Goal: Task Accomplishment & Management: Use online tool/utility

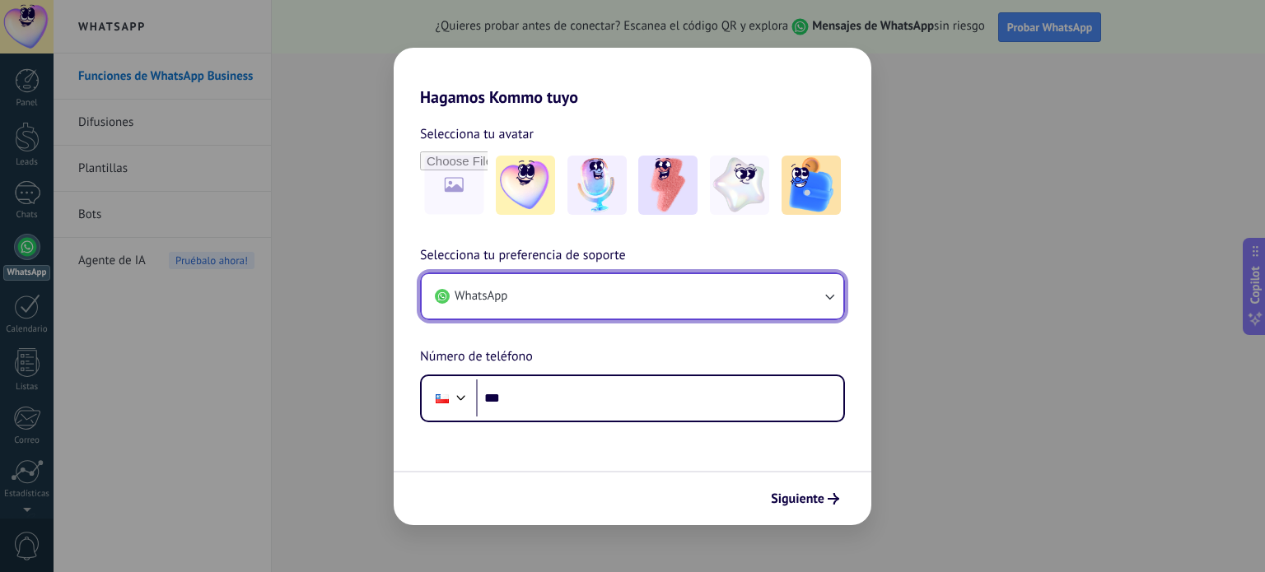
click at [668, 301] on button "WhatsApp" at bounding box center [633, 296] width 422 height 44
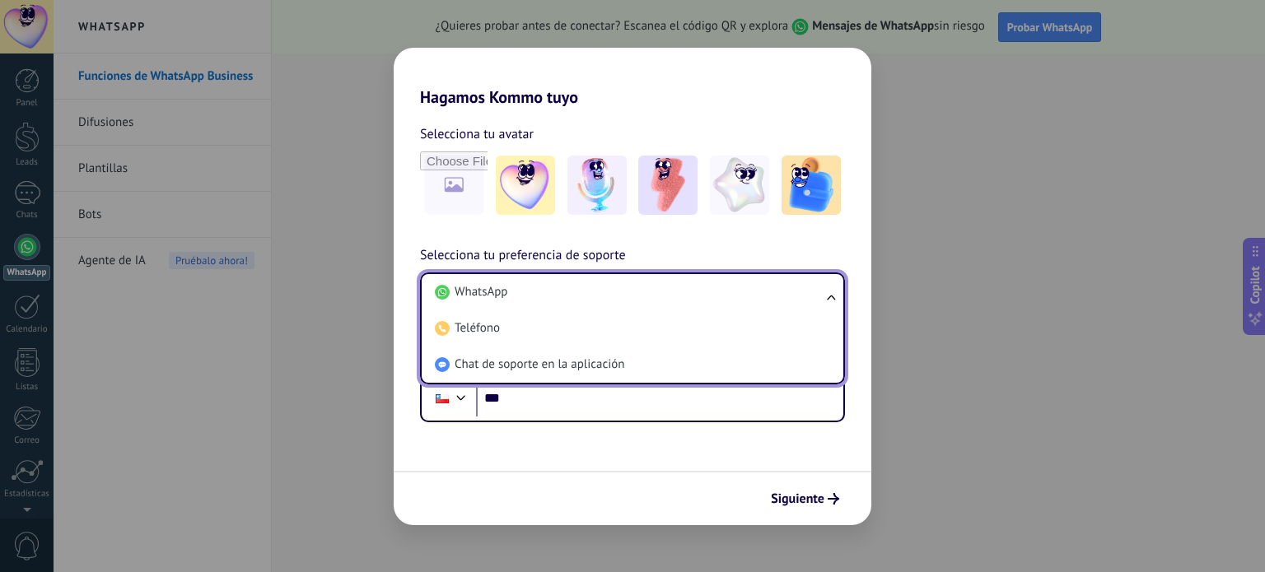
click at [668, 301] on li "WhatsApp" at bounding box center [629, 292] width 402 height 36
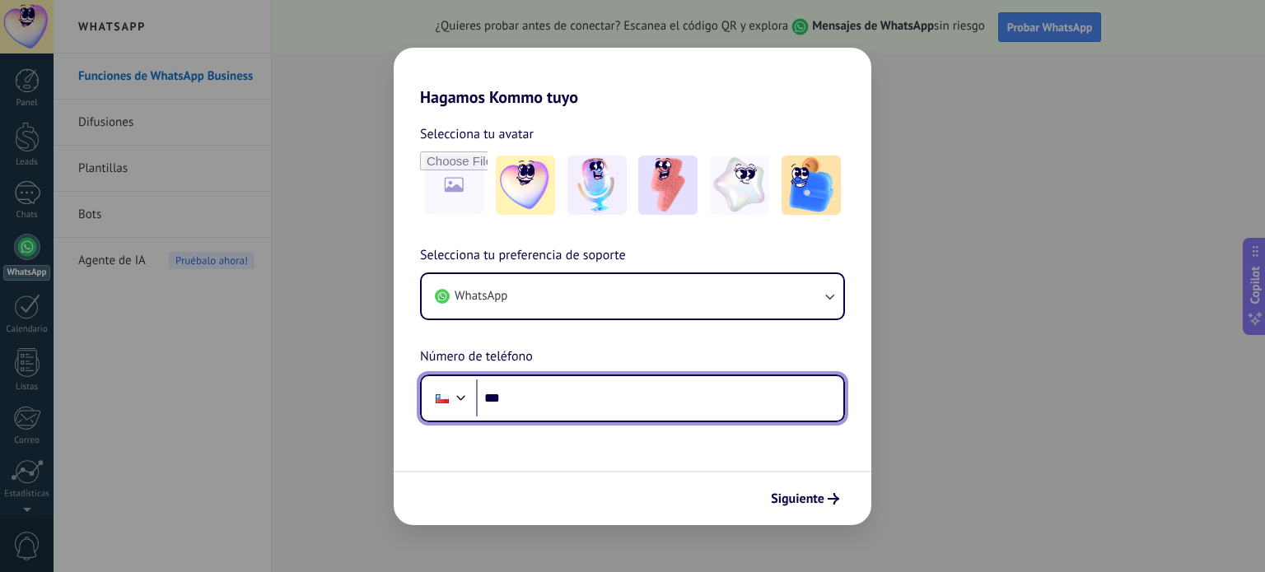
click at [719, 399] on input "***" at bounding box center [659, 399] width 367 height 38
type input "**********"
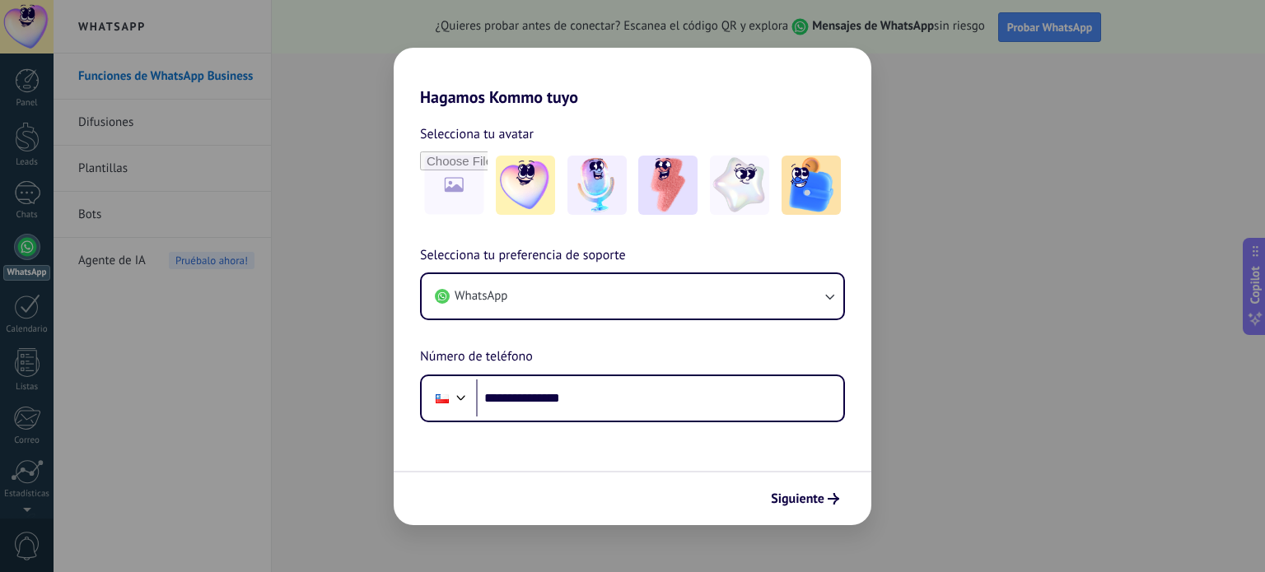
click at [798, 474] on div "Siguiente" at bounding box center [633, 498] width 478 height 54
click at [799, 493] on span "Siguiente" at bounding box center [798, 499] width 54 height 12
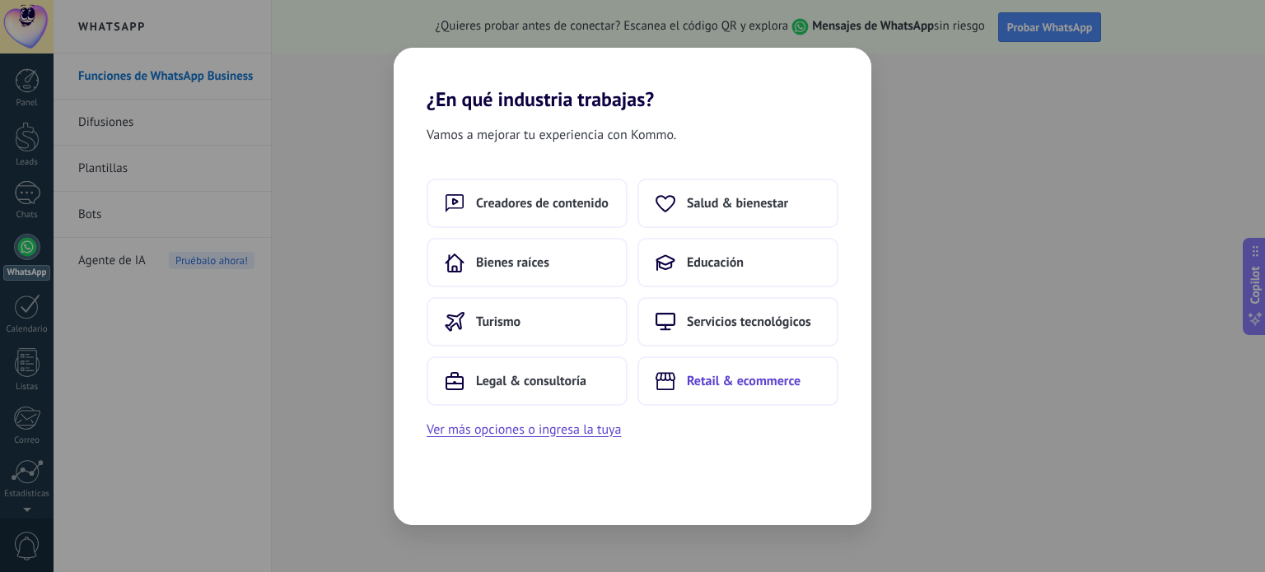
drag, startPoint x: 691, startPoint y: 203, endPoint x: 708, endPoint y: 375, distance: 172.2
click at [708, 375] on div "Creadores de contenido Salud & bienestar Bienes raíces Educación Turismo Servic…" at bounding box center [633, 292] width 412 height 227
click at [708, 375] on span "Retail & ecommerce" at bounding box center [744, 381] width 114 height 16
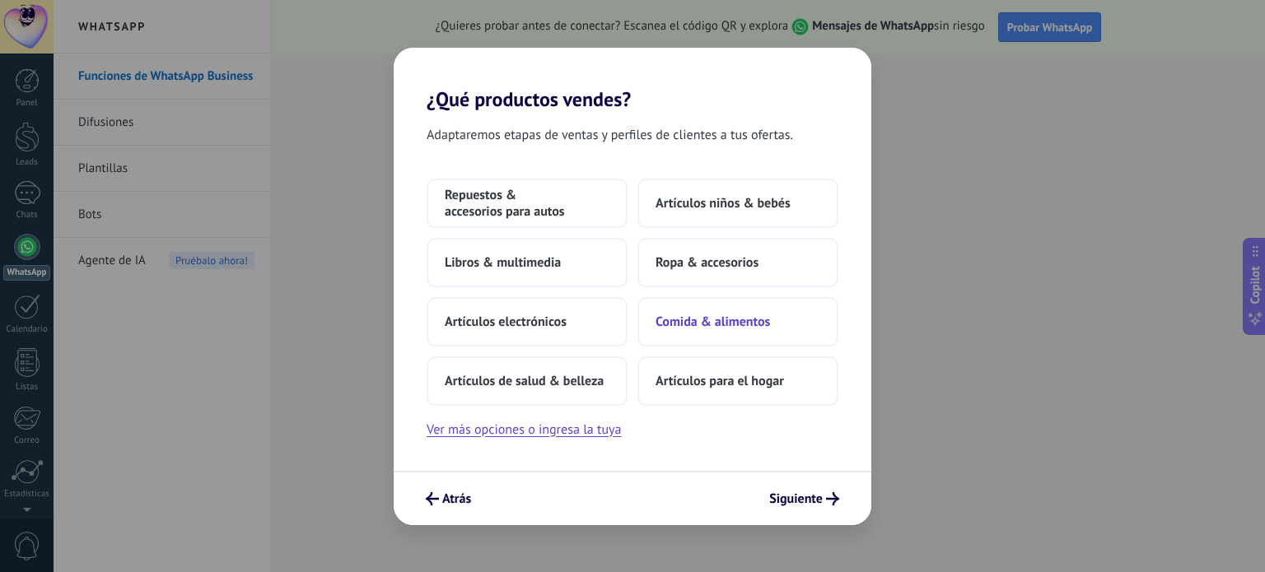
click at [673, 320] on span "Comida & alimentos" at bounding box center [713, 322] width 114 height 16
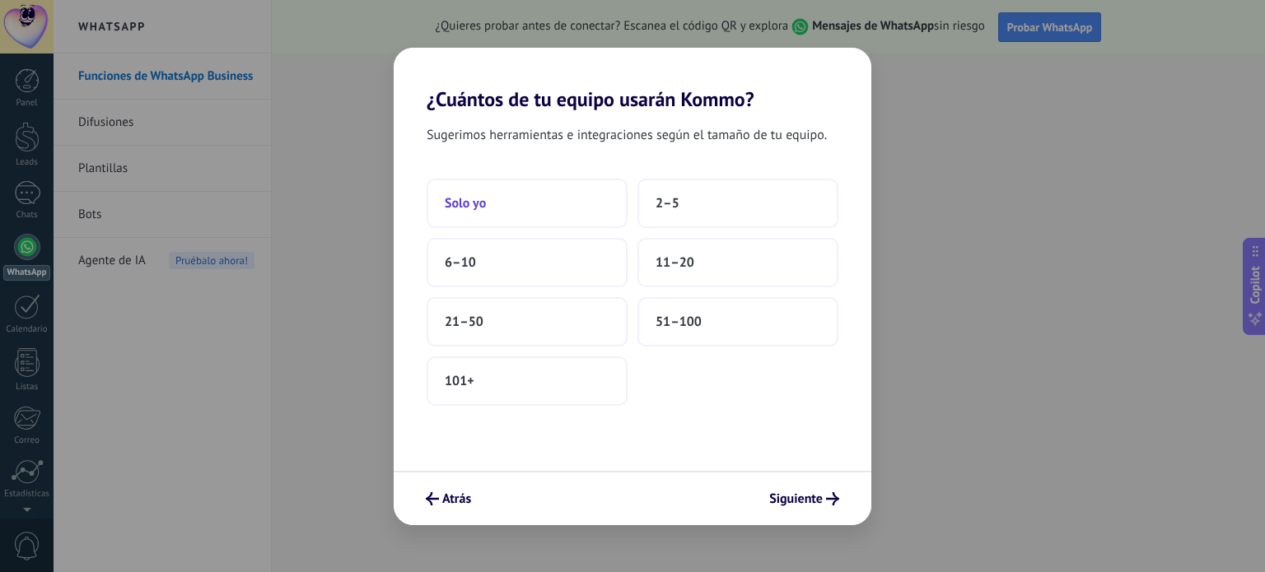
click at [549, 212] on button "Solo yo" at bounding box center [527, 203] width 201 height 49
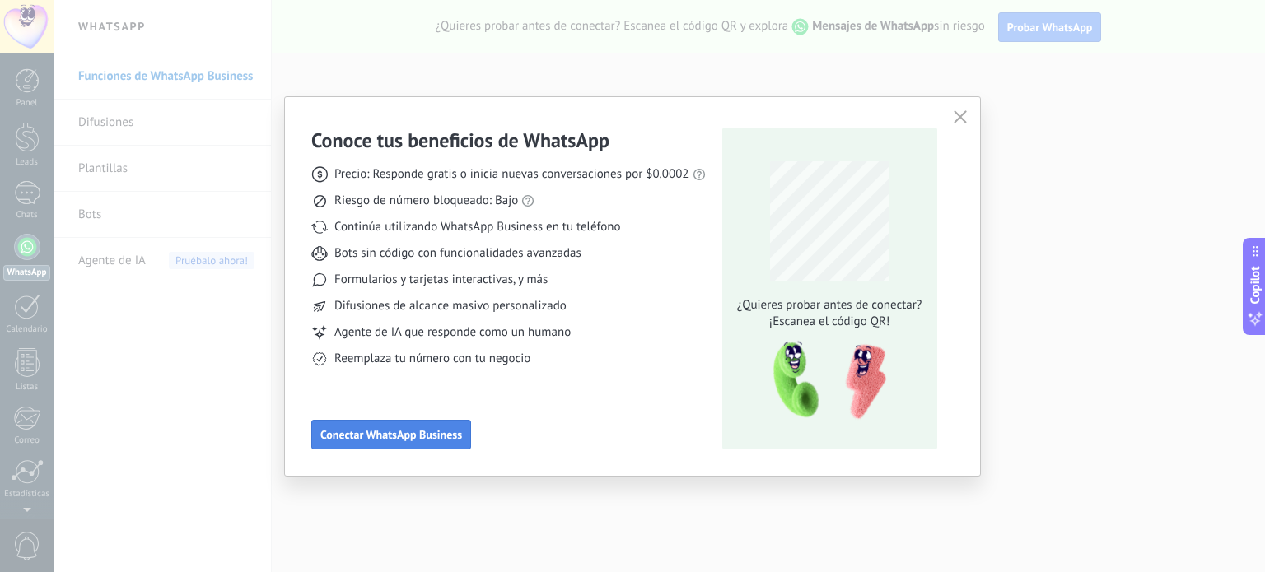
click at [441, 443] on button "Conectar WhatsApp Business" at bounding box center [391, 435] width 160 height 30
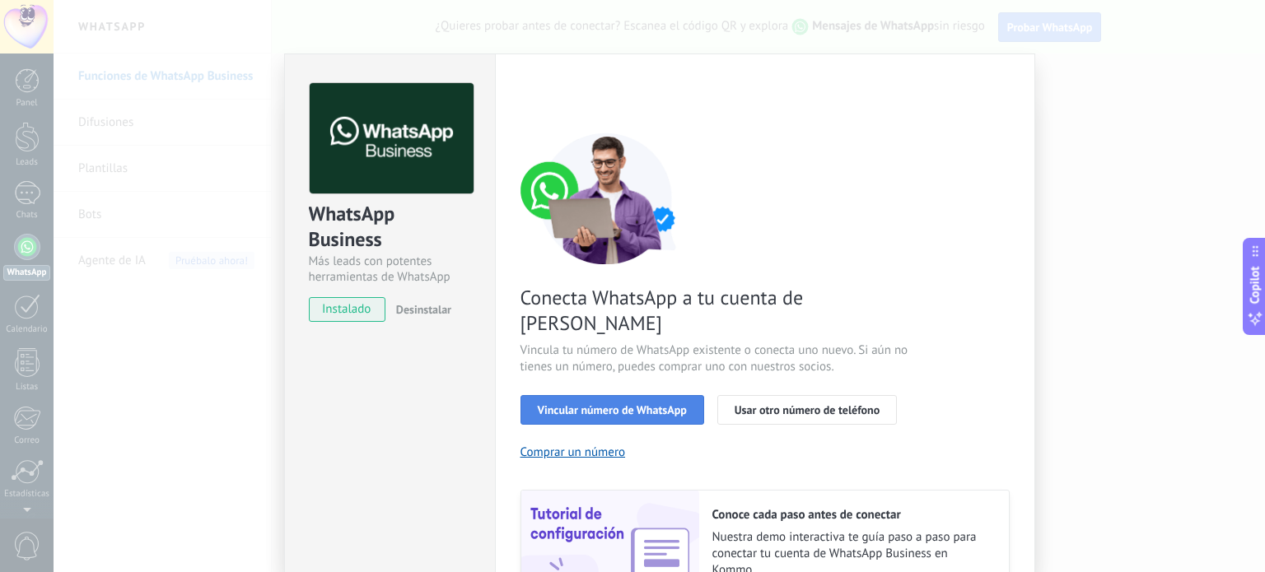
click at [629, 395] on button "Vincular número de WhatsApp" at bounding box center [612, 410] width 184 height 30
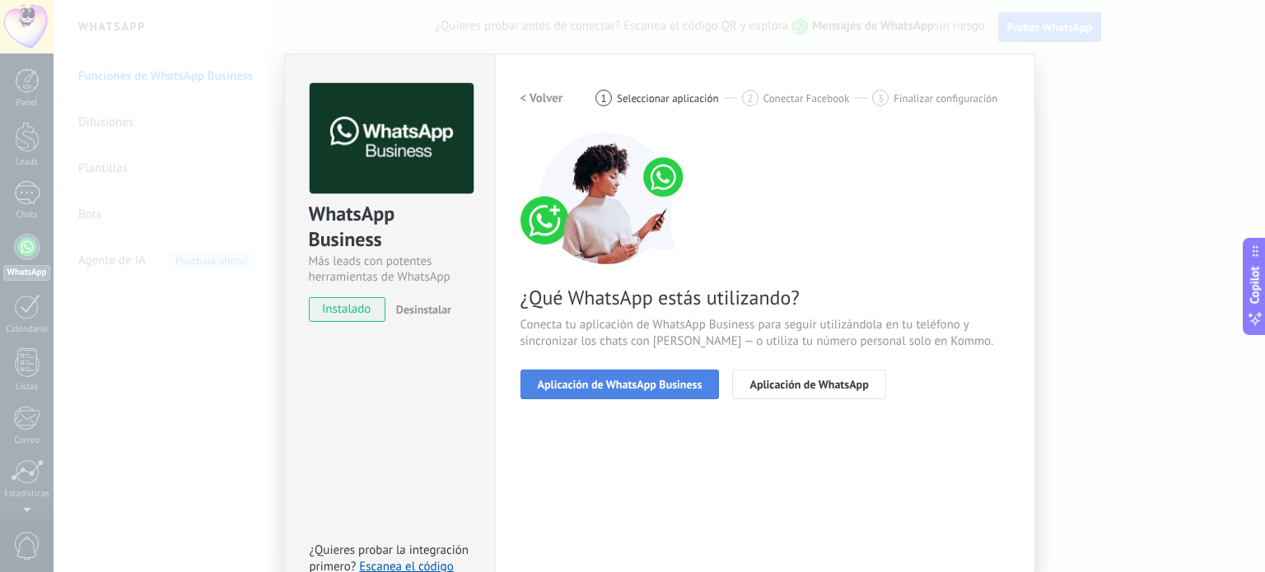
click at [642, 394] on button "Aplicación de WhatsApp Business" at bounding box center [619, 385] width 199 height 30
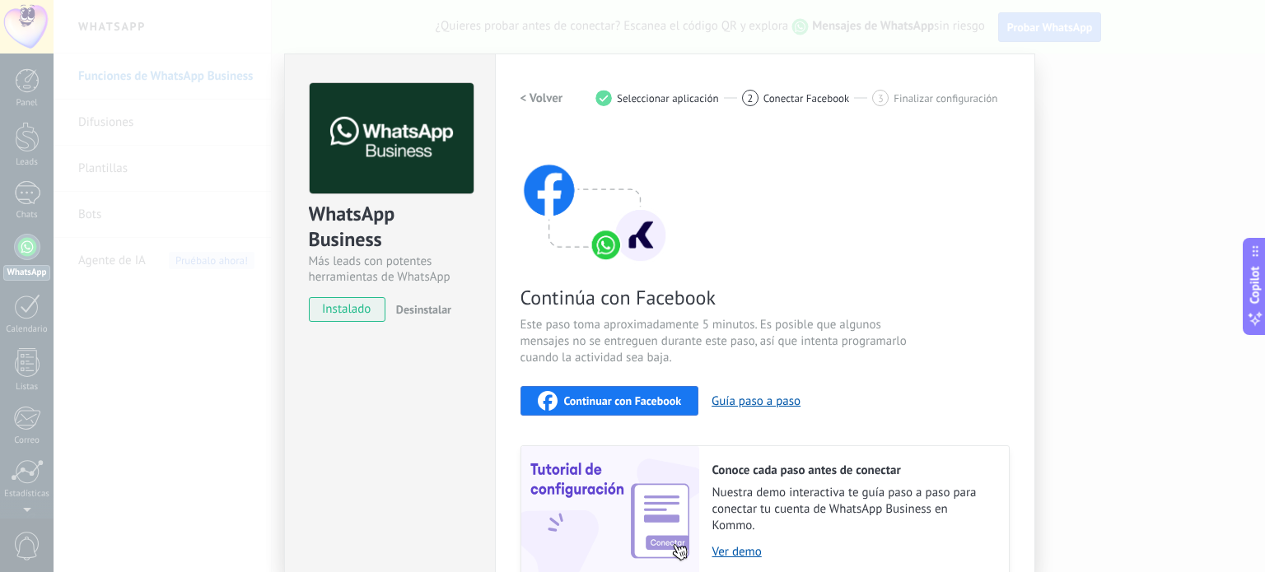
click at [600, 404] on span "Continuar con Facebook" at bounding box center [623, 401] width 118 height 12
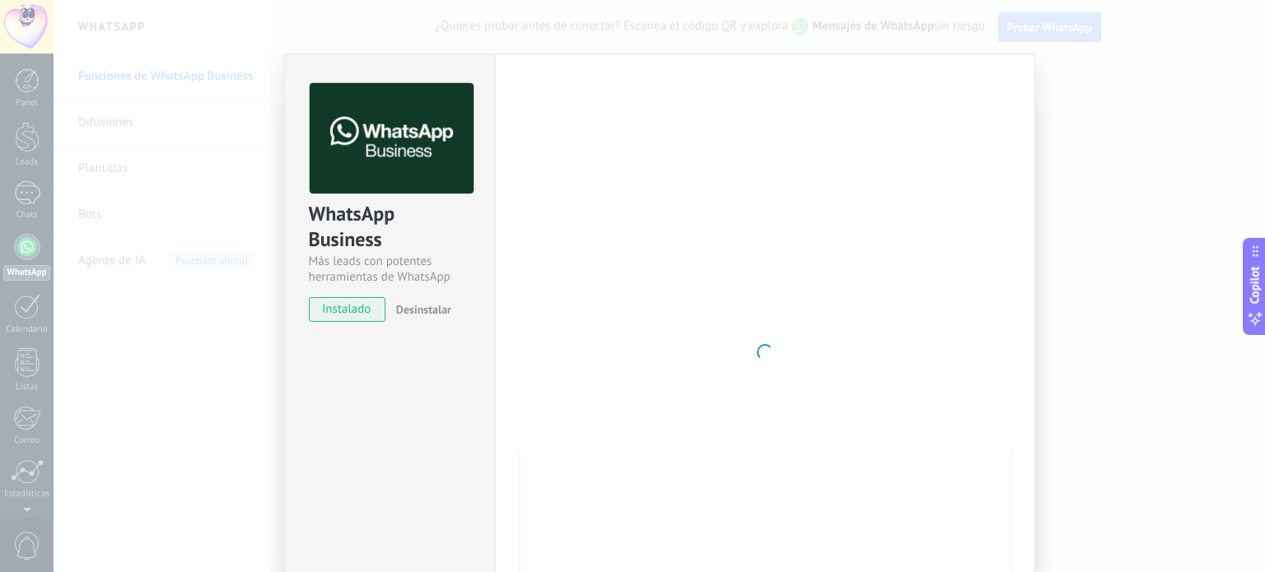
click at [1144, 217] on div "WhatsApp Business Más leads con potentes herramientas de WhatsApp instalado Des…" at bounding box center [659, 286] width 1211 height 572
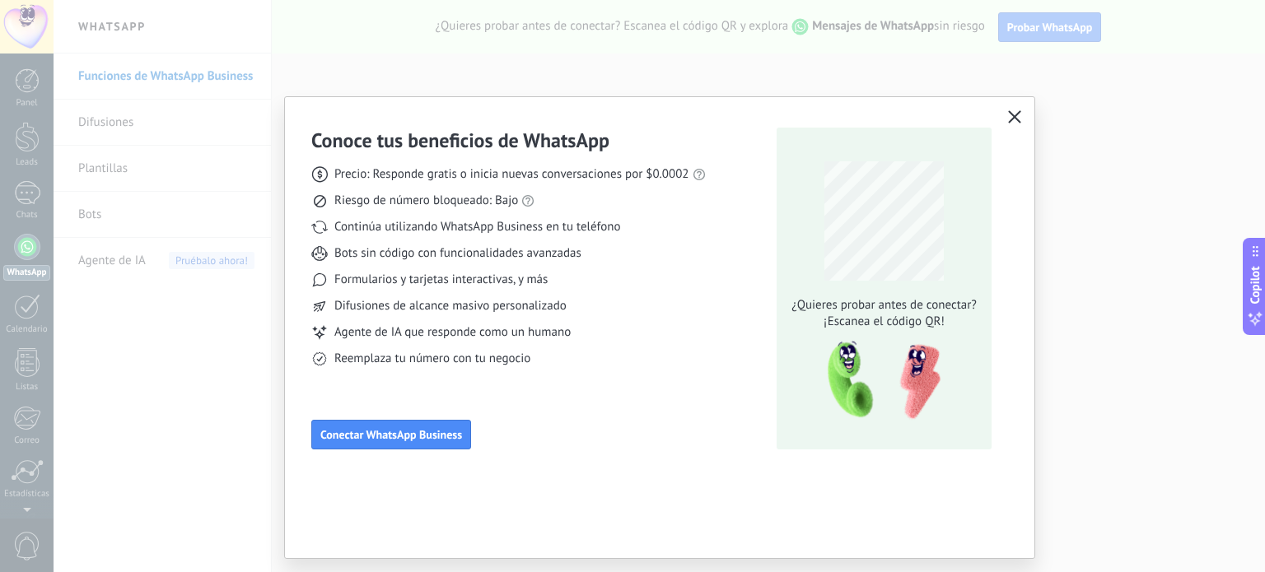
click at [1017, 118] on icon "button" at bounding box center [1014, 116] width 13 height 13
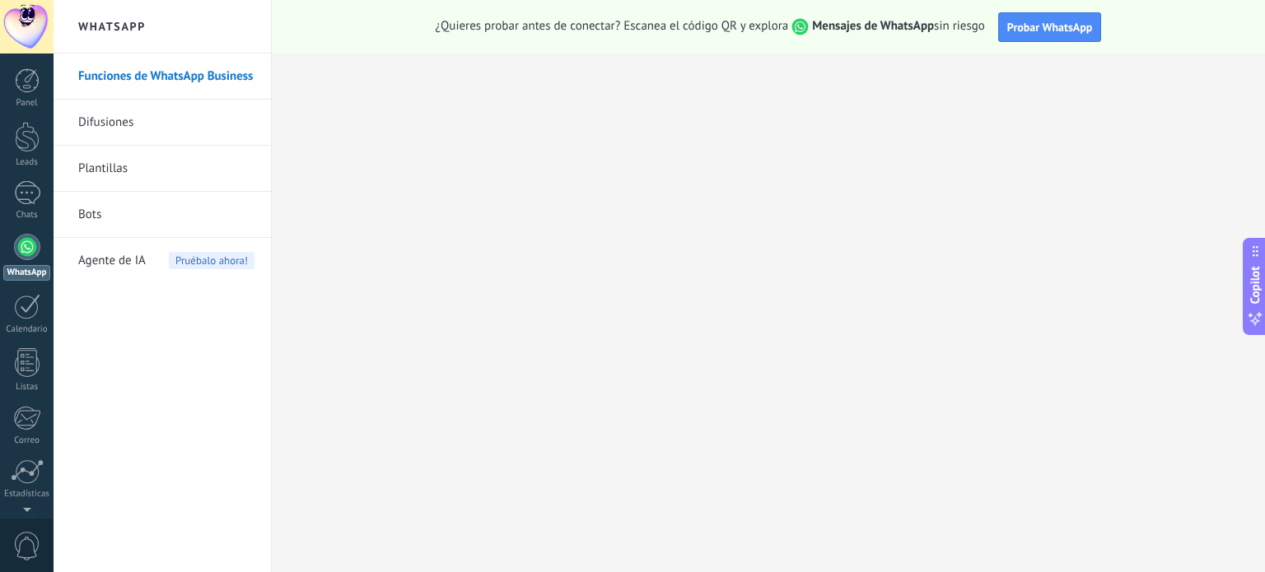
scroll to position [112, 0]
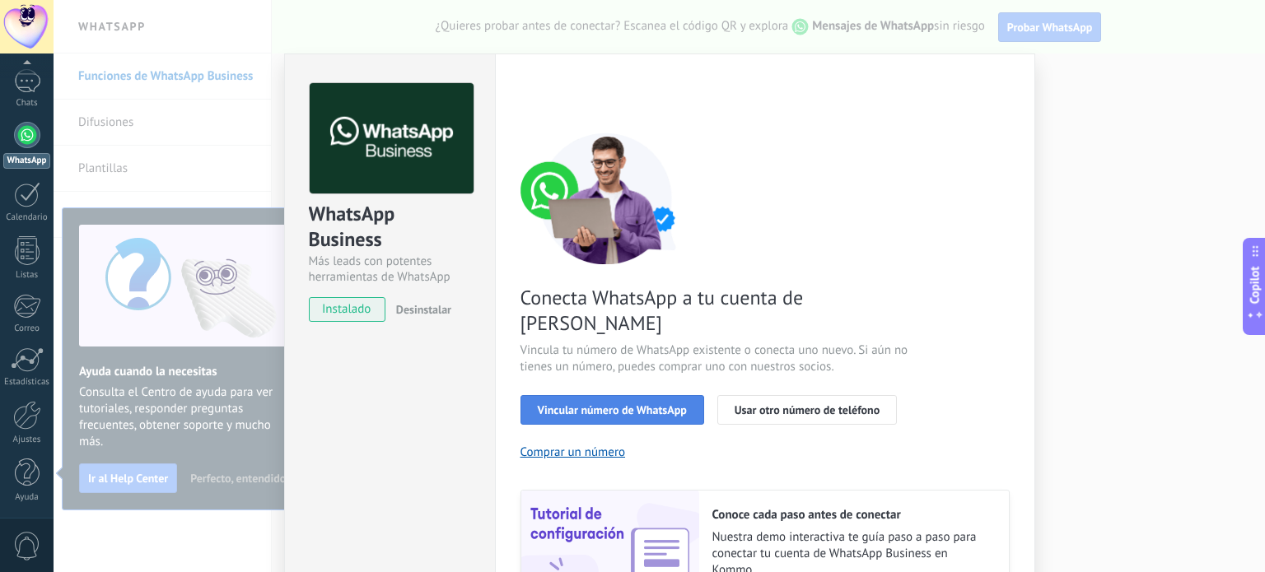
click at [572, 404] on span "Vincular número de WhatsApp" at bounding box center [612, 410] width 149 height 12
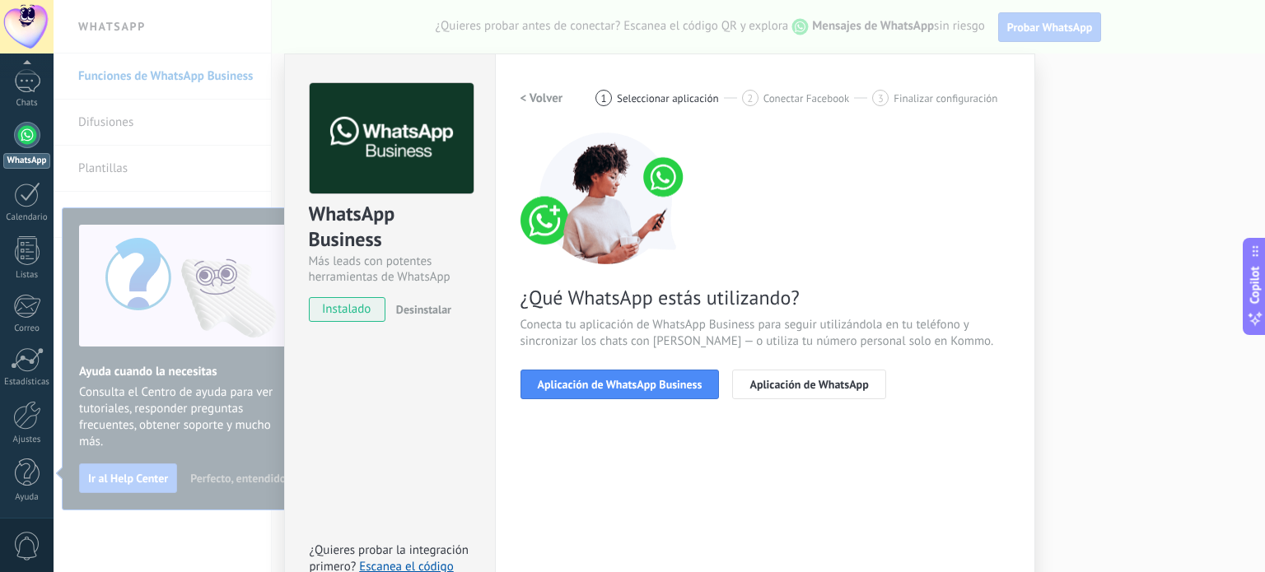
click at [572, 383] on span "Aplicación de WhatsApp Business" at bounding box center [620, 385] width 165 height 12
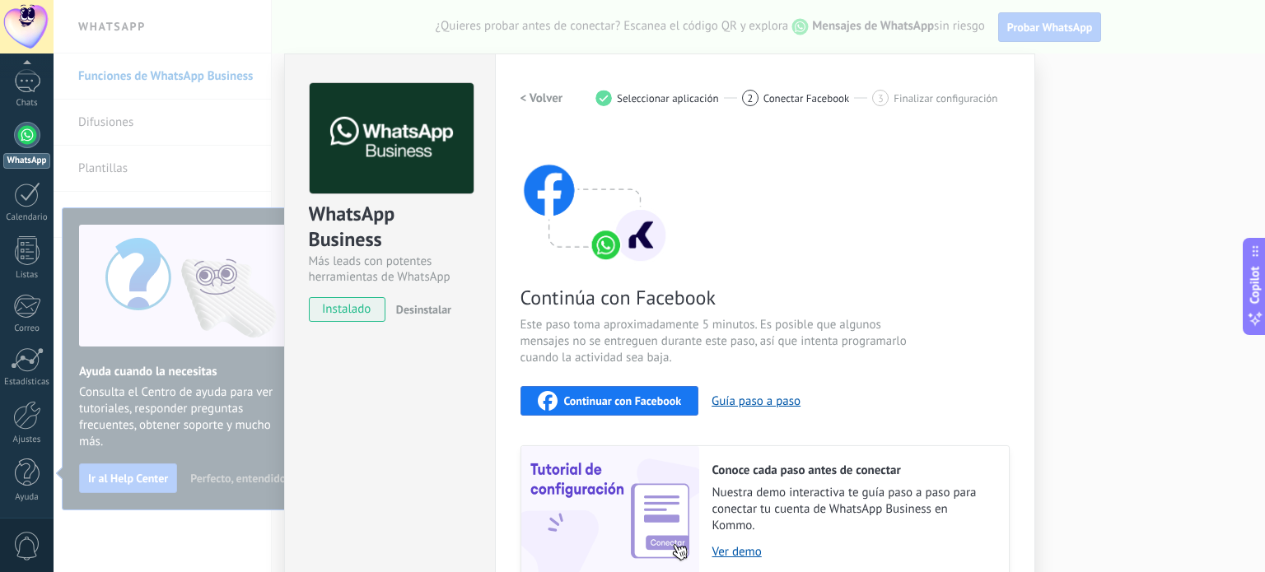
click at [621, 407] on span "Continuar con Facebook" at bounding box center [623, 401] width 118 height 12
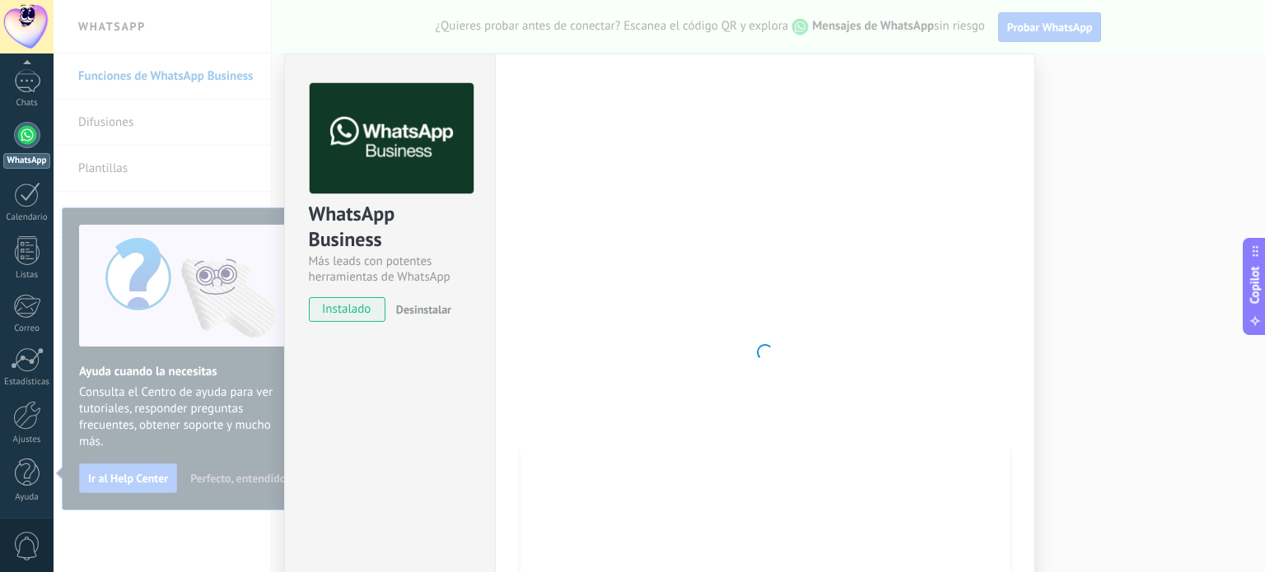
click at [553, 337] on div at bounding box center [764, 352] width 489 height 539
click at [763, 149] on div at bounding box center [764, 352] width 489 height 539
click at [1076, 273] on div "WhatsApp Business Más leads con potentes herramientas de WhatsApp instalado Des…" at bounding box center [659, 286] width 1211 height 572
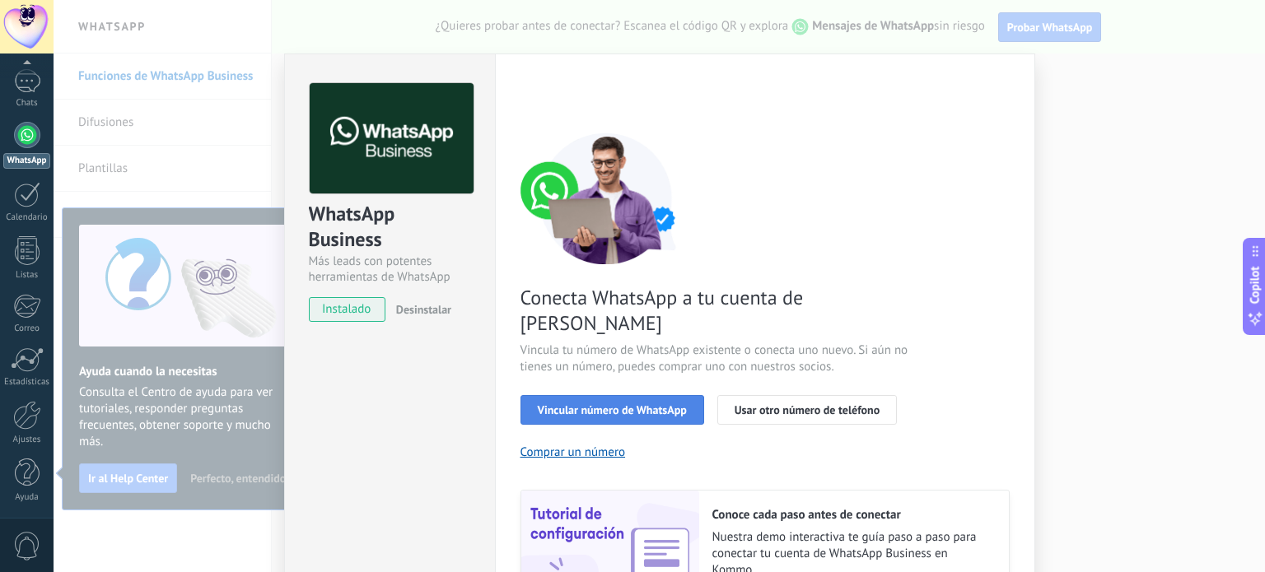
click at [665, 404] on span "Vincular número de WhatsApp" at bounding box center [612, 410] width 149 height 12
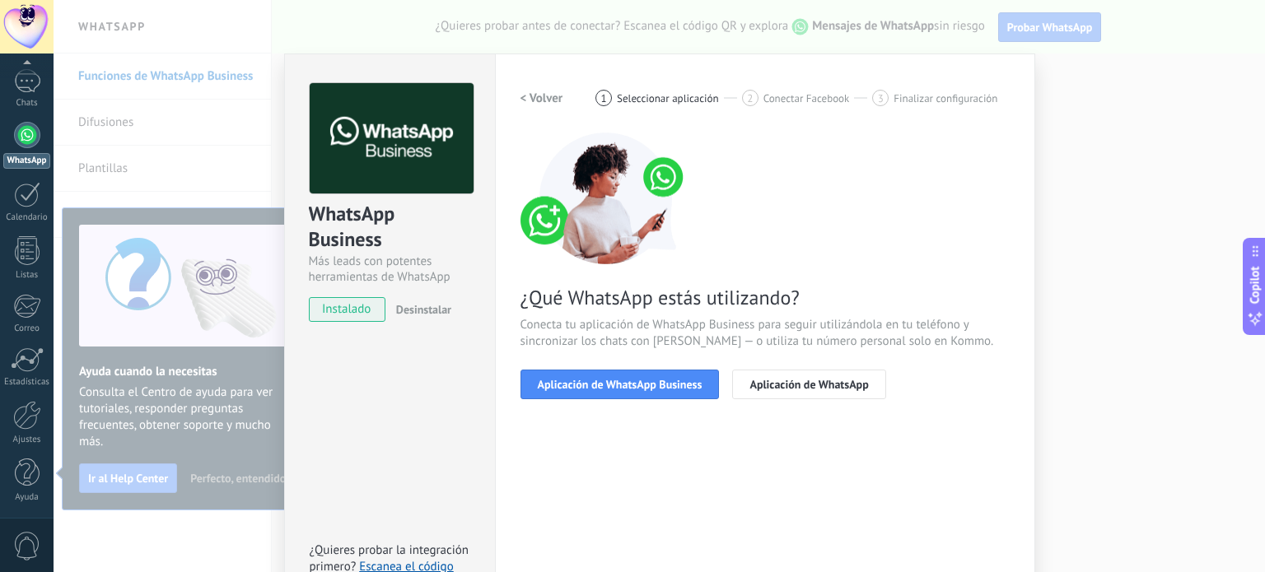
click at [665, 388] on span "Aplicación de WhatsApp Business" at bounding box center [620, 385] width 165 height 12
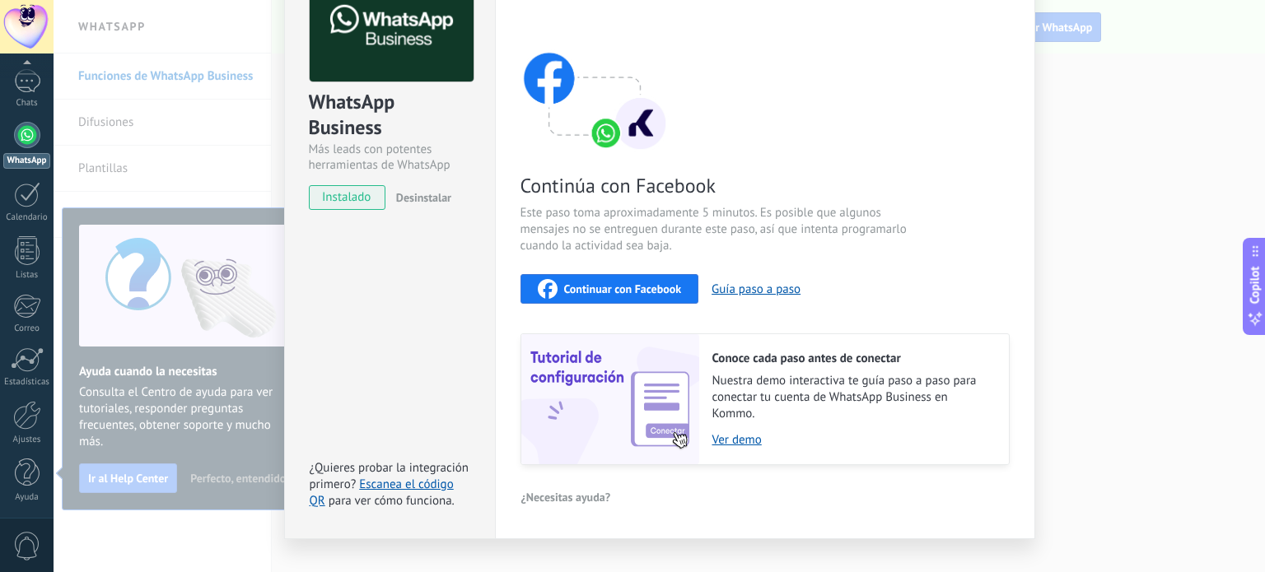
scroll to position [139, 0]
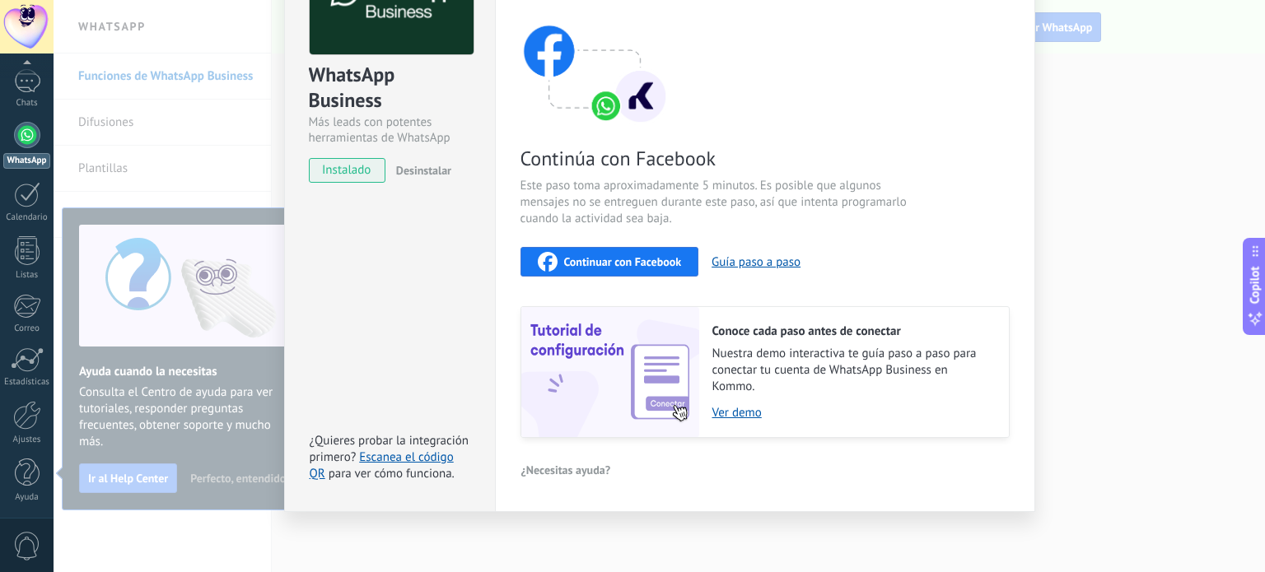
click at [641, 247] on button "Continuar con Facebook" at bounding box center [609, 262] width 179 height 30
click at [670, 256] on span "Continuar con Facebook" at bounding box center [623, 262] width 118 height 12
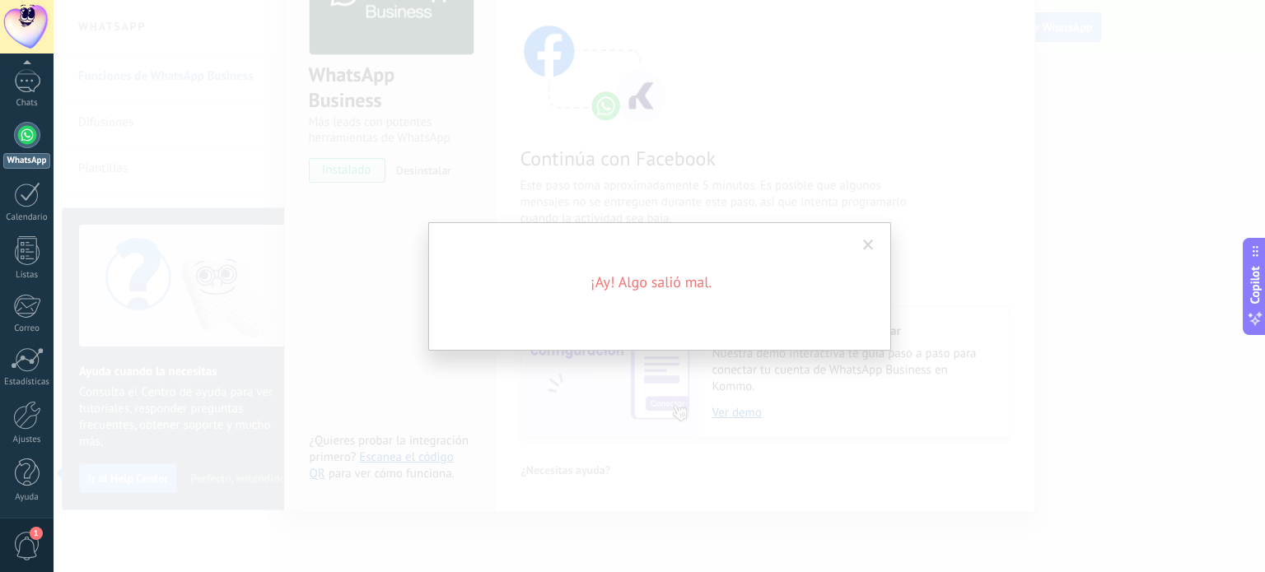
click at [863, 242] on span at bounding box center [868, 246] width 11 height 12
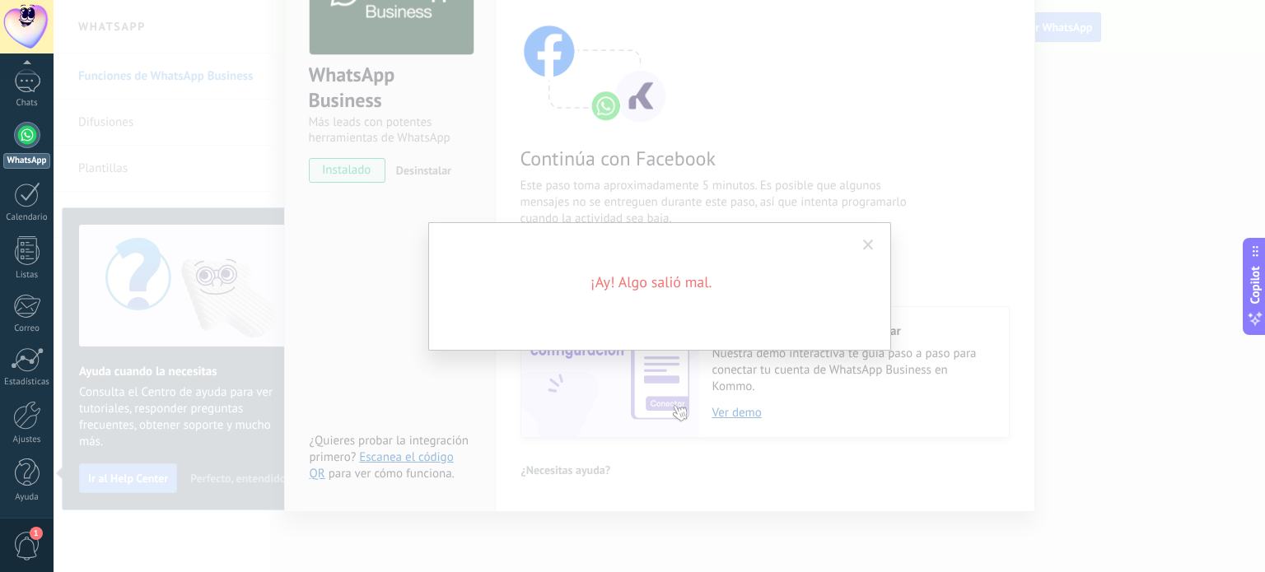
click at [873, 243] on span at bounding box center [868, 245] width 27 height 28
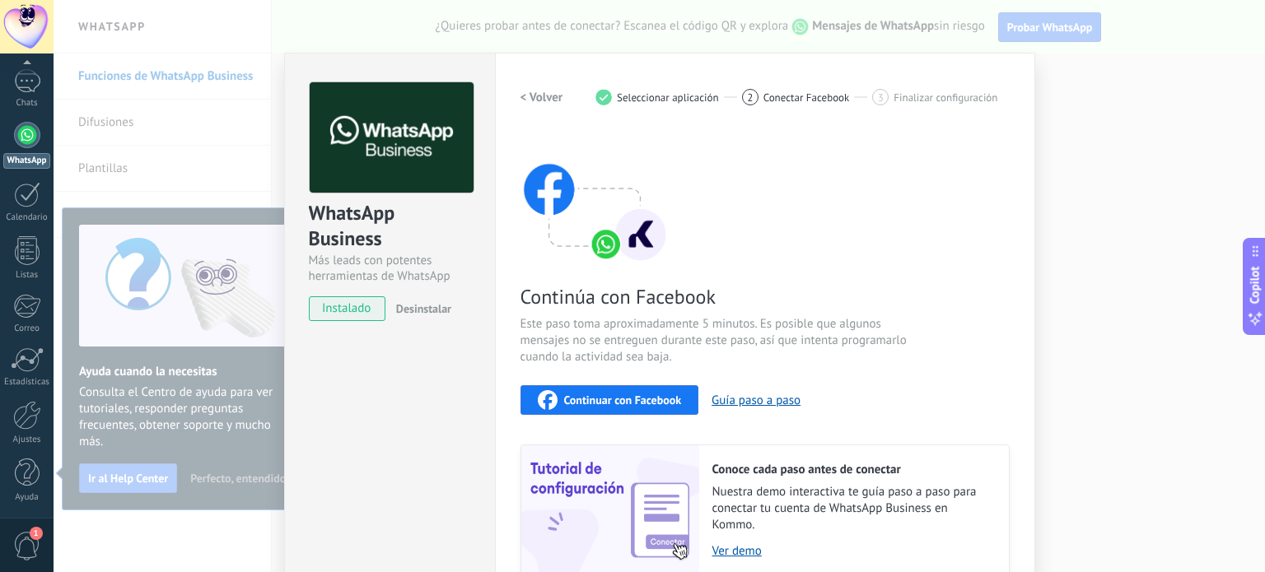
scroll to position [0, 0]
click at [1109, 242] on div "WhatsApp Business Más leads con potentes herramientas de WhatsApp instalado Des…" at bounding box center [659, 286] width 1211 height 572
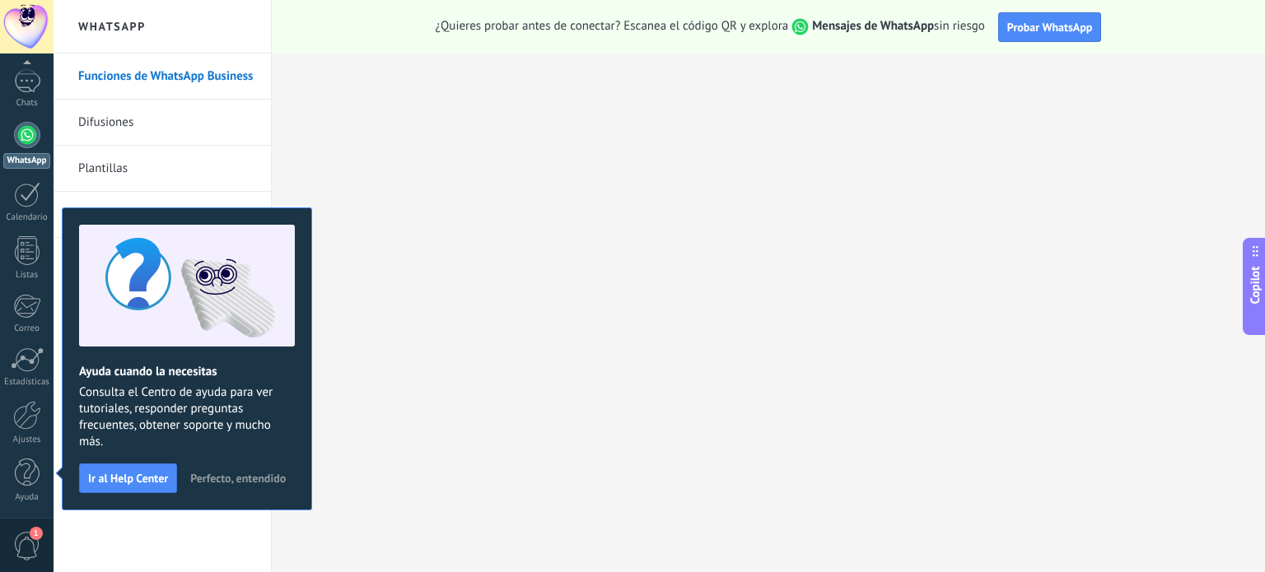
click at [30, 163] on div "WhatsApp" at bounding box center [26, 161] width 47 height 16
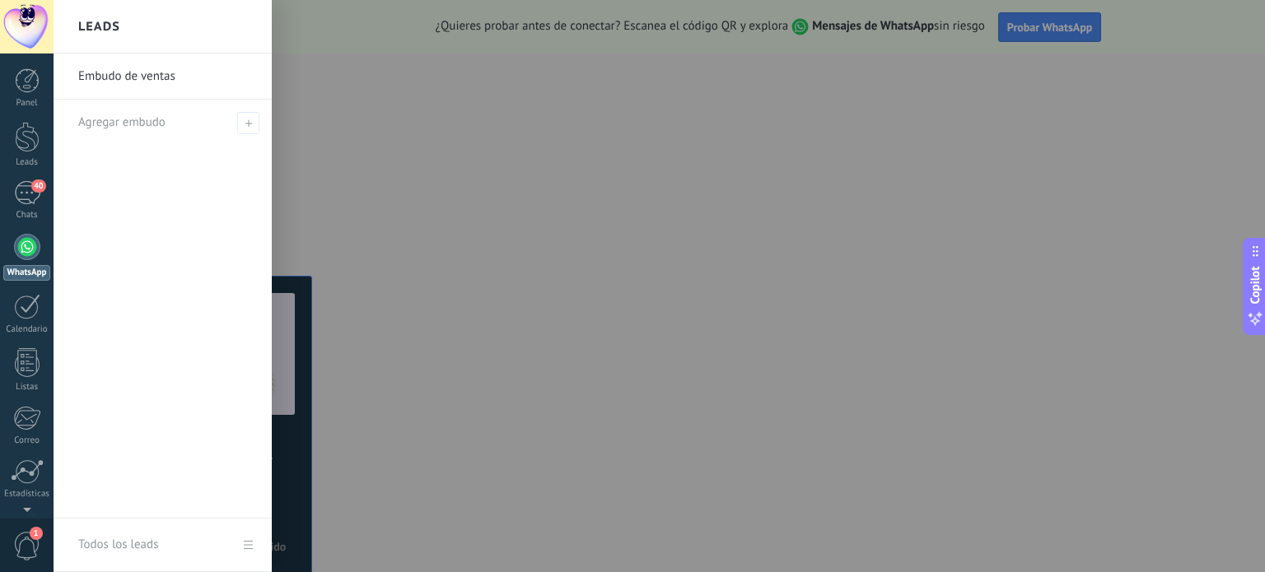
click at [35, 177] on div "Panel Leads 40 Chats WhatsApp Clientes" at bounding box center [27, 349] width 54 height 563
click at [24, 195] on div "40" at bounding box center [27, 193] width 26 height 24
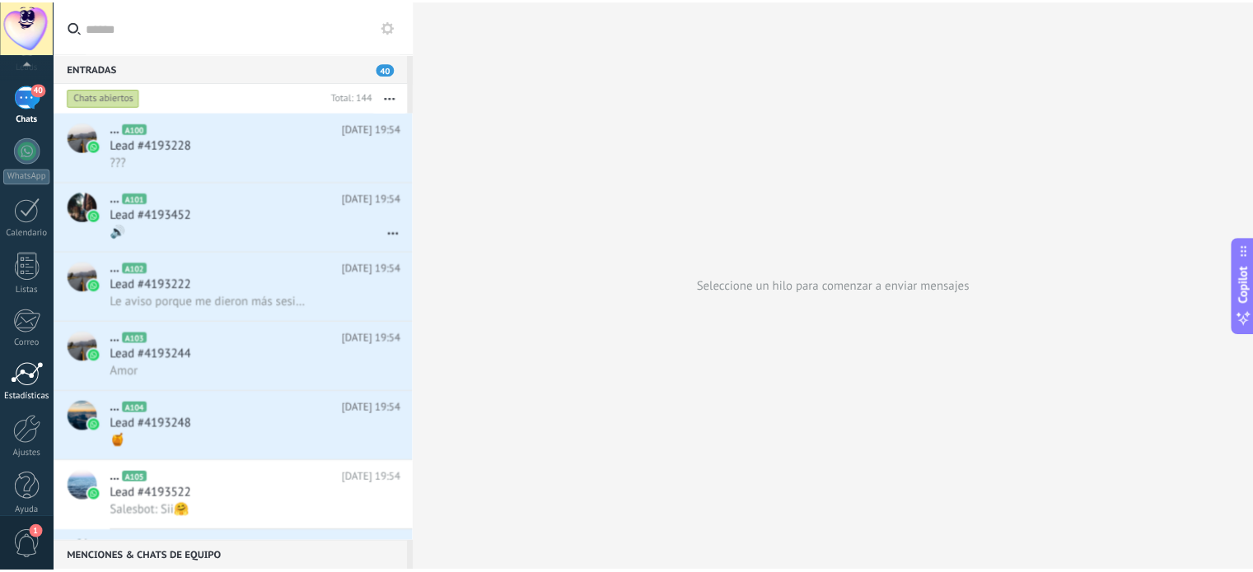
scroll to position [112, 0]
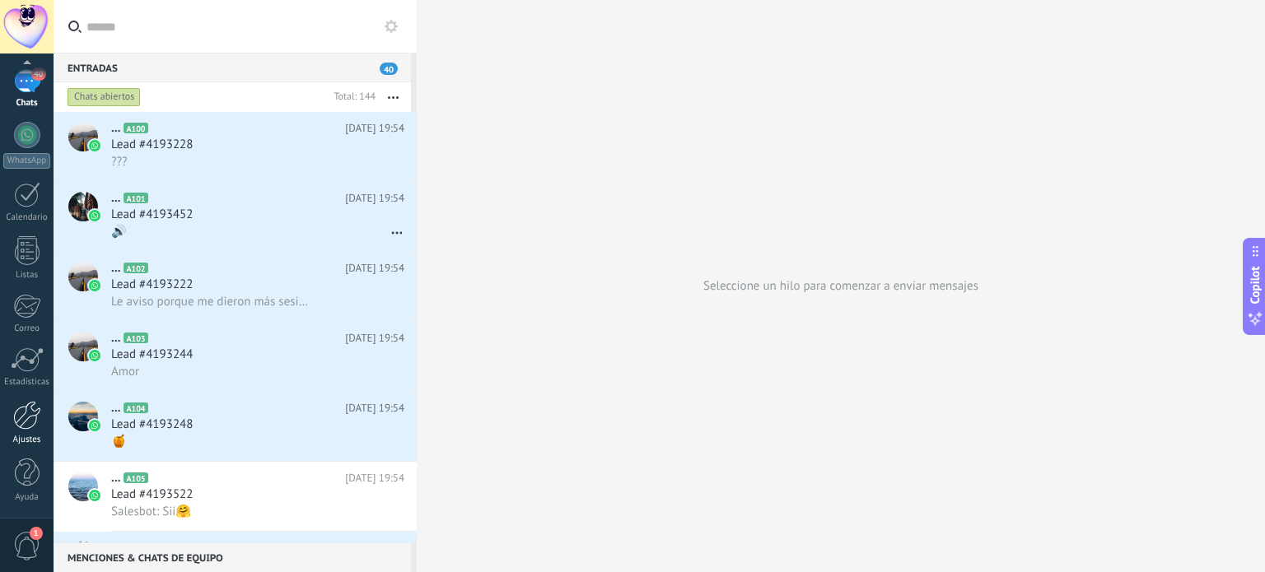
click at [26, 427] on div at bounding box center [27, 415] width 28 height 29
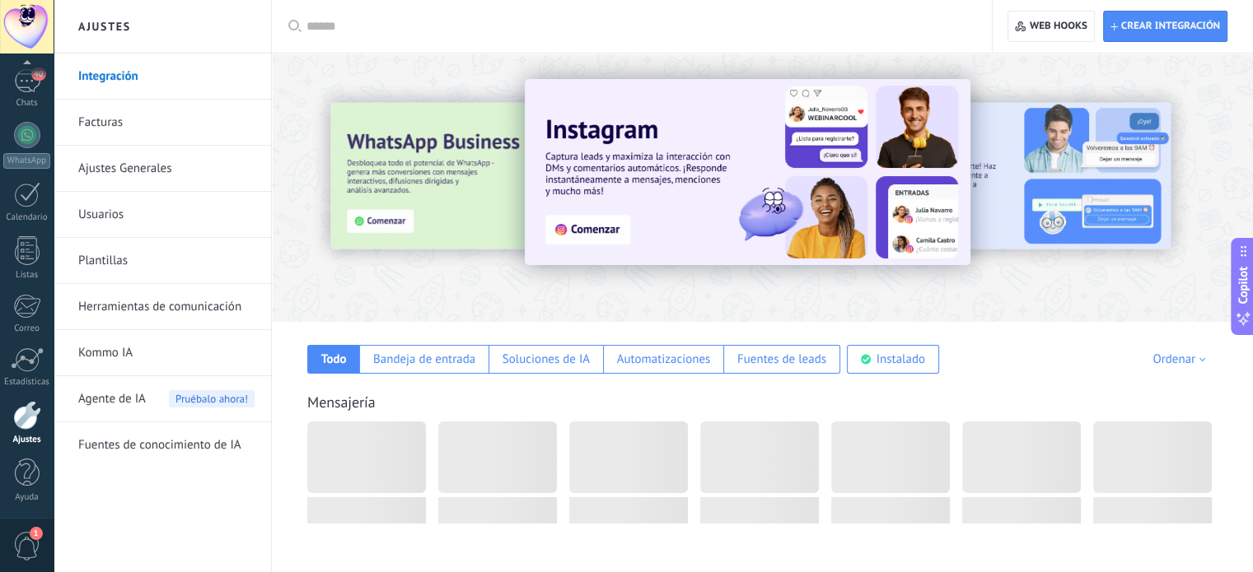
click at [124, 352] on link "Kommo IA" at bounding box center [166, 353] width 176 height 46
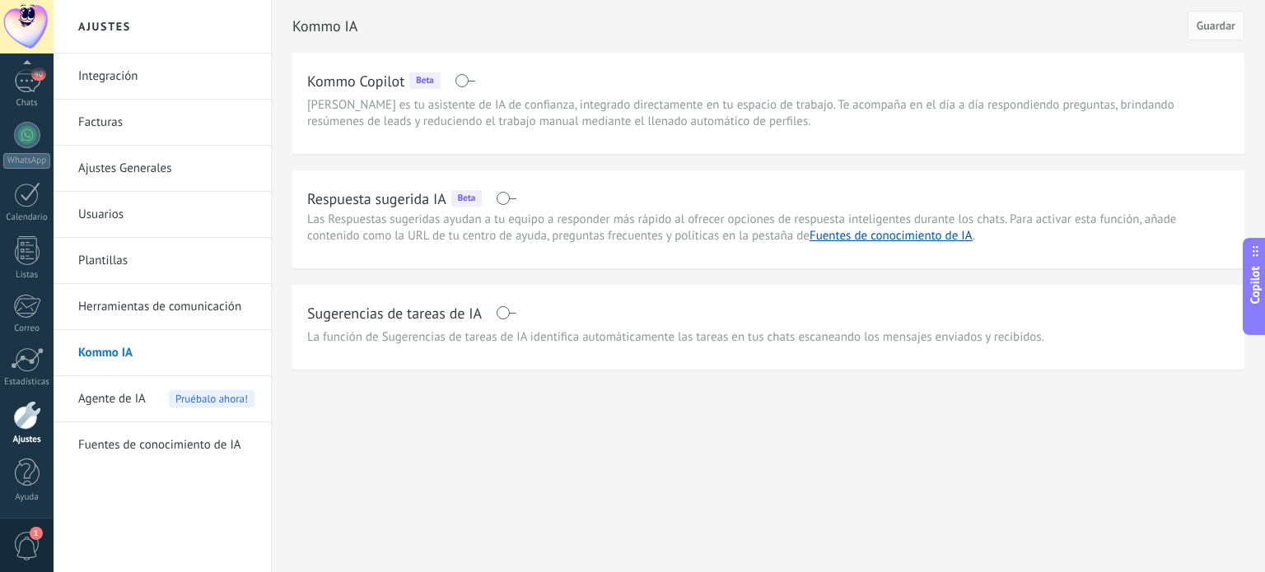
click at [505, 198] on span at bounding box center [506, 198] width 21 height 13
click at [100, 404] on span "Agente de IA" at bounding box center [112, 399] width 68 height 46
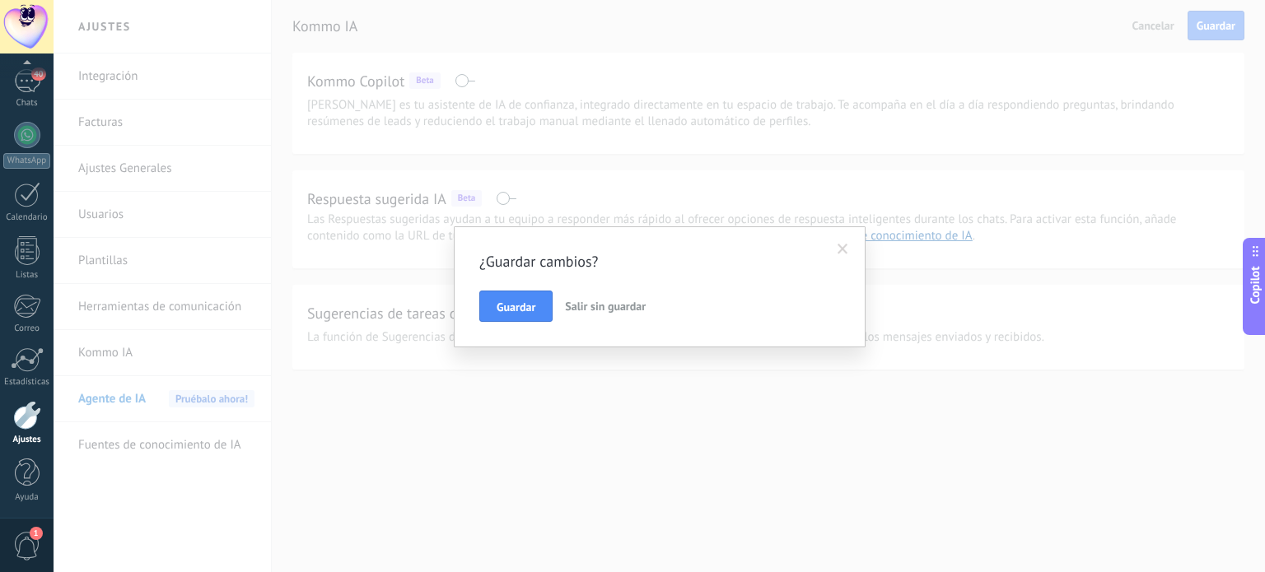
click at [847, 254] on span at bounding box center [843, 250] width 11 height 12
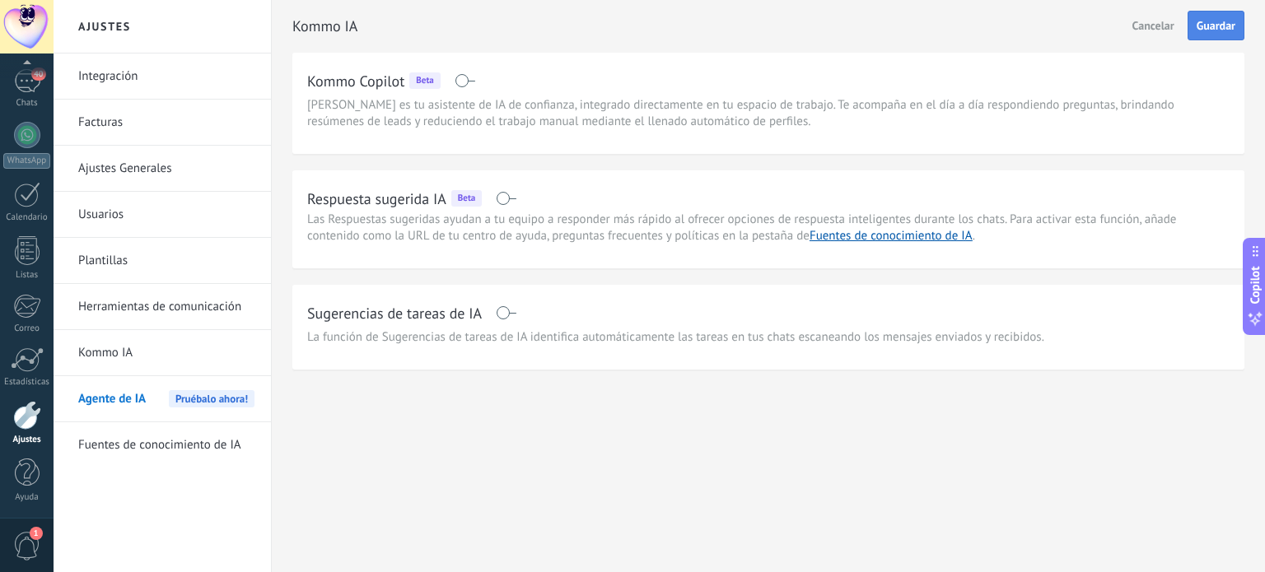
click at [1210, 26] on span "Guardar" at bounding box center [1216, 26] width 39 height 12
click at [119, 345] on link "Kommo IA" at bounding box center [166, 353] width 176 height 46
click at [122, 398] on span "Agente de IA" at bounding box center [112, 399] width 68 height 46
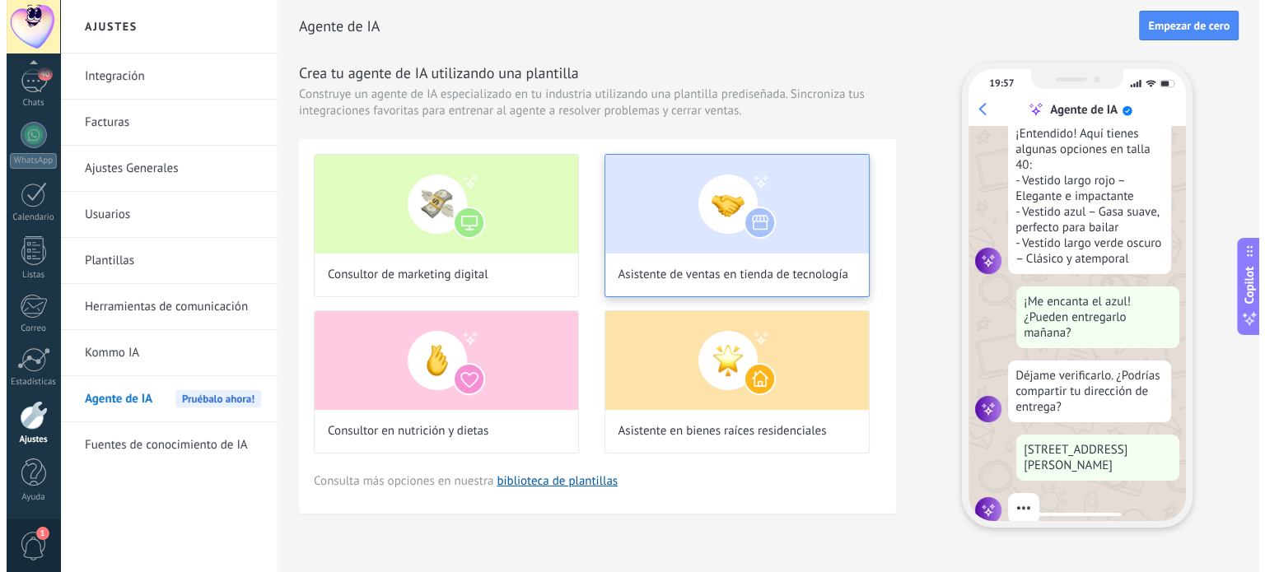
scroll to position [303, 0]
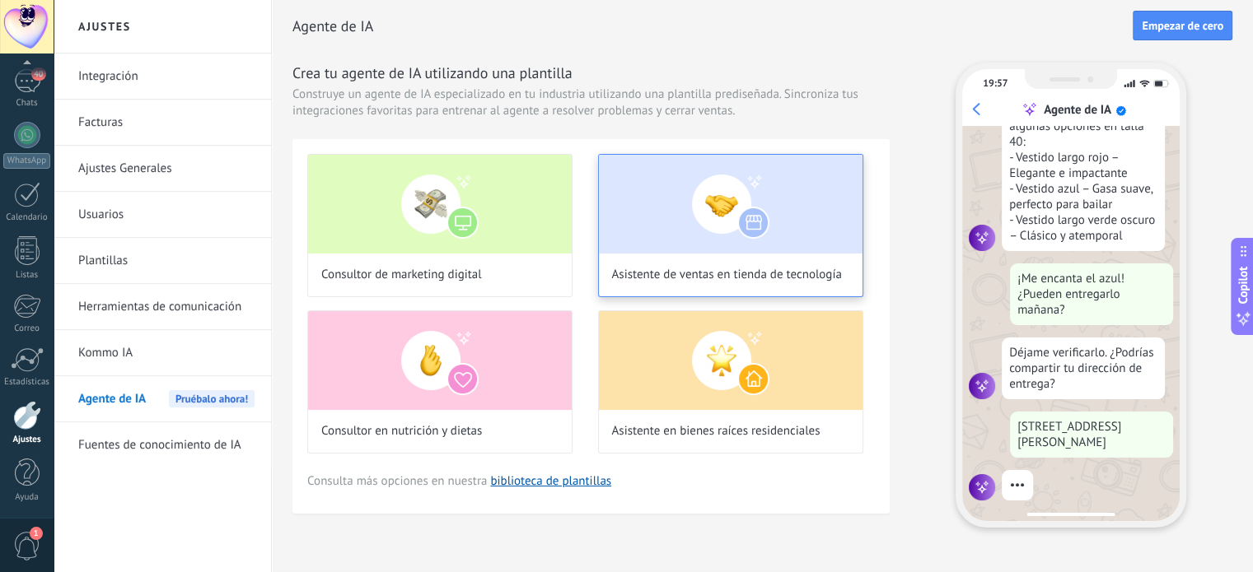
click at [692, 217] on img at bounding box center [731, 204] width 264 height 99
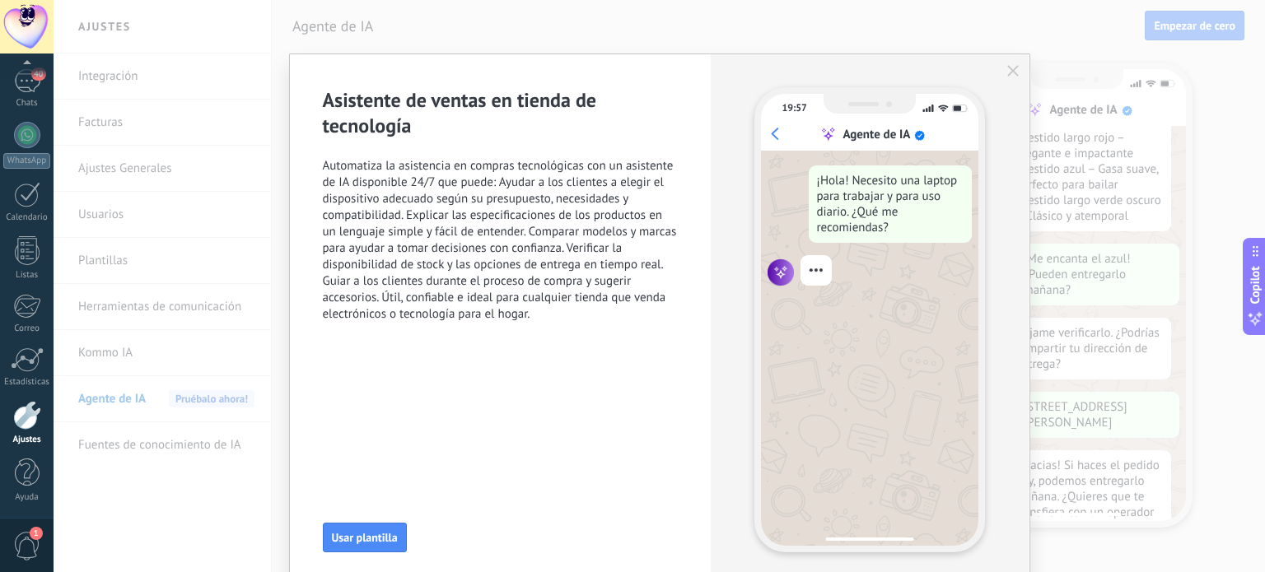
scroll to position [383, 0]
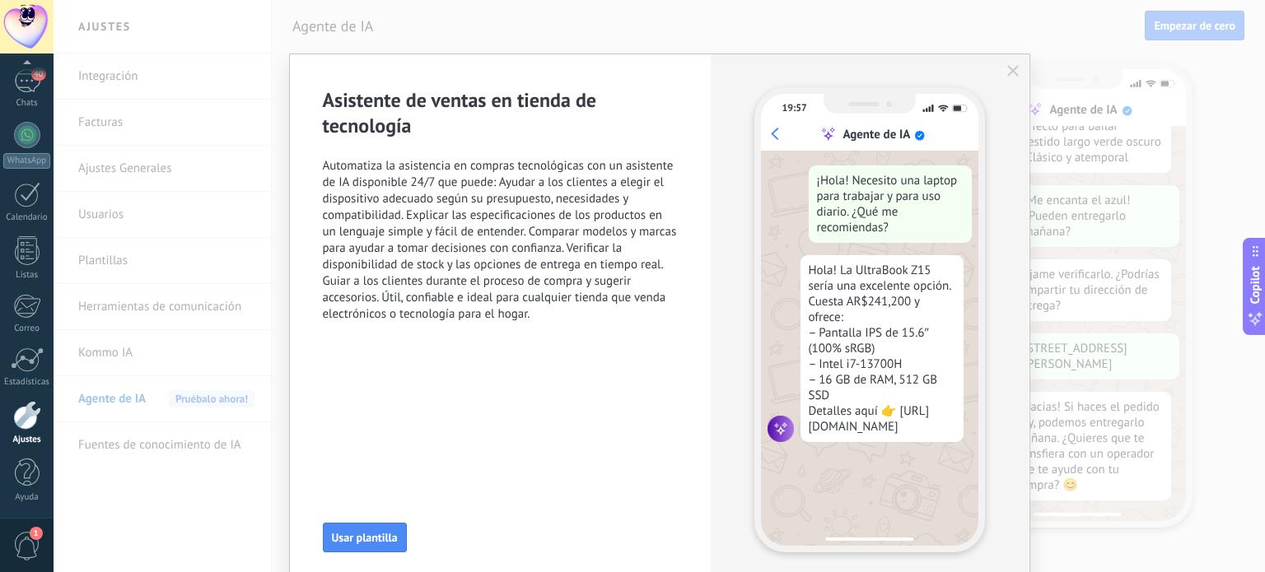
click at [1001, 80] on div "19:57 Agente de IA ¡Hola! Necesito una laptop para trabajar y para uso diario. …" at bounding box center [870, 319] width 318 height 531
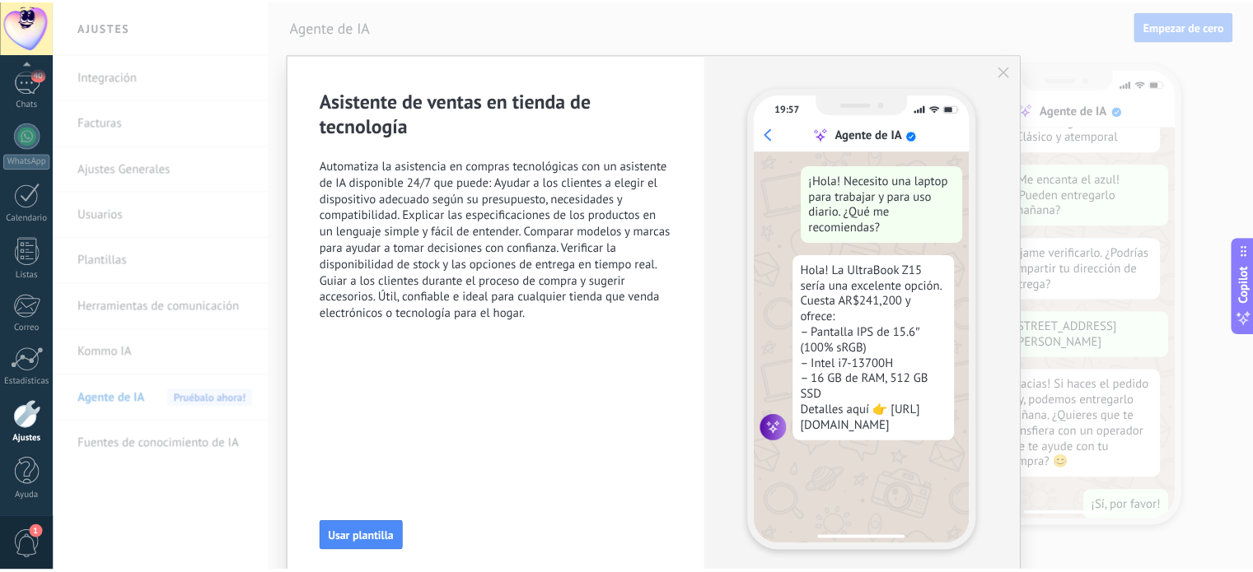
scroll to position [426, 0]
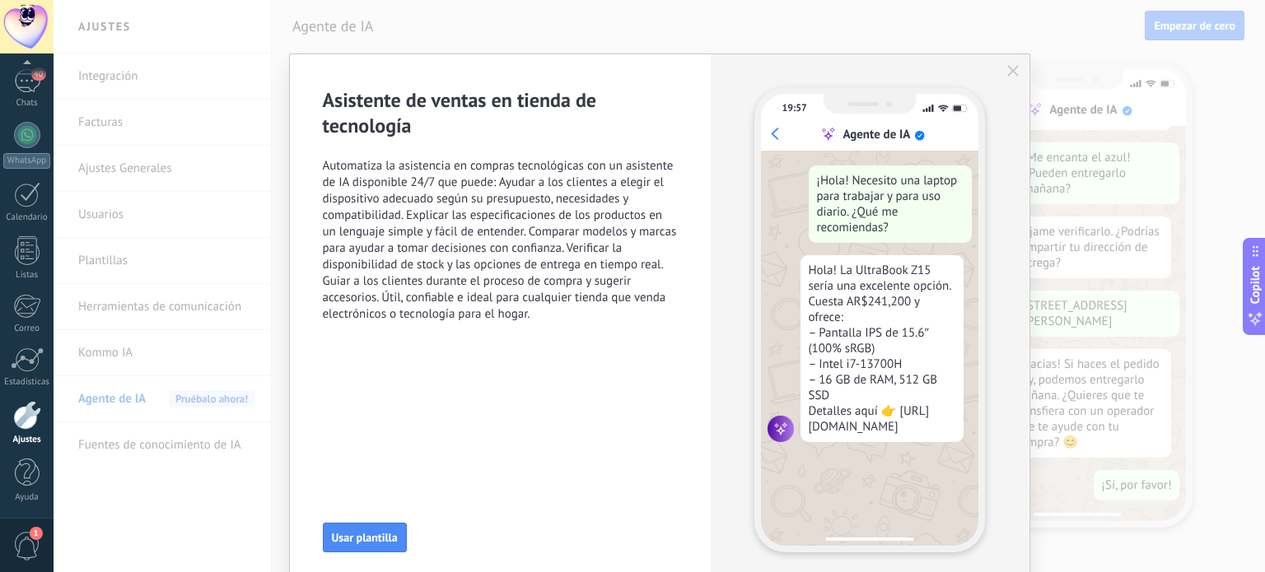
click at [1009, 70] on use "button" at bounding box center [1013, 71] width 12 height 12
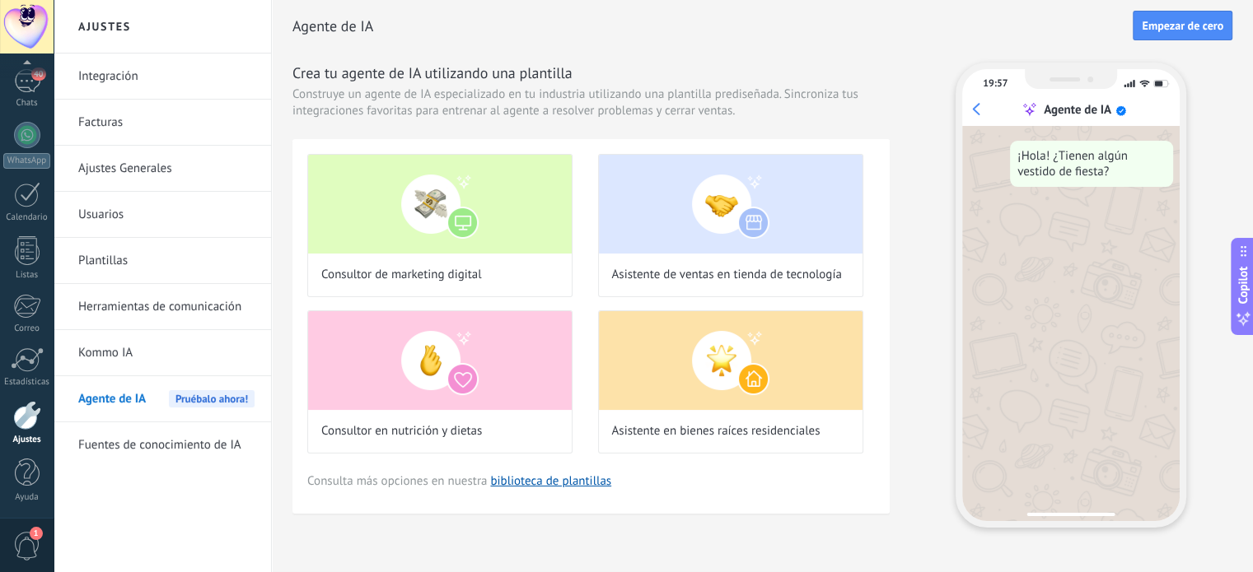
scroll to position [0, 0]
click at [1164, 35] on button "Empezar de cero" at bounding box center [1182, 26] width 100 height 30
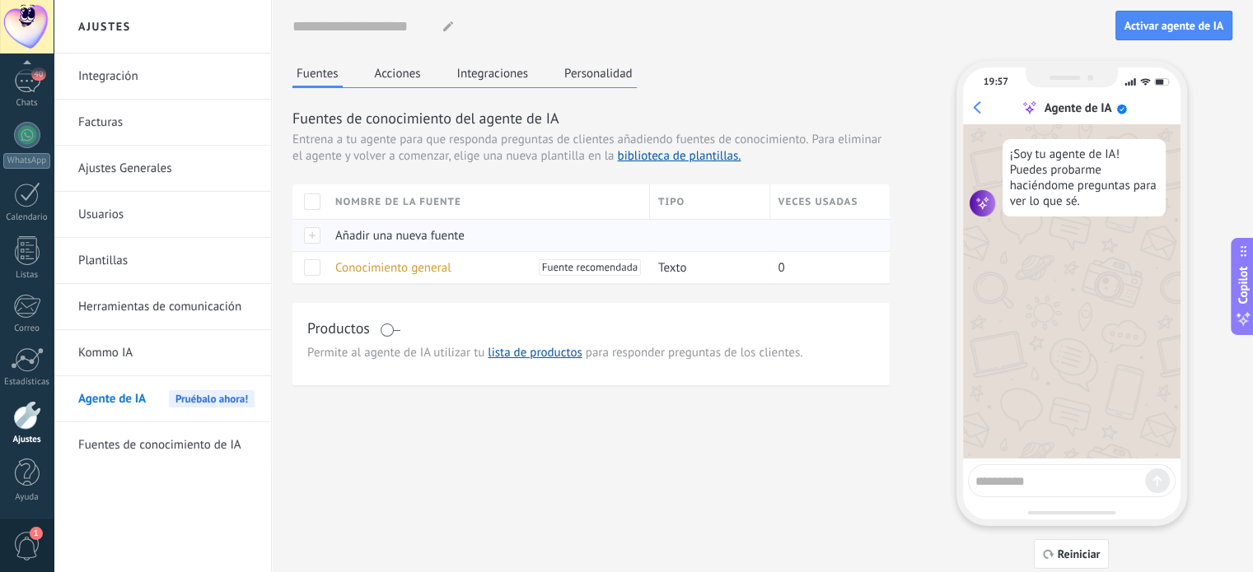
click at [441, 245] on div "Añadir una nueva fuente" at bounding box center [484, 235] width 315 height 31
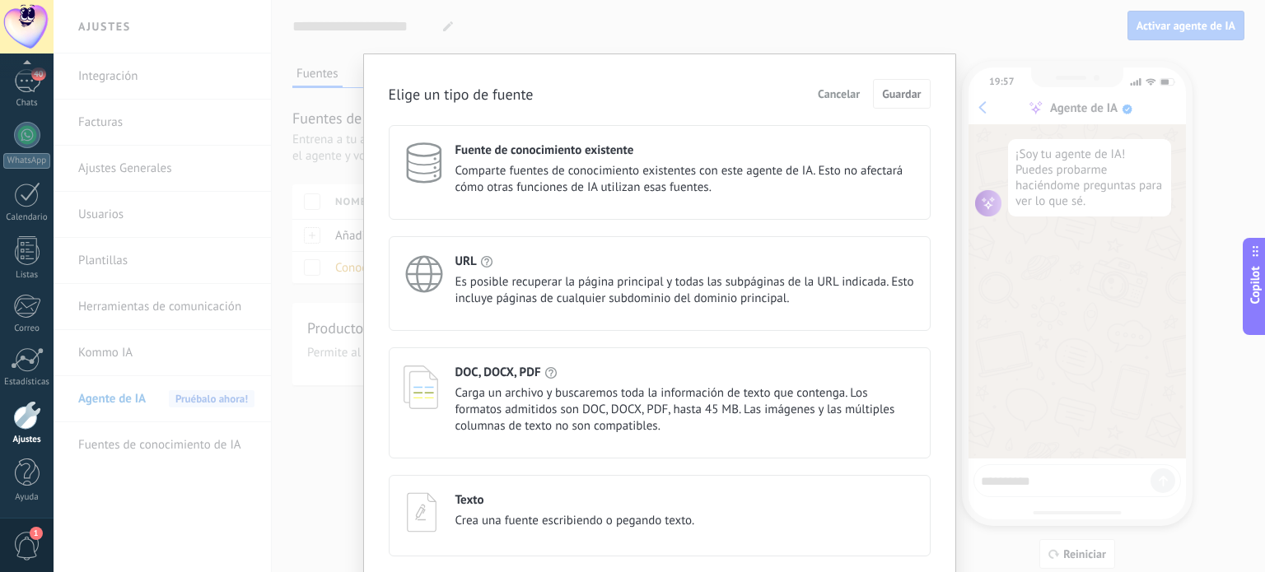
click at [847, 99] on span "Cancelar" at bounding box center [839, 94] width 42 height 12
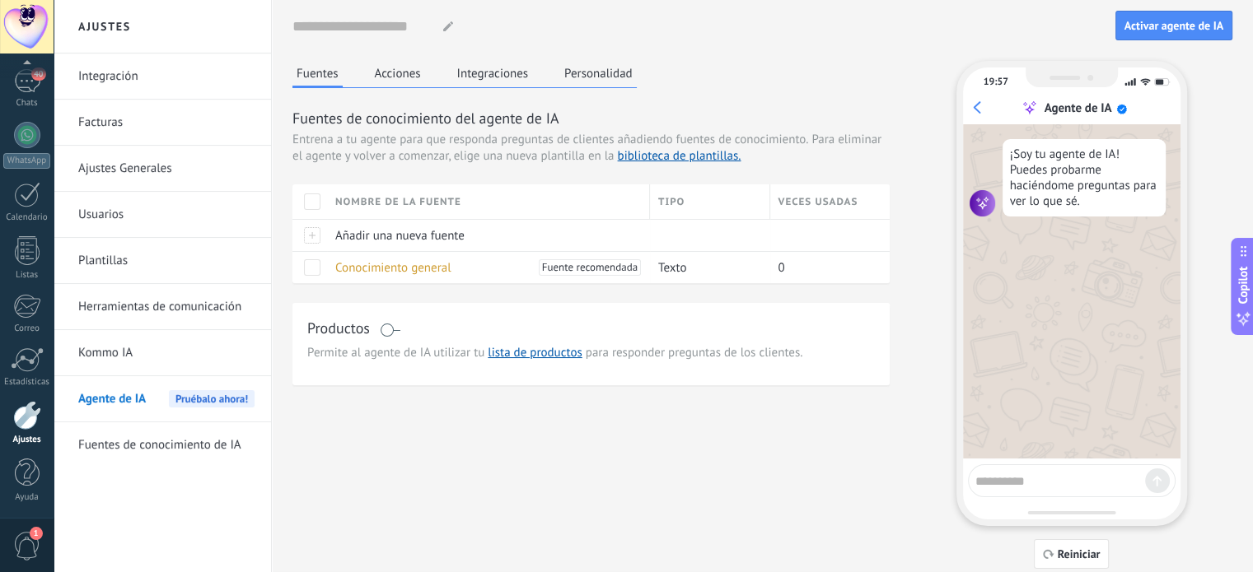
click at [112, 347] on link "Kommo IA" at bounding box center [166, 353] width 176 height 46
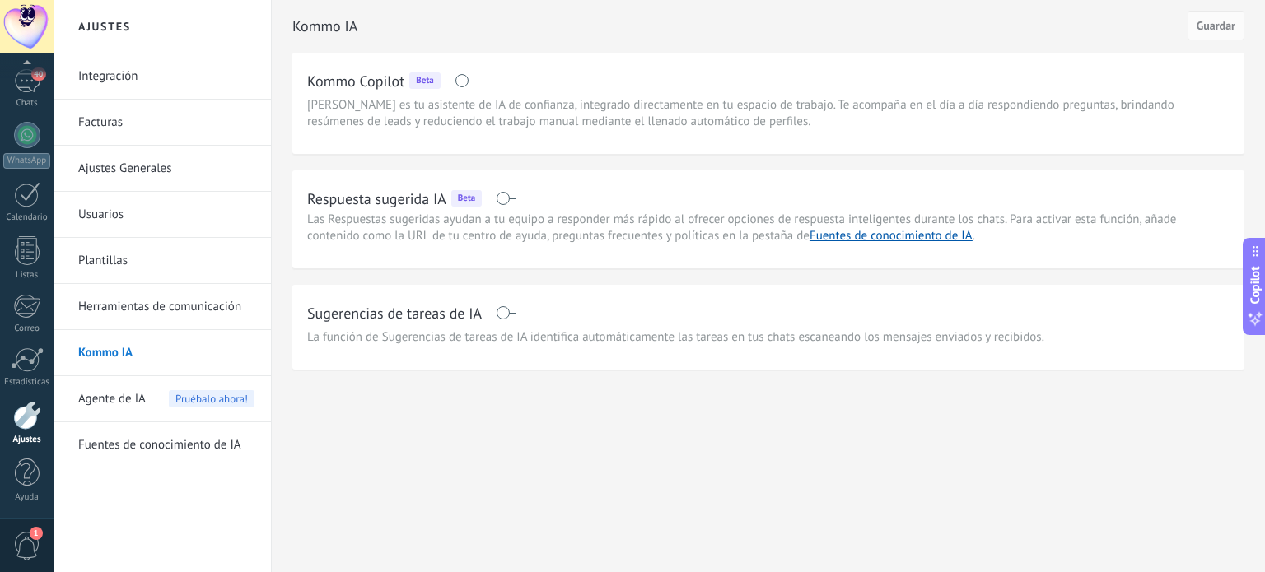
click at [105, 406] on span "Agente de IA" at bounding box center [112, 399] width 68 height 46
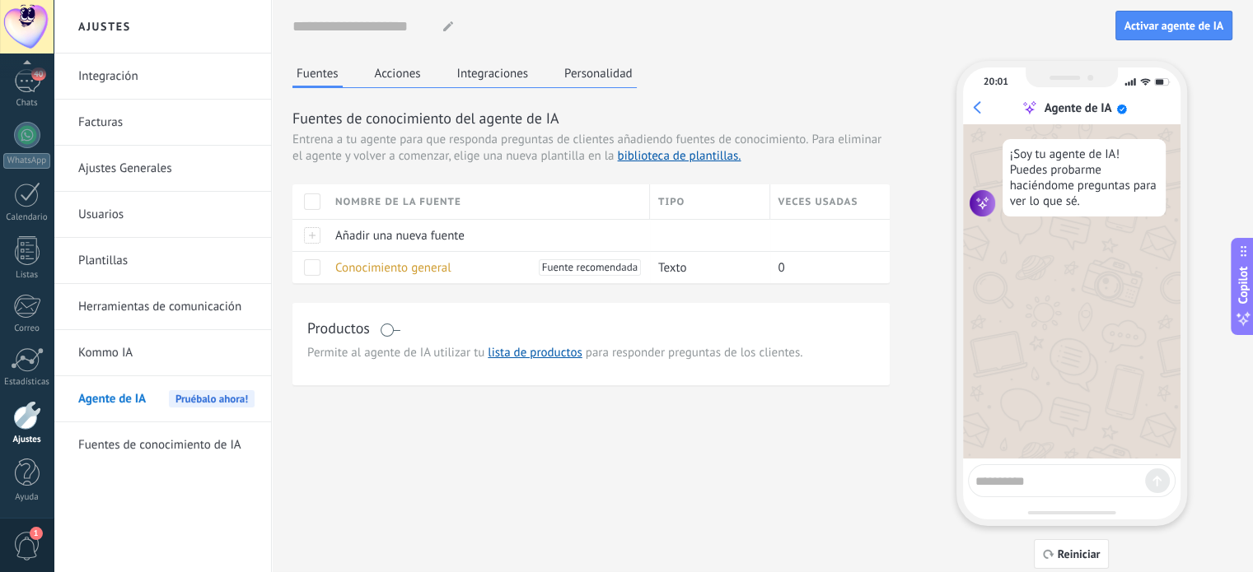
click at [378, 325] on div "Productos" at bounding box center [590, 330] width 567 height 24
click at [392, 332] on span at bounding box center [390, 330] width 21 height 13
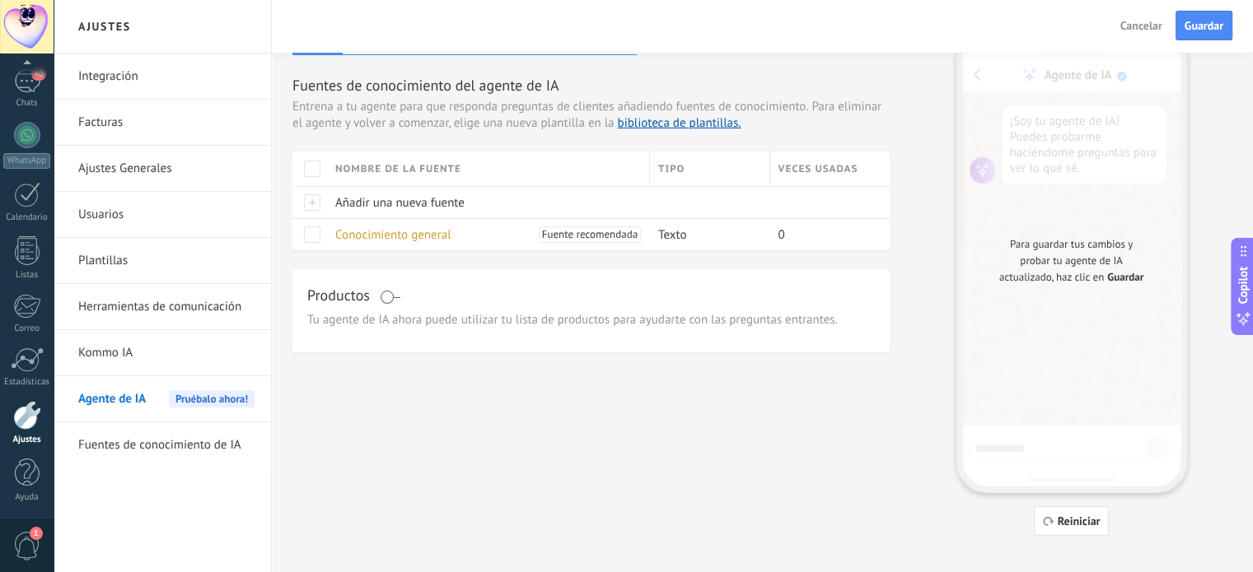
scroll to position [35, 0]
click at [152, 301] on link "Herramientas de comunicación" at bounding box center [166, 307] width 176 height 46
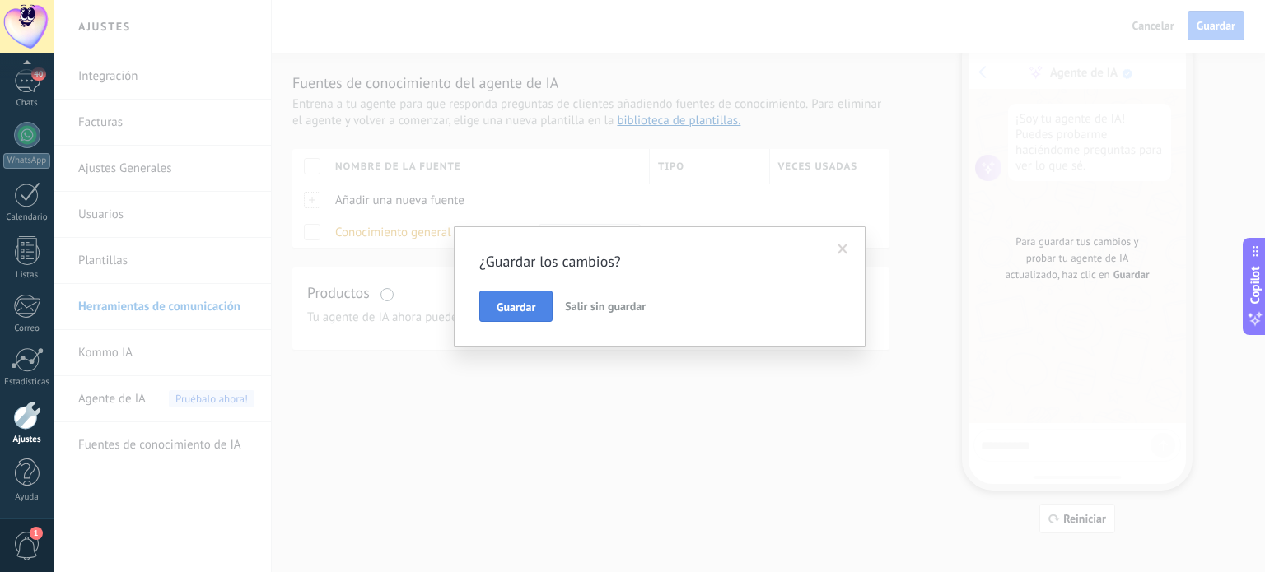
click at [519, 310] on span "Guardar" at bounding box center [516, 307] width 39 height 12
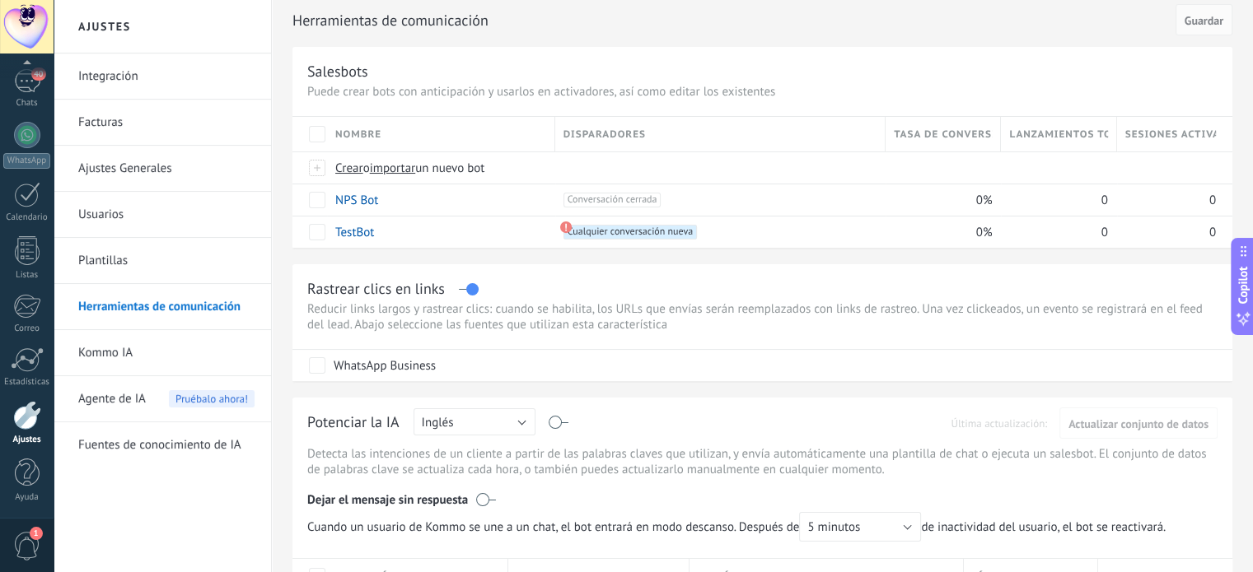
scroll to position [59, 0]
click at [597, 231] on span "Cualquier conversación nueva +0" at bounding box center [629, 232] width 133 height 15
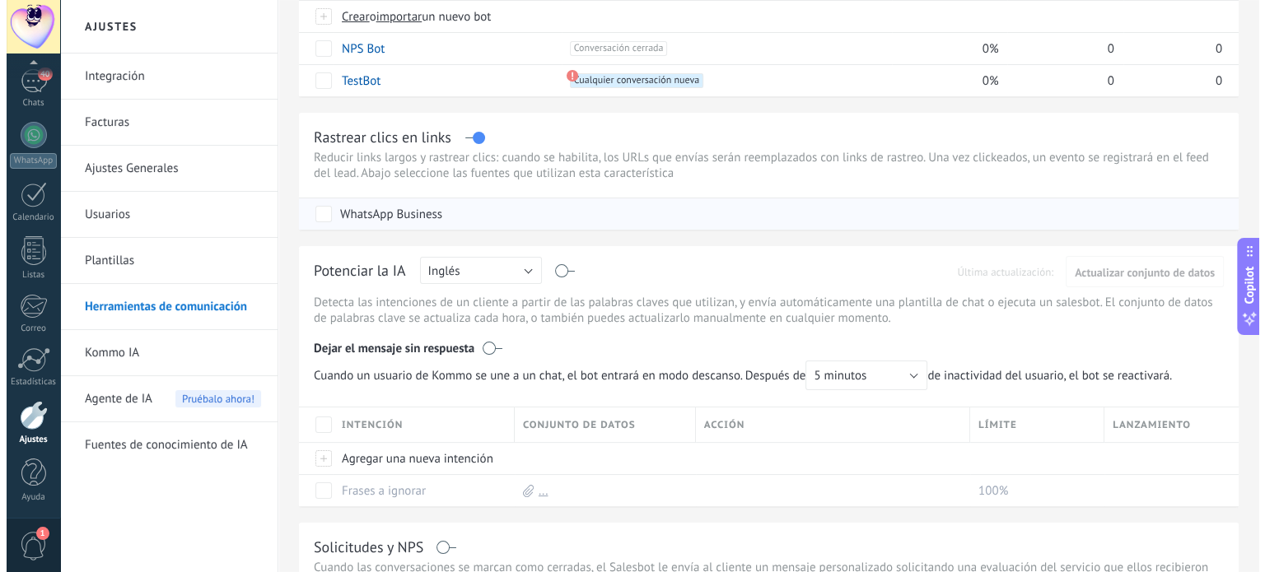
scroll to position [0, 0]
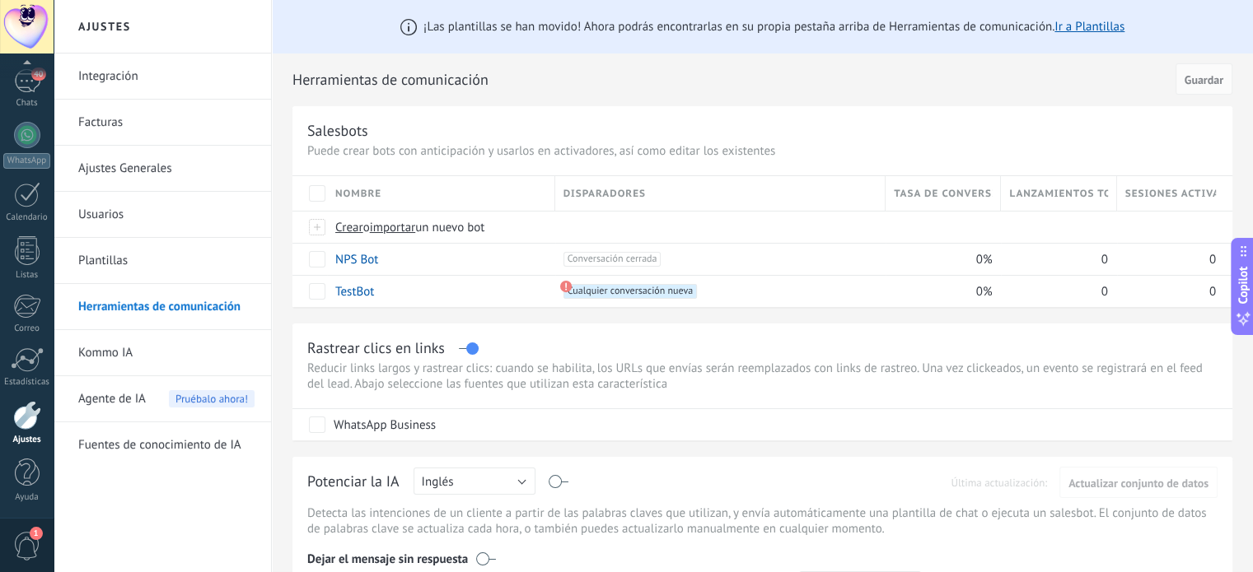
click at [107, 254] on link "Plantillas" at bounding box center [166, 261] width 176 height 46
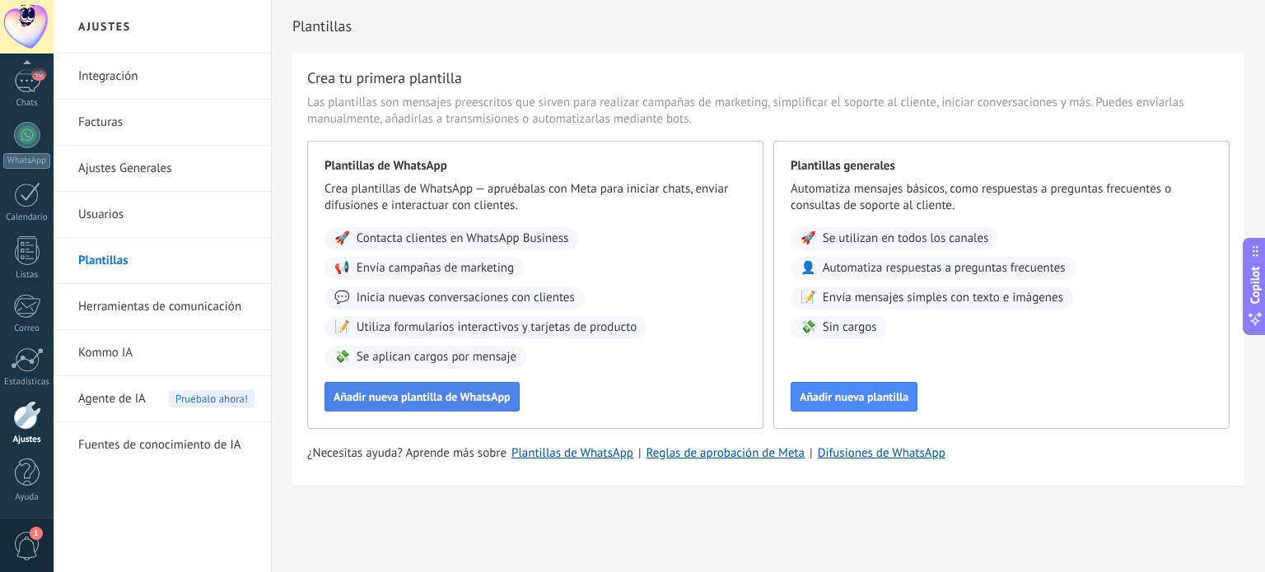
click at [422, 402] on span "Añadir nueva plantilla de WhatsApp" at bounding box center [422, 397] width 177 height 12
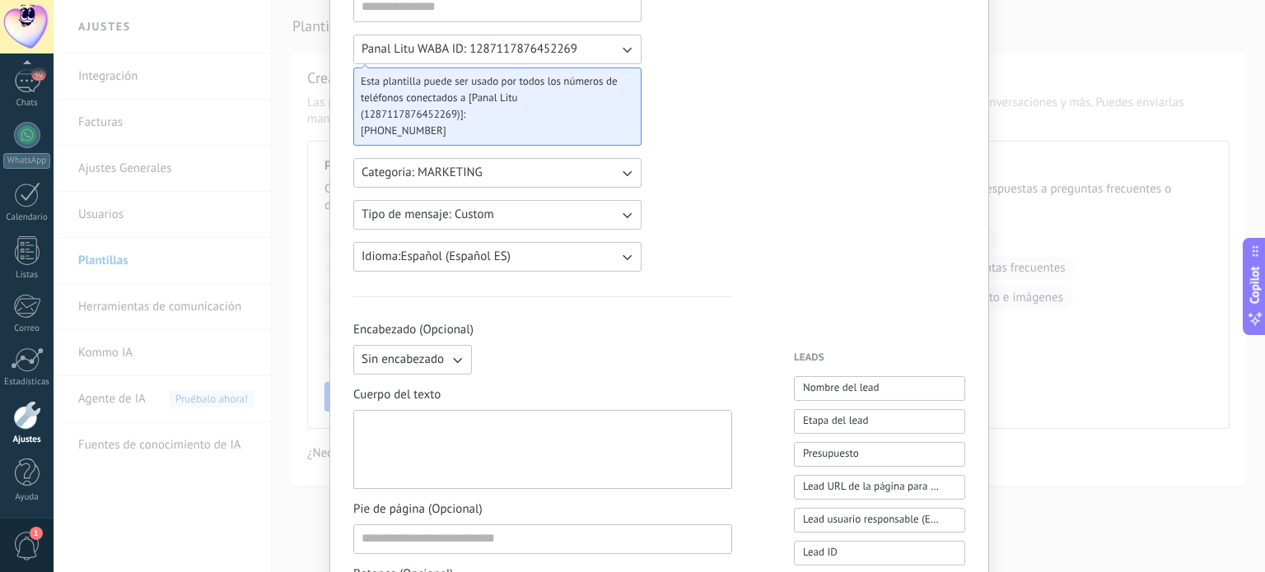
scroll to position [135, 0]
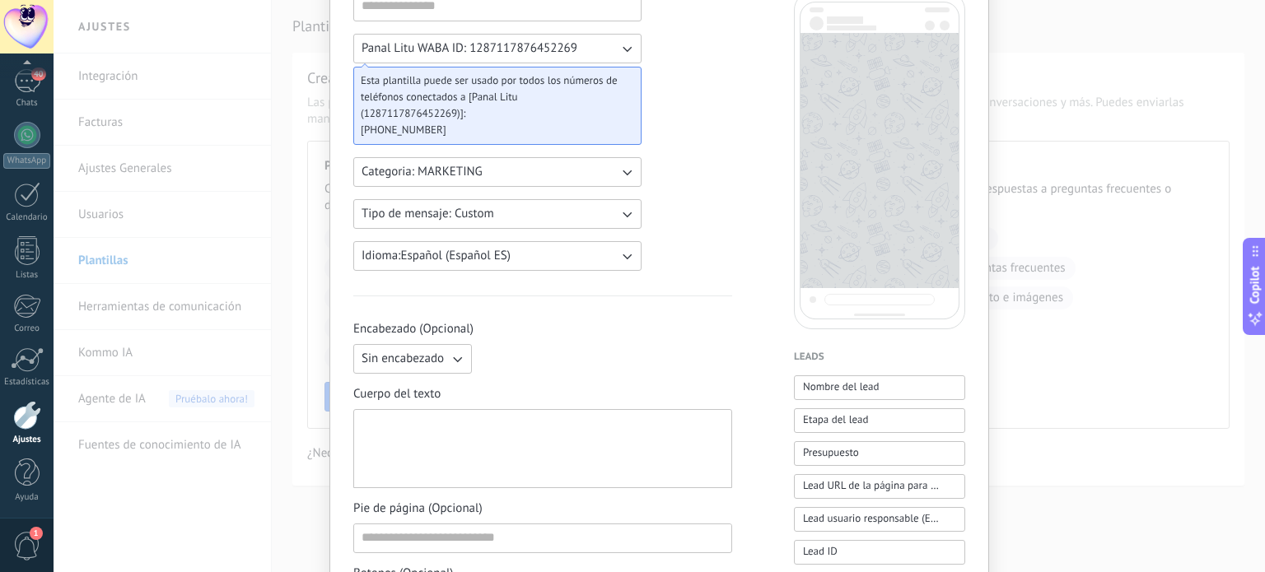
click at [573, 163] on button "Categoria: MARKETING" at bounding box center [497, 172] width 288 height 30
click at [790, 184] on div "Panal Litu WABA ID: 1287117876452269 Esta plantilla puede ser usado por todos l…" at bounding box center [659, 548] width 612 height 1113
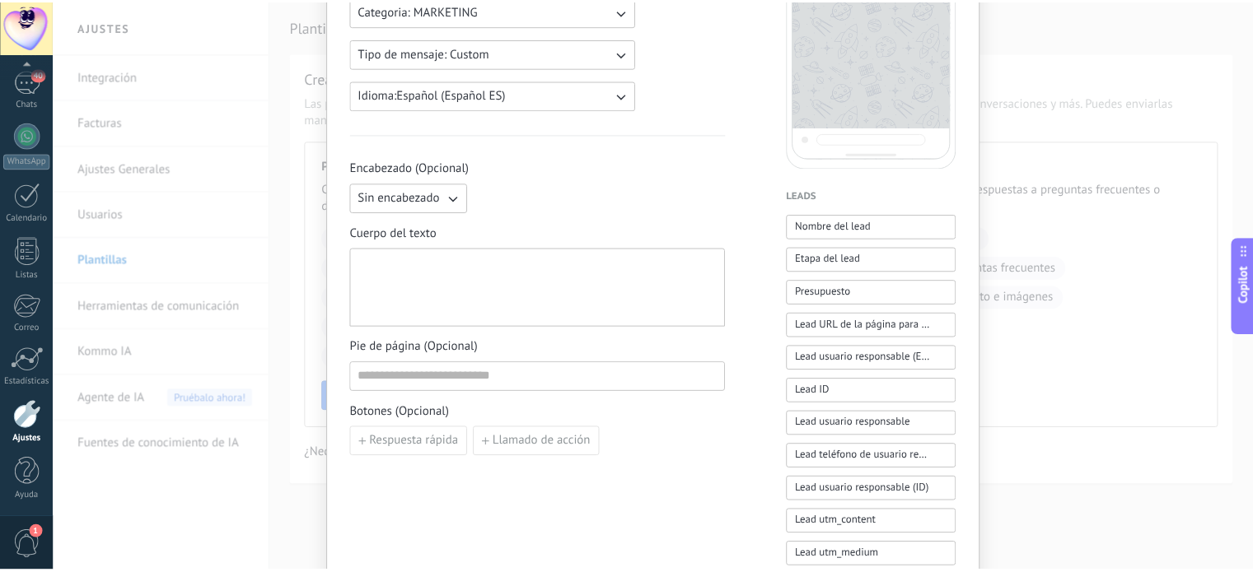
scroll to position [0, 0]
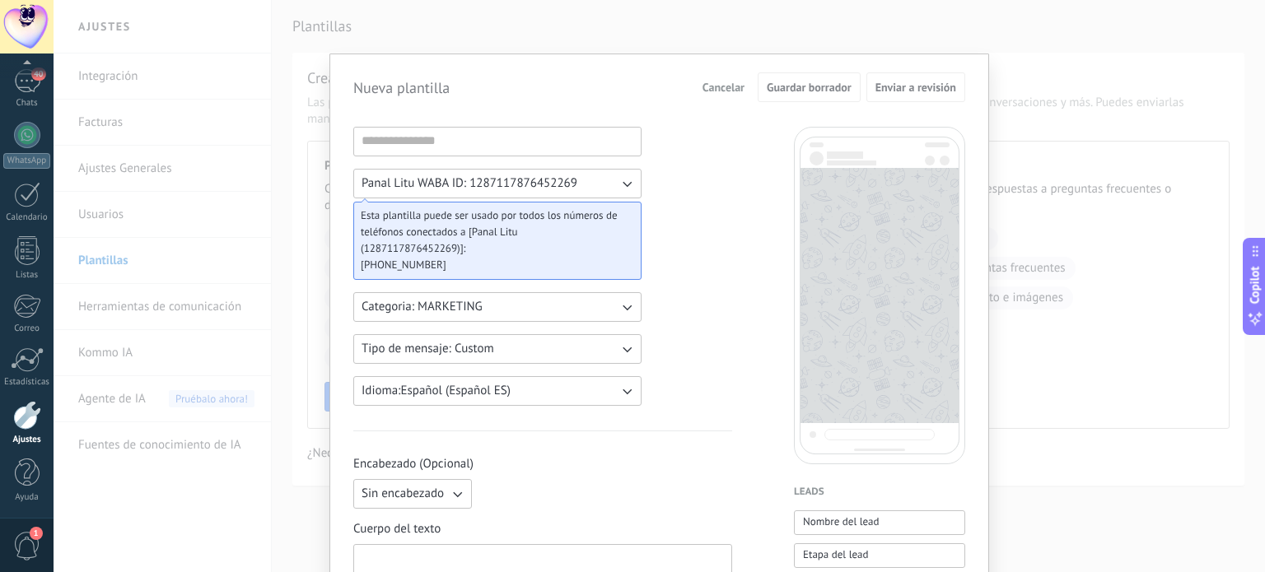
click at [1117, 344] on div "Nueva plantilla Cancelar Guardar borrador Enviar a revisión Panal Litu WABA ID:…" at bounding box center [659, 286] width 1211 height 572
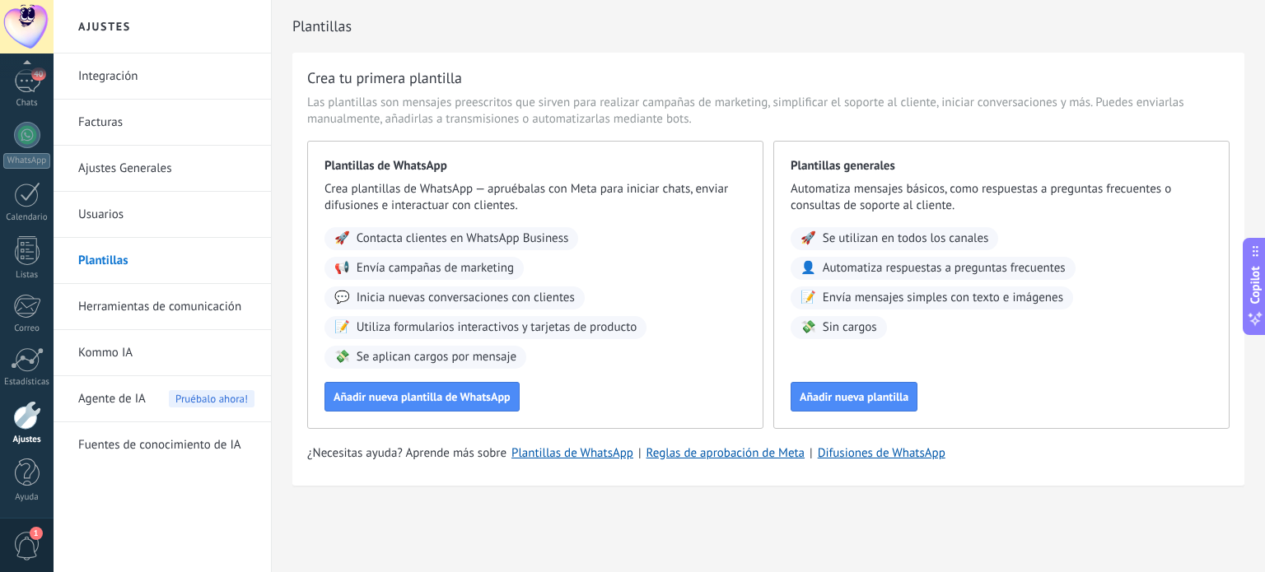
click at [96, 213] on link "Usuarios" at bounding box center [166, 215] width 176 height 46
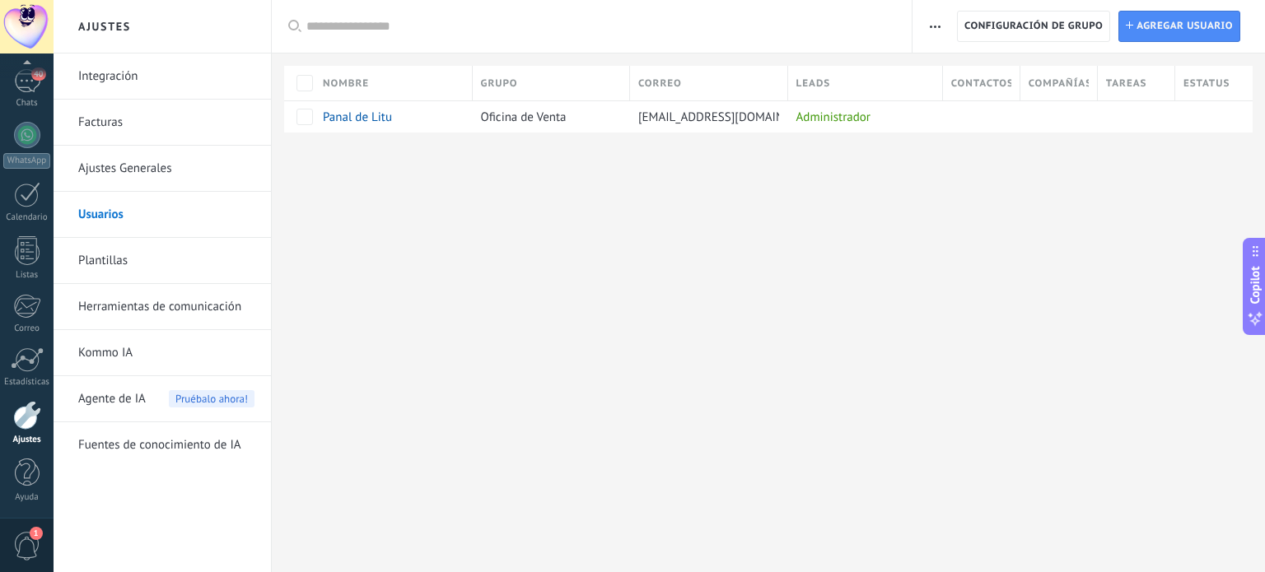
click at [128, 85] on link "Integración" at bounding box center [166, 77] width 176 height 46
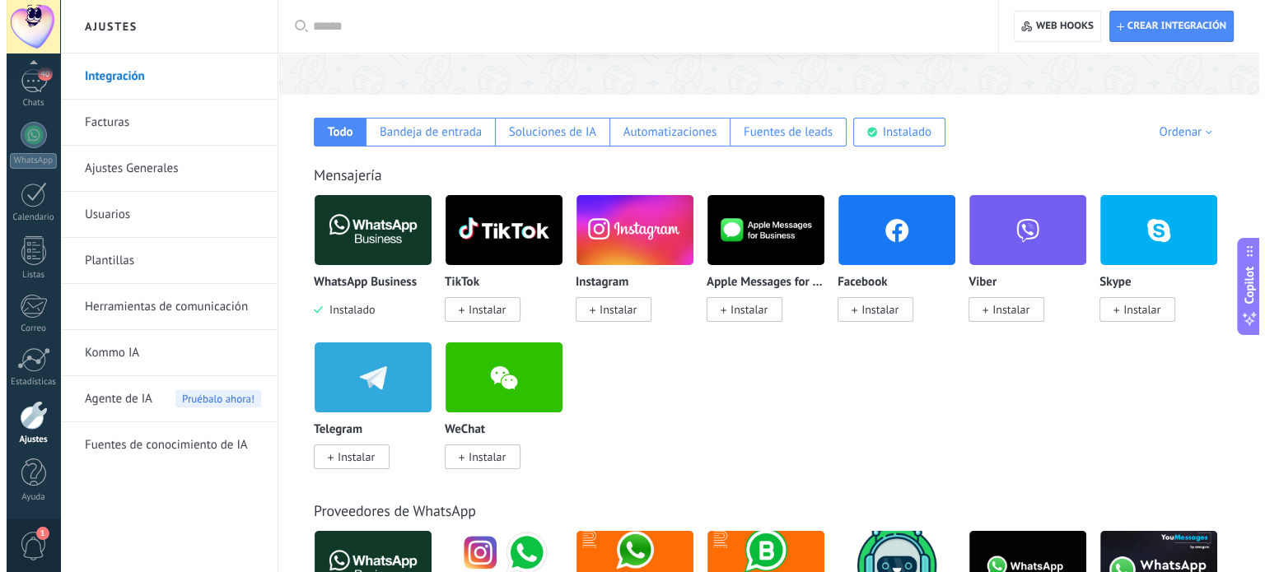
scroll to position [230, 0]
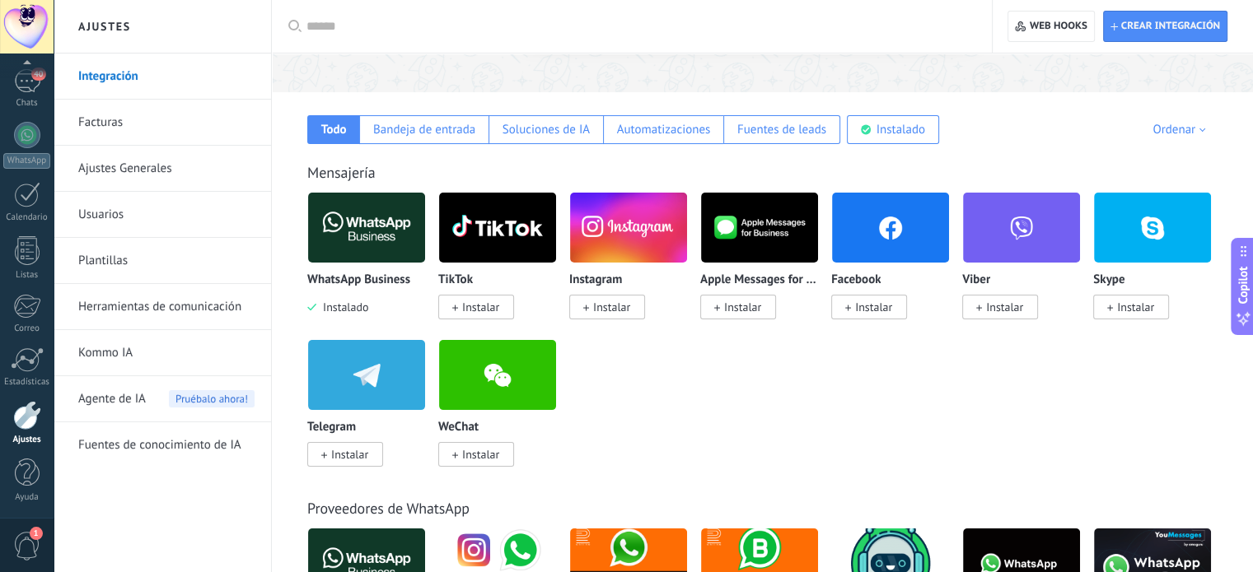
click at [590, 302] on span "Instalar" at bounding box center [607, 307] width 76 height 25
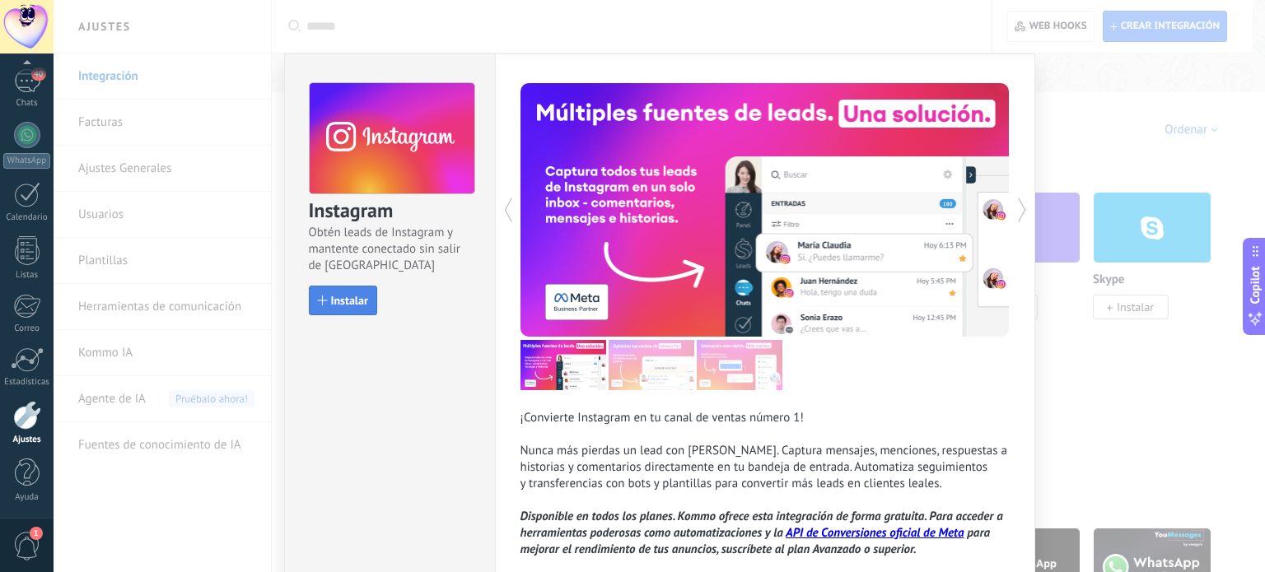
click at [335, 306] on span "Instalar" at bounding box center [349, 301] width 37 height 12
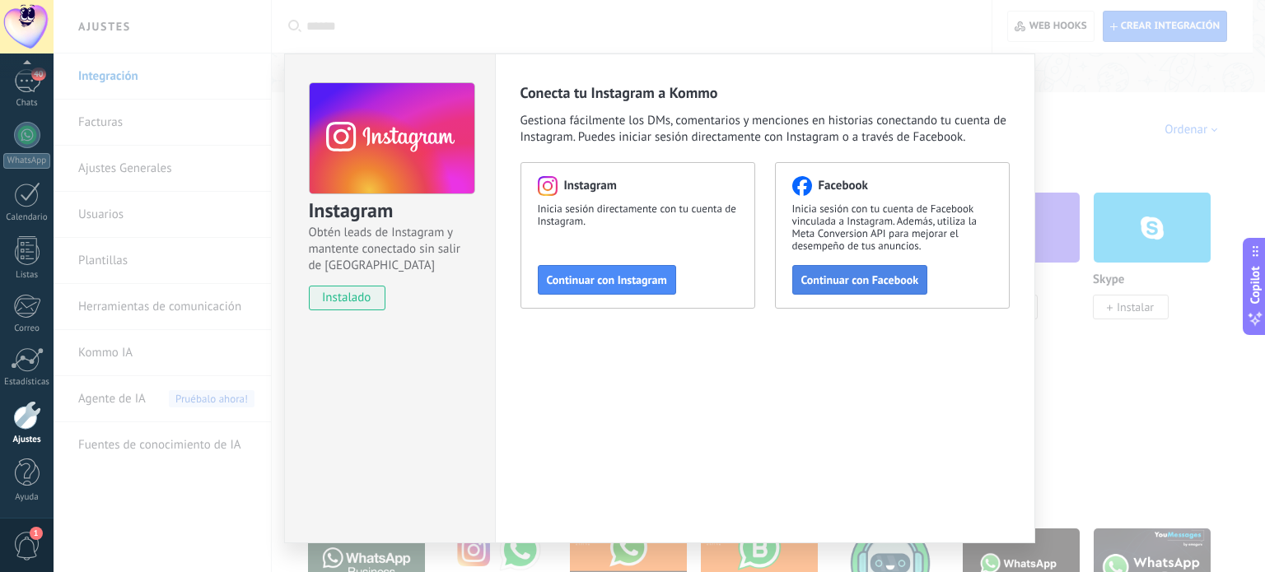
click at [837, 265] on button "Continuar con Facebook" at bounding box center [860, 280] width 136 height 30
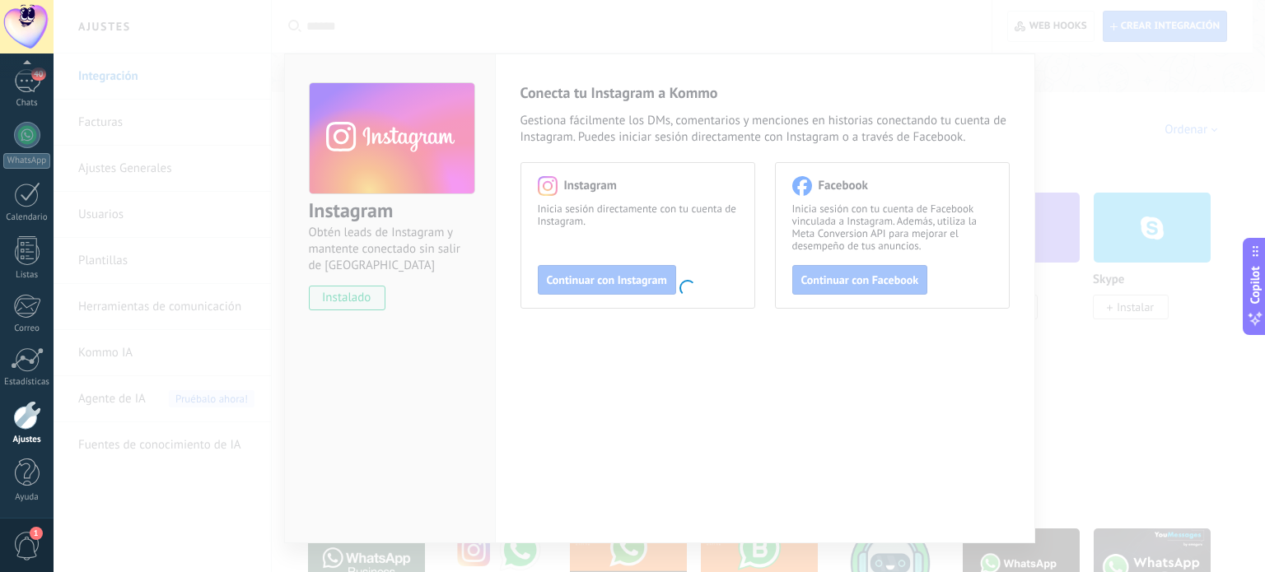
click at [1088, 103] on body ".abccls-1,.abccls-2{fill-rule:evenodd}.abccls-2{fill:#fff} .abfcls-1{fill:none}…" at bounding box center [632, 56] width 1265 height 572
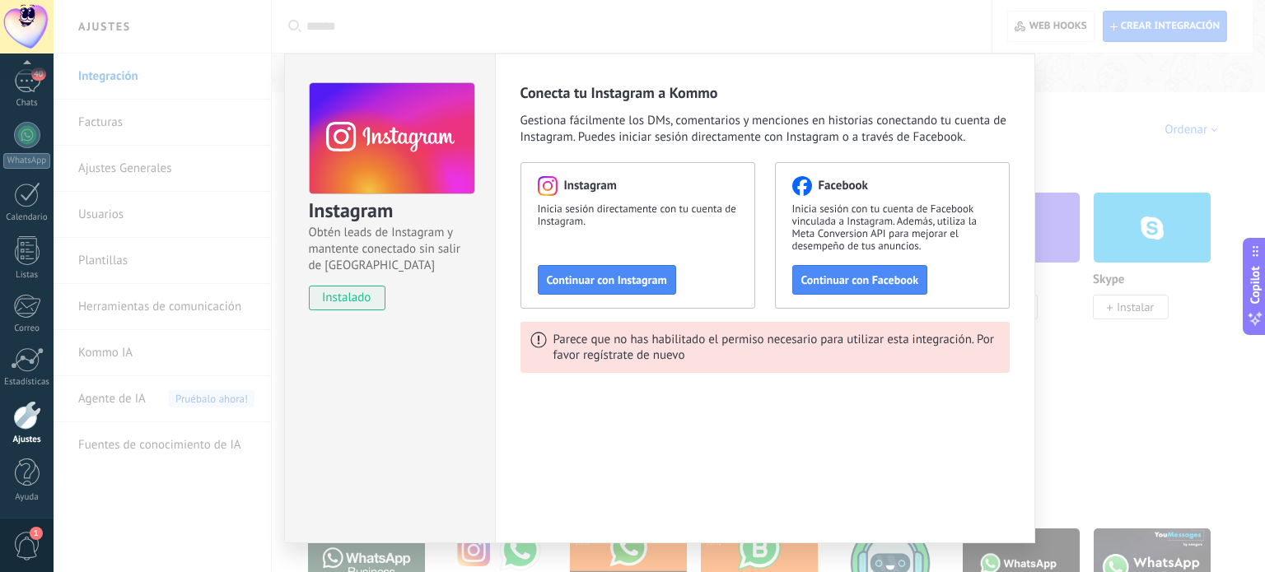
click at [1164, 183] on div "Instagram Obtén leads de Instagram y mantente conectado sin salir de Kommo inst…" at bounding box center [659, 286] width 1211 height 572
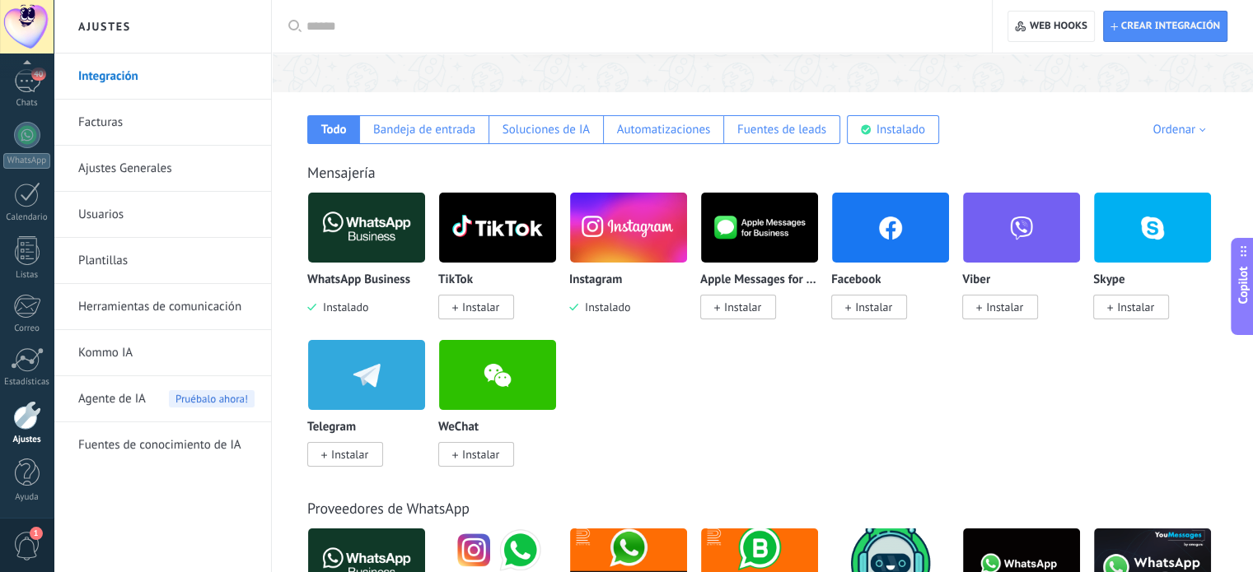
click at [884, 314] on span "Instalar" at bounding box center [873, 307] width 37 height 15
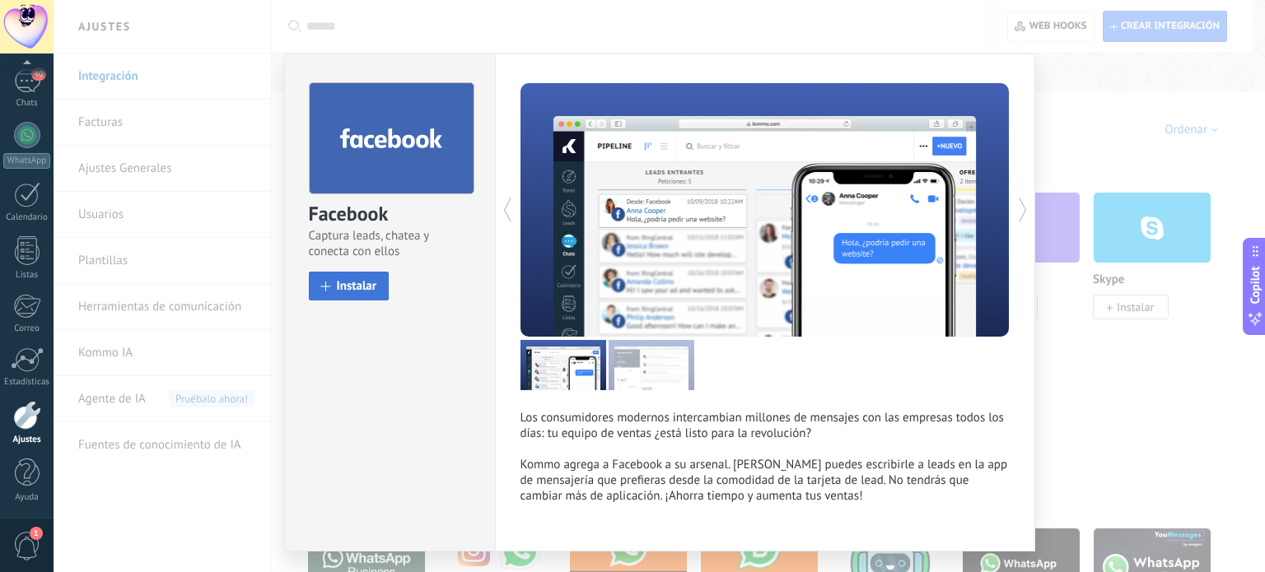
click at [357, 281] on span "Instalar" at bounding box center [357, 286] width 40 height 12
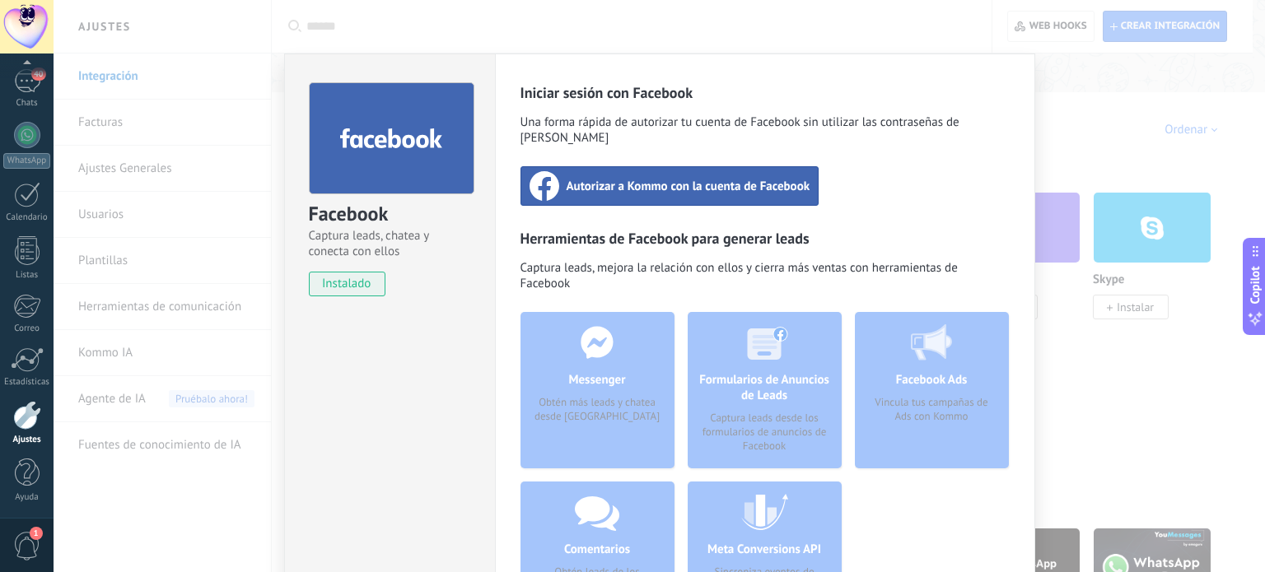
click at [785, 178] on span "Autorizar a Kommo con la cuenta de Facebook" at bounding box center [689, 186] width 244 height 16
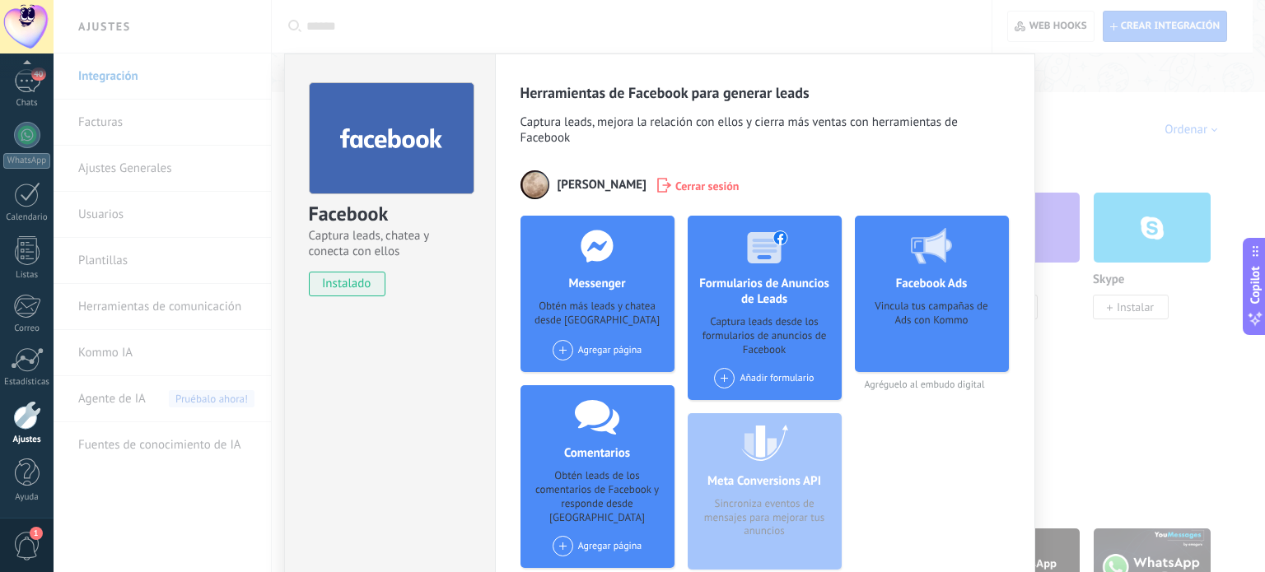
click at [1069, 220] on div "Facebook Captura leads, chatea y conecta con ellos instalado Desinstalar Herram…" at bounding box center [659, 286] width 1211 height 572
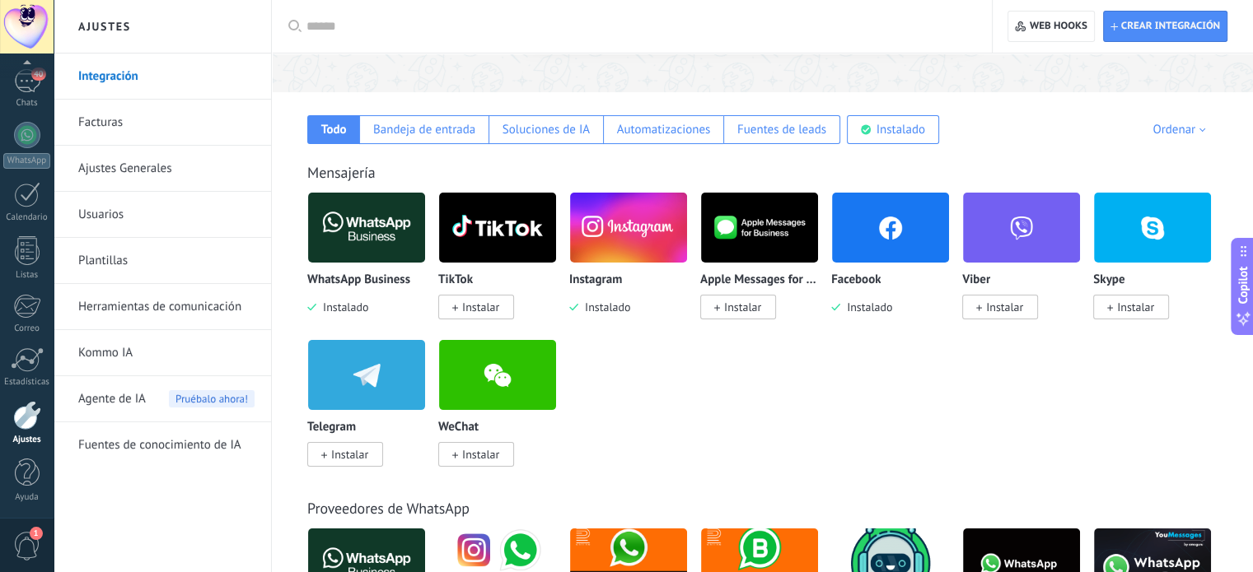
click at [338, 236] on img at bounding box center [366, 228] width 117 height 80
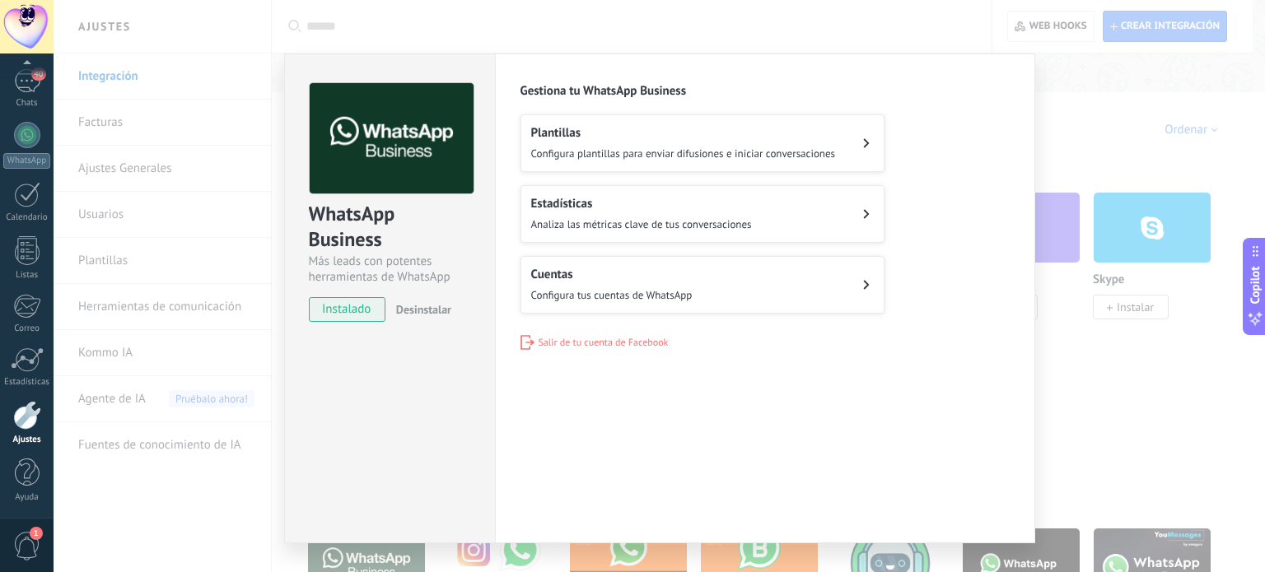
click at [616, 145] on div "Plantillas Configura plantillas para enviar difusiones e iniciar conversaciones" at bounding box center [683, 143] width 305 height 36
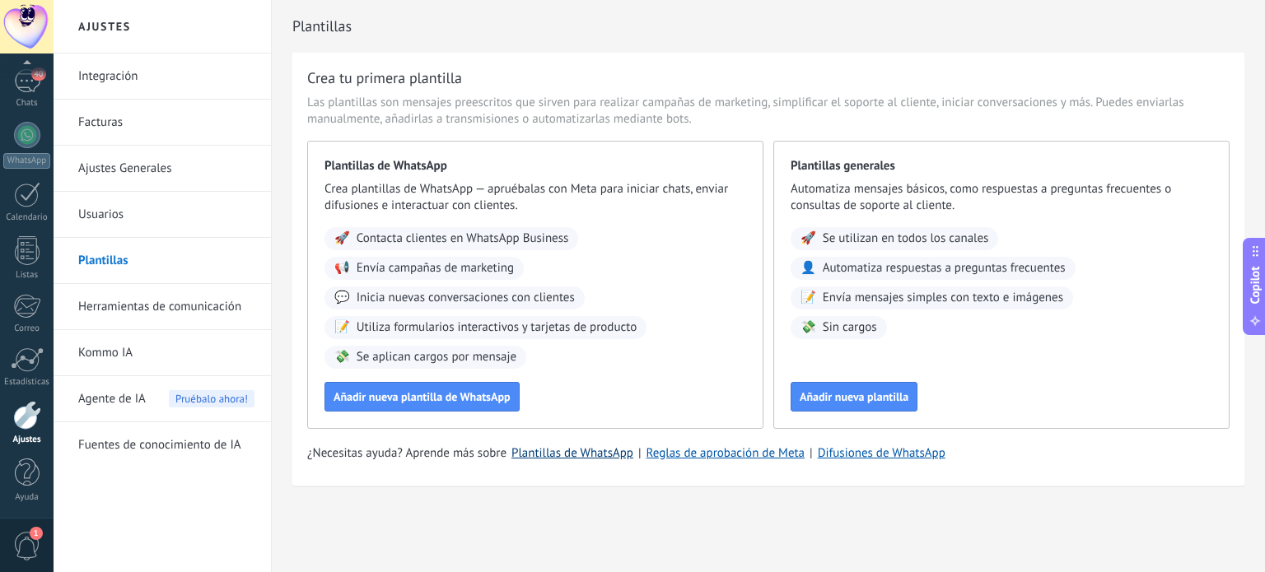
click at [564, 449] on link "Plantillas de WhatsApp" at bounding box center [572, 454] width 122 height 16
click at [469, 393] on span "Añadir nueva plantilla de WhatsApp" at bounding box center [422, 397] width 177 height 12
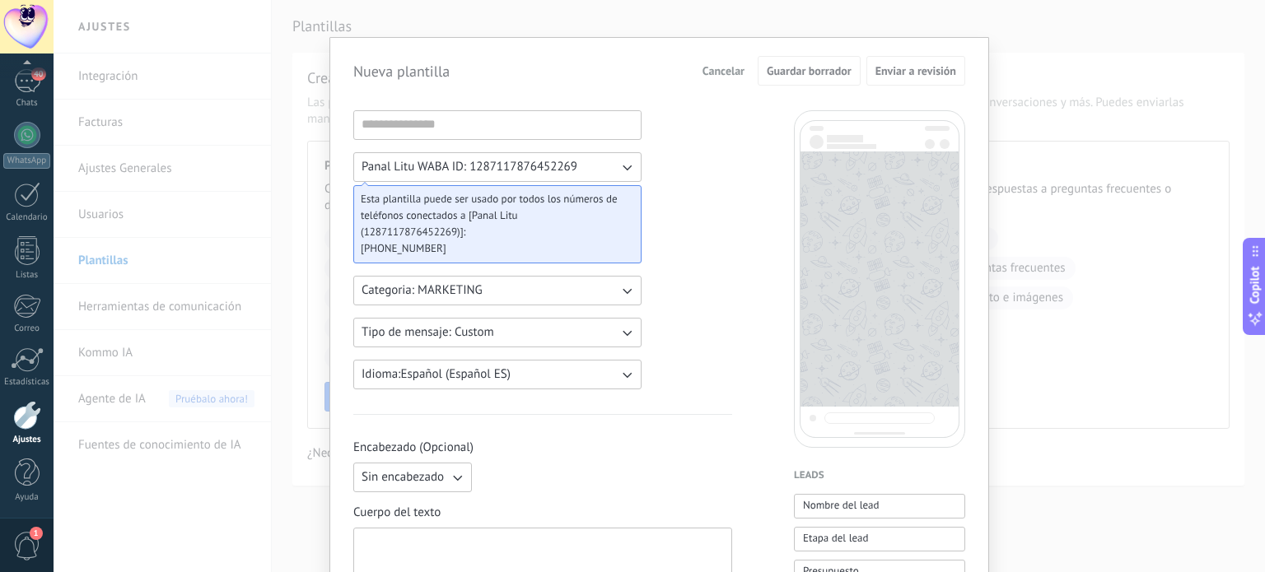
scroll to position [13, 0]
click at [445, 170] on span "Panal Litu WABA ID: 1287117876452269" at bounding box center [470, 170] width 216 height 16
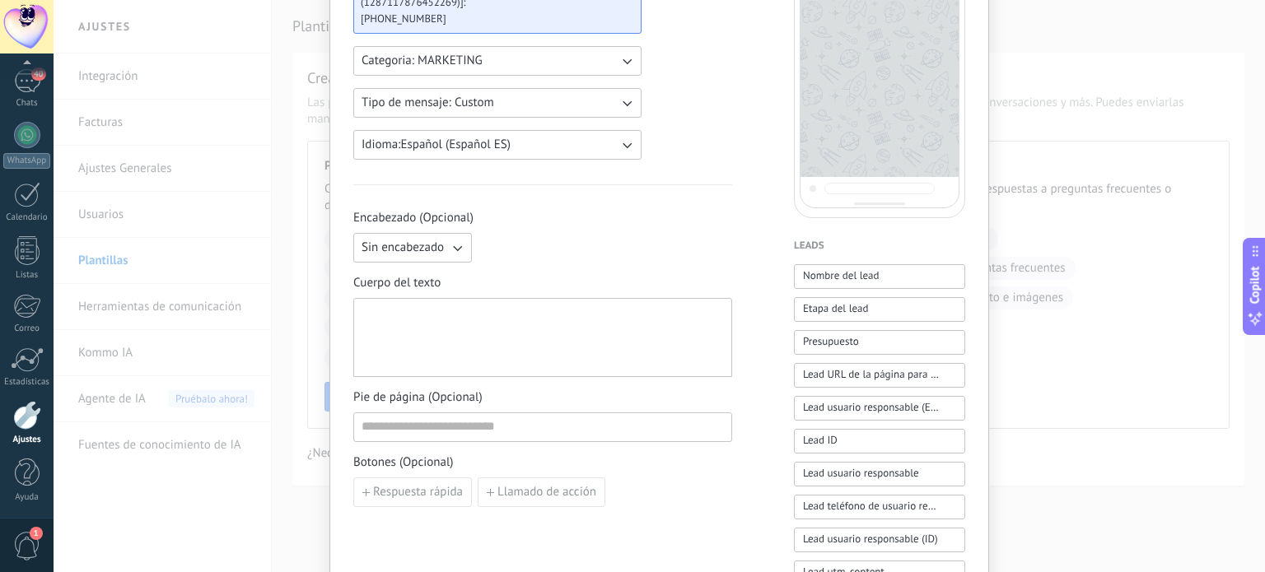
scroll to position [247, 0]
click at [441, 253] on button "Sin encabezado" at bounding box center [412, 247] width 119 height 30
click at [441, 253] on li "Sin encabezado" at bounding box center [407, 247] width 128 height 28
click at [428, 239] on span "Sin encabezado" at bounding box center [403, 247] width 82 height 16
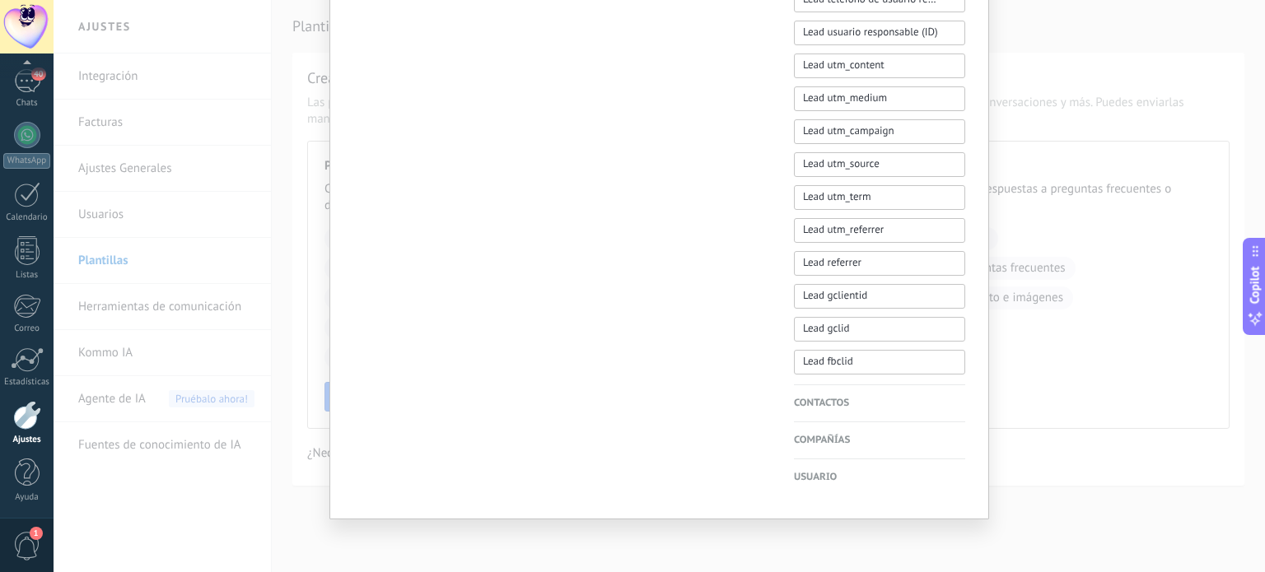
scroll to position [0, 0]
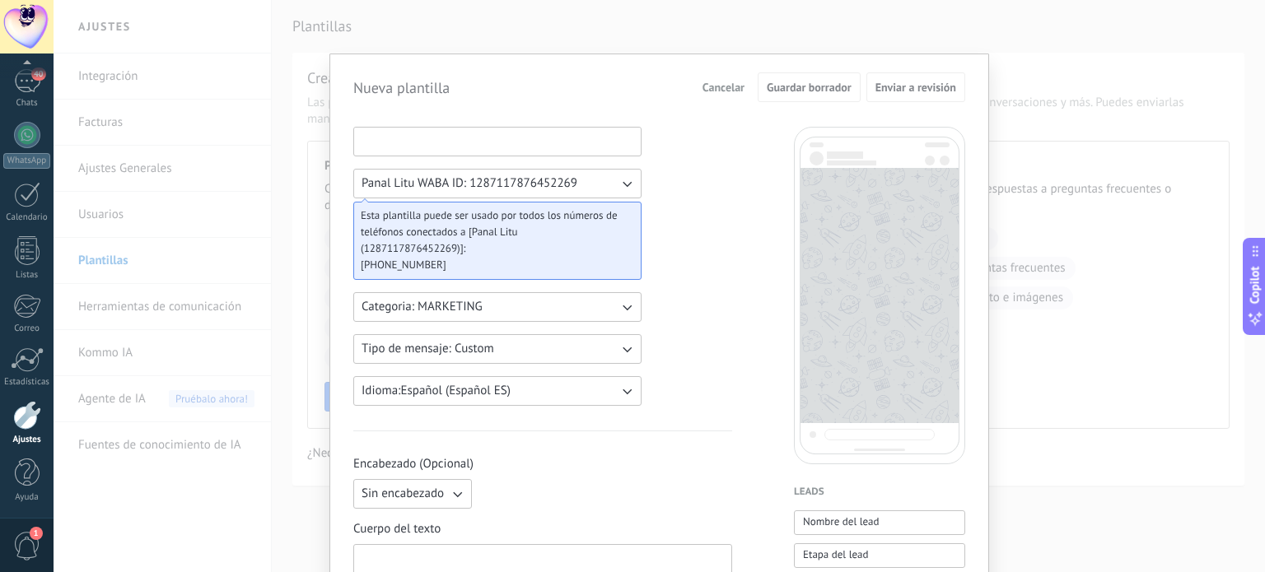
click at [525, 134] on input at bounding box center [497, 141] width 287 height 26
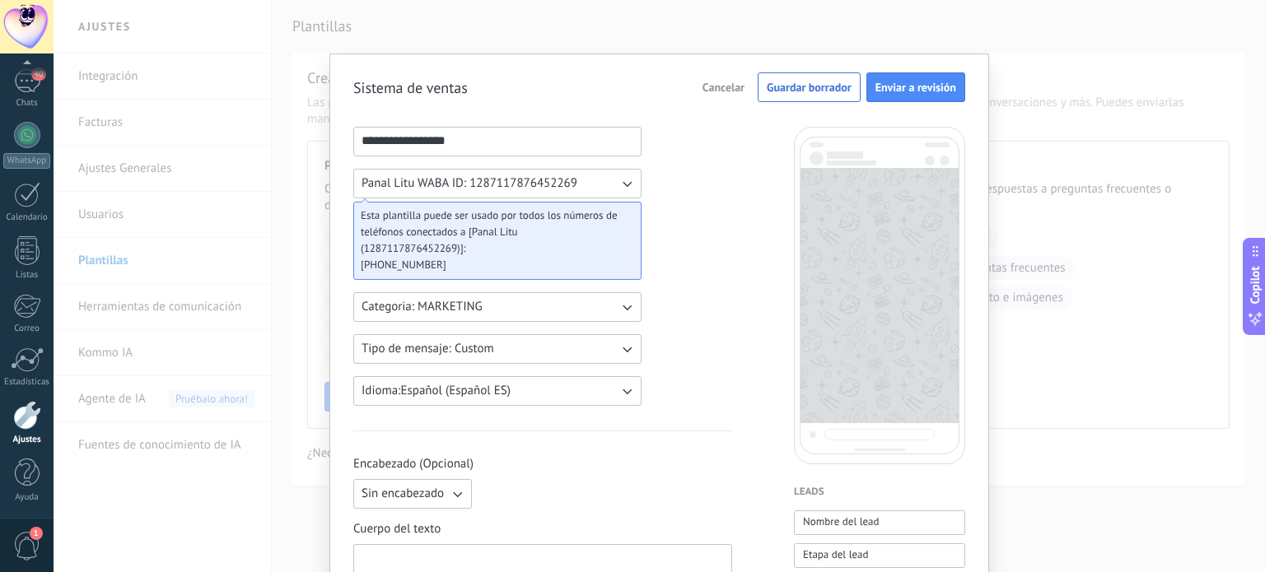
type input "**********"
click at [470, 305] on span "Categoria: MARKETING" at bounding box center [422, 307] width 121 height 16
click at [470, 305] on li "UTILITY" at bounding box center [491, 307] width 297 height 28
click at [504, 352] on button "Tipo de mensaje: Custom" at bounding box center [497, 349] width 288 height 30
click at [504, 352] on li "Custom" at bounding box center [491, 349] width 297 height 28
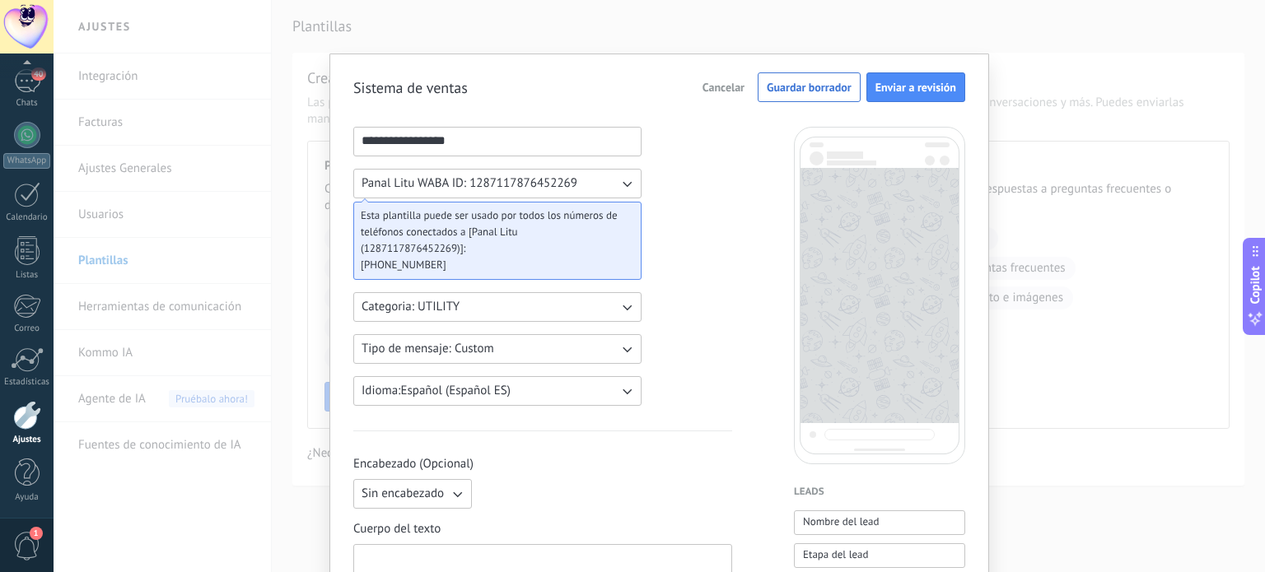
click at [471, 352] on span "Tipo de mensaje: Custom" at bounding box center [428, 349] width 133 height 16
click at [476, 387] on li "Flows" at bounding box center [491, 377] width 297 height 28
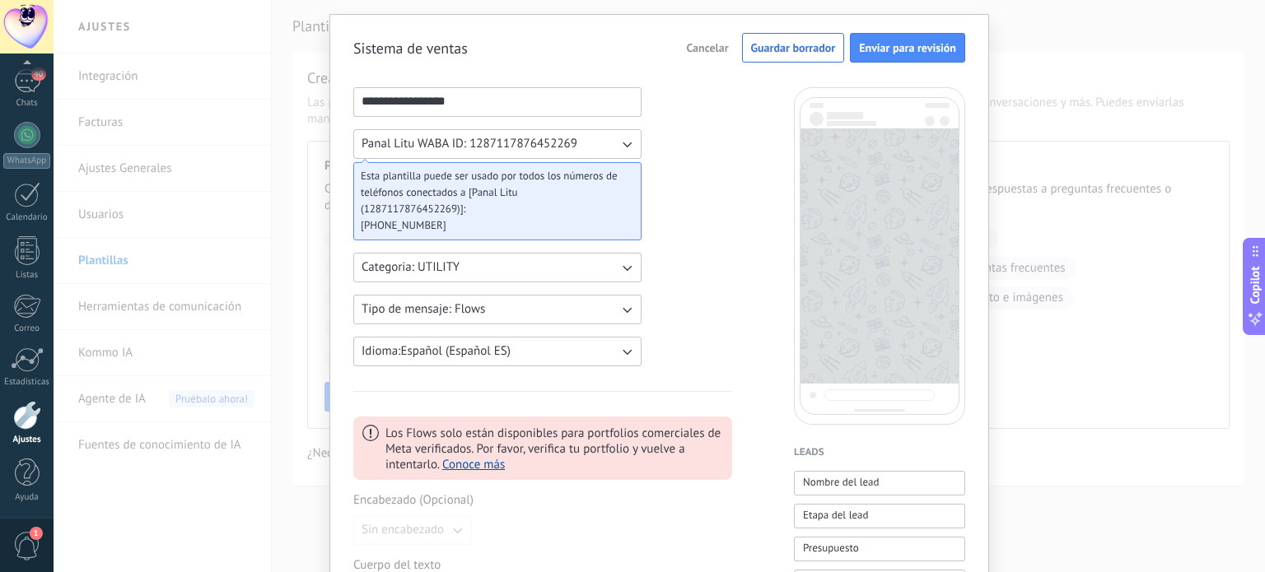
scroll to position [40, 0]
click at [490, 302] on button "Tipo de mensaje: Flows" at bounding box center [497, 310] width 288 height 30
click at [455, 311] on li "Custom" at bounding box center [491, 310] width 297 height 28
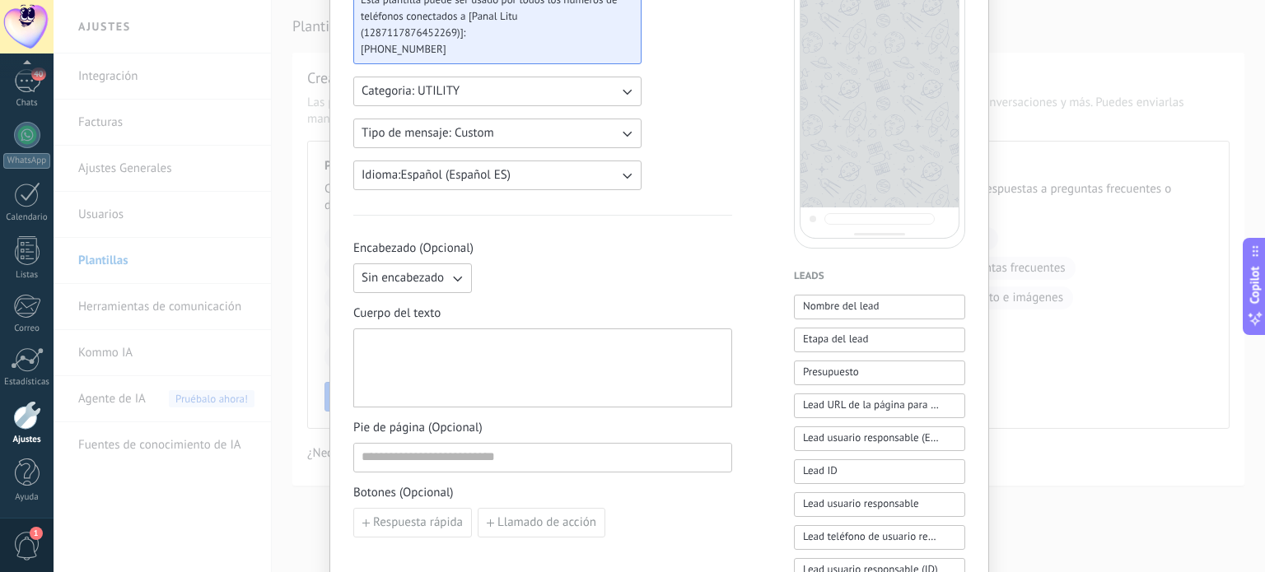
scroll to position [214, 0]
click at [794, 310] on button "Nombre del lead" at bounding box center [879, 308] width 171 height 25
drag, startPoint x: 508, startPoint y: 346, endPoint x: 170, endPoint y: 369, distance: 338.4
click at [170, 369] on div "**********" at bounding box center [659, 286] width 1211 height 572
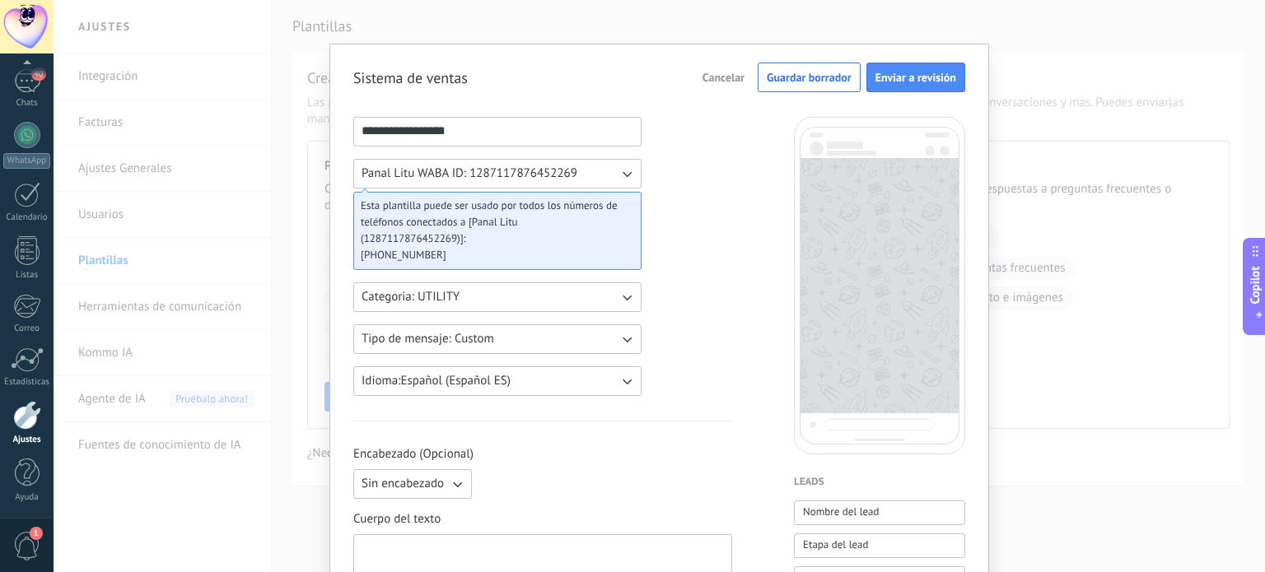
scroll to position [0, 0]
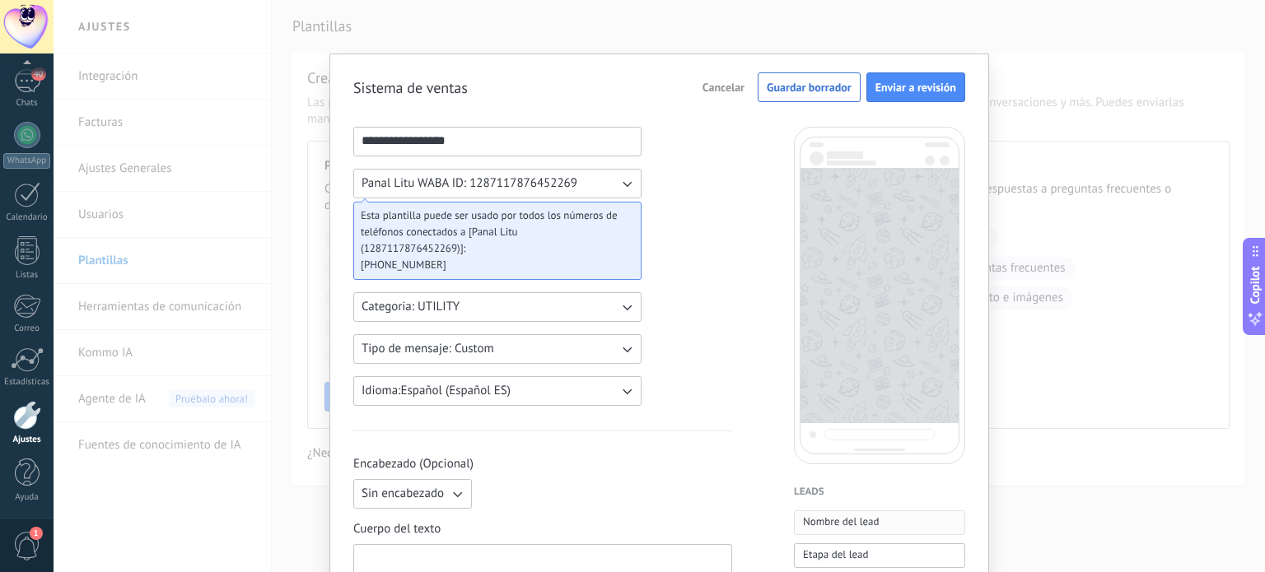
click at [833, 520] on span "Nombre del lead" at bounding box center [841, 522] width 77 height 16
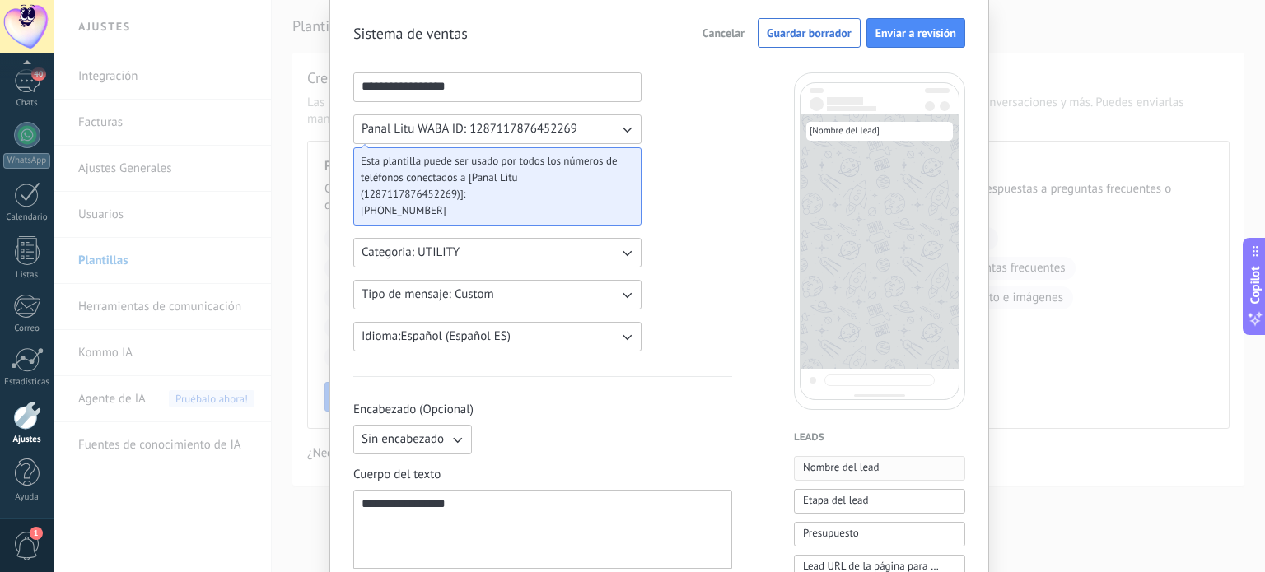
scroll to position [55, 0]
click at [834, 507] on span "Etapa del lead" at bounding box center [835, 501] width 65 height 18
click at [724, 33] on span "Cancelar" at bounding box center [723, 32] width 42 height 12
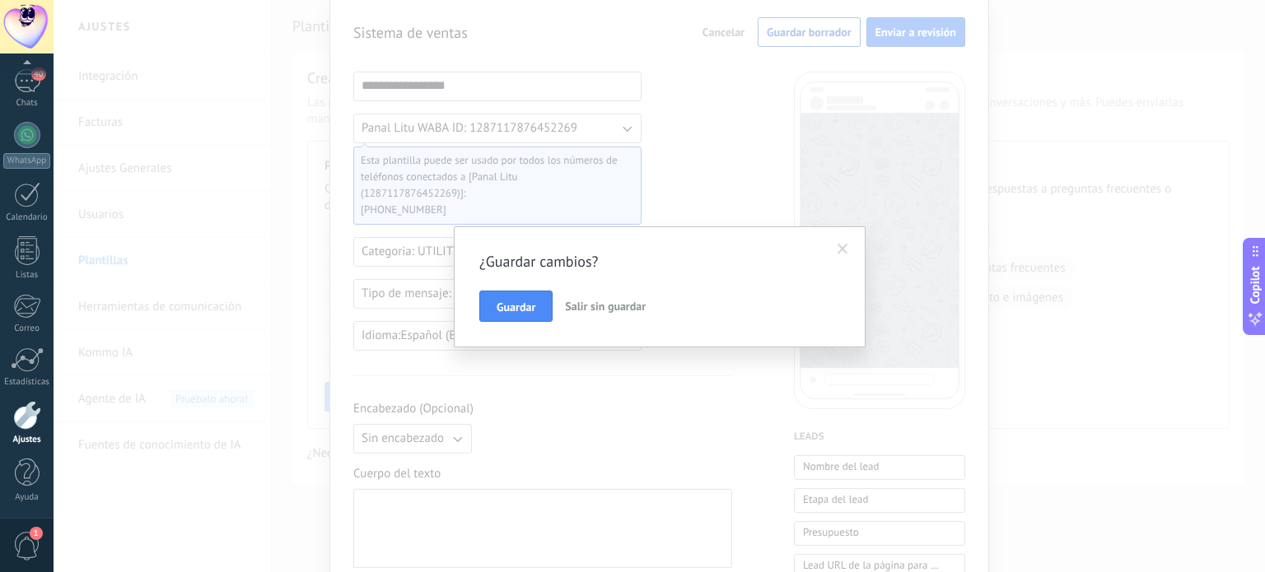
click at [593, 302] on span "Salir sin guardar" at bounding box center [605, 306] width 81 height 15
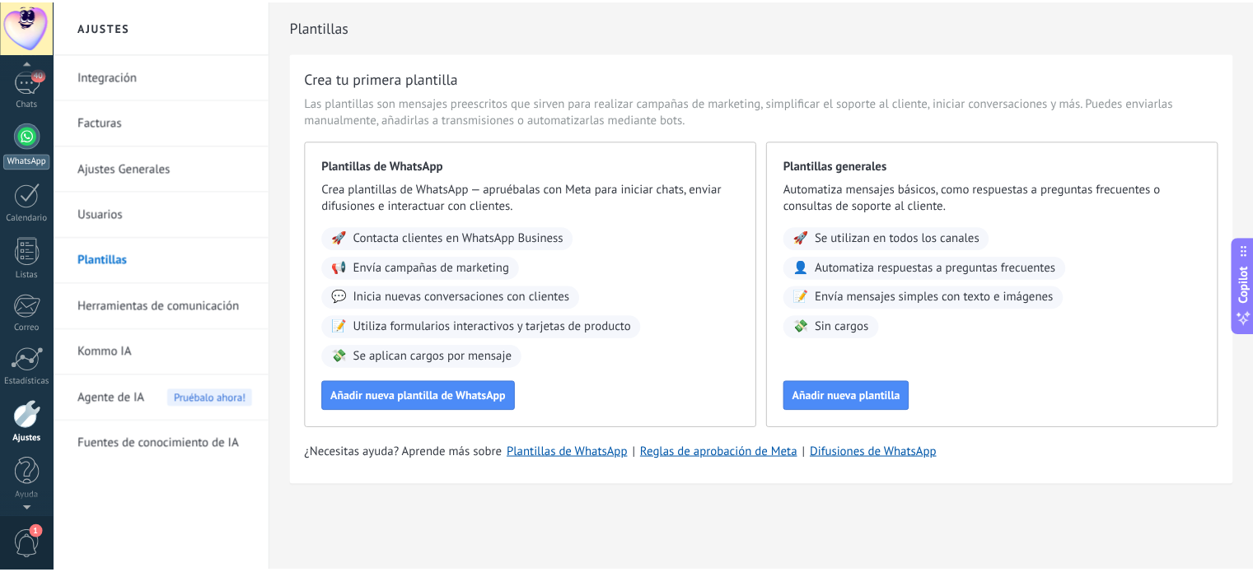
scroll to position [0, 0]
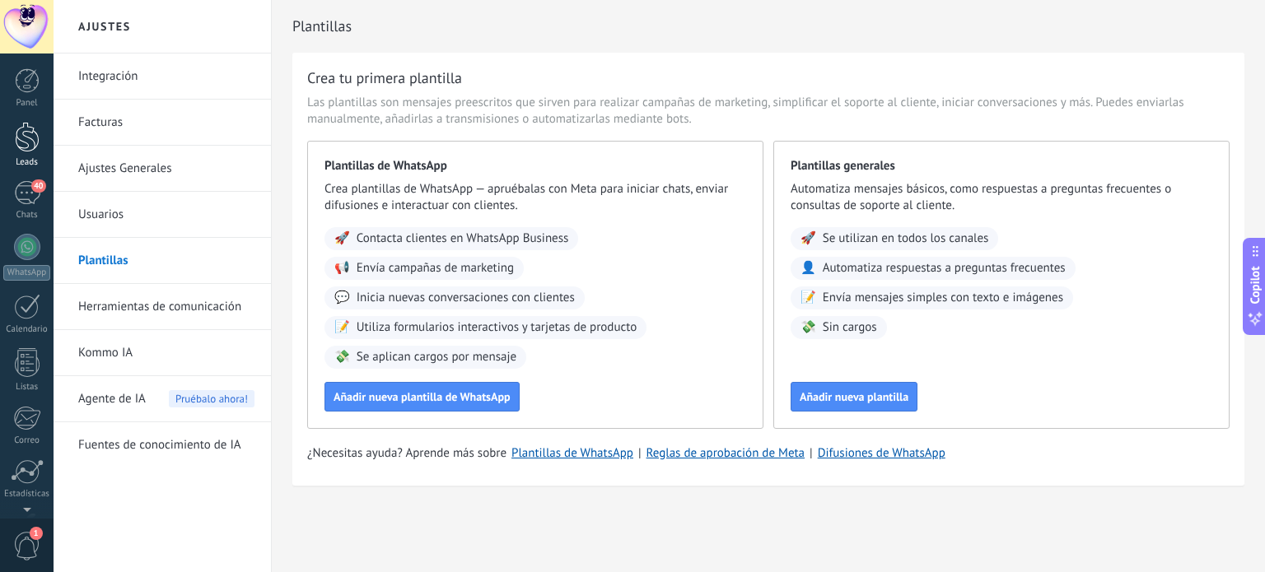
click at [22, 154] on link "Leads" at bounding box center [27, 145] width 54 height 46
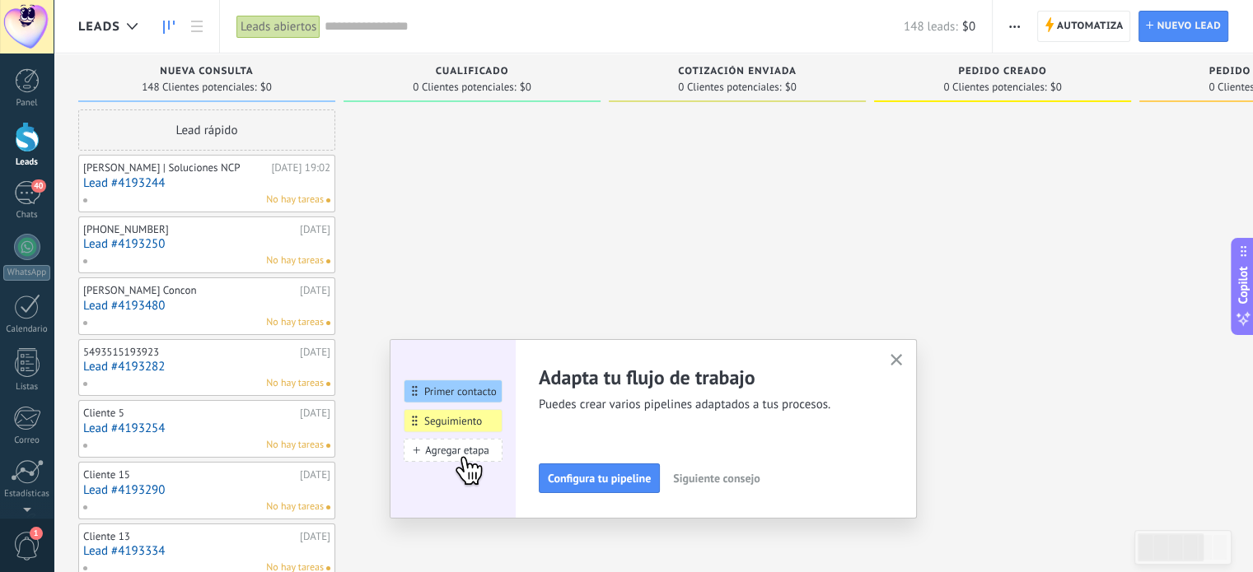
click at [898, 364] on use "button" at bounding box center [896, 360] width 12 height 12
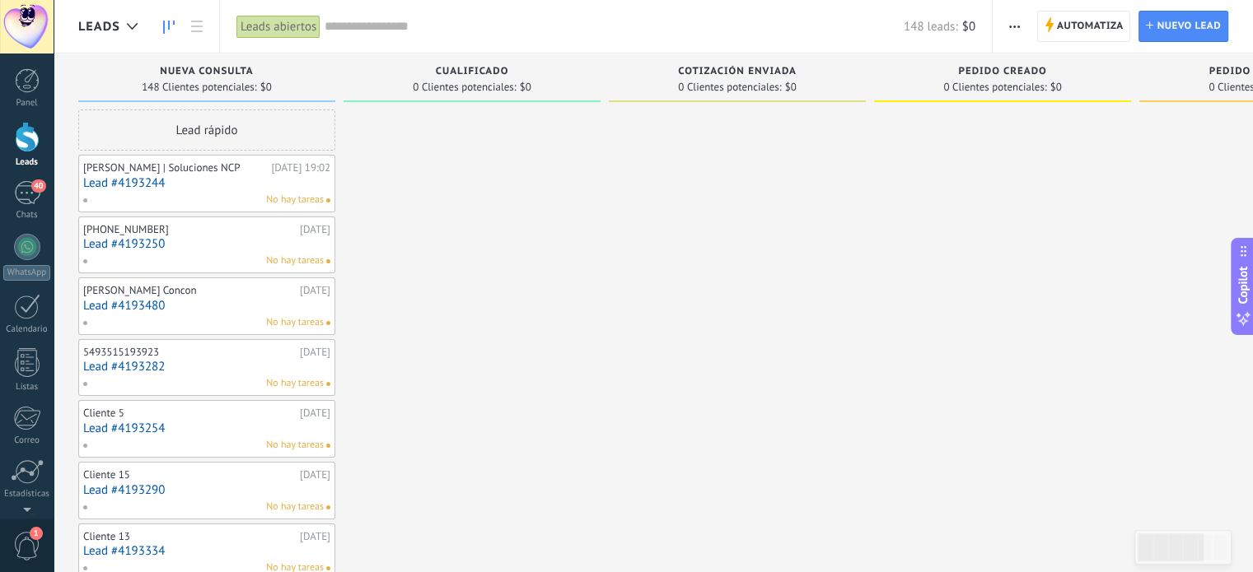
click at [1018, 30] on span "button" at bounding box center [1014, 26] width 11 height 31
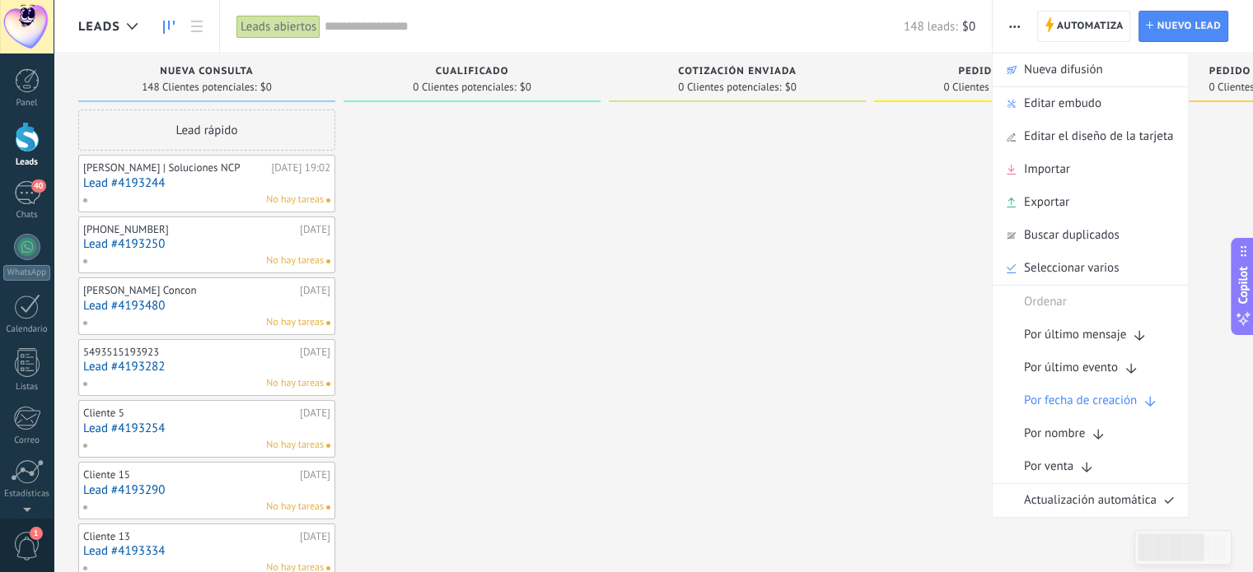
click at [214, 182] on link "Lead #4193244" at bounding box center [206, 183] width 247 height 14
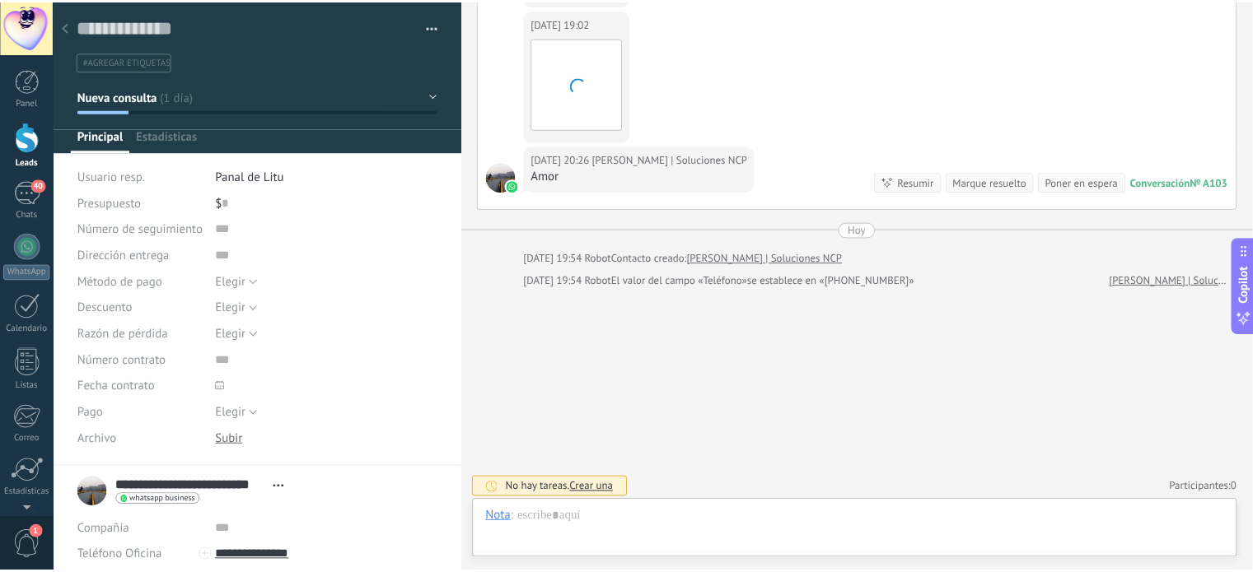
scroll to position [24, 0]
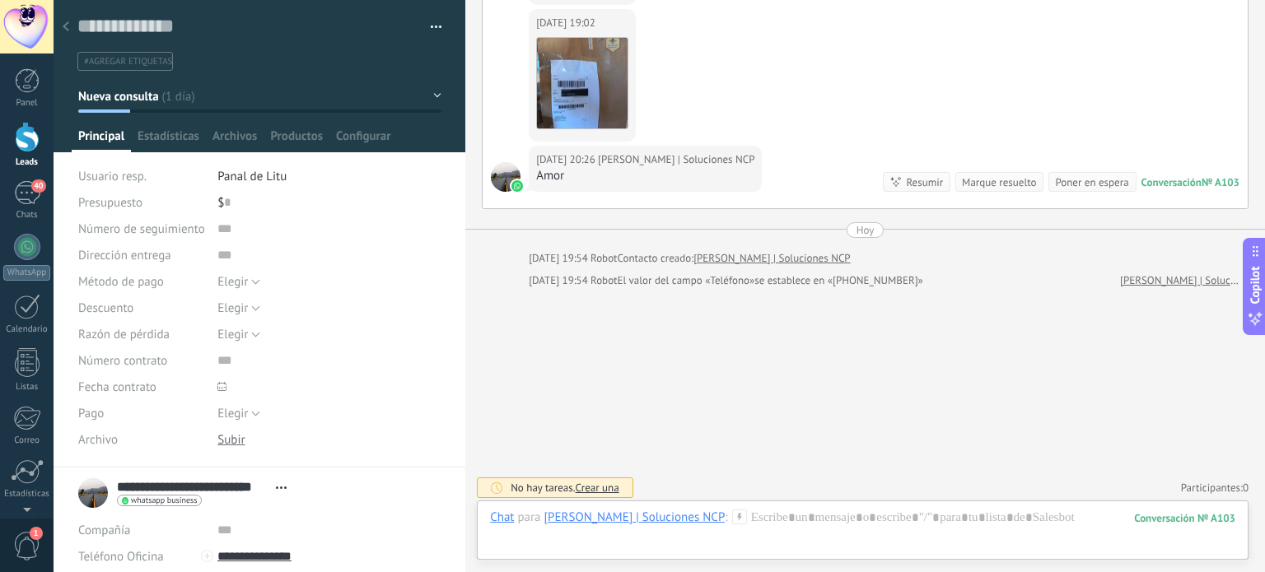
click at [71, 28] on div at bounding box center [65, 28] width 23 height 32
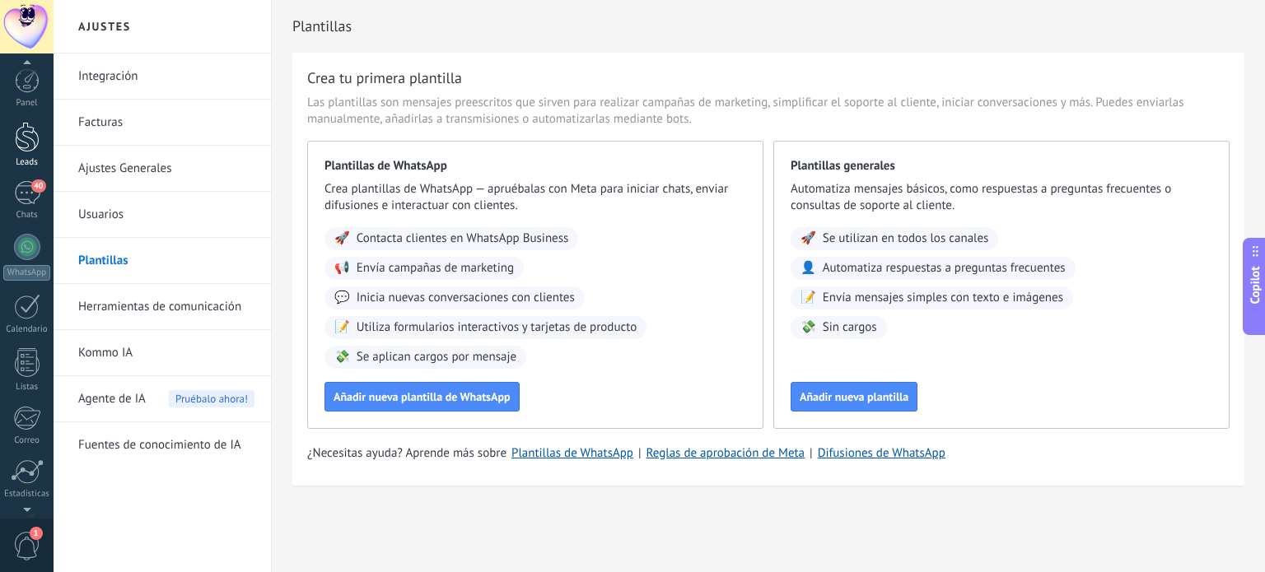
click at [30, 153] on link "Leads" at bounding box center [27, 145] width 54 height 46
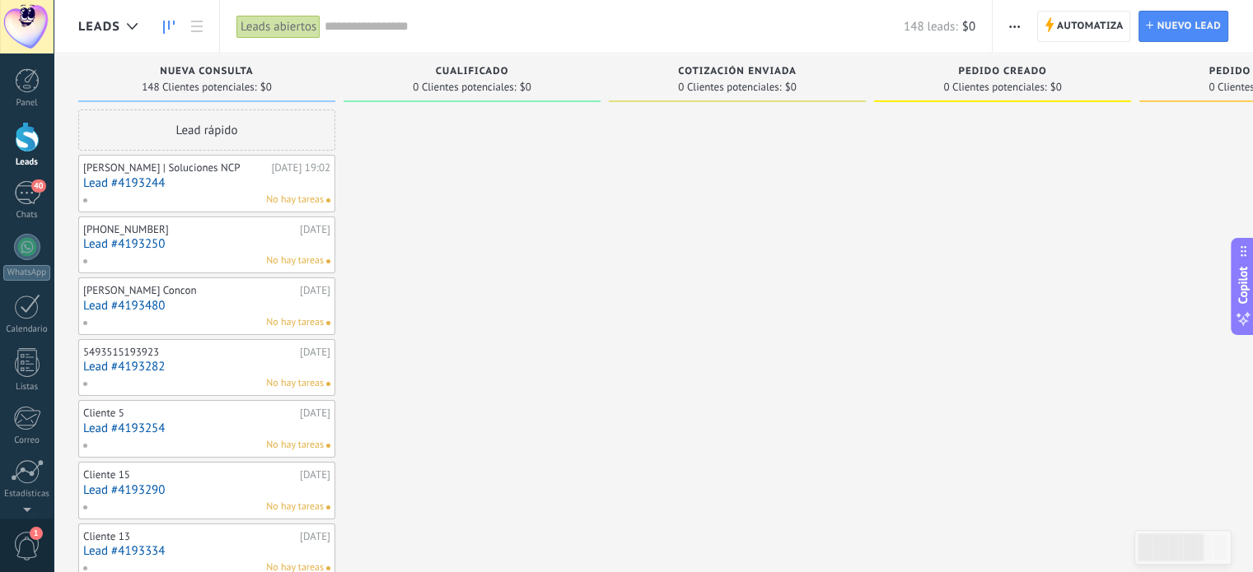
click at [1015, 19] on span "button" at bounding box center [1014, 26] width 11 height 31
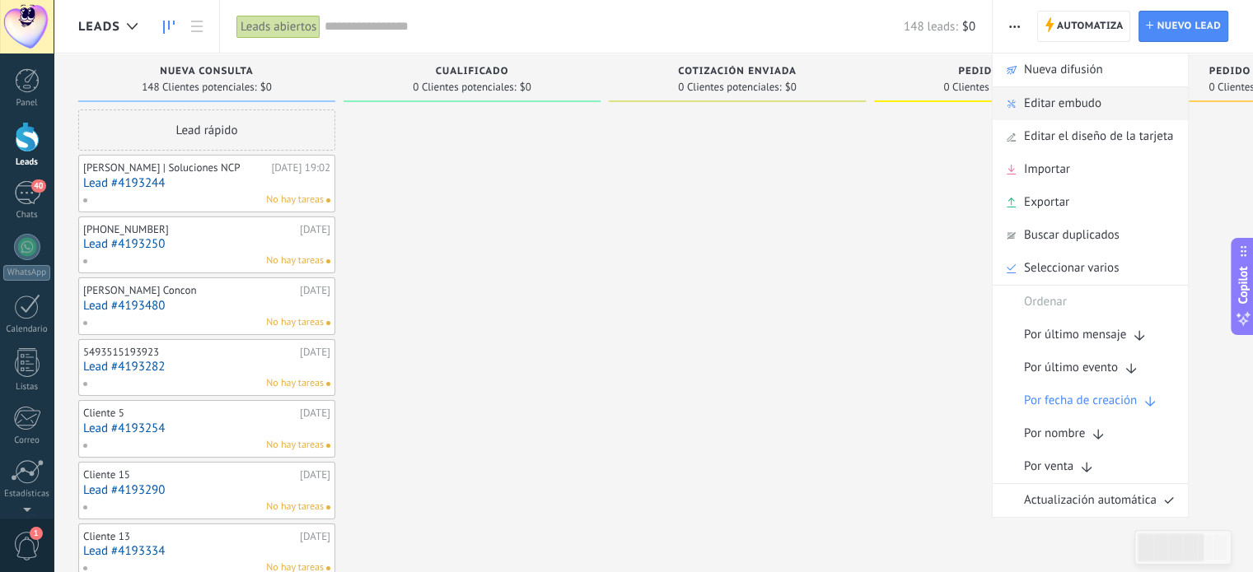
click at [1018, 110] on div "Editar embudo" at bounding box center [1089, 103] width 195 height 33
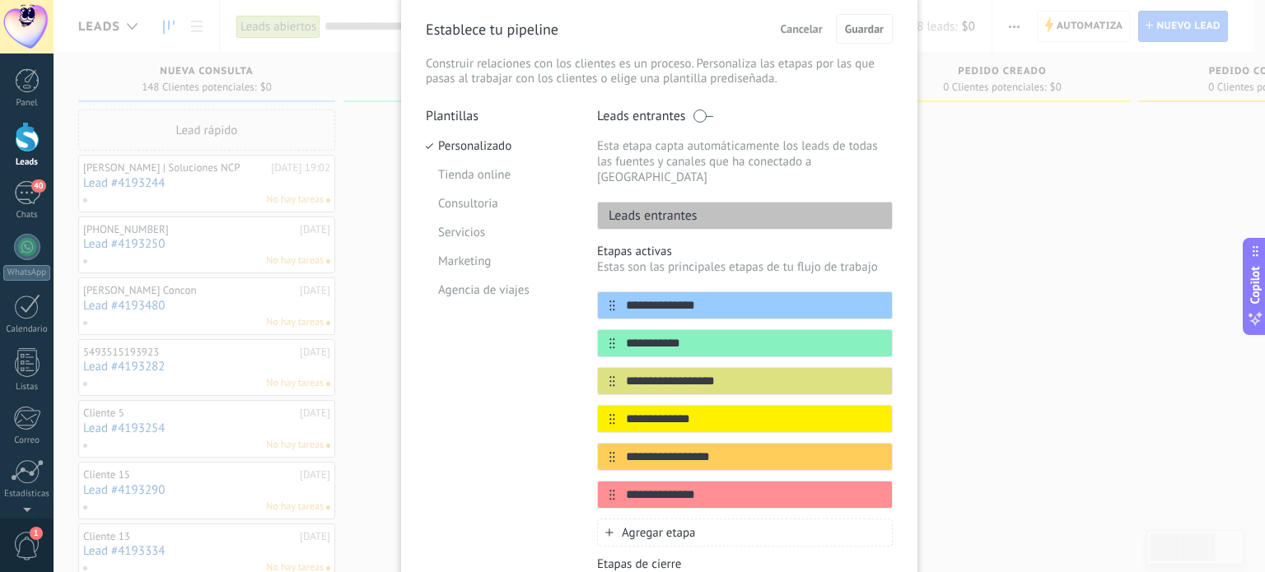
scroll to position [62, 0]
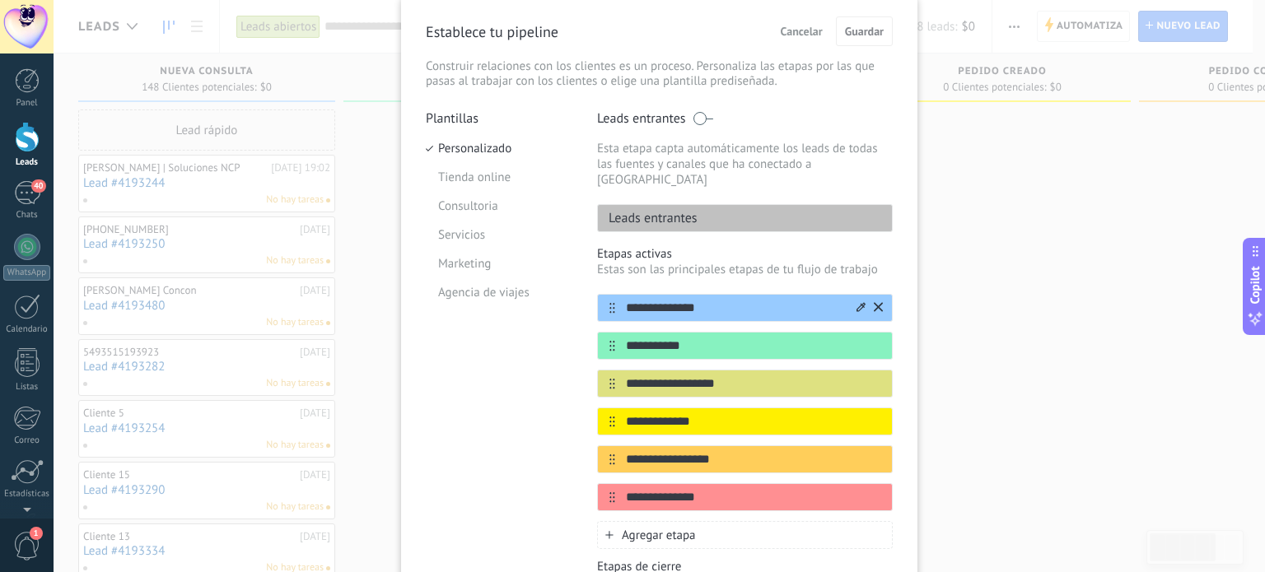
click at [860, 302] on icon at bounding box center [860, 306] width 9 height 9
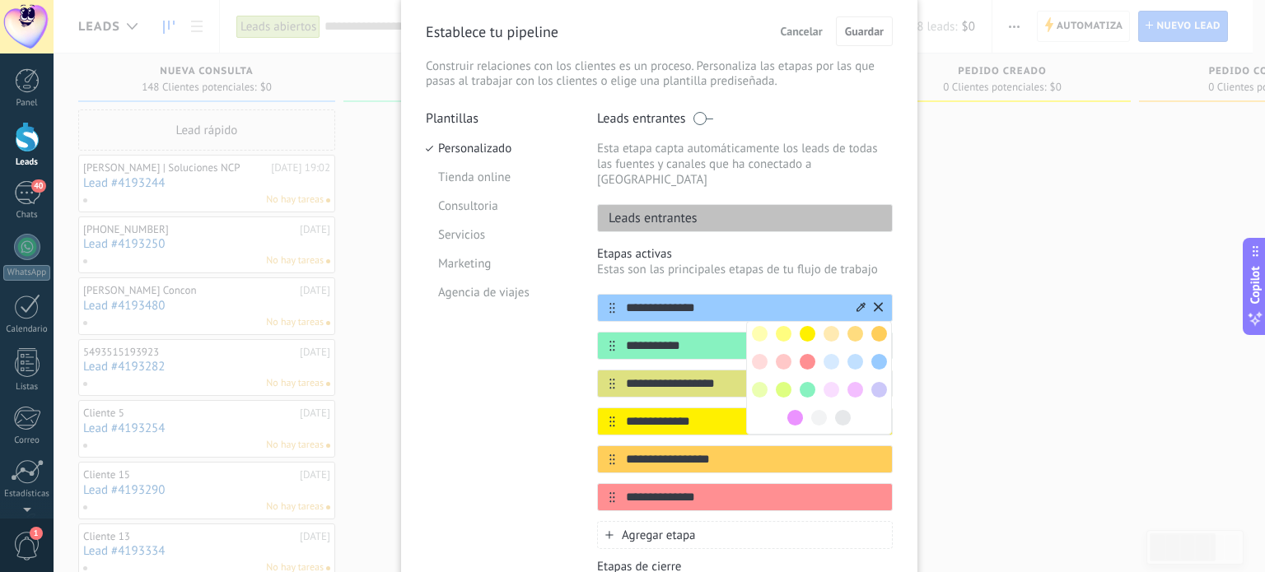
click at [771, 301] on input "**********" at bounding box center [734, 308] width 239 height 17
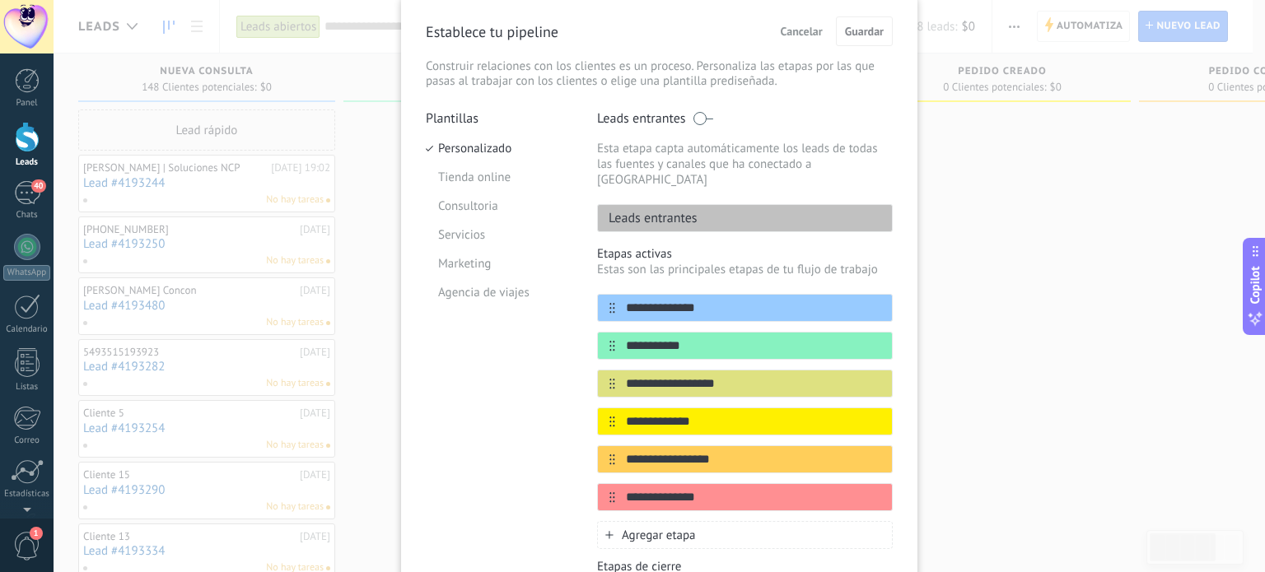
drag, startPoint x: 771, startPoint y: 301, endPoint x: 579, endPoint y: 302, distance: 191.9
click at [579, 302] on div "**********" at bounding box center [659, 394] width 467 height 569
type input "*"
type input "**********"
click at [726, 338] on input "**********" at bounding box center [734, 346] width 239 height 17
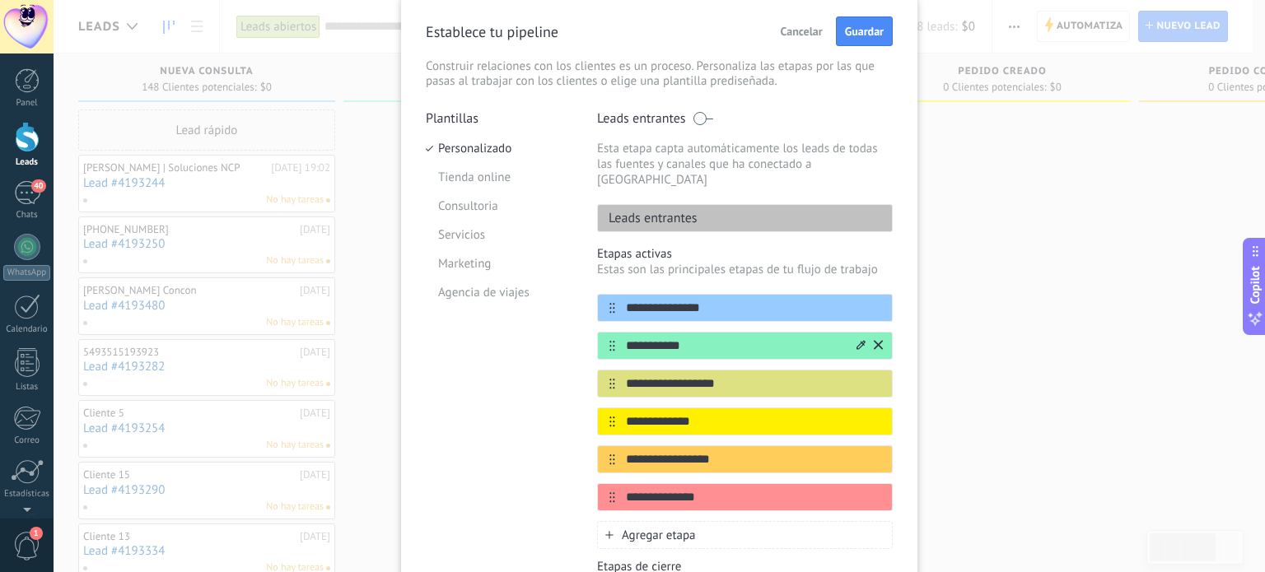
drag, startPoint x: 726, startPoint y: 332, endPoint x: 609, endPoint y: 329, distance: 116.1
click at [609, 332] on div "**********" at bounding box center [745, 346] width 296 height 28
type input "*"
type input "**********"
click at [712, 376] on input "**********" at bounding box center [734, 384] width 239 height 17
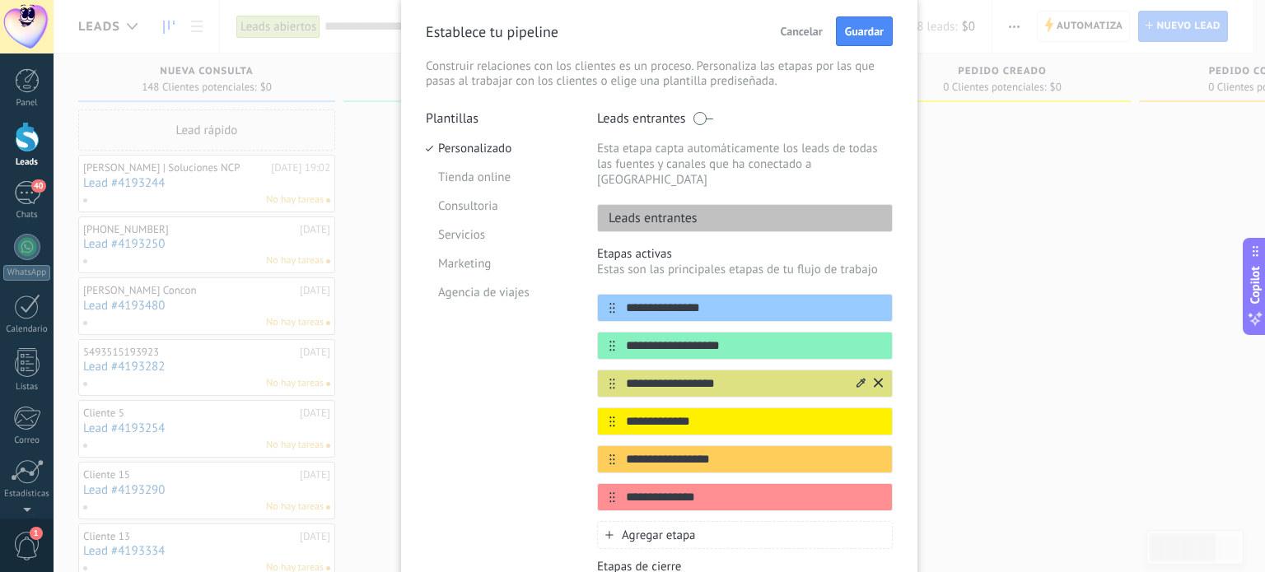
click at [717, 376] on input "**********" at bounding box center [734, 384] width 239 height 17
click at [740, 376] on input "**********" at bounding box center [734, 384] width 239 height 17
drag, startPoint x: 744, startPoint y: 369, endPoint x: 613, endPoint y: 374, distance: 131.9
click at [615, 376] on input "**********" at bounding box center [734, 384] width 239 height 17
type input "*****"
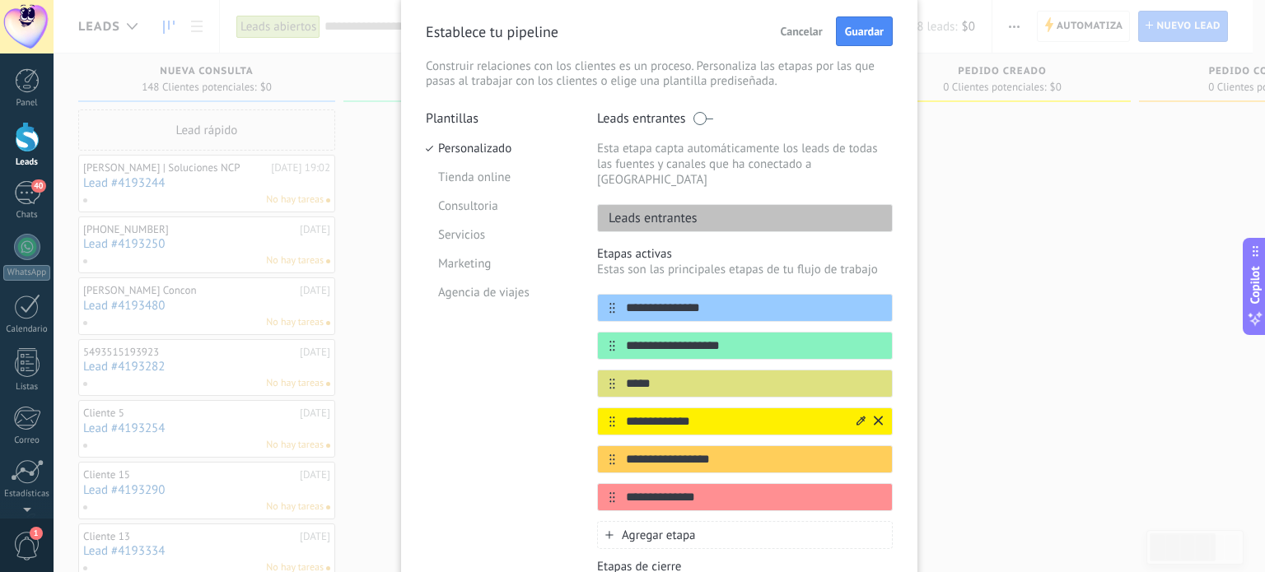
drag, startPoint x: 715, startPoint y: 404, endPoint x: 616, endPoint y: 405, distance: 98.8
click at [616, 413] on input "**********" at bounding box center [734, 421] width 239 height 17
type input "*****"
drag, startPoint x: 740, startPoint y: 446, endPoint x: 553, endPoint y: 447, distance: 186.9
click at [553, 447] on div "**********" at bounding box center [659, 394] width 467 height 569
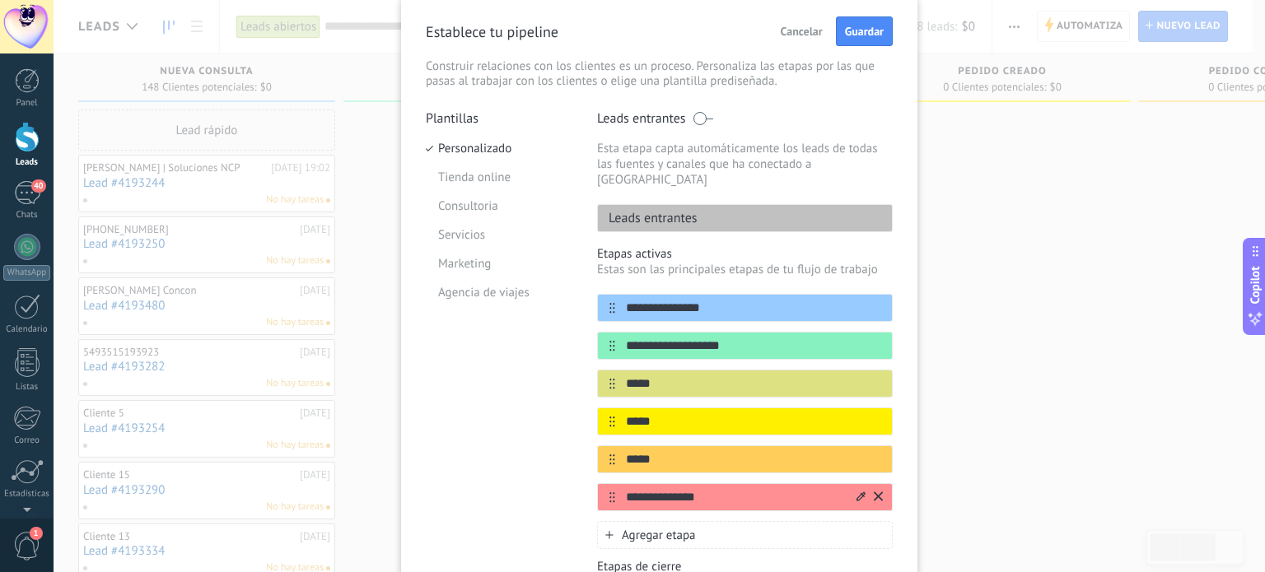
type input "*****"
click at [731, 489] on input "**********" at bounding box center [734, 497] width 239 height 17
type input "*"
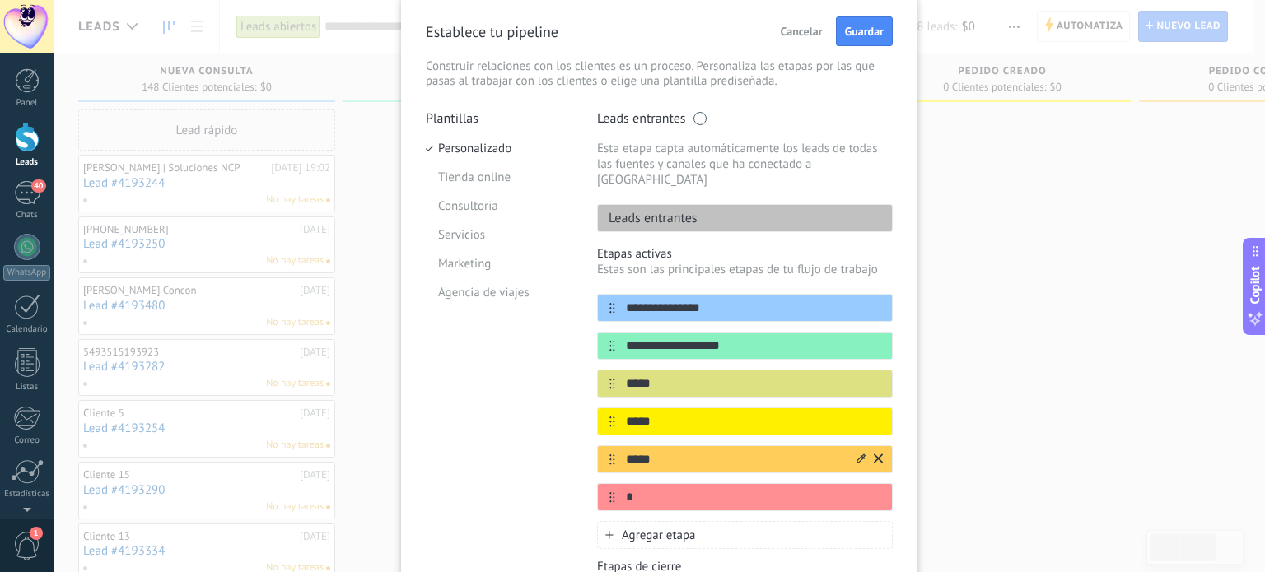
click at [672, 451] on input "*****" at bounding box center [734, 459] width 239 height 17
drag, startPoint x: 672, startPoint y: 441, endPoint x: 600, endPoint y: 452, distance: 72.6
click at [600, 452] on div "*****" at bounding box center [745, 460] width 296 height 28
type input "**********"
click at [634, 489] on input "*" at bounding box center [734, 497] width 239 height 17
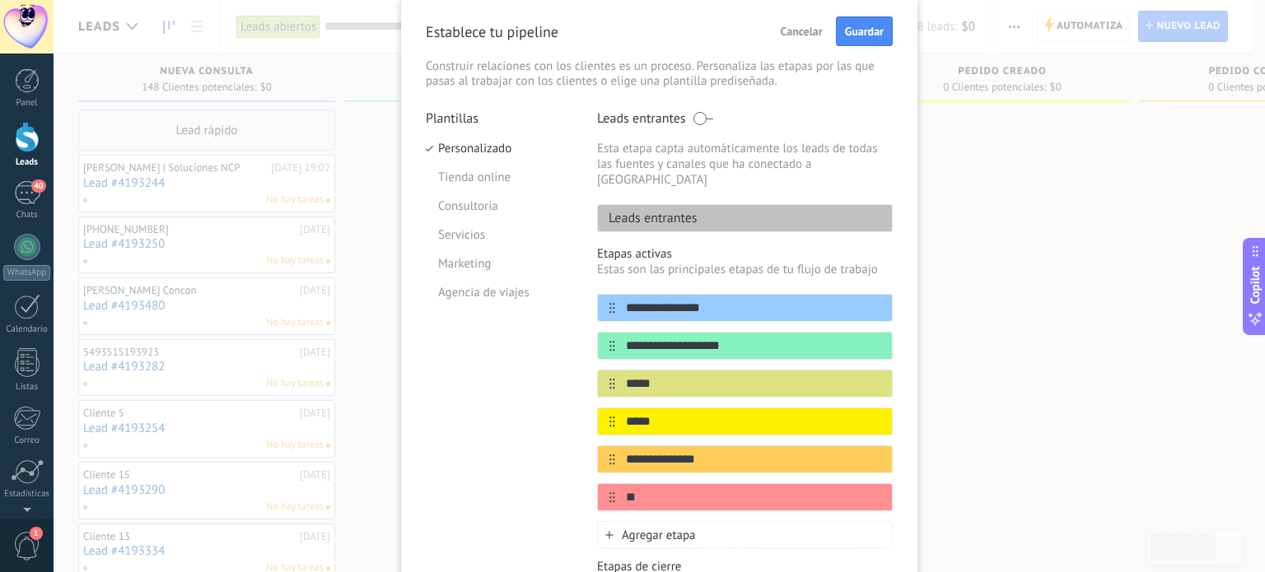
type input "*"
type input "*******"
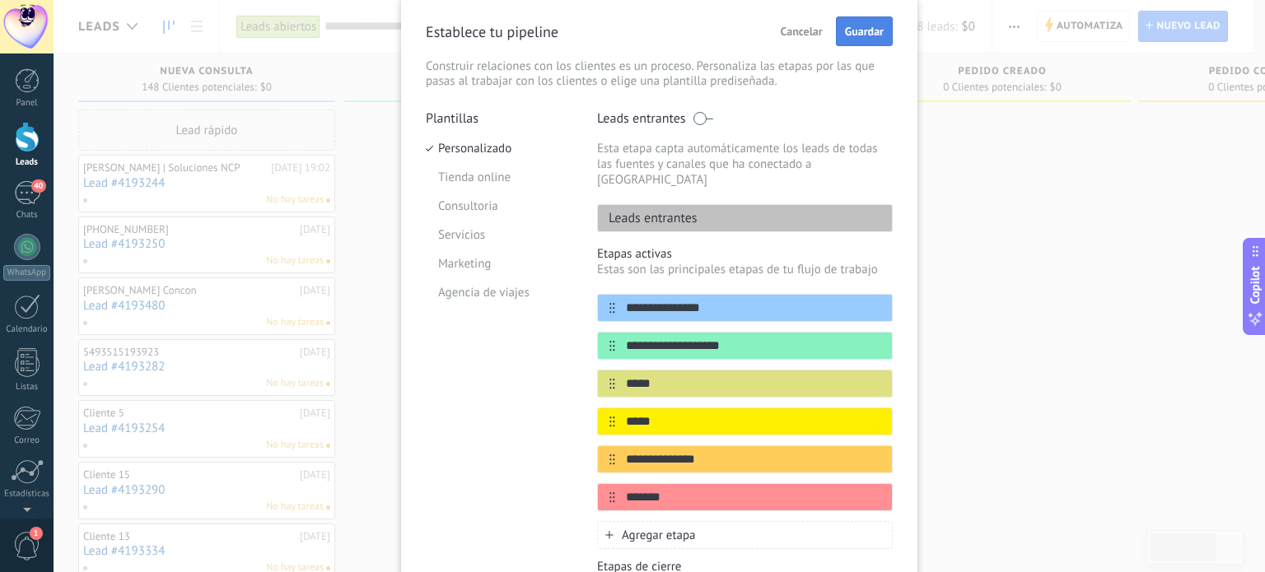
click at [866, 31] on span "Guardar" at bounding box center [864, 32] width 39 height 12
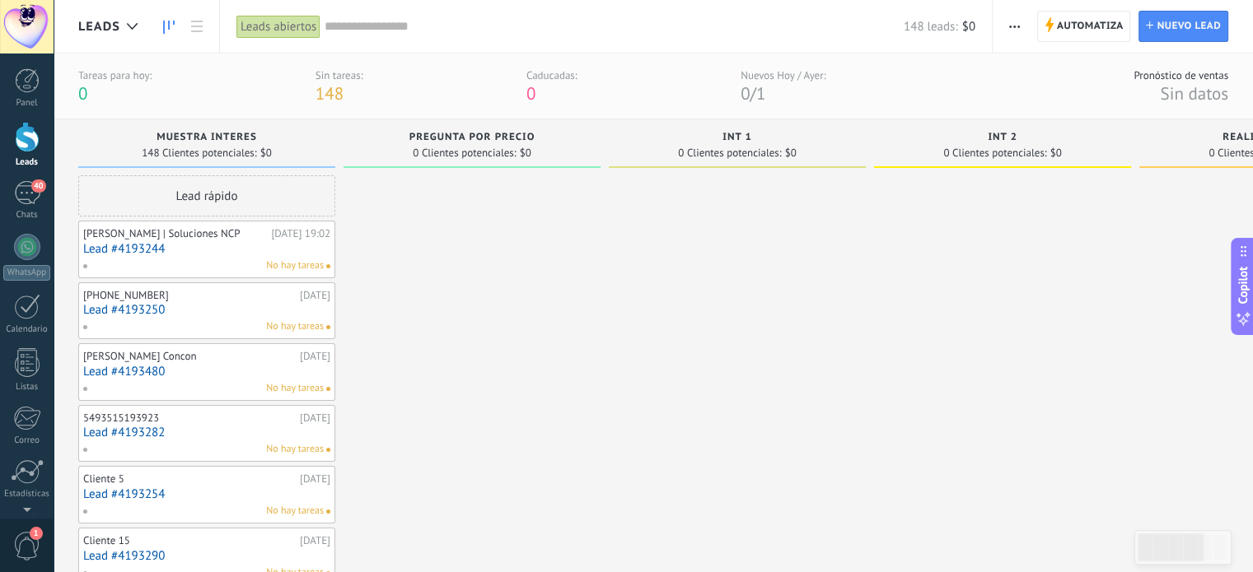
click at [281, 259] on span "No hay tareas" at bounding box center [295, 266] width 58 height 15
click at [203, 323] on div "No hay tareas" at bounding box center [202, 327] width 241 height 15
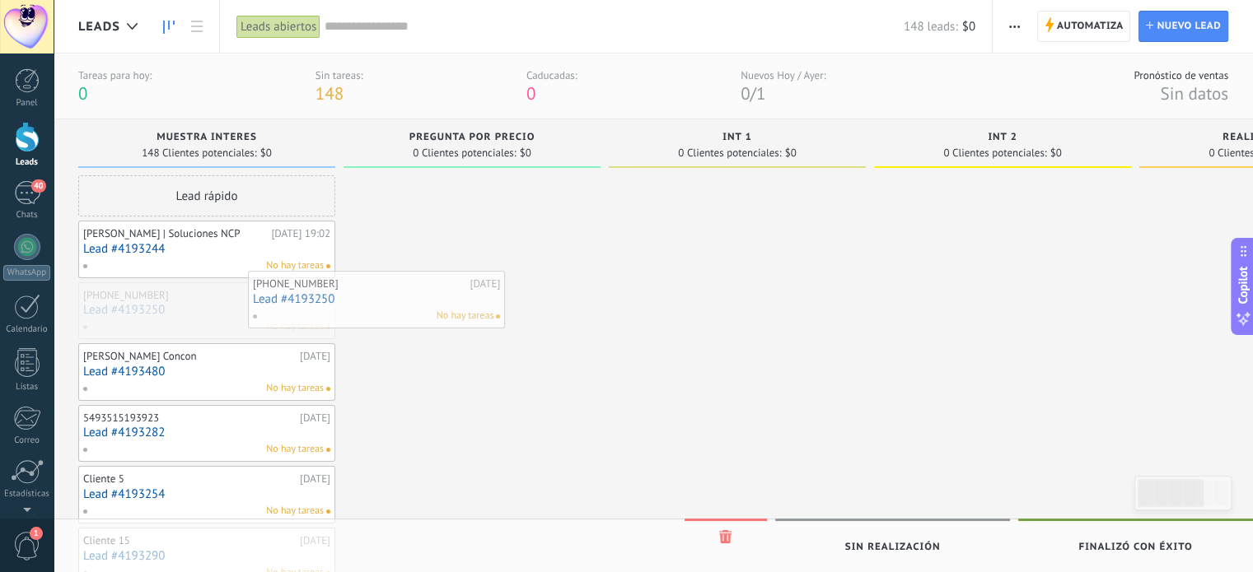
drag, startPoint x: 137, startPoint y: 319, endPoint x: 251, endPoint y: 309, distance: 114.9
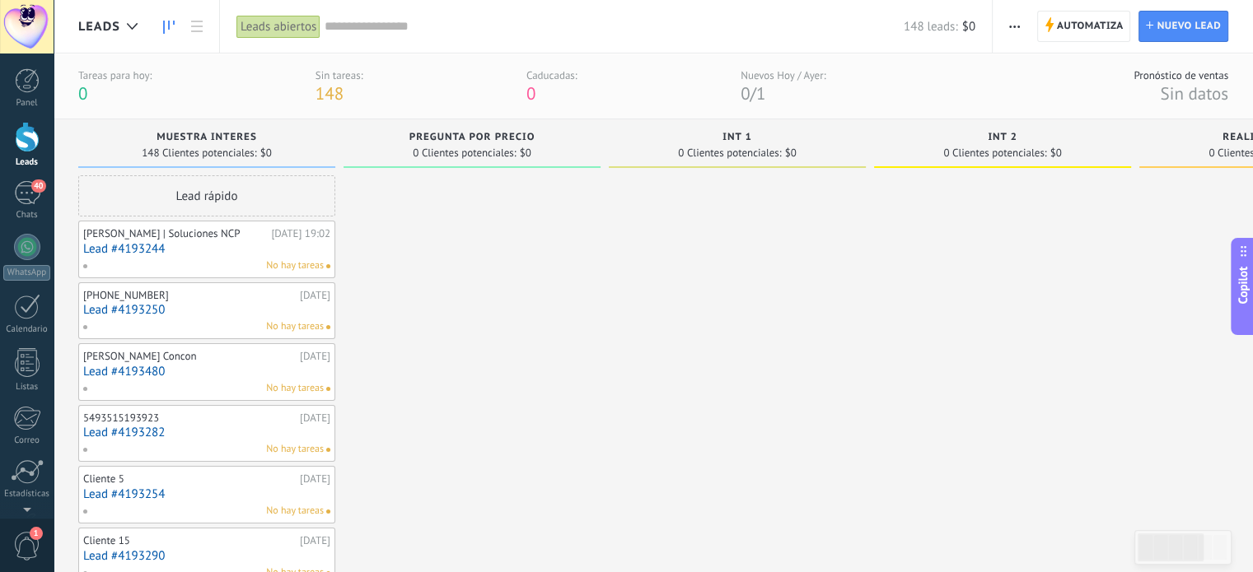
click at [92, 293] on div "[PHONE_NUMBER]" at bounding box center [189, 295] width 212 height 13
click at [92, 306] on link "Lead #4193250" at bounding box center [206, 310] width 247 height 14
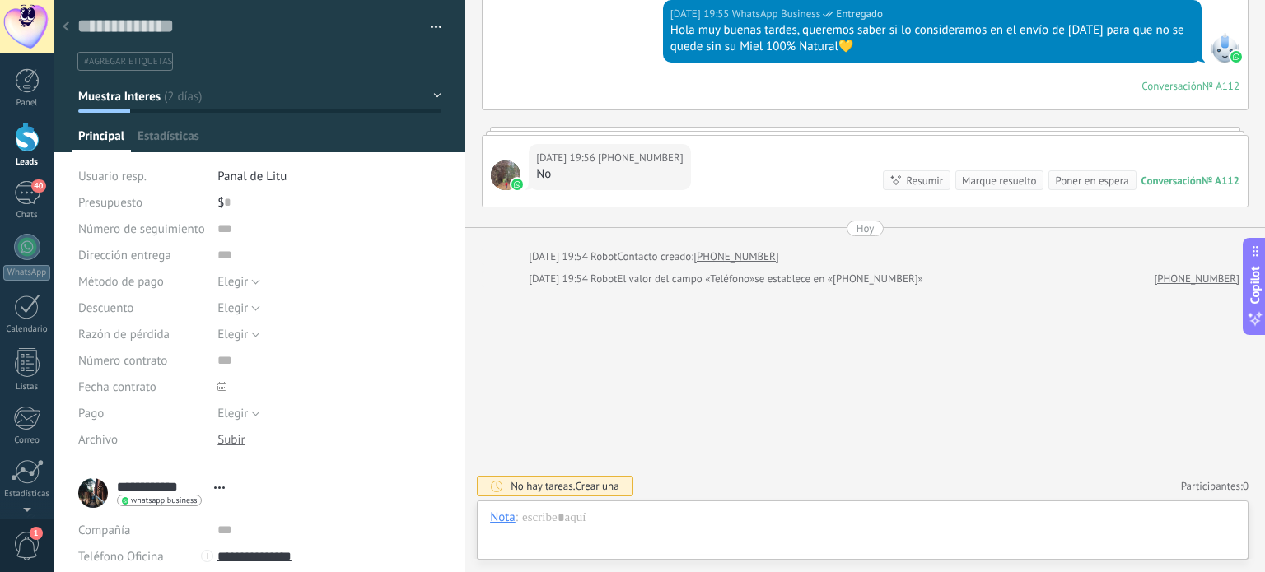
scroll to position [24, 0]
click at [859, 226] on div "Hoy" at bounding box center [865, 229] width 18 height 16
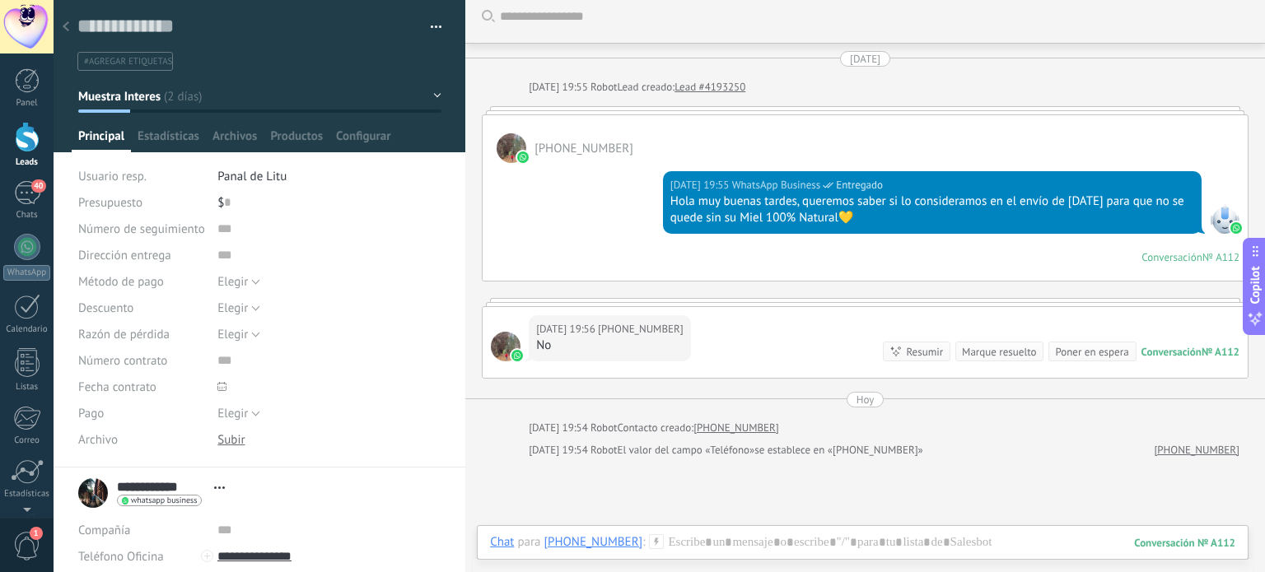
scroll to position [0, 0]
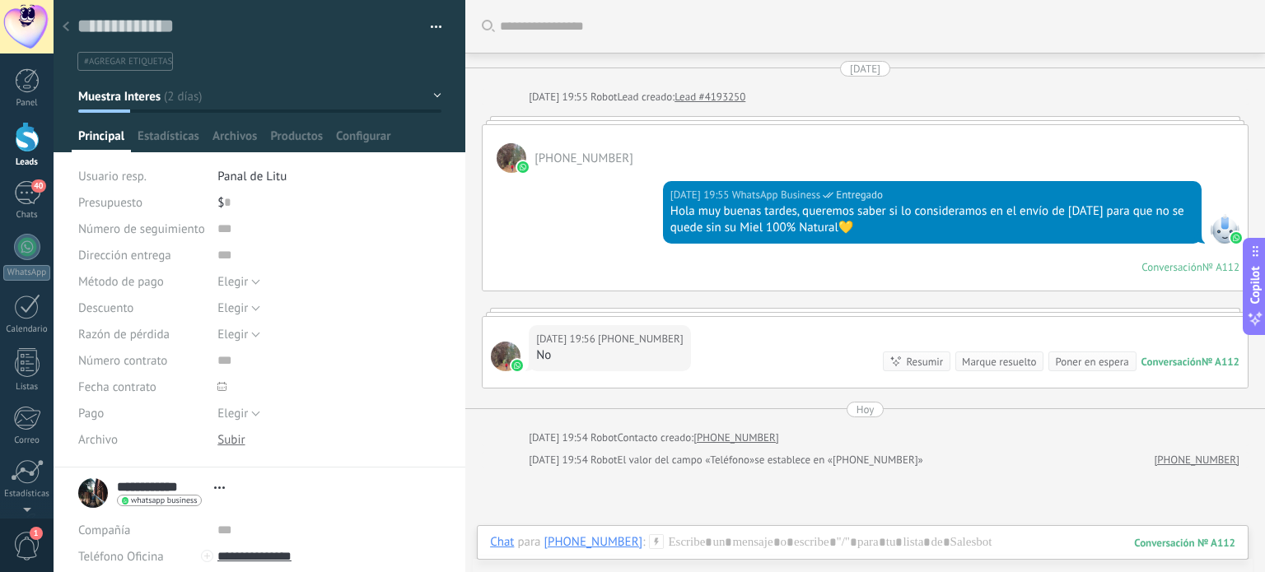
click at [862, 72] on div "[DATE]" at bounding box center [865, 69] width 30 height 16
click at [181, 151] on span "Estadísticas" at bounding box center [169, 140] width 62 height 24
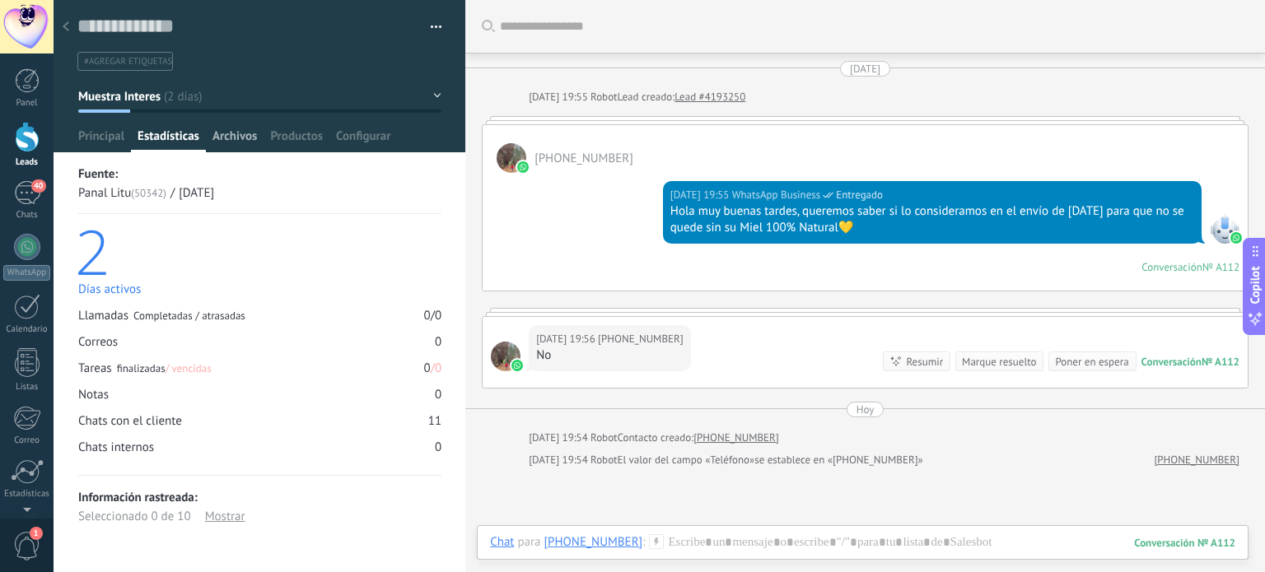
click at [230, 145] on span "Archivos" at bounding box center [234, 140] width 44 height 24
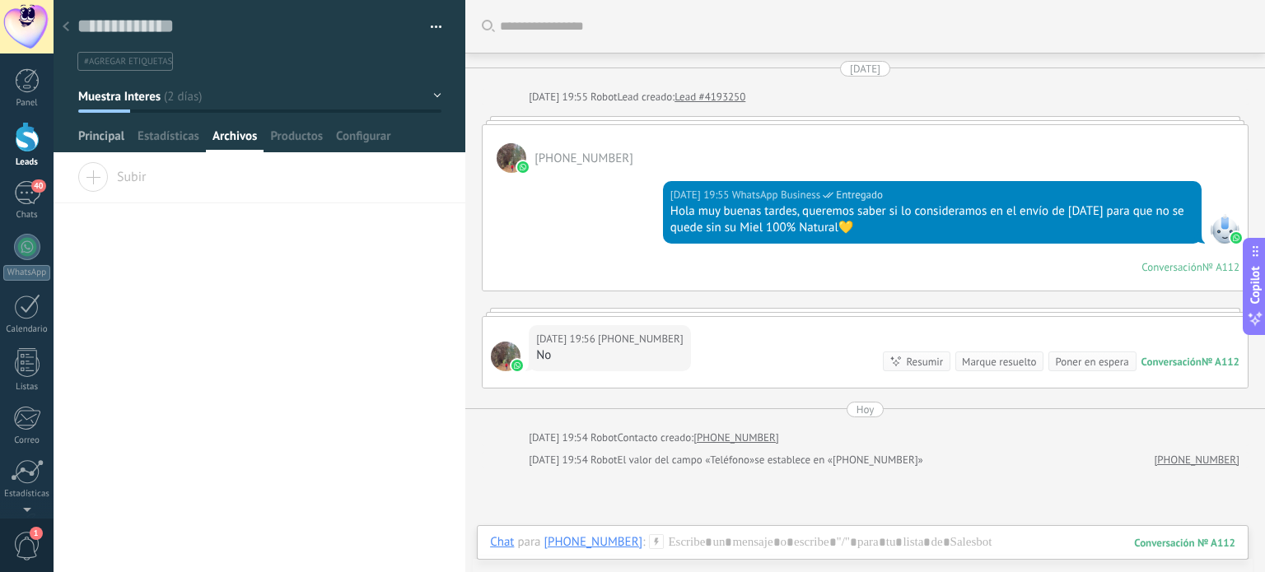
click at [103, 137] on span "Principal" at bounding box center [101, 140] width 46 height 24
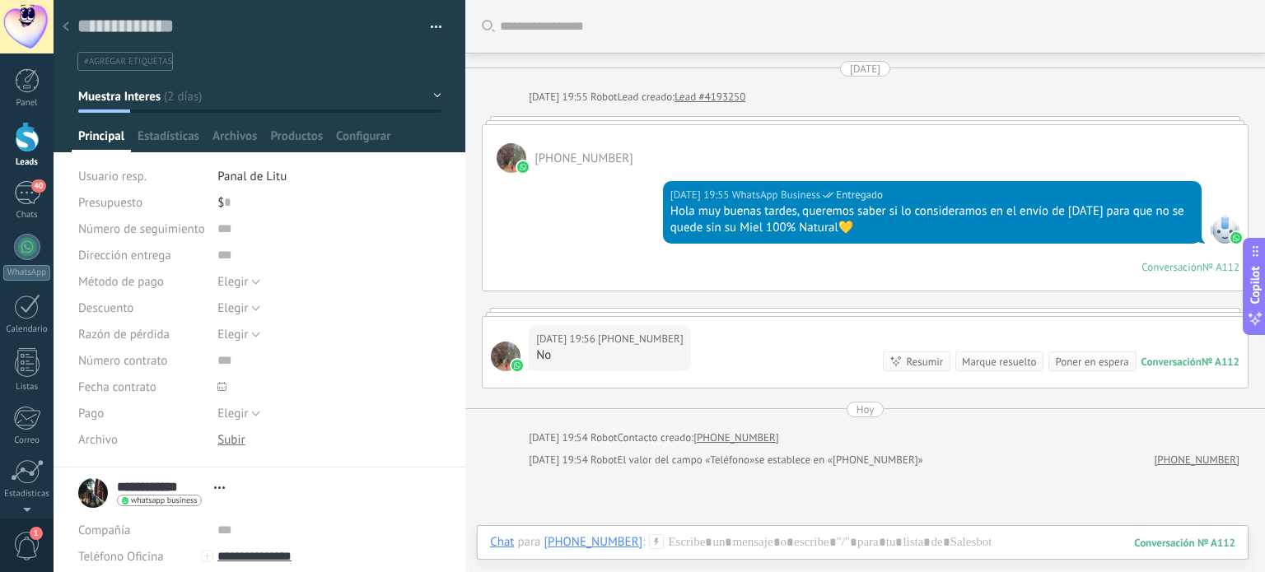
click at [63, 15] on div at bounding box center [65, 28] width 23 height 32
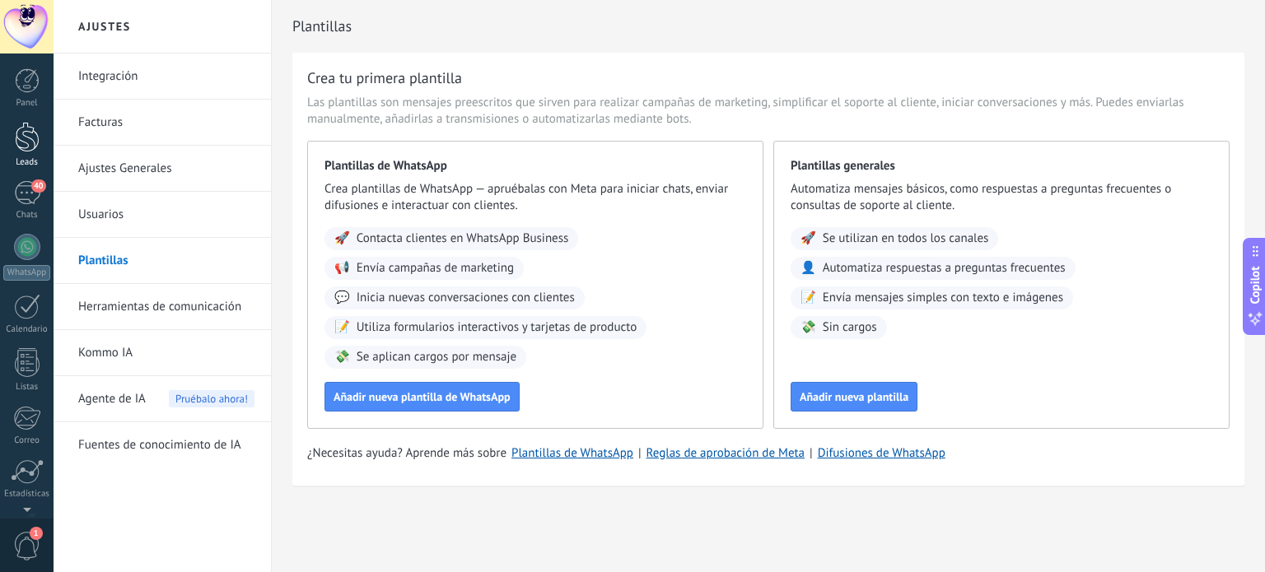
click at [26, 141] on div at bounding box center [27, 137] width 25 height 30
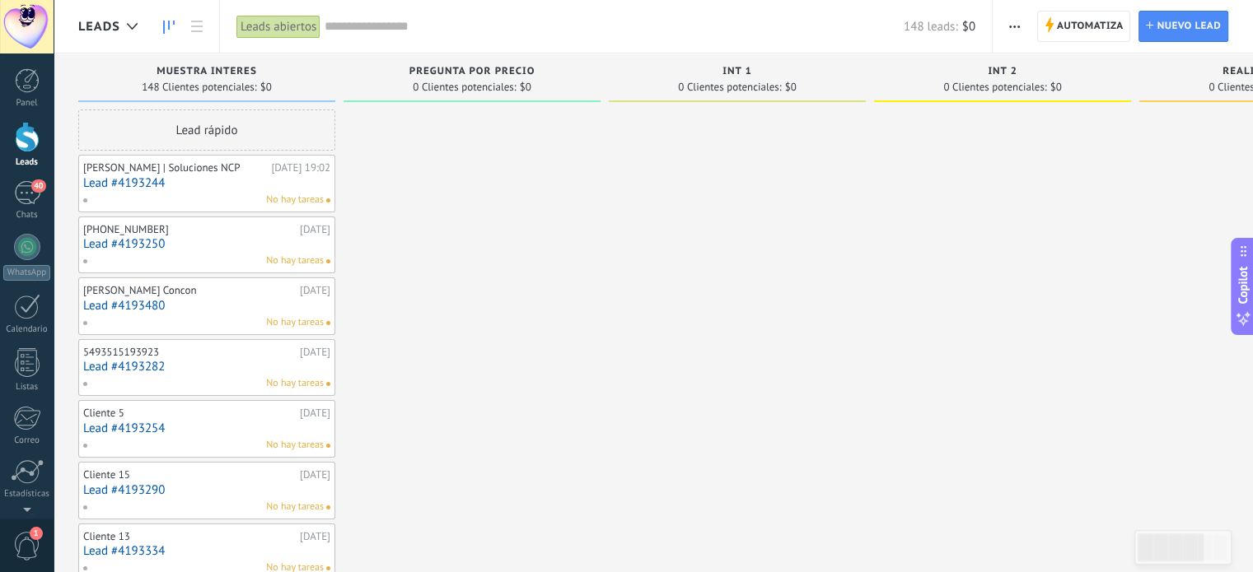
click at [122, 303] on link "Lead #4193480" at bounding box center [206, 306] width 247 height 14
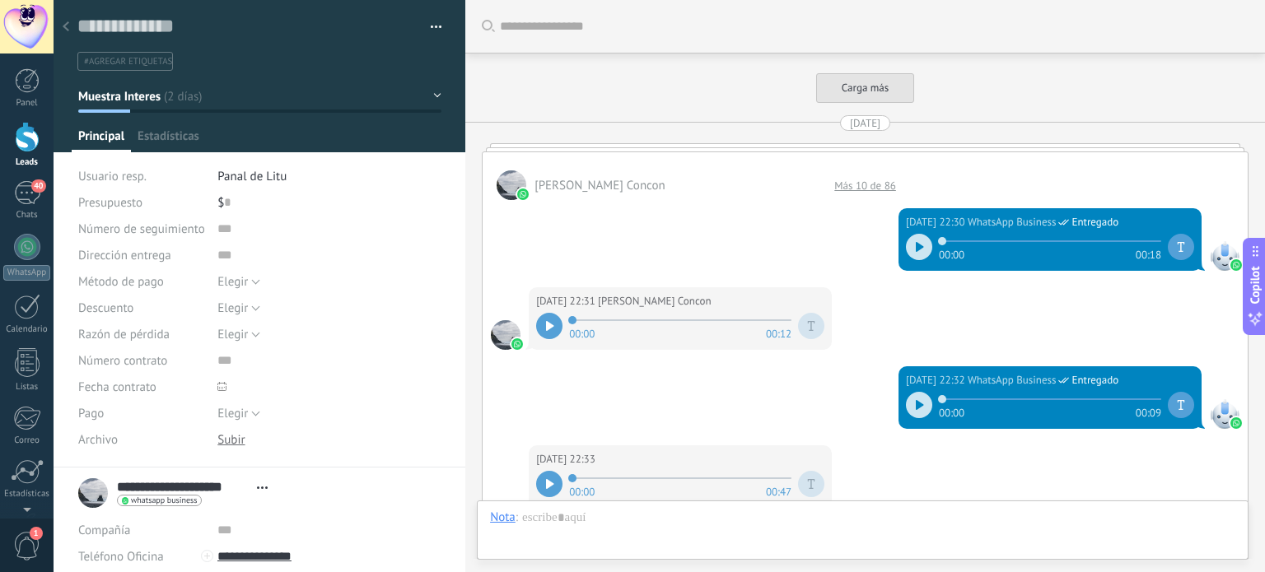
type textarea "**********"
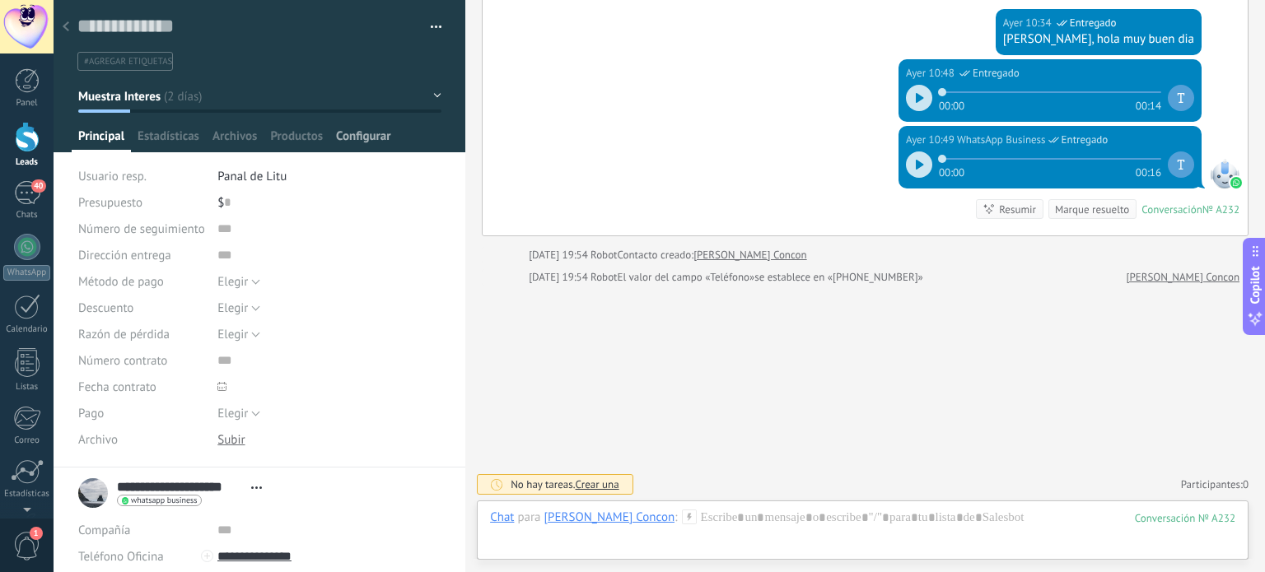
click at [376, 138] on span "Configurar" at bounding box center [363, 140] width 54 height 24
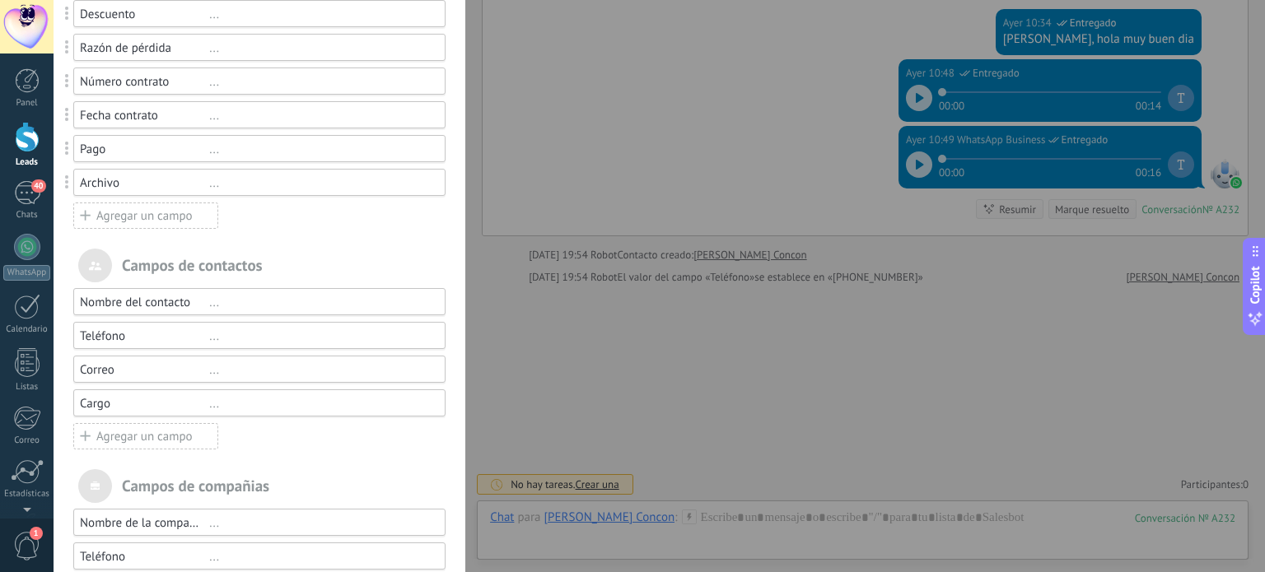
scroll to position [326, 0]
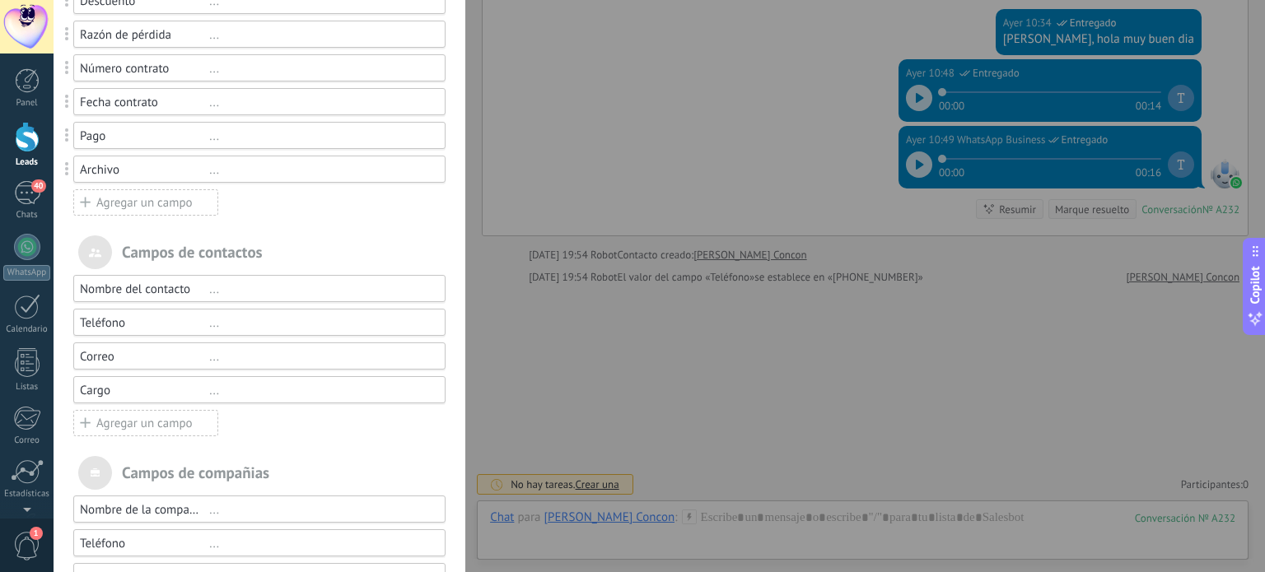
click at [213, 290] on div "..." at bounding box center [320, 290] width 222 height 16
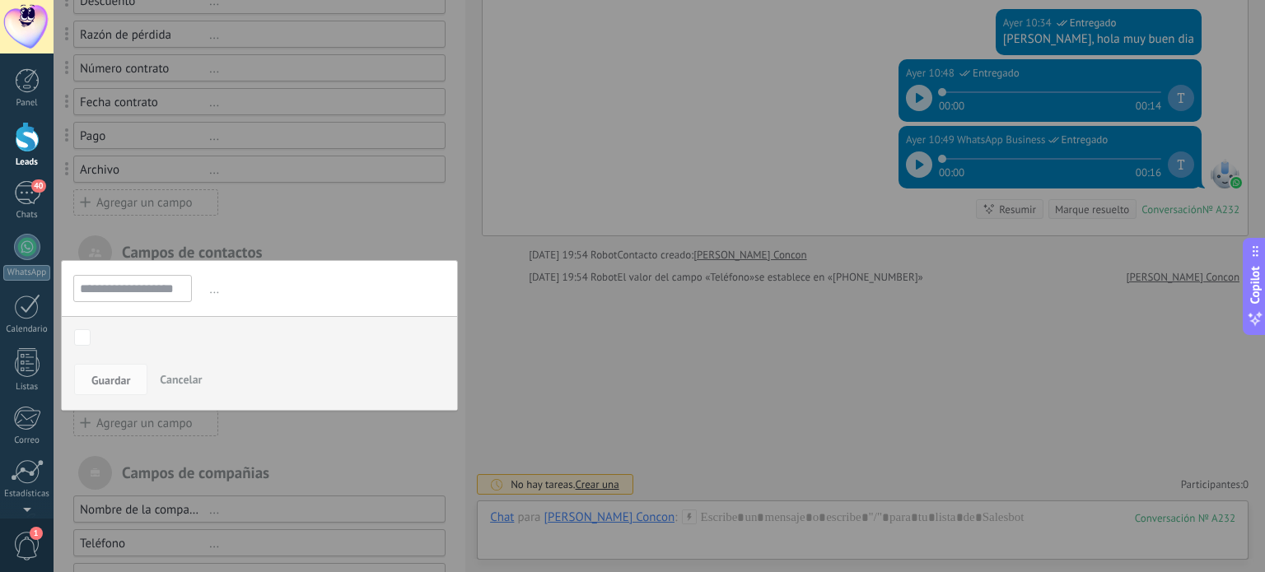
click at [303, 199] on div at bounding box center [260, 198] width 412 height 1048
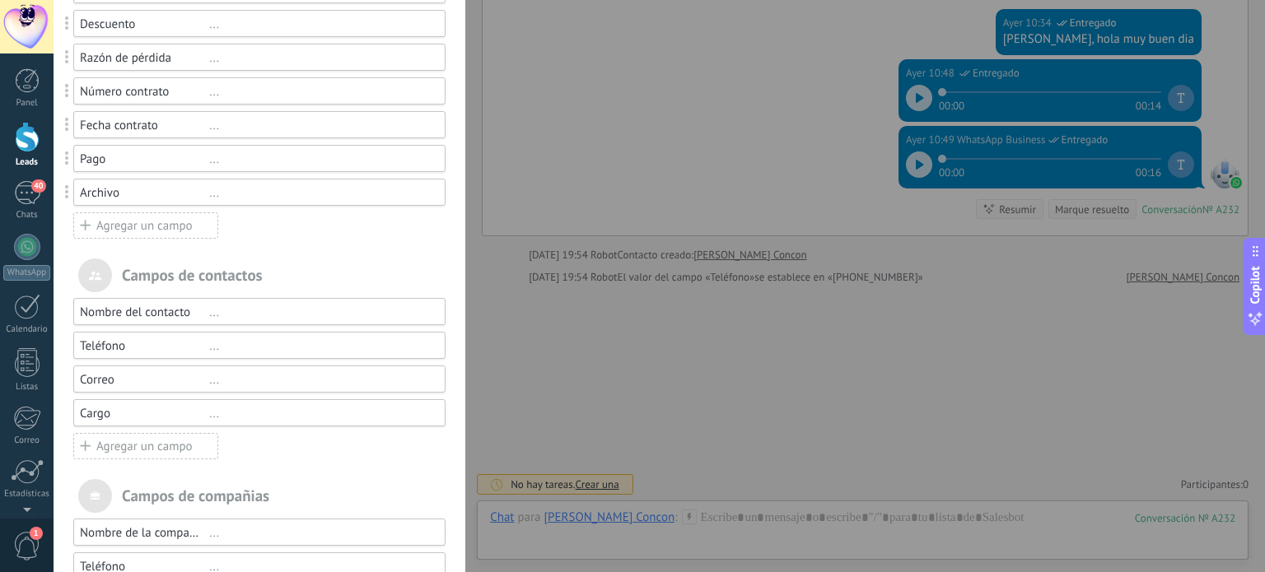
scroll to position [0, 0]
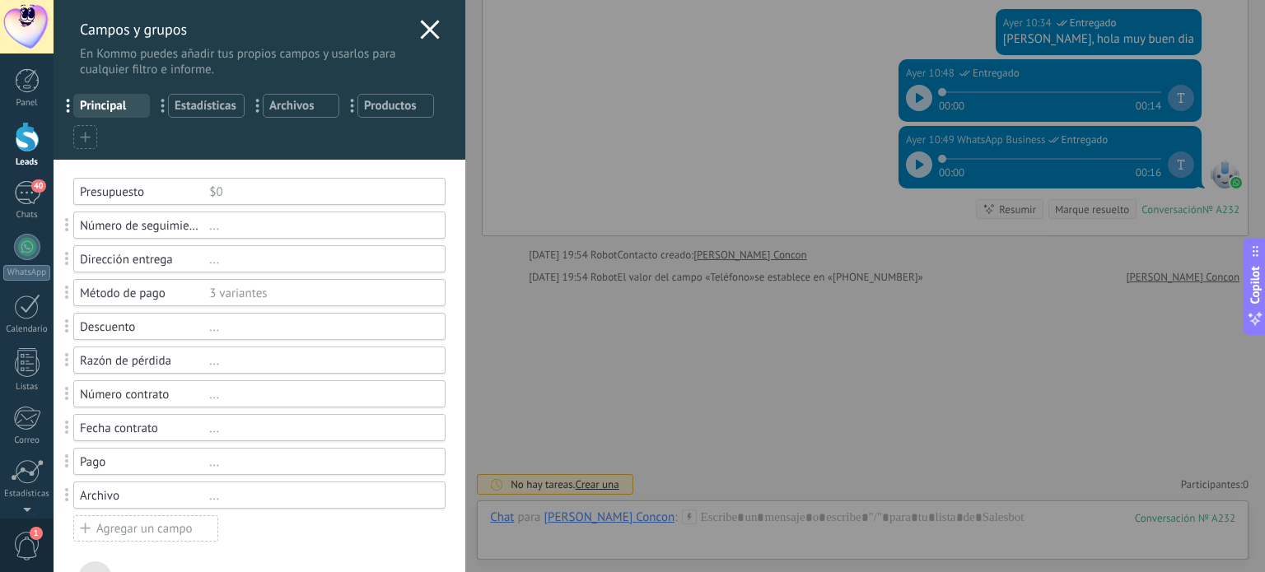
click at [276, 193] on div "$0" at bounding box center [320, 192] width 222 height 16
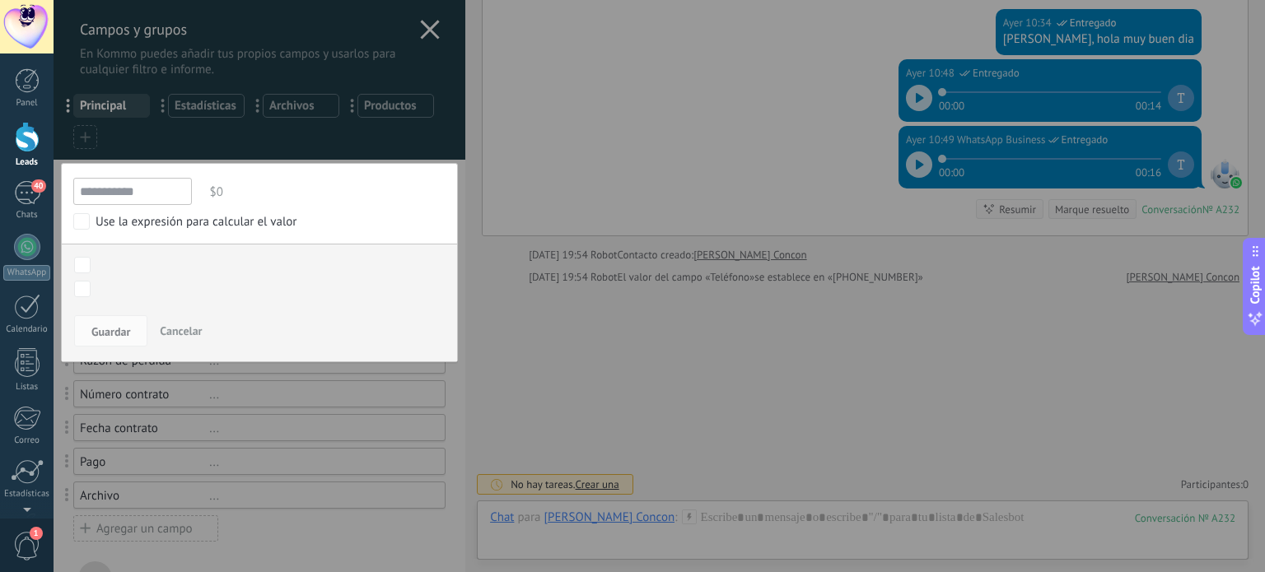
click at [422, 30] on div at bounding box center [260, 524] width 412 height 1048
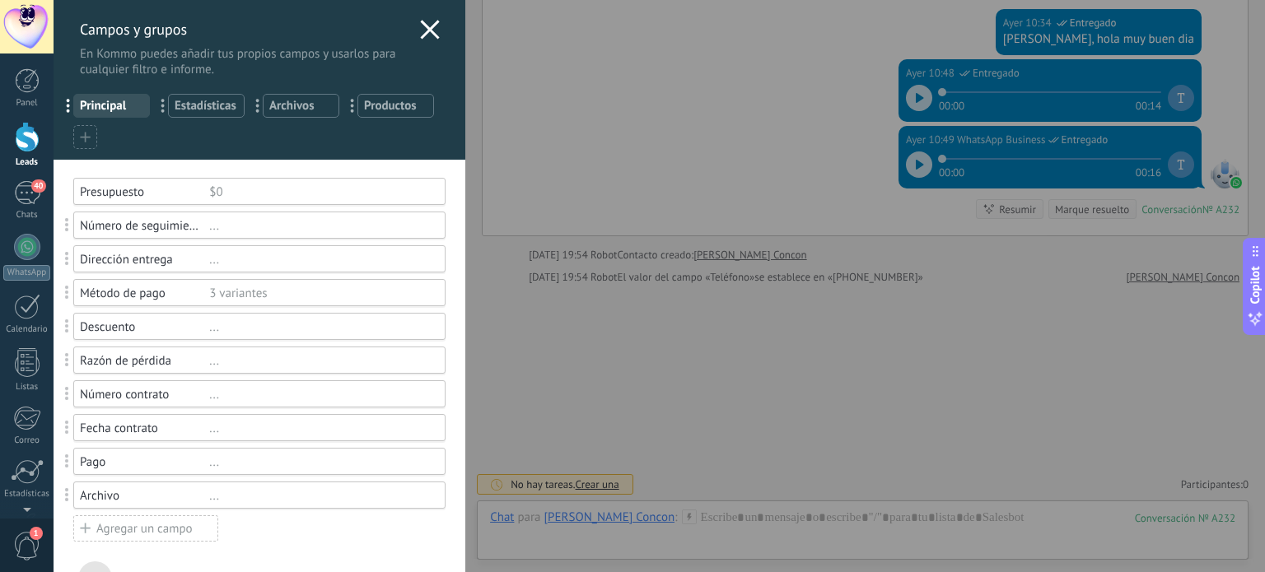
click at [210, 226] on div "..." at bounding box center [320, 226] width 222 height 16
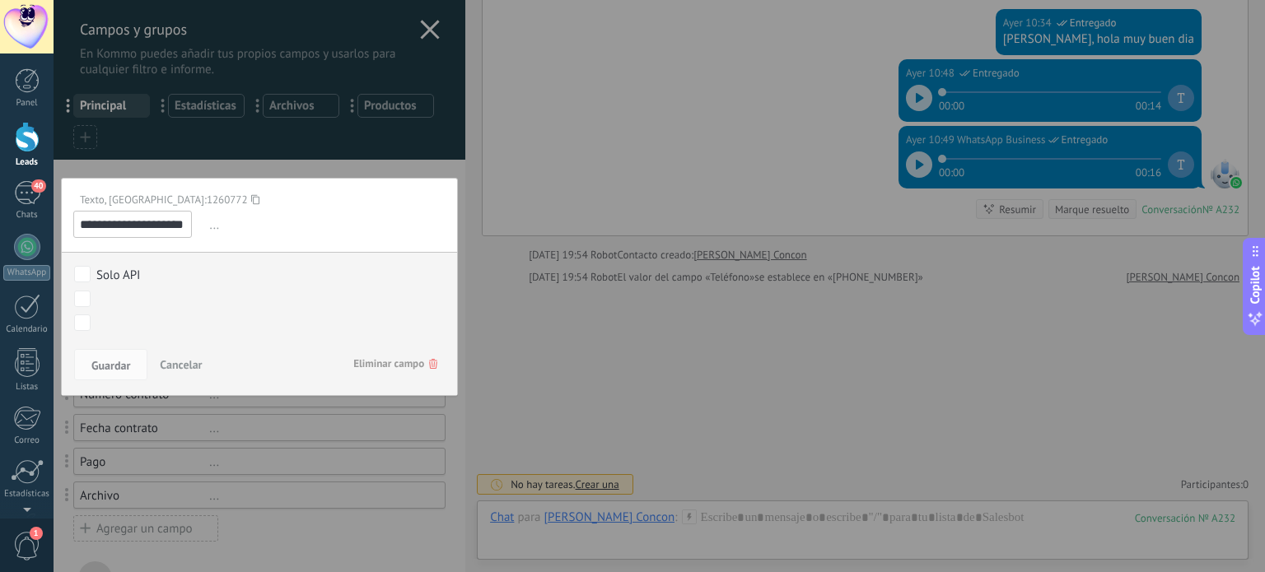
click at [166, 227] on input "**********" at bounding box center [132, 224] width 119 height 27
click at [227, 221] on span "..." at bounding box center [326, 225] width 240 height 27
click at [400, 115] on div at bounding box center [260, 524] width 412 height 1048
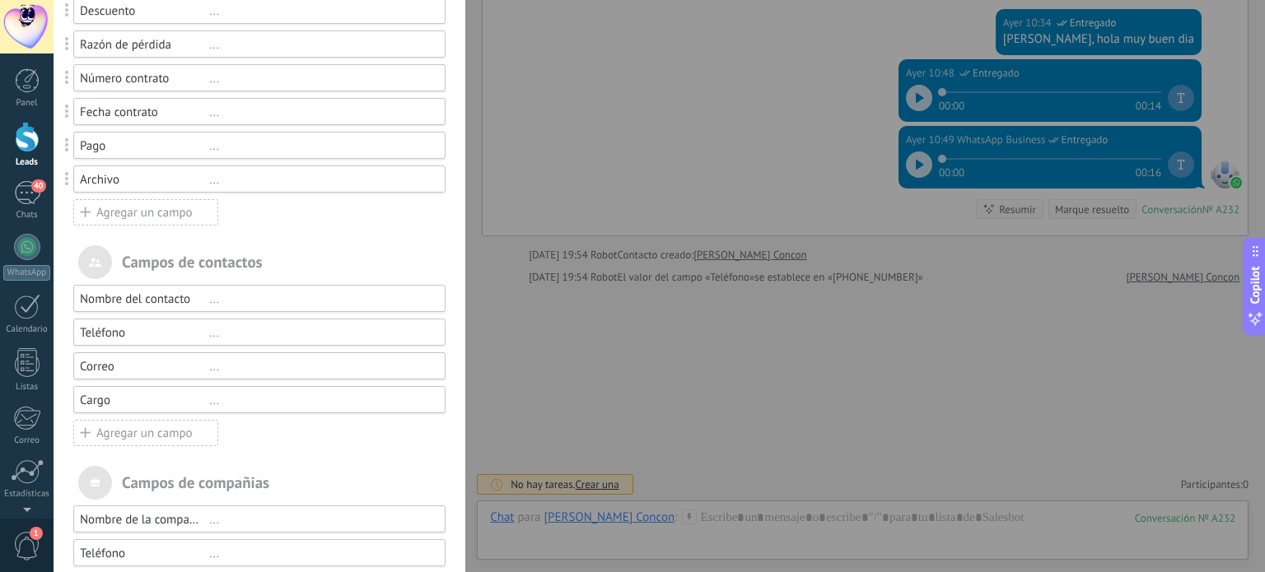
scroll to position [318, 0]
click at [629, 100] on div "Campos y grupos En Kommo puedes añadir tus propios campos y usarlos para cualqu…" at bounding box center [659, 286] width 1211 height 572
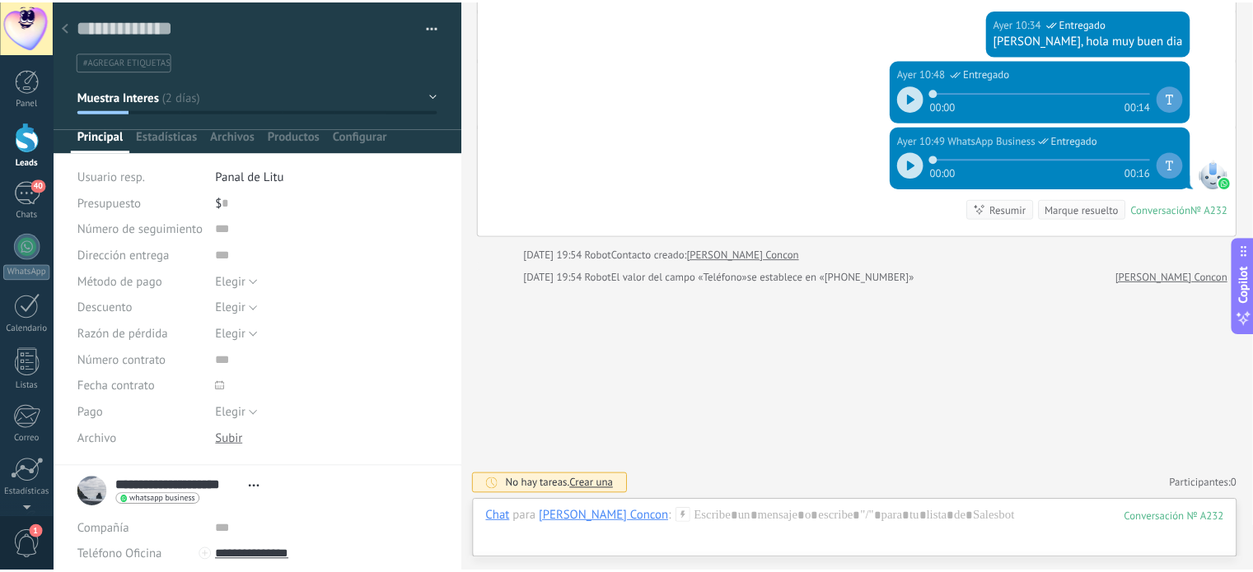
scroll to position [391, 0]
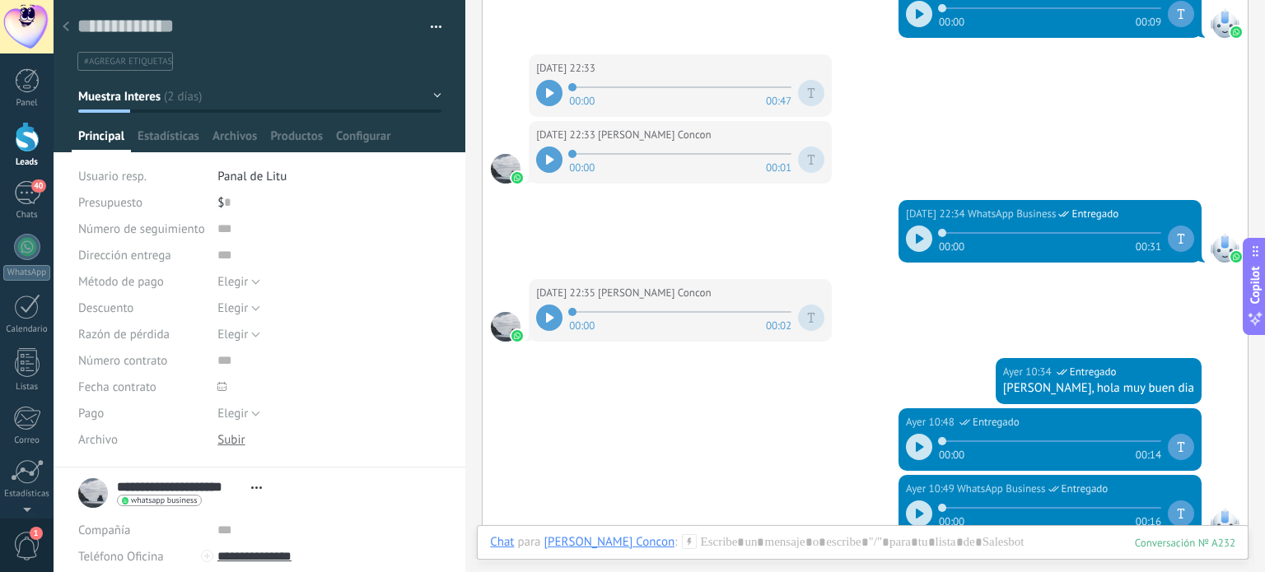
click at [67, 29] on icon at bounding box center [66, 26] width 7 height 10
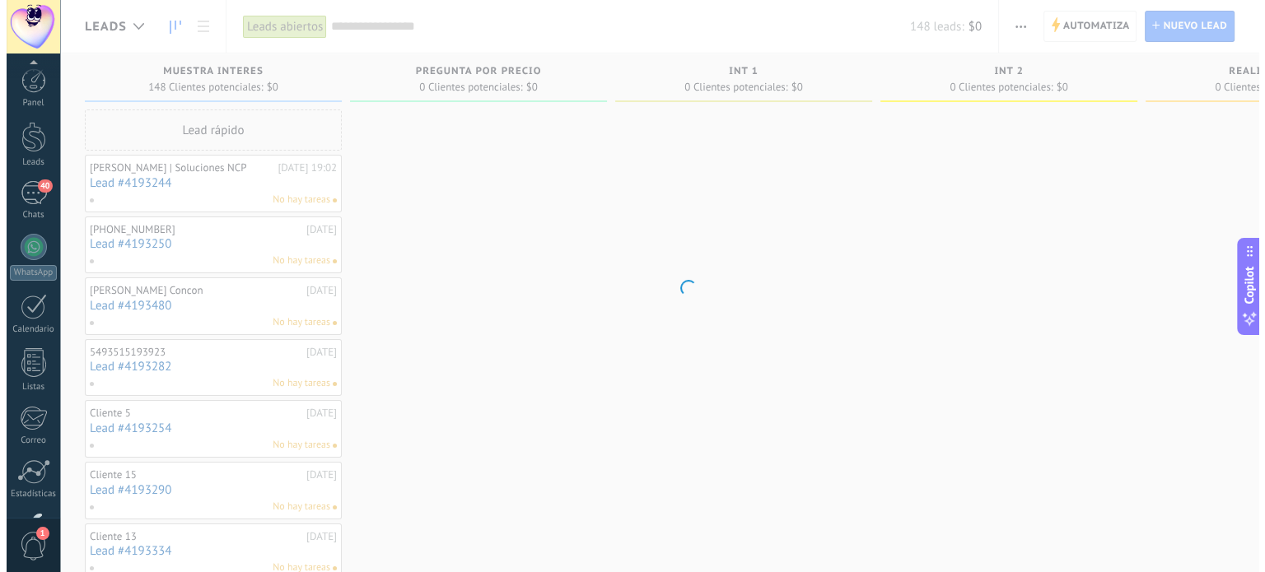
scroll to position [112, 0]
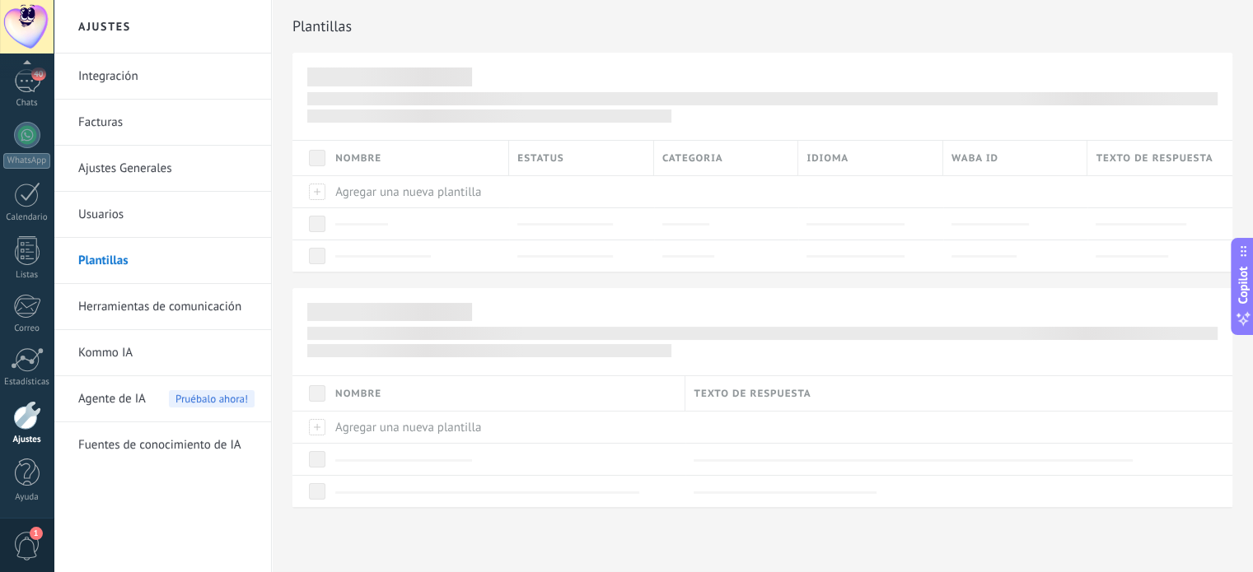
click at [1073, 21] on h2 "Plantillas" at bounding box center [755, 26] width 927 height 33
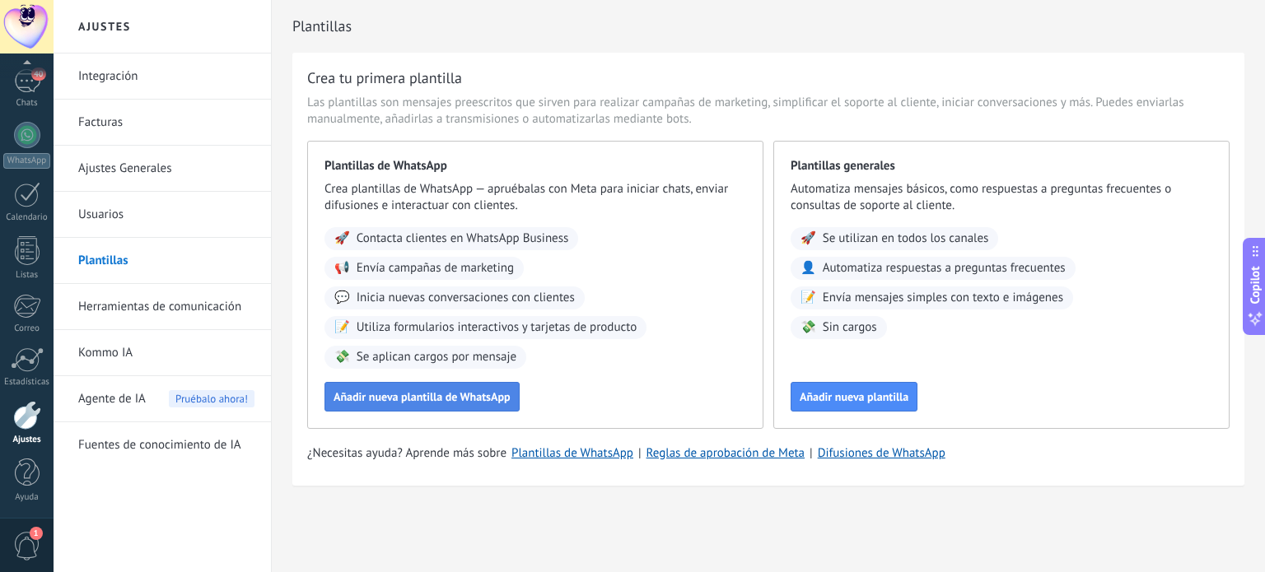
click at [445, 394] on span "Añadir nueva plantilla de WhatsApp" at bounding box center [422, 397] width 177 height 12
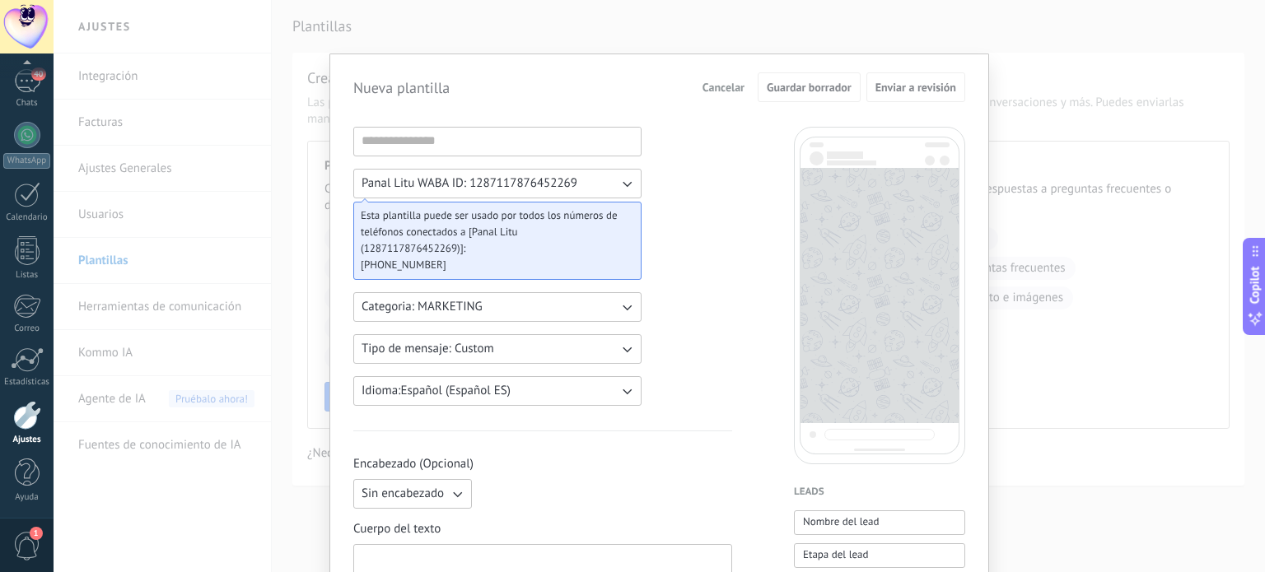
click at [1029, 198] on div "Nueva plantilla Cancelar Guardar borrador Enviar a revisión Panal Litu WABA ID:…" at bounding box center [659, 286] width 1211 height 572
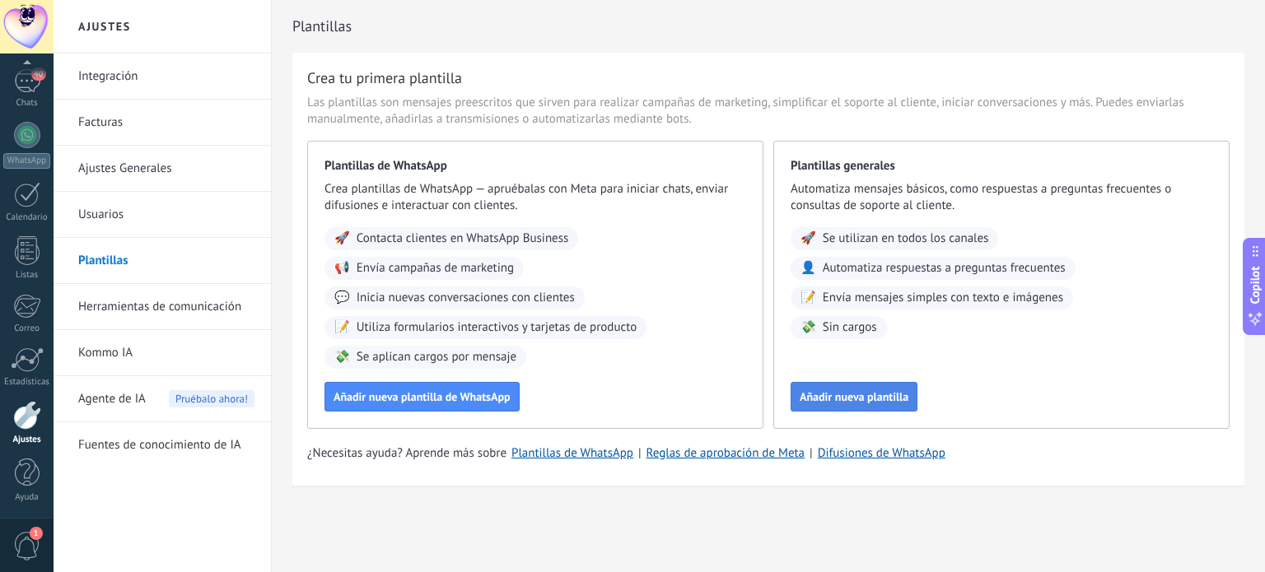
click at [804, 397] on span "Añadir nueva plantilla" at bounding box center [854, 397] width 109 height 12
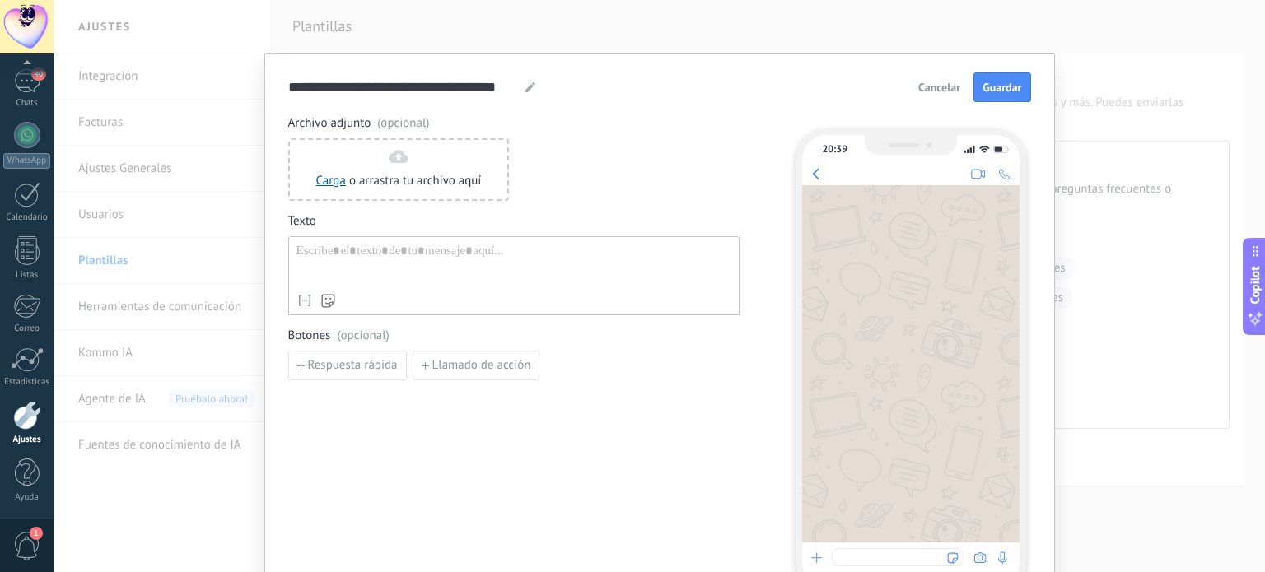
click at [1062, 121] on div "**********" at bounding box center [659, 286] width 1211 height 572
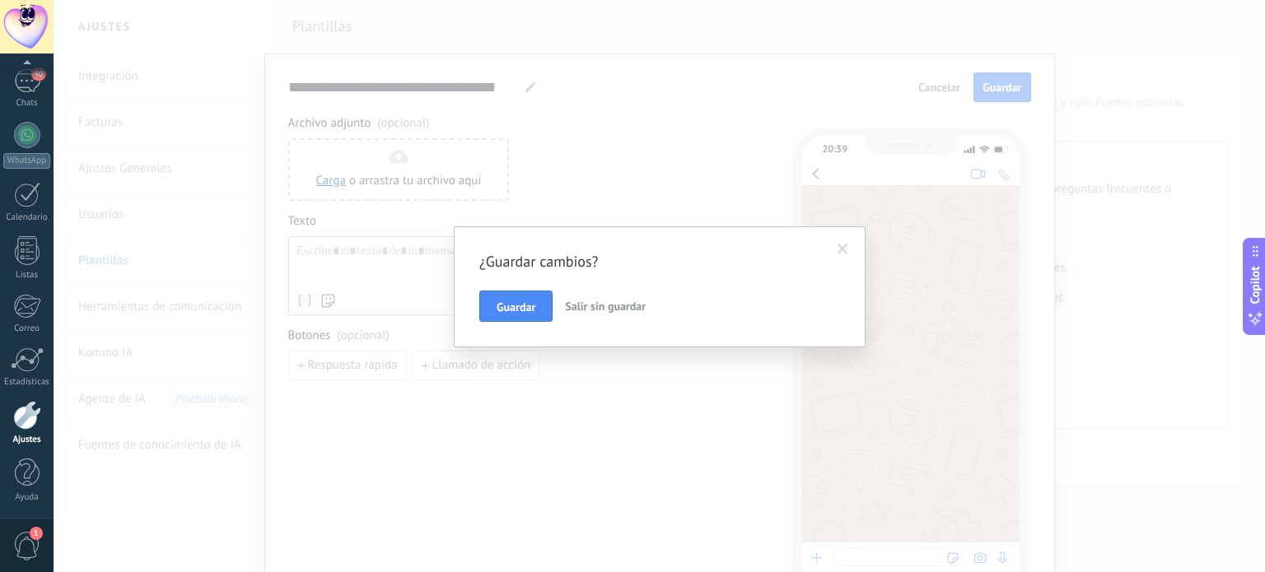
click at [562, 304] on button "Salir sin guardar" at bounding box center [605, 306] width 94 height 31
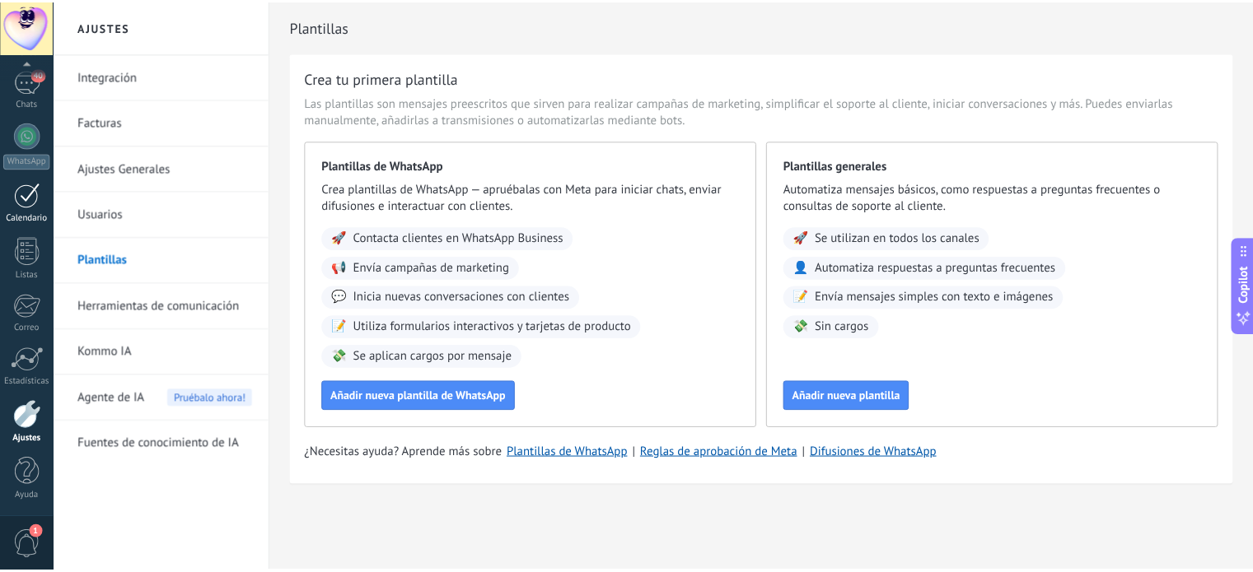
scroll to position [0, 0]
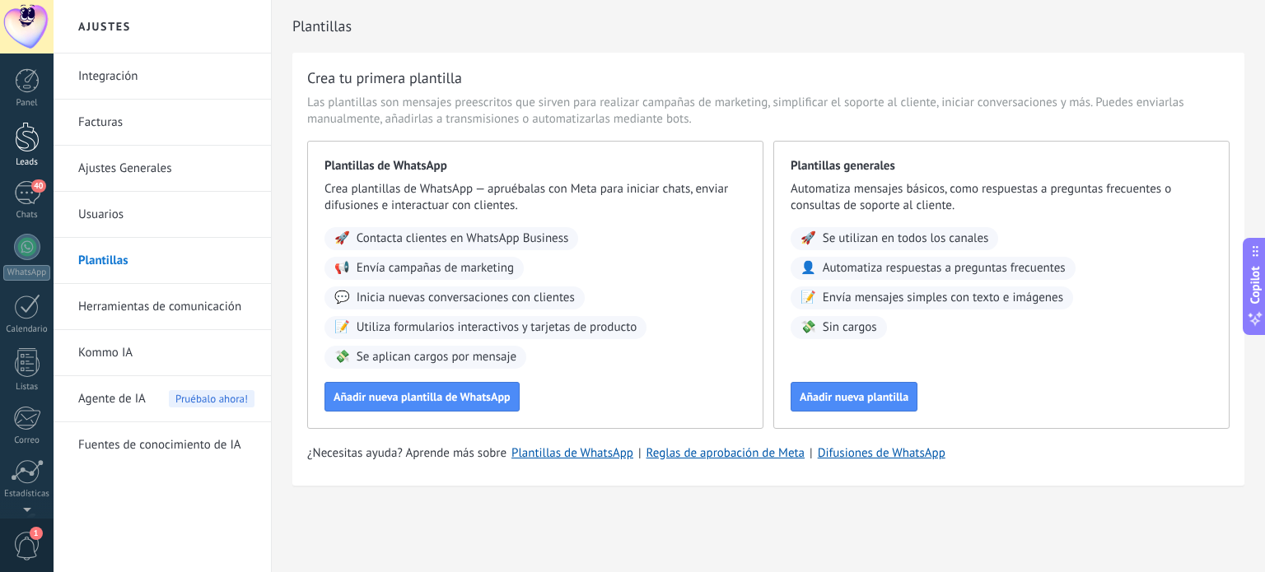
click at [22, 133] on div at bounding box center [27, 137] width 25 height 30
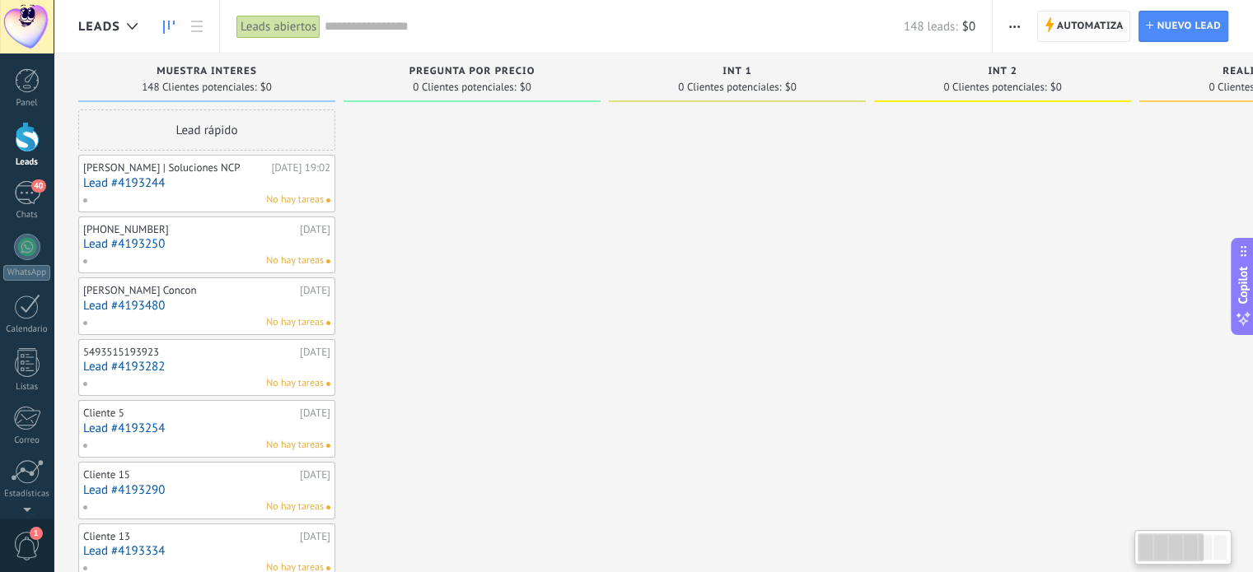
click at [1077, 29] on span "Automatiza" at bounding box center [1090, 27] width 67 height 30
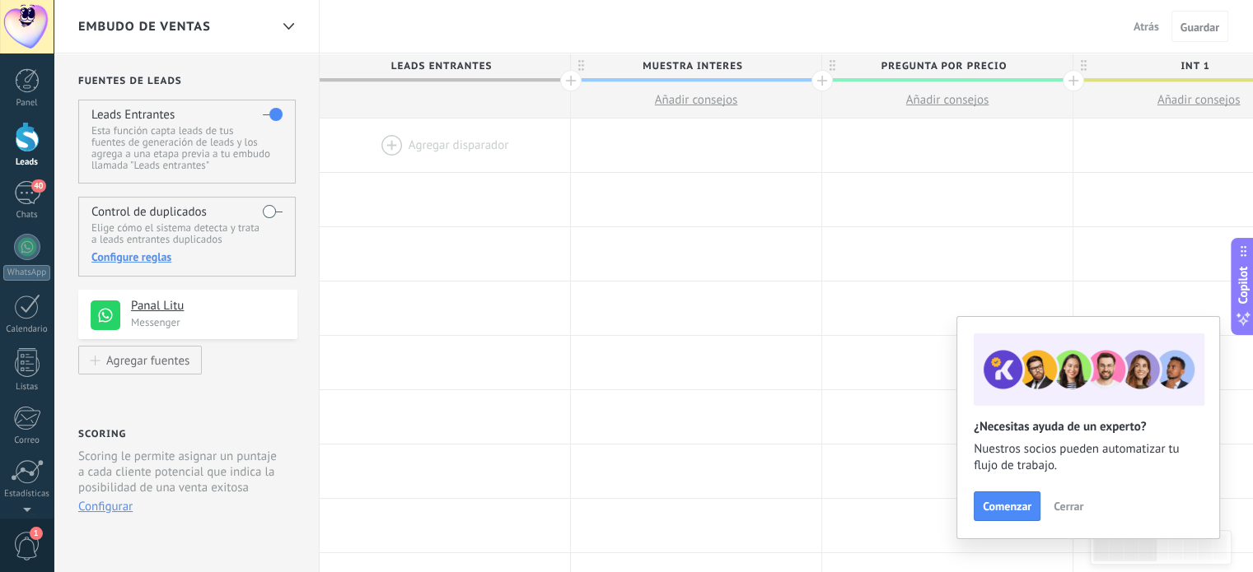
click at [481, 131] on div at bounding box center [445, 146] width 250 height 54
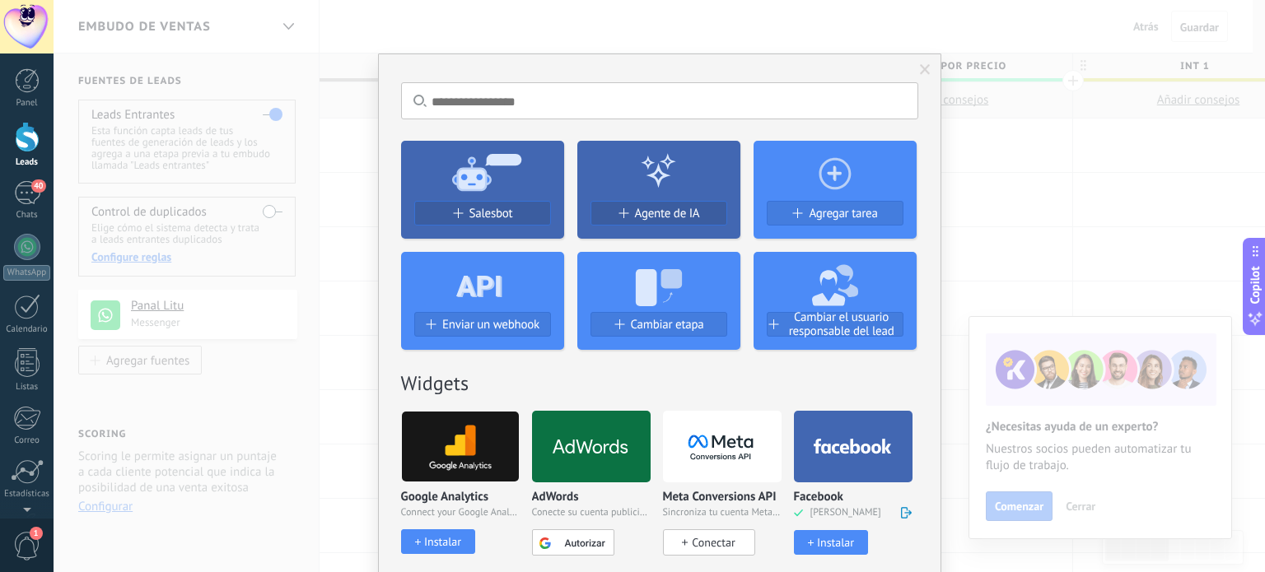
click at [510, 190] on icon at bounding box center [482, 171] width 163 height 59
click at [504, 208] on span "Salesbot" at bounding box center [491, 214] width 44 height 14
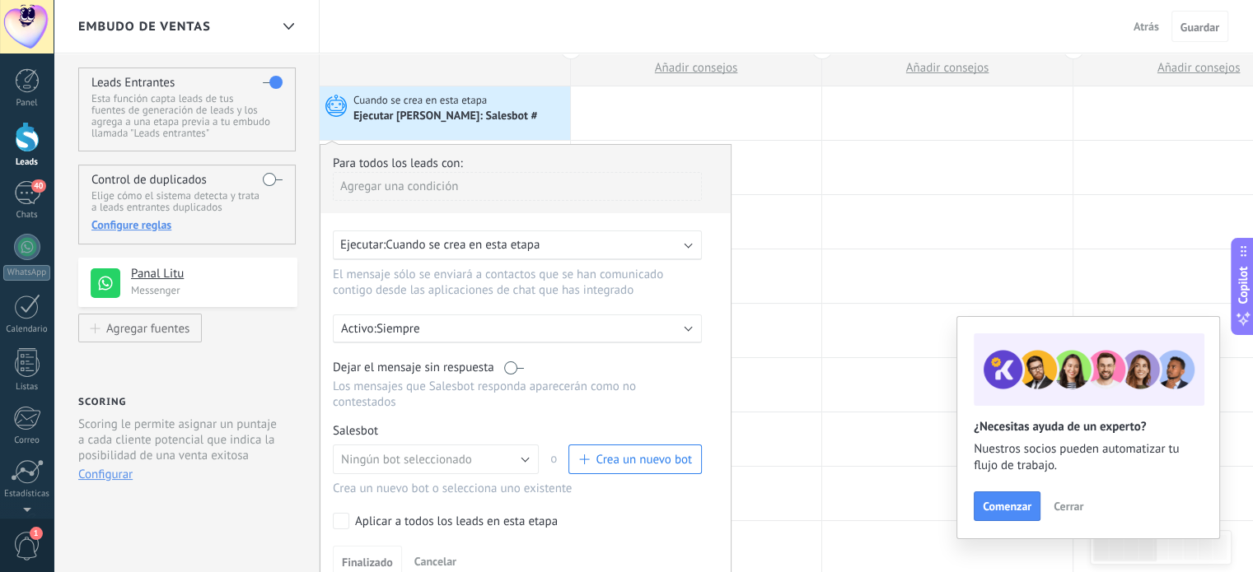
scroll to position [33, 0]
click at [455, 180] on div "Agregar una condición" at bounding box center [517, 185] width 369 height 29
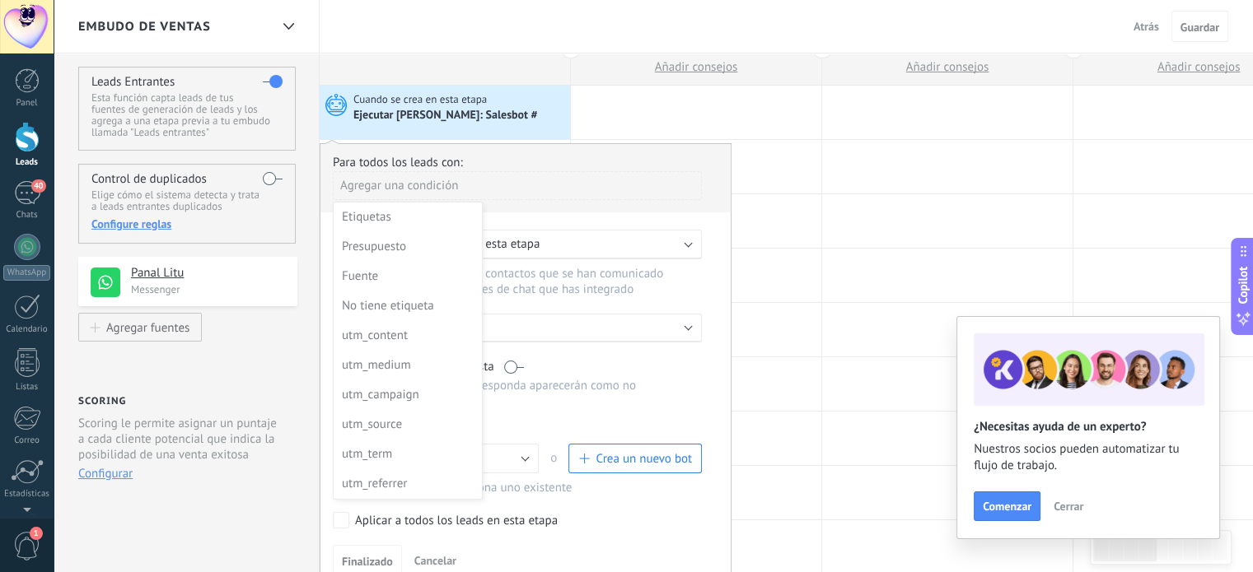
click at [451, 184] on div at bounding box center [525, 358] width 410 height 428
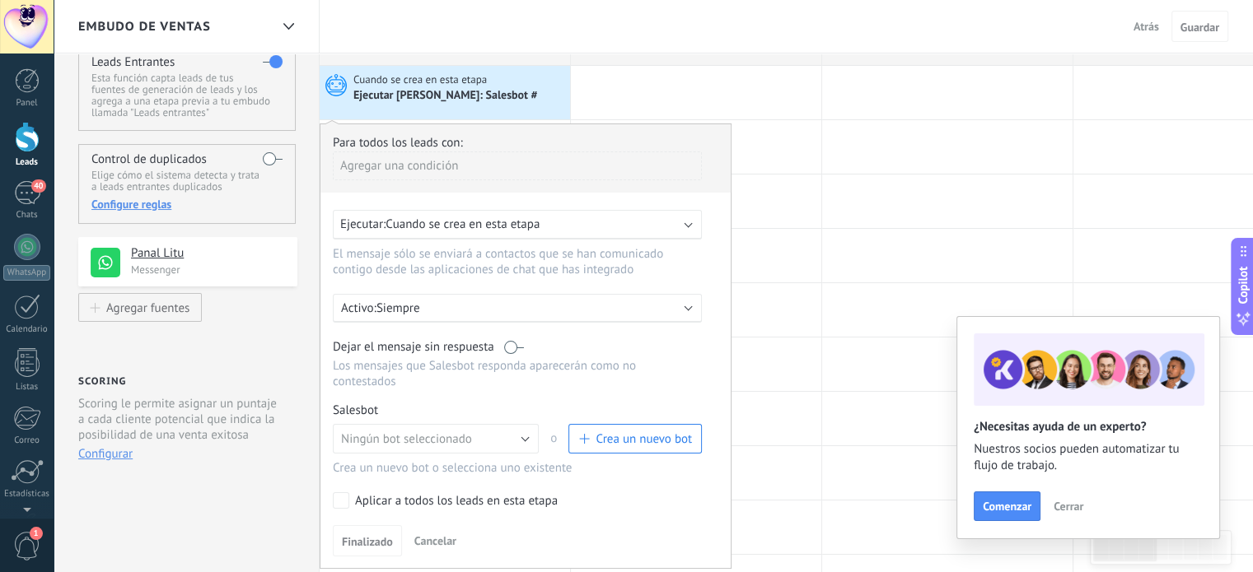
scroll to position [55, 0]
click at [448, 161] on div "Agregar una condición" at bounding box center [517, 163] width 369 height 29
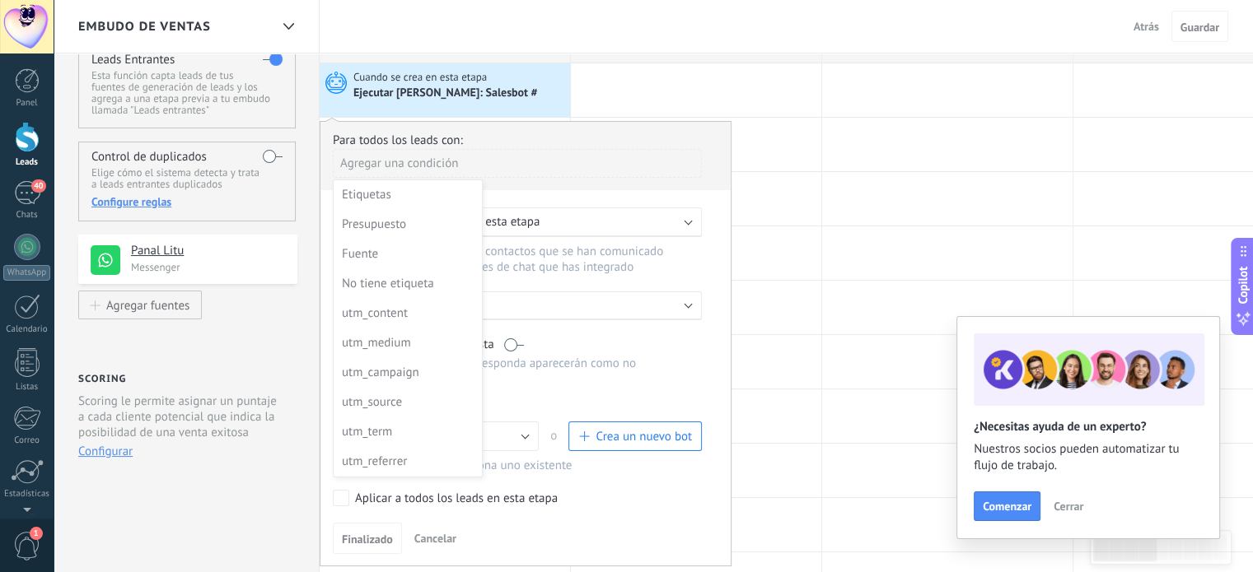
click at [547, 160] on div at bounding box center [525, 336] width 410 height 428
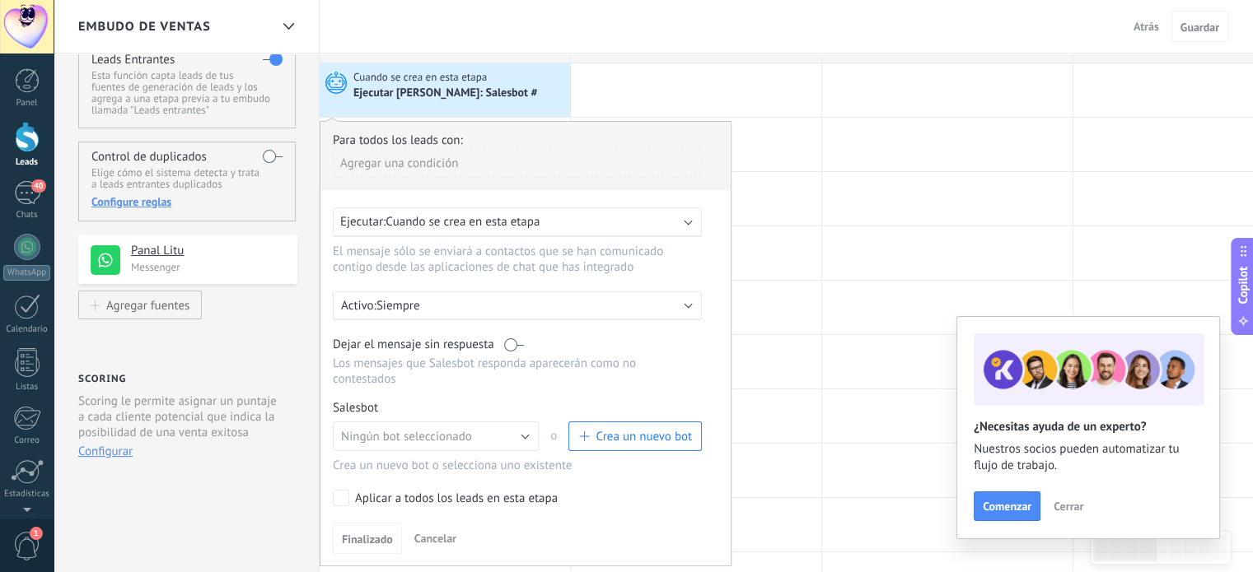
click at [488, 208] on div "Ejecutar: Cuando se crea en esta etapa" at bounding box center [517, 223] width 369 height 30
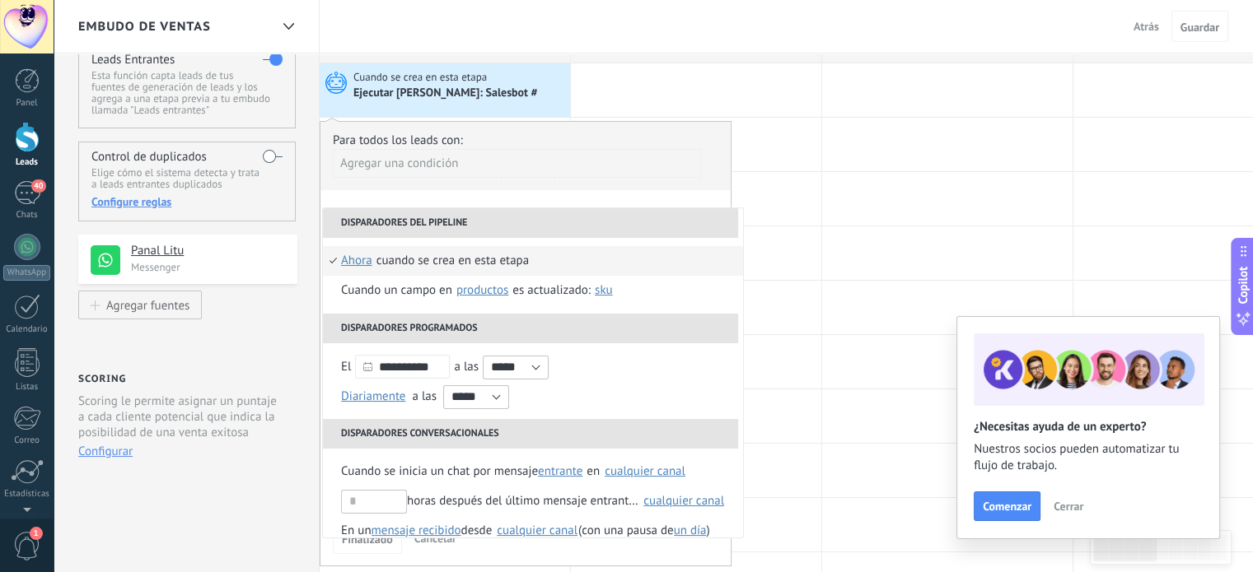
click at [478, 217] on li "Disparadores del pipeline" at bounding box center [530, 223] width 415 height 30
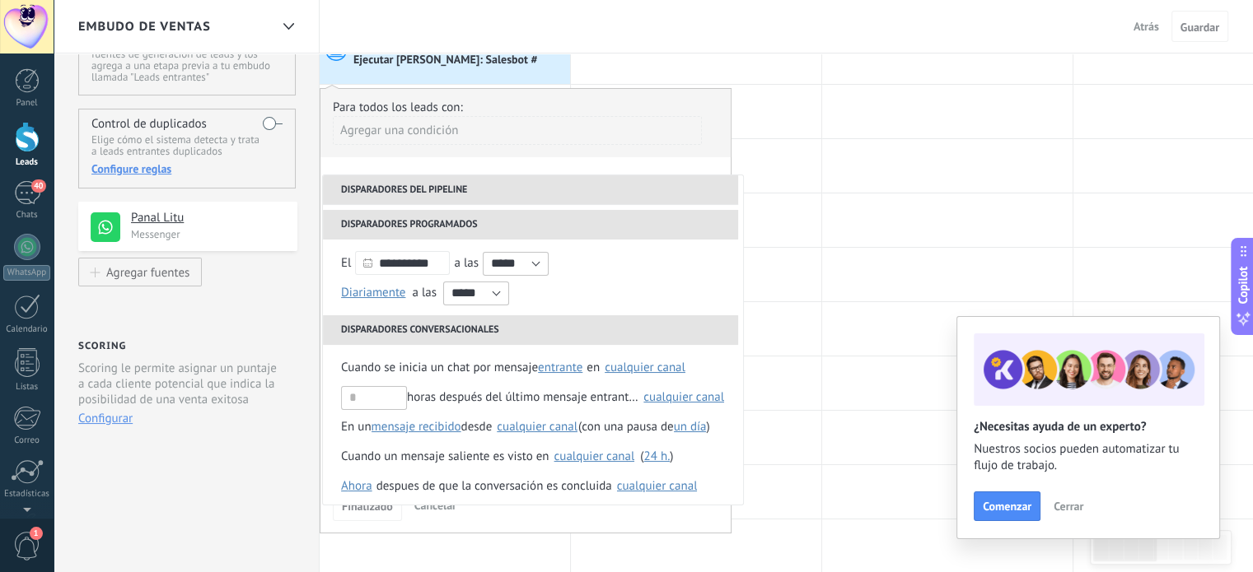
scroll to position [72, 0]
click at [505, 114] on div "Para todos los leads con:" at bounding box center [525, 108] width 385 height 16
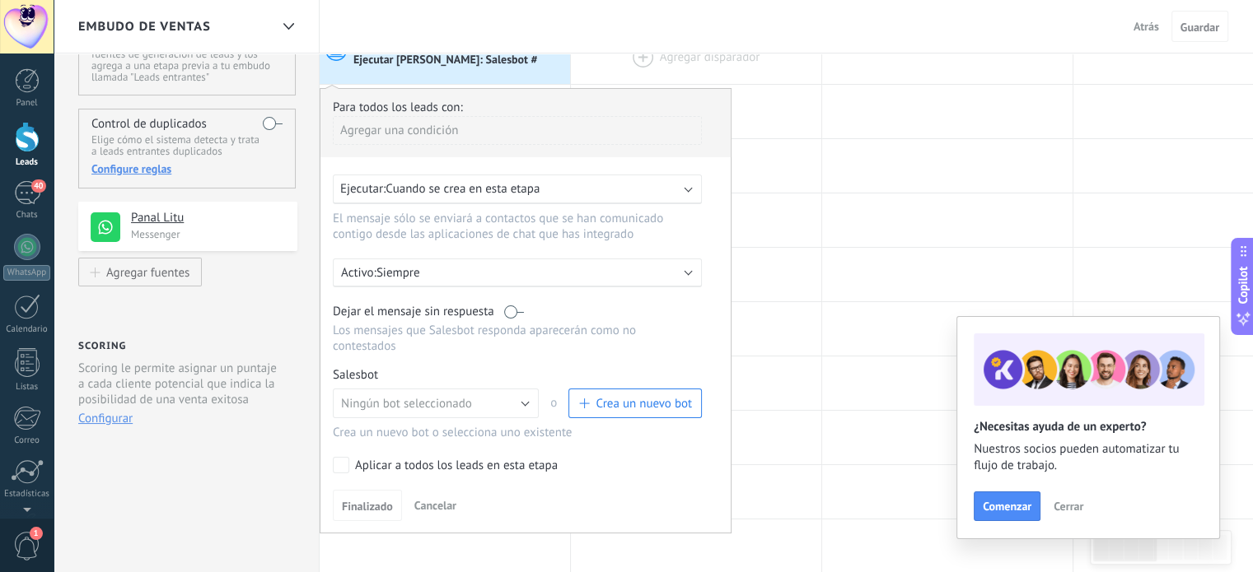
scroll to position [0, 0]
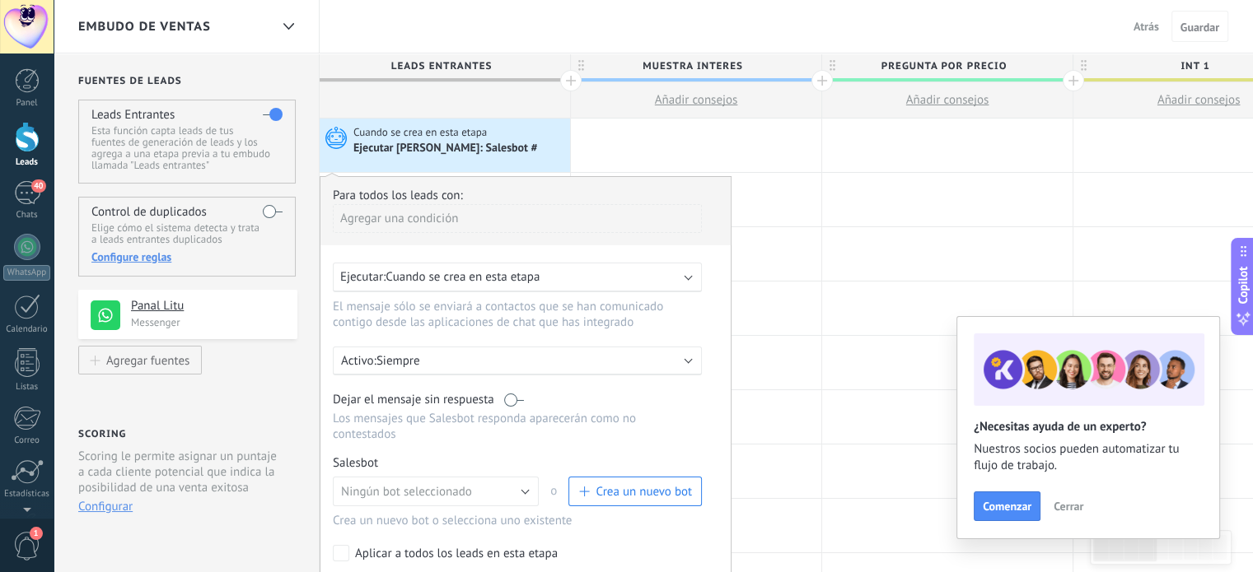
click at [474, 152] on div "Ejecutar [PERSON_NAME]: Salesbot #" at bounding box center [446, 149] width 186 height 15
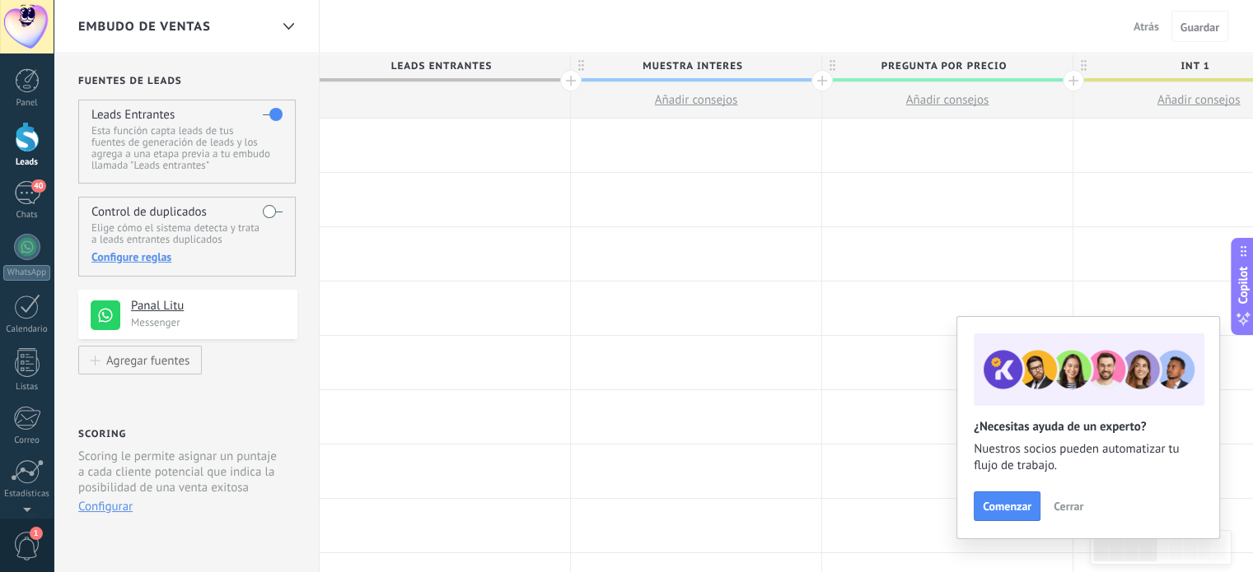
click at [432, 141] on div at bounding box center [445, 146] width 250 height 54
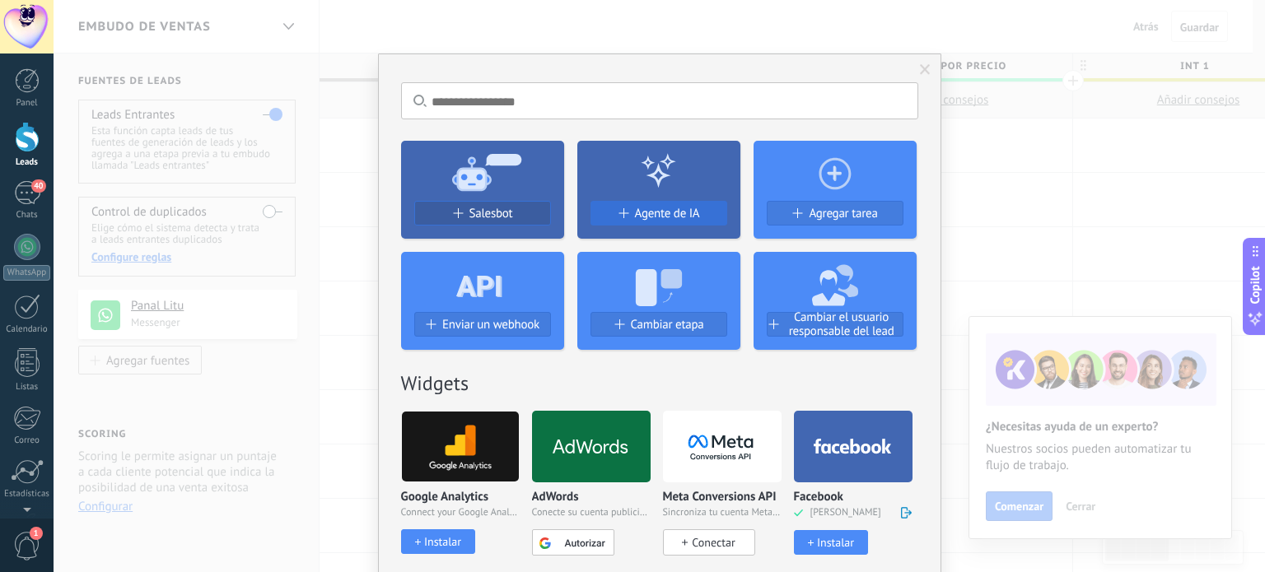
click at [628, 210] on div "Agente de IA" at bounding box center [658, 214] width 135 height 14
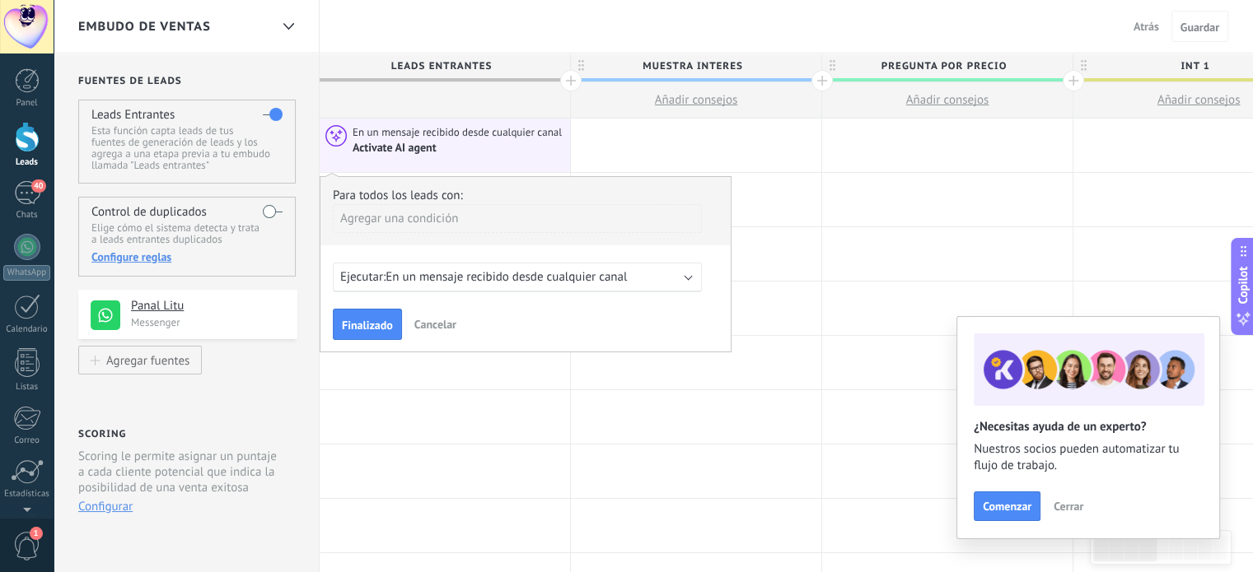
click at [440, 329] on span "Cancelar" at bounding box center [435, 324] width 42 height 15
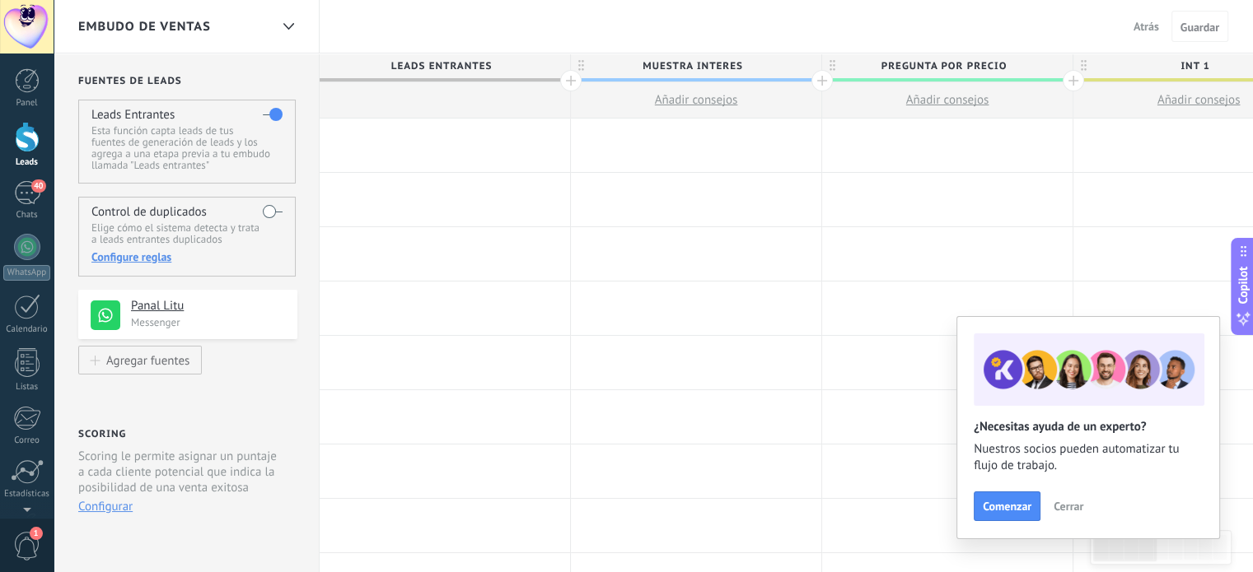
click at [408, 157] on div at bounding box center [445, 146] width 250 height 54
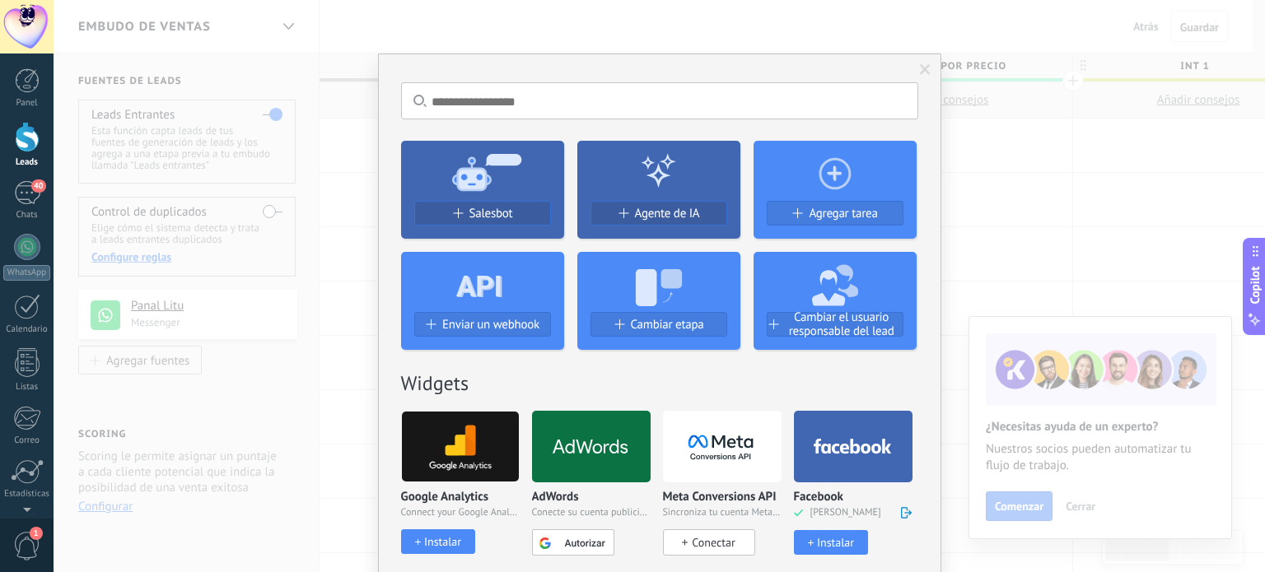
click at [464, 196] on icon at bounding box center [482, 171] width 163 height 59
click at [464, 206] on button "Salesbot" at bounding box center [482, 213] width 137 height 25
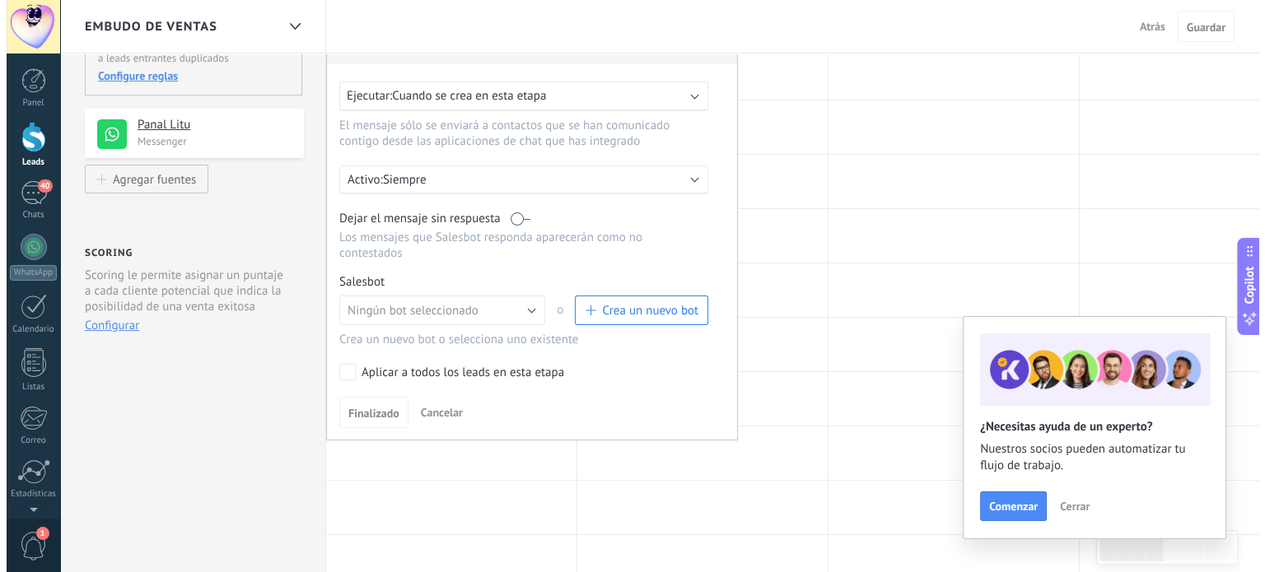
scroll to position [220, 0]
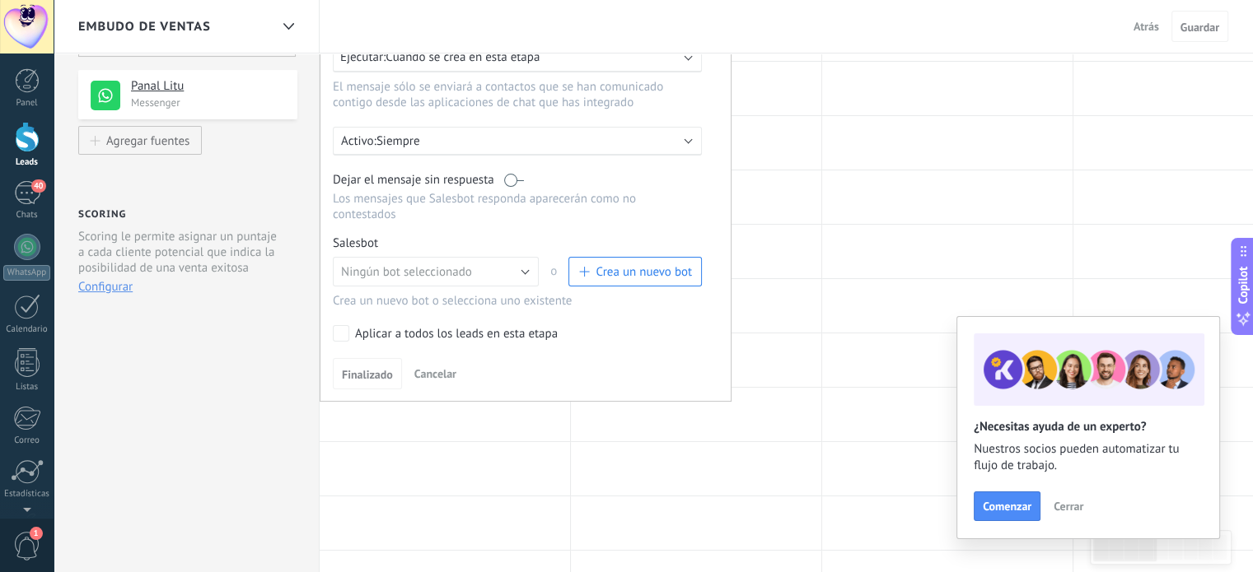
click at [600, 264] on span "Crea un nuevo bot" at bounding box center [643, 272] width 96 height 16
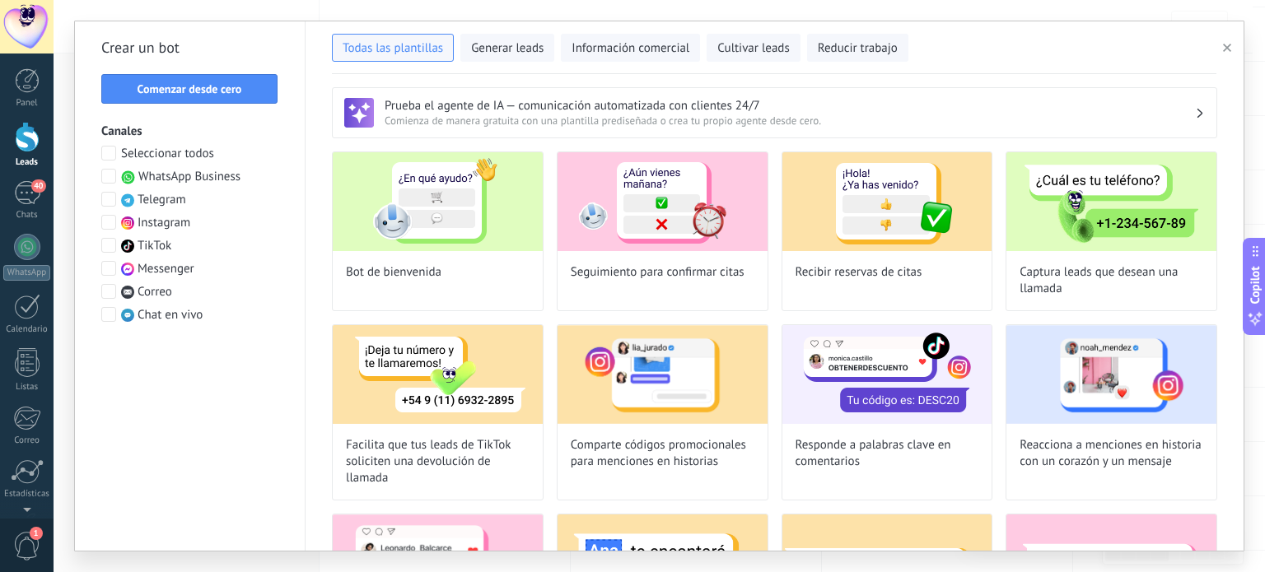
click at [106, 174] on span at bounding box center [108, 176] width 15 height 15
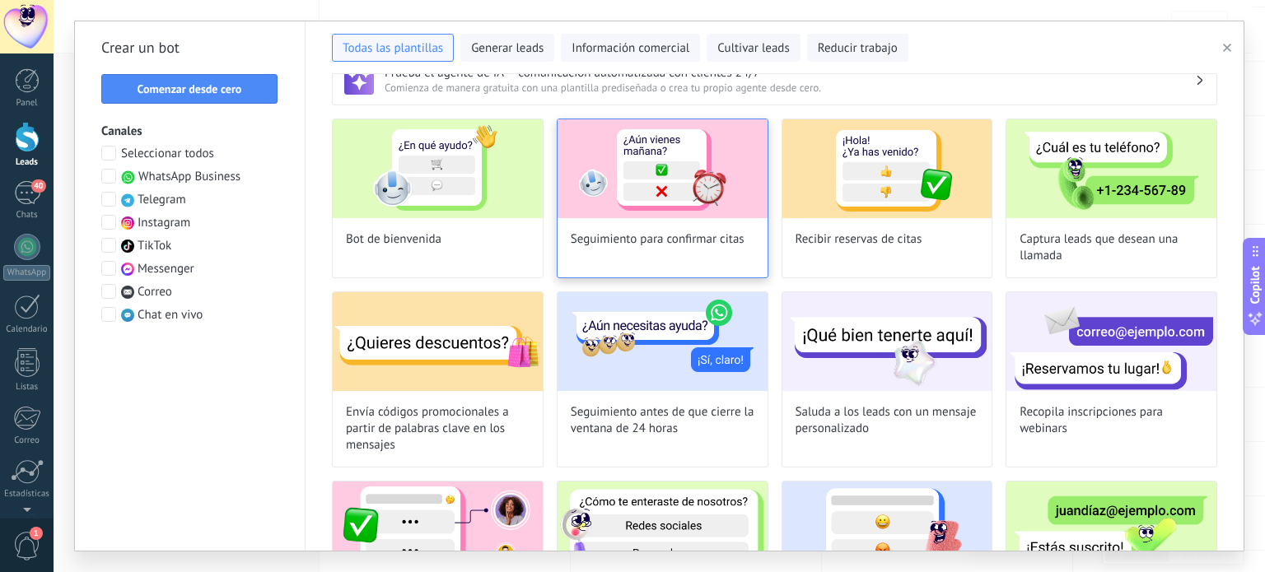
scroll to position [0, 0]
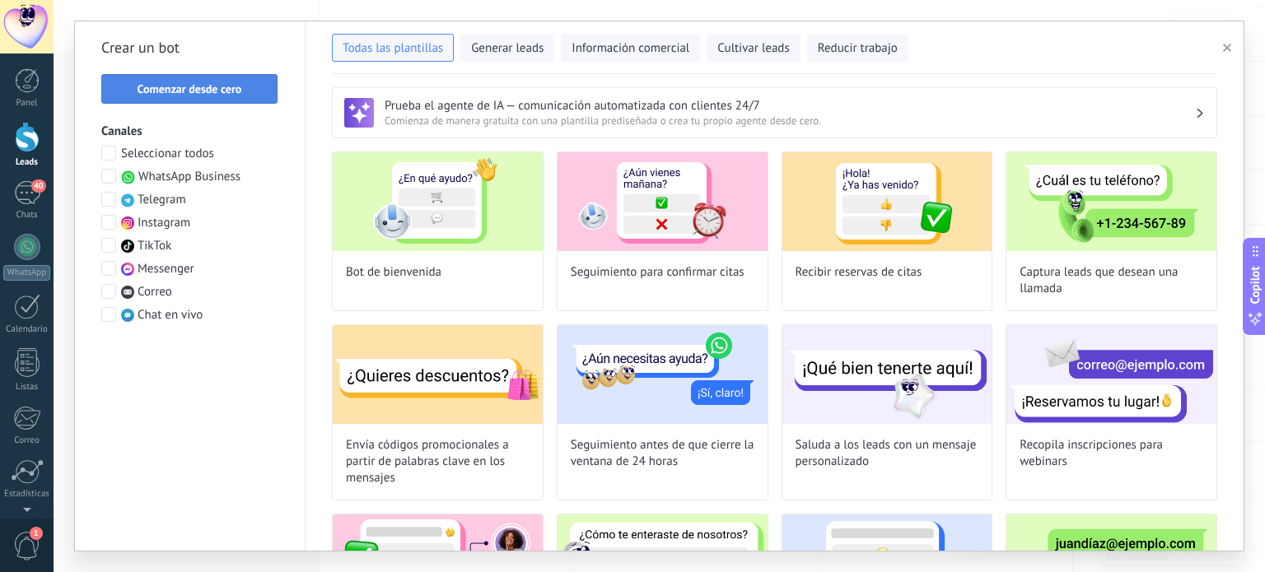
click at [223, 88] on span "Comenzar desde cero" at bounding box center [190, 89] width 105 height 12
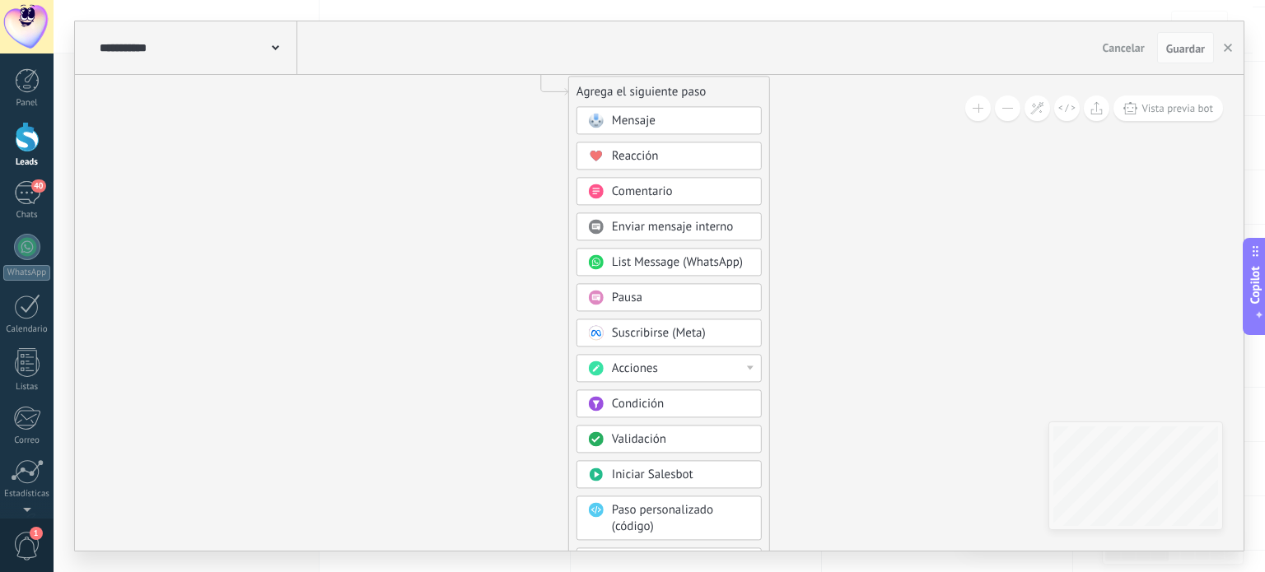
click at [651, 124] on span "Mensaje" at bounding box center [634, 122] width 44 height 16
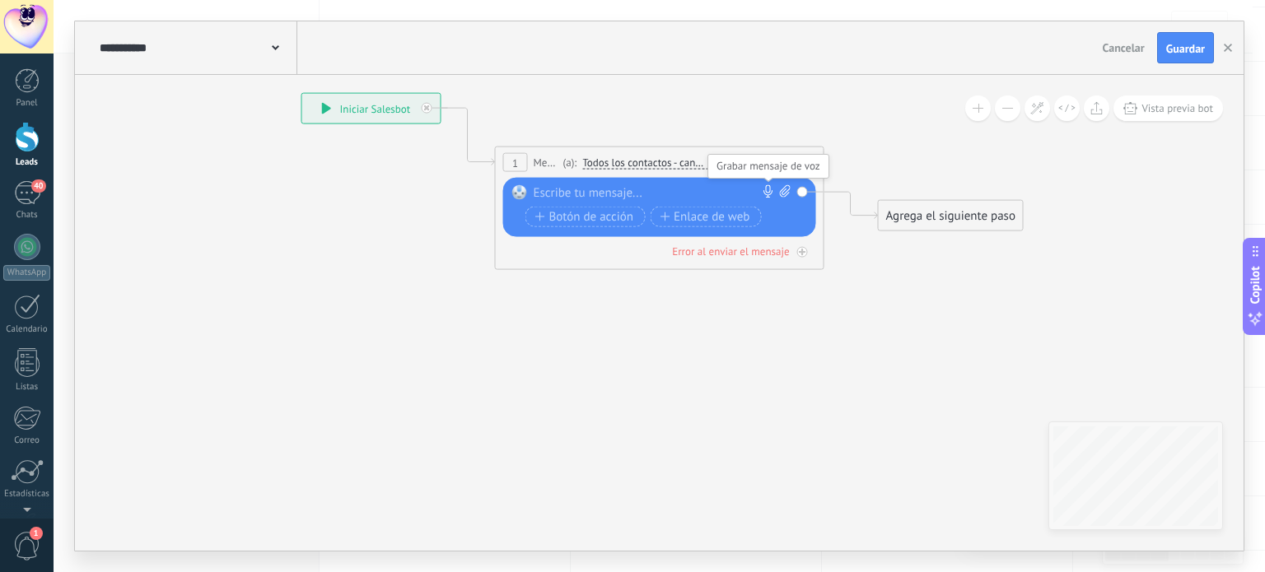
click at [767, 194] on icon at bounding box center [768, 191] width 13 height 13
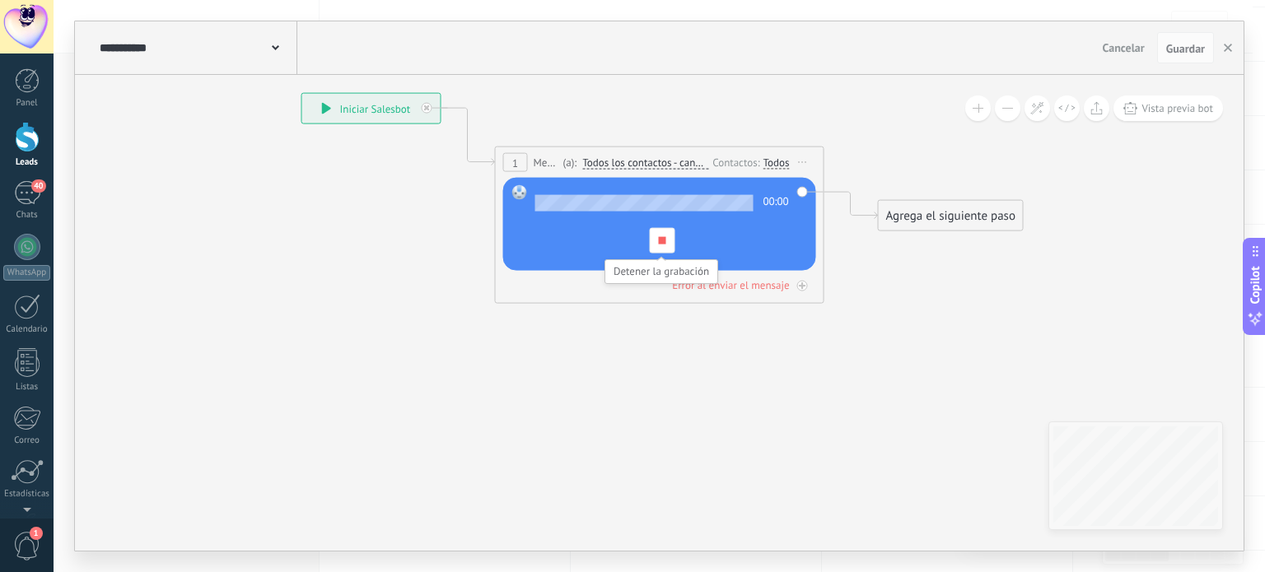
click at [662, 240] on span at bounding box center [661, 240] width 7 height 7
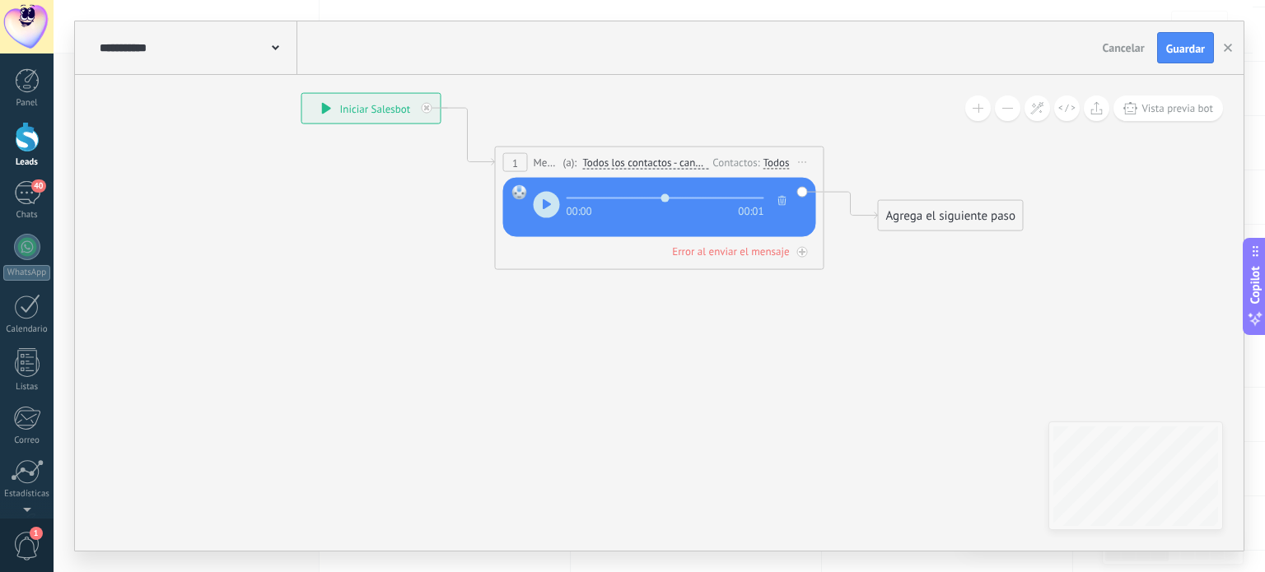
click at [782, 200] on icon "button" at bounding box center [782, 201] width 8 height 10
click at [783, 189] on icon at bounding box center [785, 191] width 11 height 12
click input "Subir" at bounding box center [0, 0] width 0 height 0
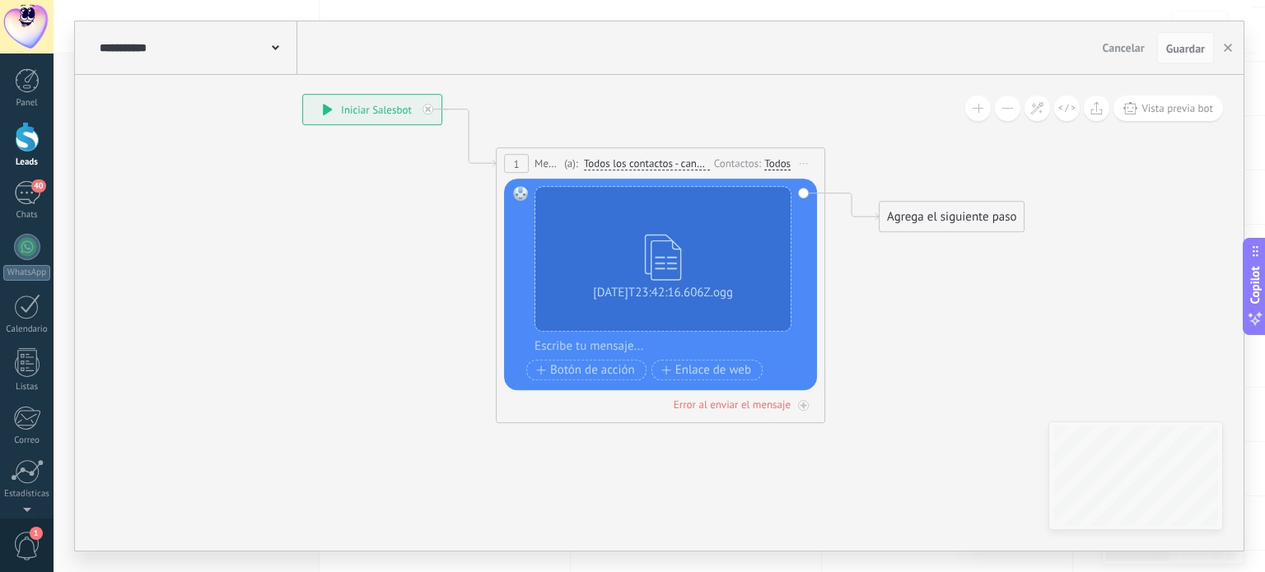
drag, startPoint x: 598, startPoint y: 430, endPoint x: 457, endPoint y: 460, distance: 143.9
click at [457, 460] on icon at bounding box center [635, 171] width 1490 height 978
click at [554, 347] on div at bounding box center [670, 346] width 273 height 16
click at [582, 344] on div at bounding box center [670, 346] width 273 height 16
click at [738, 408] on div "Error al enviar el mensaje" at bounding box center [732, 405] width 117 height 14
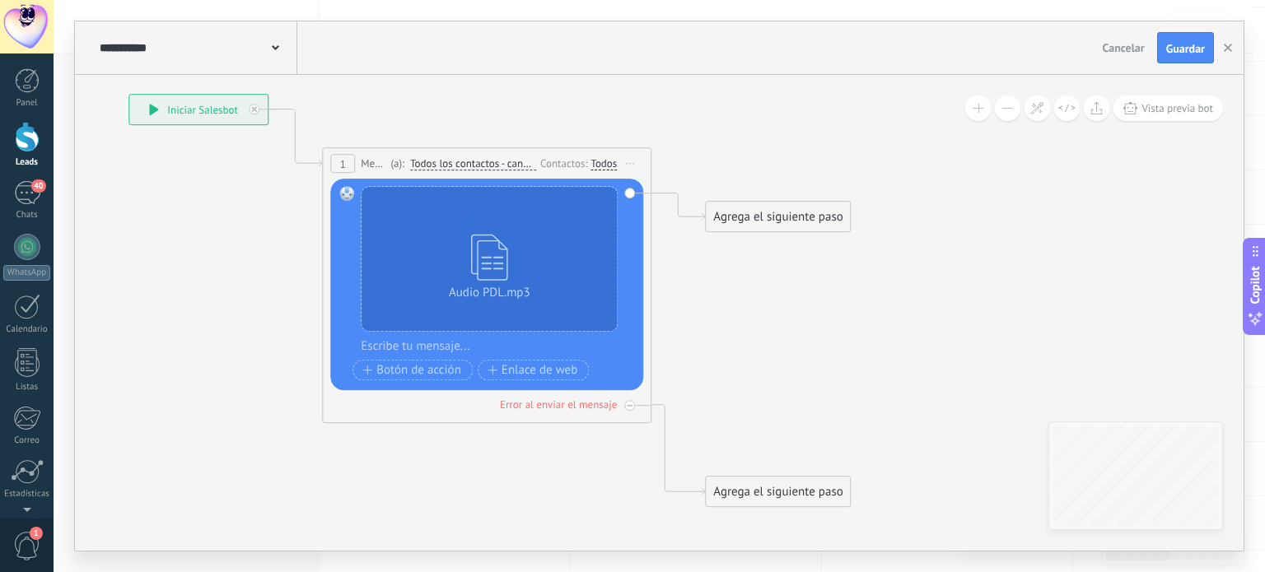
click at [441, 450] on icon at bounding box center [462, 300] width 1490 height 1237
click at [631, 405] on icon at bounding box center [630, 406] width 6 height 2
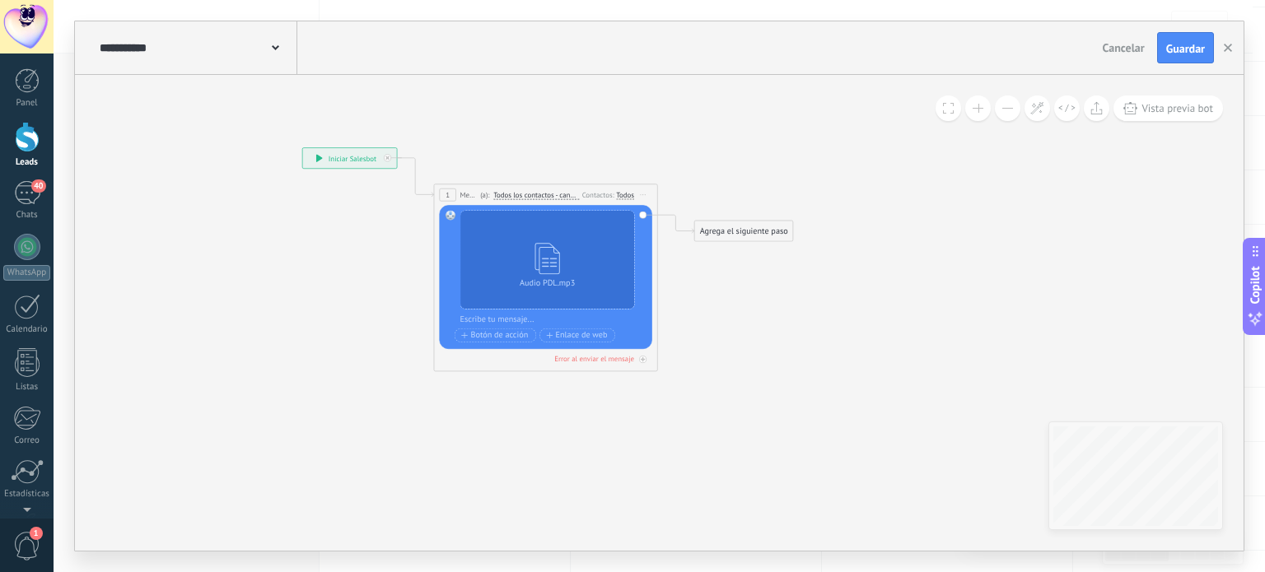
click at [487, 321] on div at bounding box center [553, 320] width 186 height 12
paste div
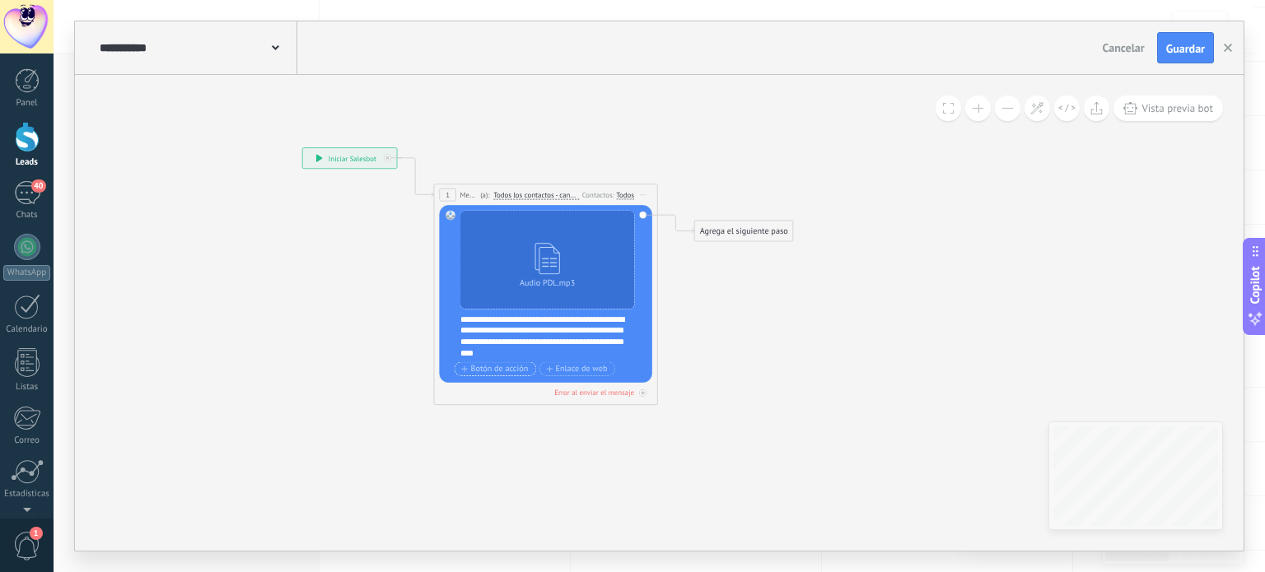
click at [496, 368] on span "Botón de acción" at bounding box center [494, 369] width 67 height 9
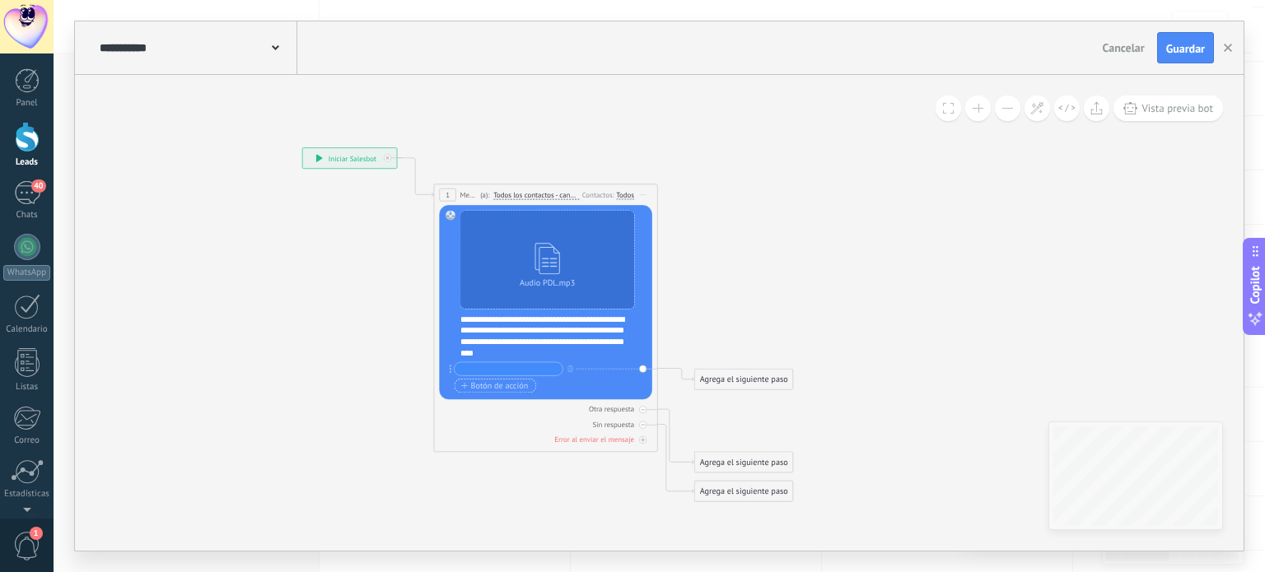
click at [491, 386] on span "Botón de acción" at bounding box center [494, 385] width 67 height 9
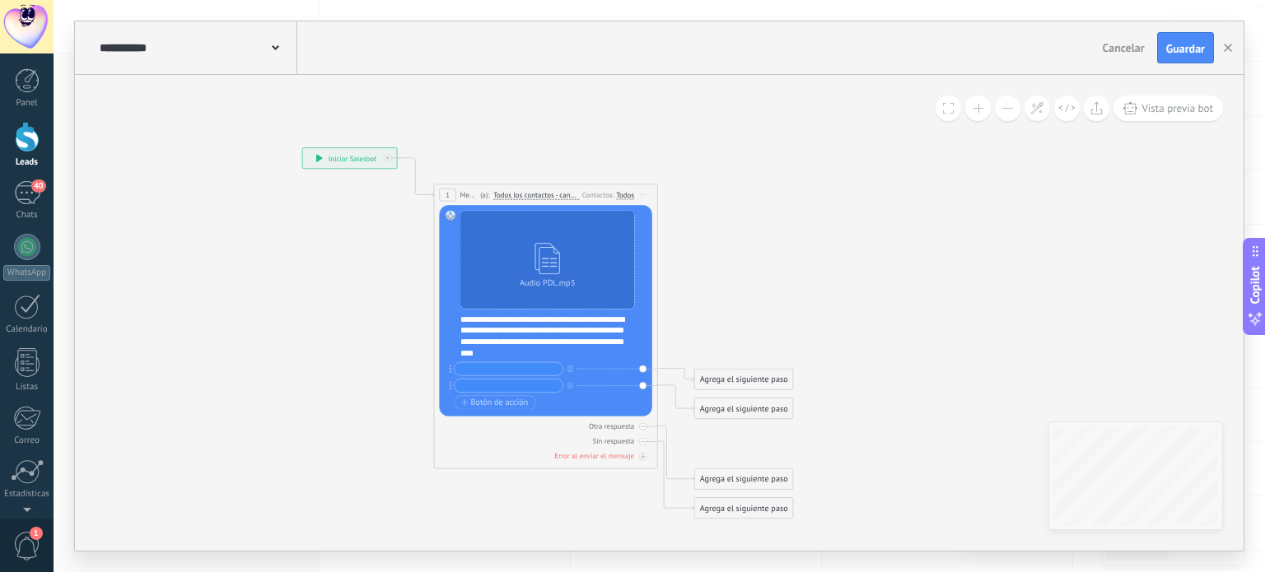
click at [494, 411] on div "+ sinónimo + sinónimo Botón de acción Enlace de web" at bounding box center [545, 387] width 180 height 50
click at [492, 409] on button "Botón de acción" at bounding box center [496, 403] width 82 height 14
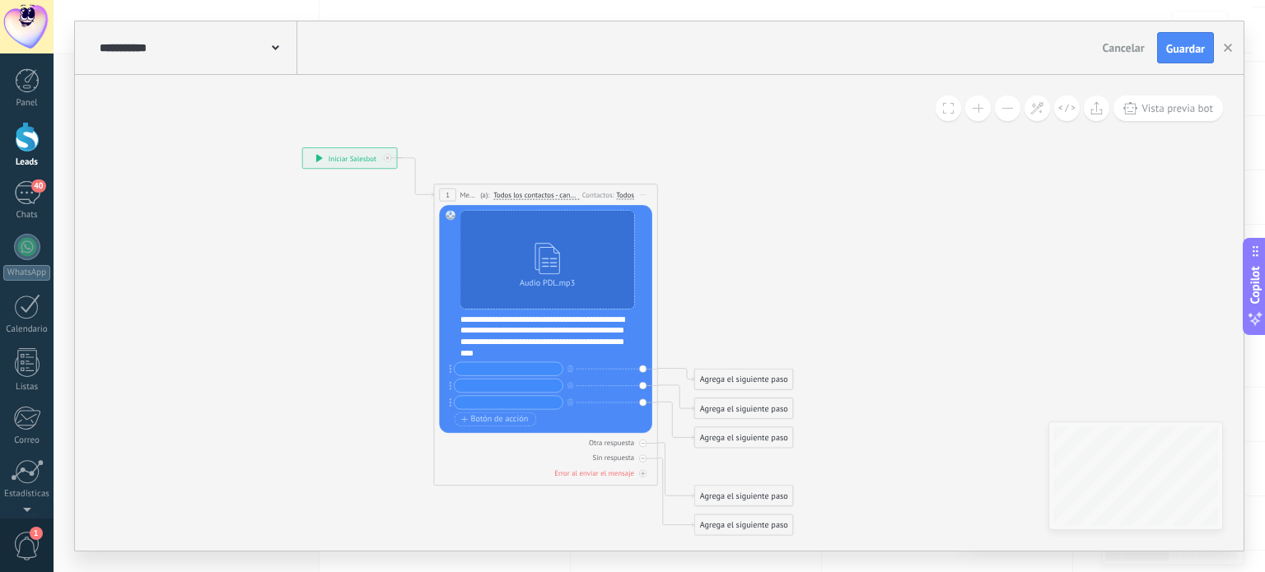
click at [491, 379] on div at bounding box center [509, 386] width 110 height 14
click at [125, 278] on icon at bounding box center [528, 341] width 1013 height 948
click at [517, 365] on input "text" at bounding box center [509, 369] width 108 height 13
paste input "**********"
type input "**********"
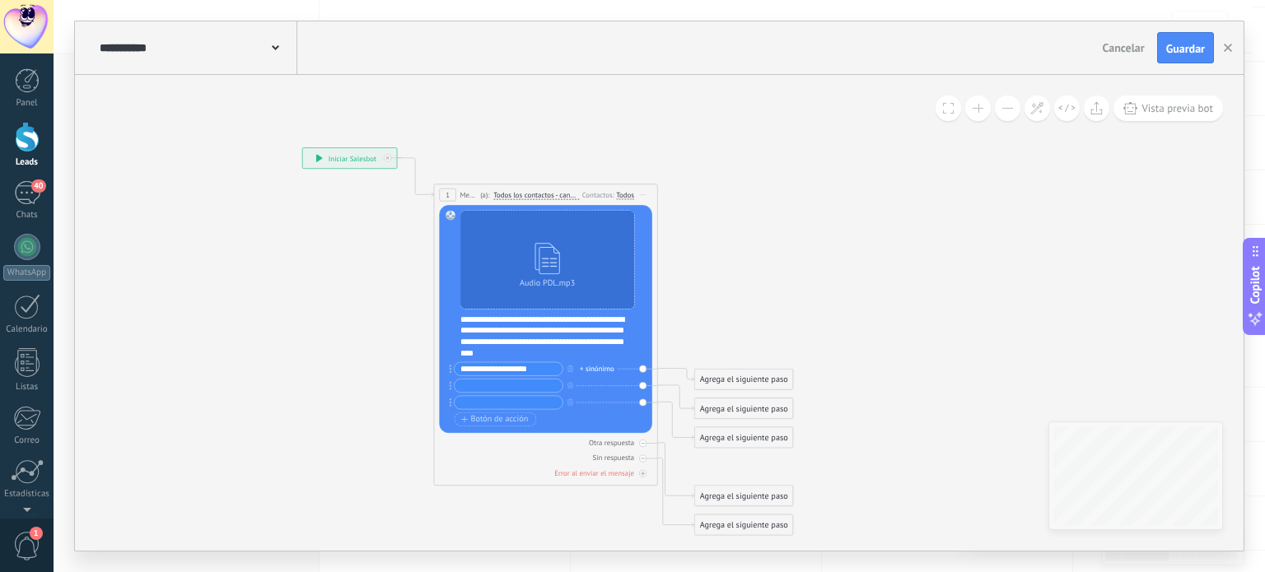
click at [135, 272] on icon at bounding box center [528, 341] width 1013 height 948
click at [476, 385] on input "text" at bounding box center [509, 386] width 108 height 13
paste input "**********"
type input "**********"
click at [464, 370] on input "**********" at bounding box center [509, 369] width 108 height 13
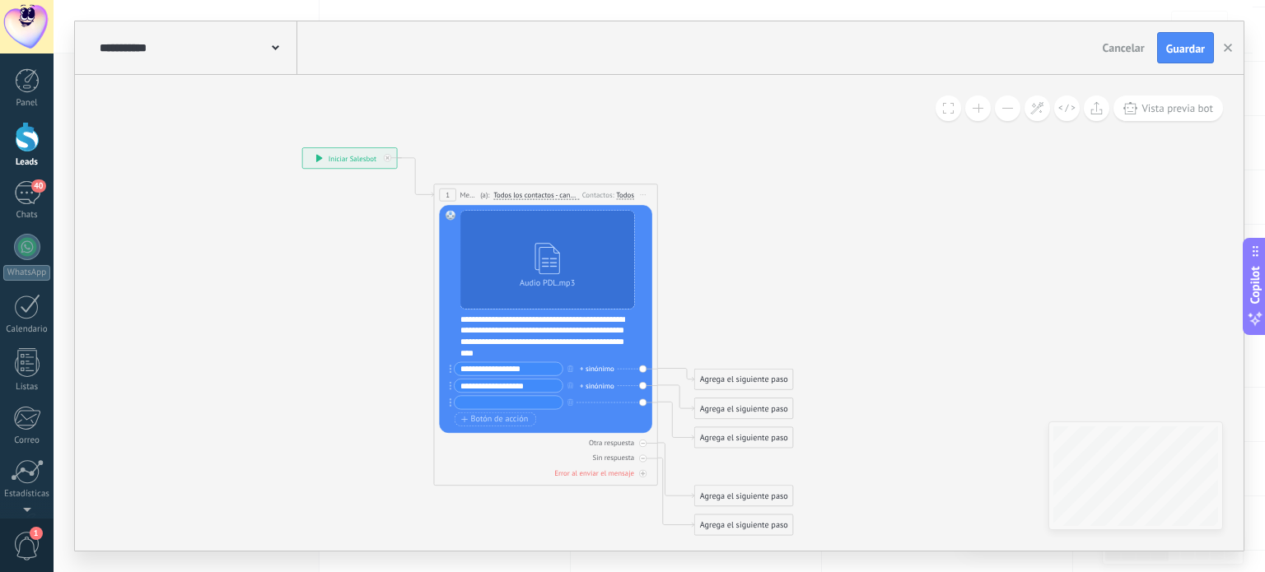
type input "**********"
click at [461, 384] on input "**********" at bounding box center [509, 386] width 108 height 13
type input "**********"
click at [172, 352] on icon at bounding box center [528, 341] width 1013 height 948
click at [518, 410] on div "**********" at bounding box center [545, 387] width 180 height 50
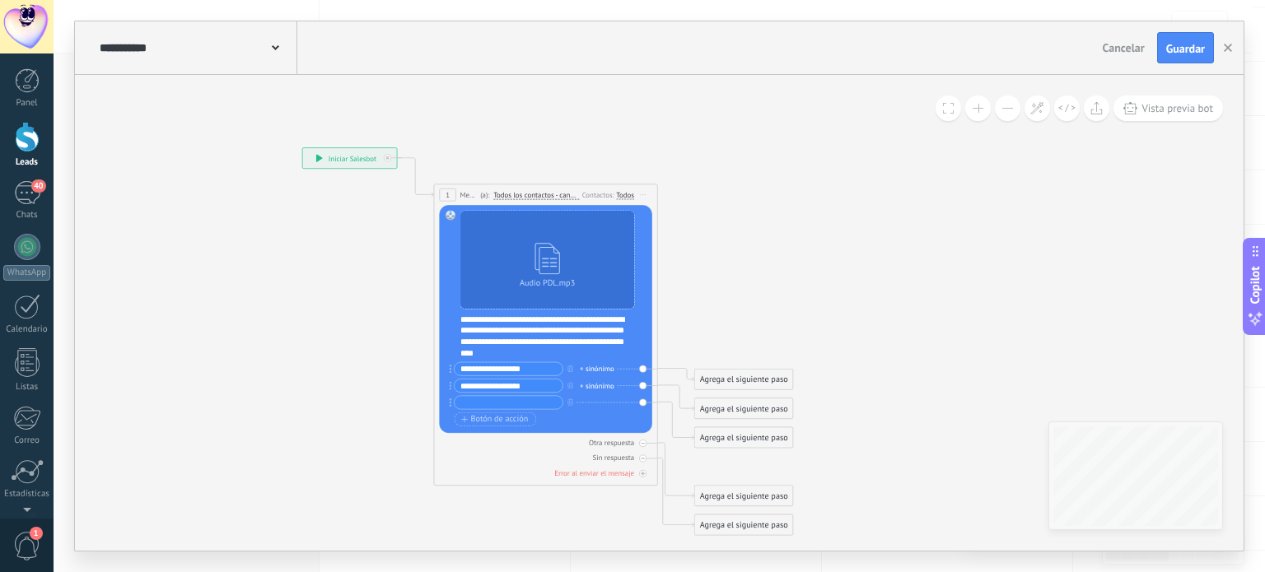
click at [501, 401] on input "text" at bounding box center [509, 402] width 108 height 13
paste input "**********"
click at [539, 406] on input "**********" at bounding box center [509, 402] width 108 height 13
type input "**********"
click at [539, 387] on input "**********" at bounding box center [509, 386] width 108 height 13
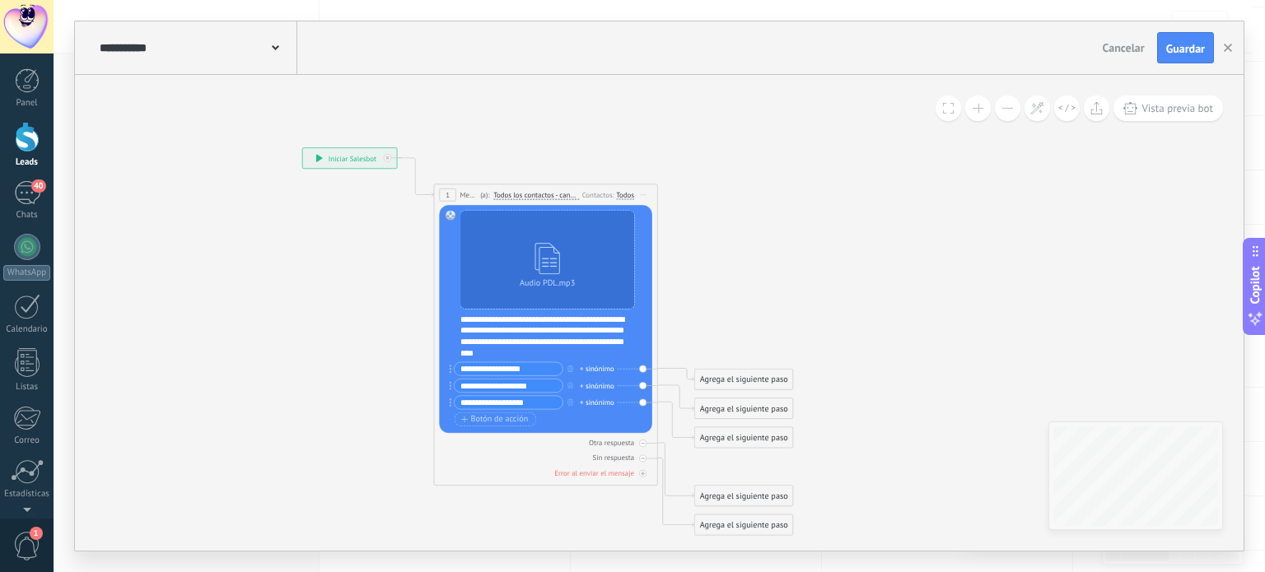
type input "**********"
click at [542, 398] on input "**********" at bounding box center [509, 402] width 108 height 13
click at [548, 401] on input "**********" at bounding box center [509, 402] width 108 height 13
click at [543, 394] on div "**********" at bounding box center [545, 387] width 180 height 50
click at [543, 403] on input "**********" at bounding box center [509, 402] width 108 height 13
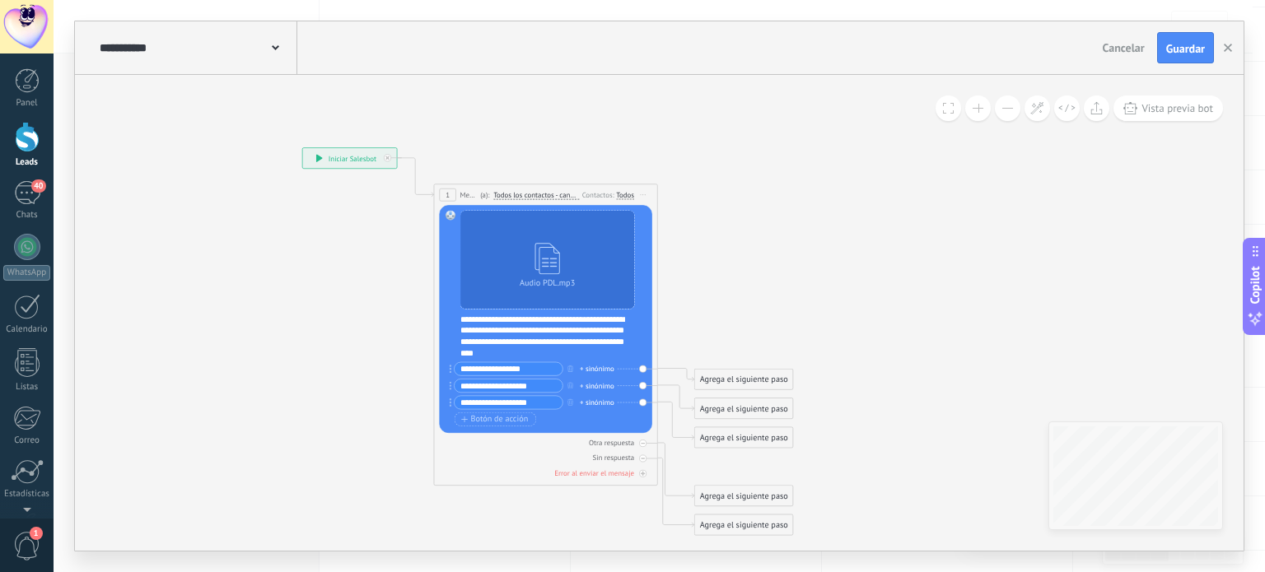
click at [535, 401] on input "**********" at bounding box center [509, 402] width 108 height 13
type input "**********"
click at [604, 353] on div "**********" at bounding box center [553, 336] width 186 height 44
click at [164, 302] on icon at bounding box center [528, 341] width 1013 height 948
click at [478, 364] on div at bounding box center [547, 365] width 175 height 12
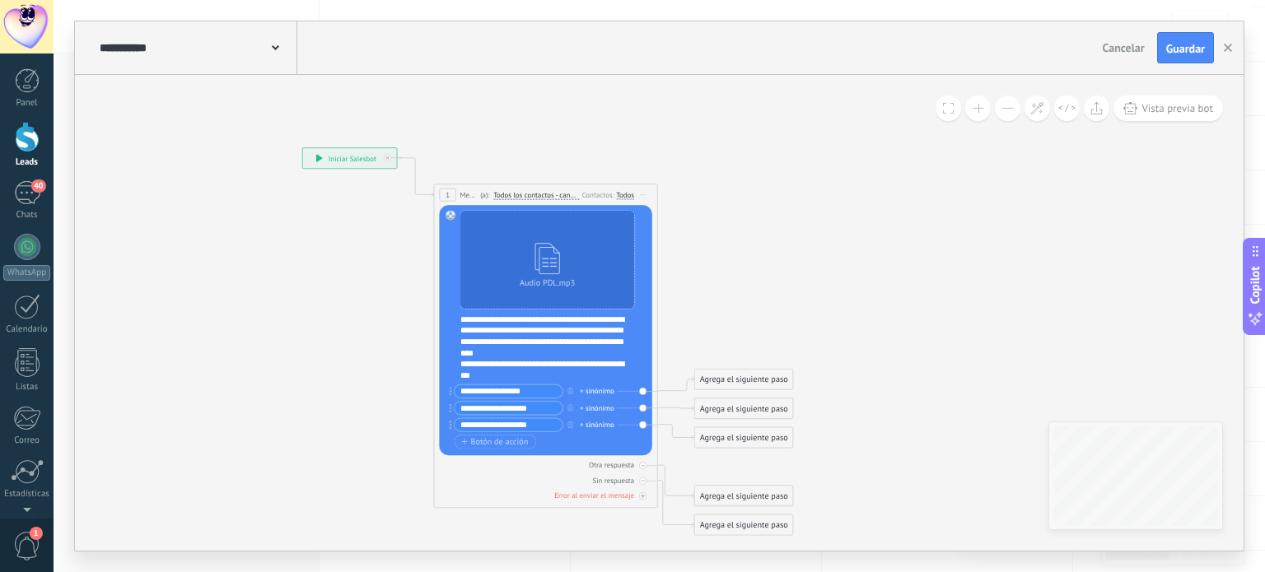
click at [506, 371] on div "**********" at bounding box center [543, 370] width 166 height 22
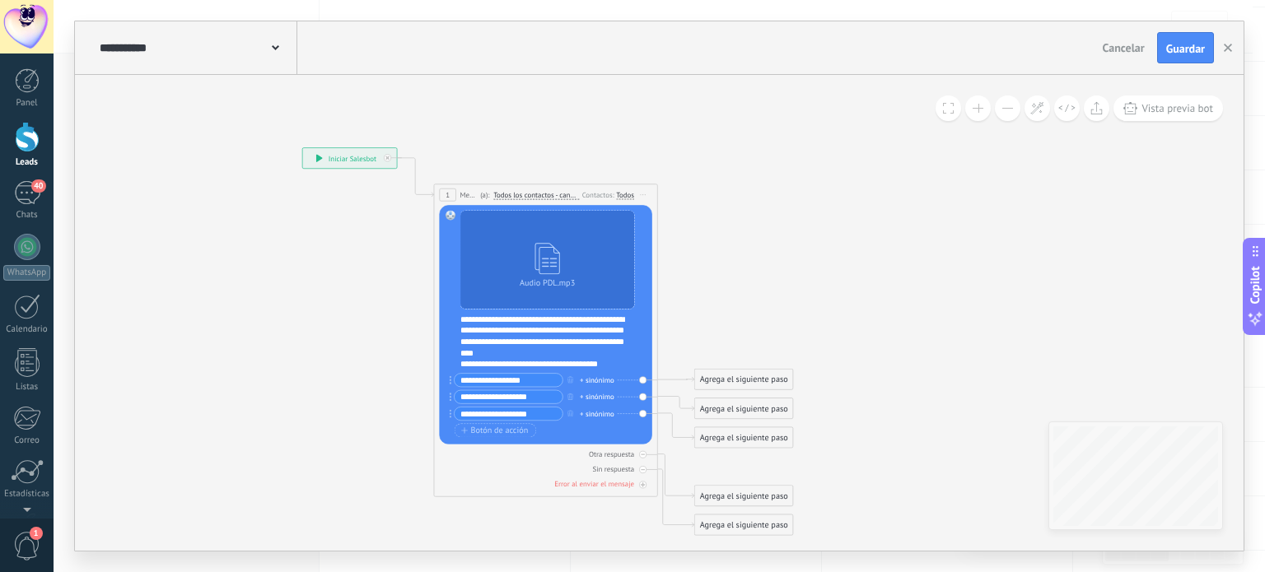
click at [710, 380] on div "Agrega el siguiente paso" at bounding box center [744, 380] width 98 height 18
click at [765, 396] on div "Mensaje" at bounding box center [771, 400] width 94 height 12
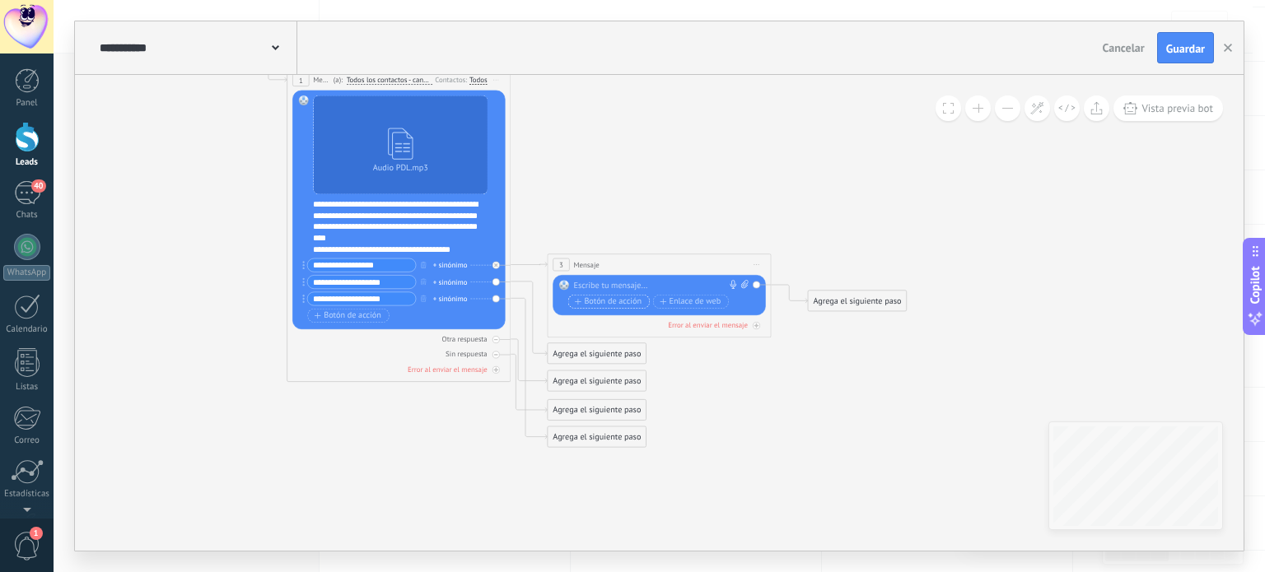
click at [576, 308] on button "Botón de acción" at bounding box center [609, 302] width 82 height 14
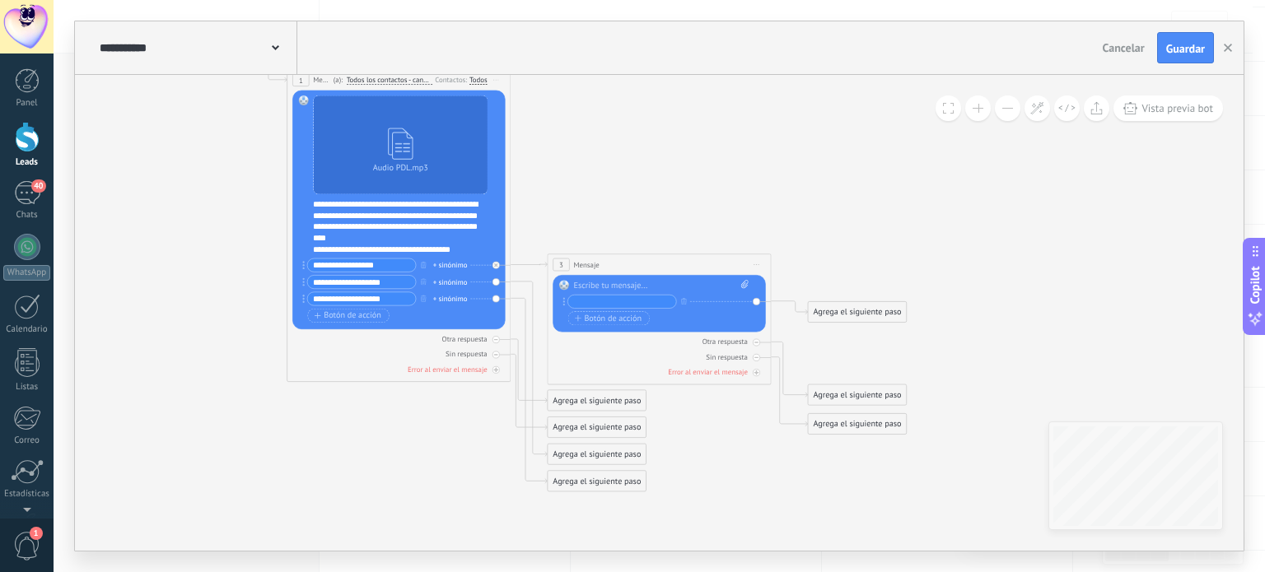
click at [561, 296] on div "Reemplazar Quitar Convertir a mensaje de voz Arrastre la imagen aquí para adjun…" at bounding box center [659, 303] width 212 height 57
click at [685, 302] on icon "button" at bounding box center [684, 301] width 6 height 7
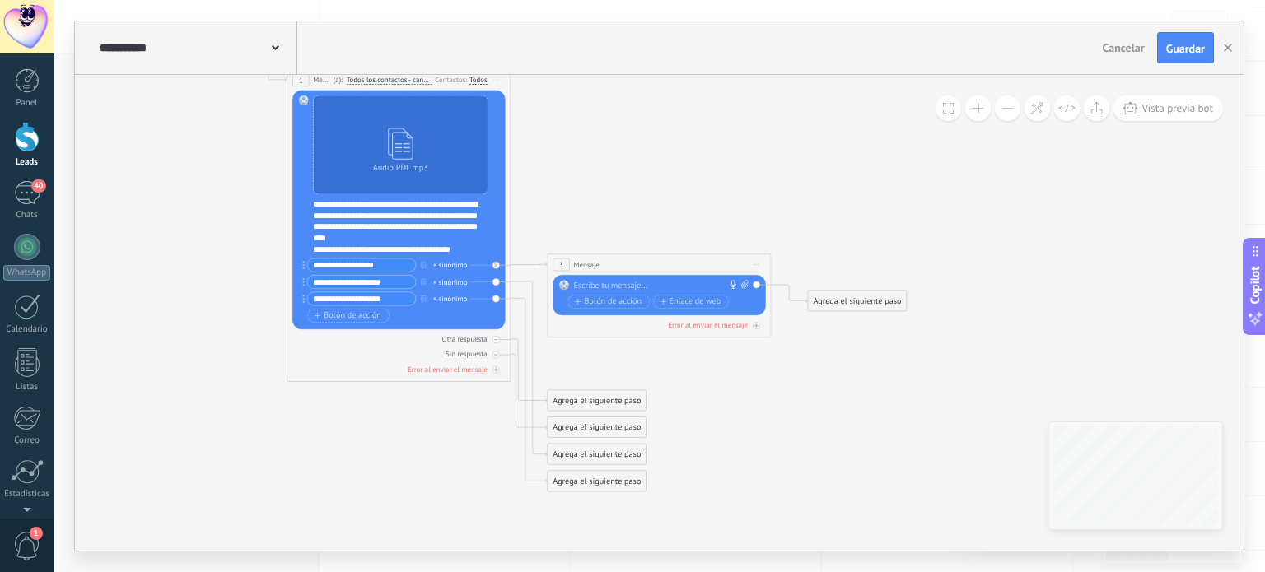
click at [600, 286] on div at bounding box center [656, 286] width 166 height 12
paste div
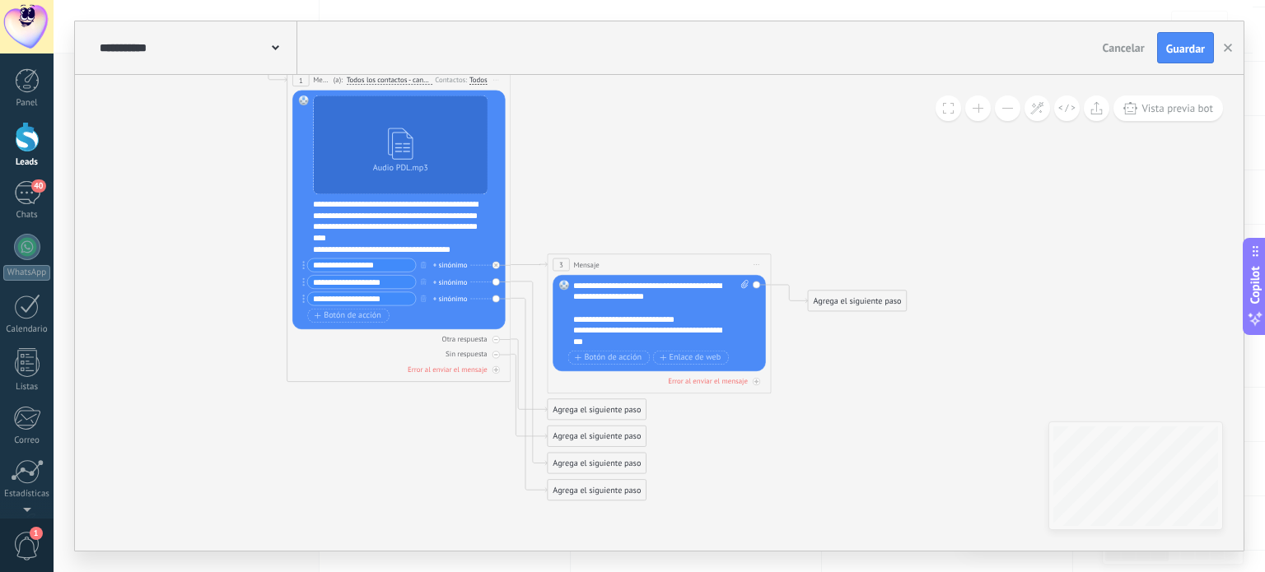
click at [863, 309] on div "Agrega el siguiente paso" at bounding box center [857, 301] width 98 height 18
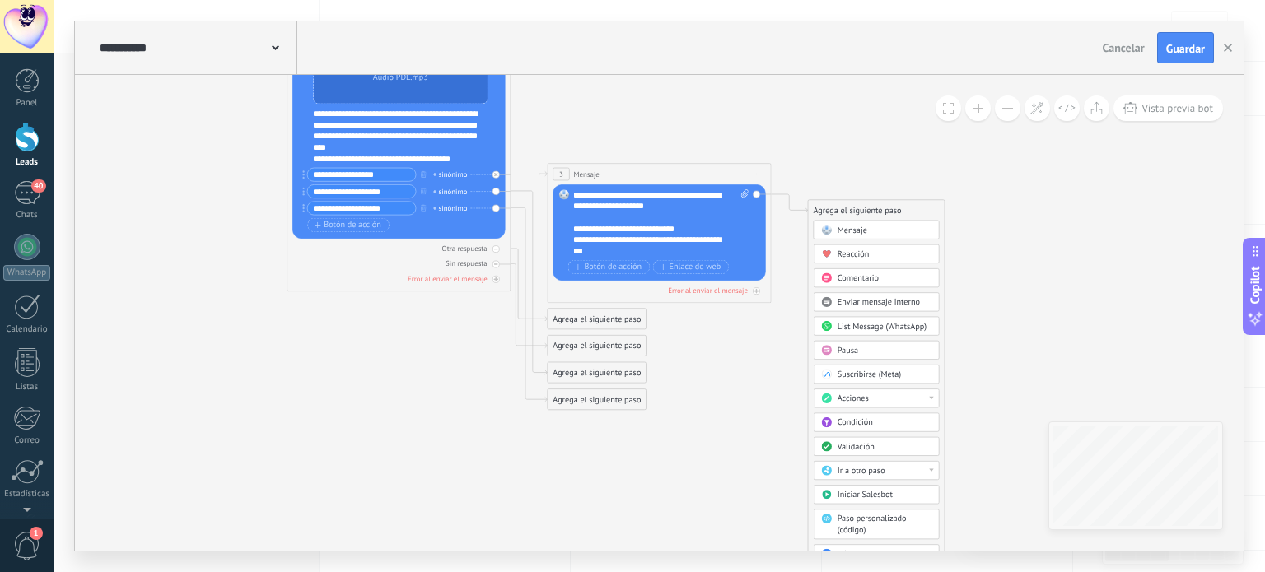
click at [846, 226] on span "Mensaje" at bounding box center [853, 230] width 30 height 11
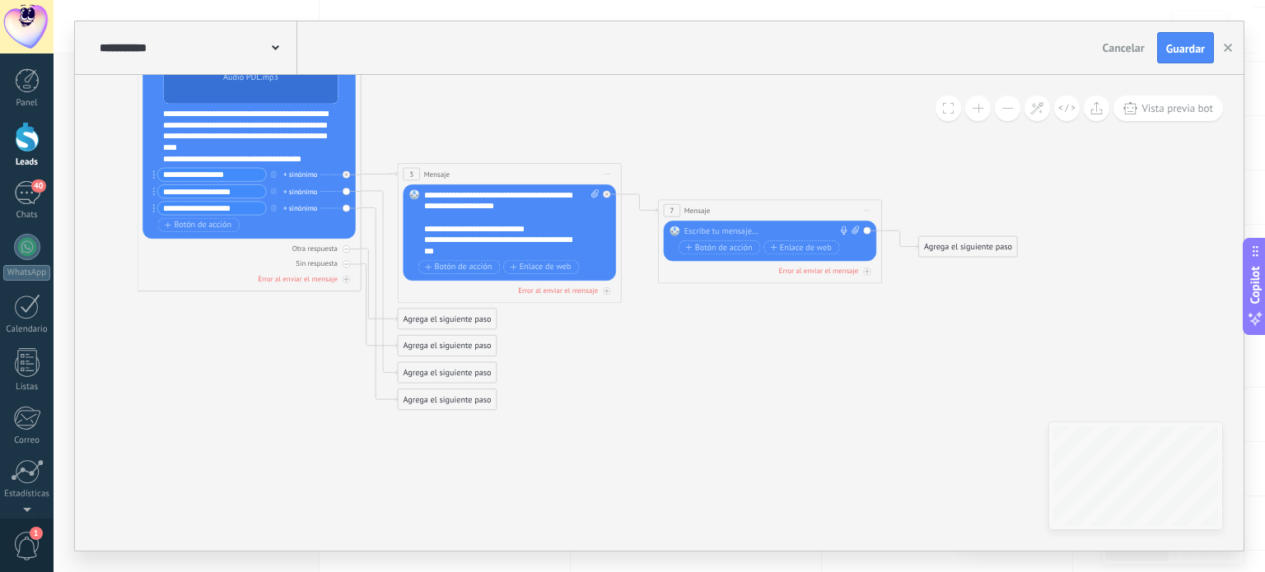
click at [412, 375] on div "Agrega el siguiente paso" at bounding box center [447, 373] width 98 height 18
click at [438, 388] on span "Mensaje" at bounding box center [442, 392] width 30 height 11
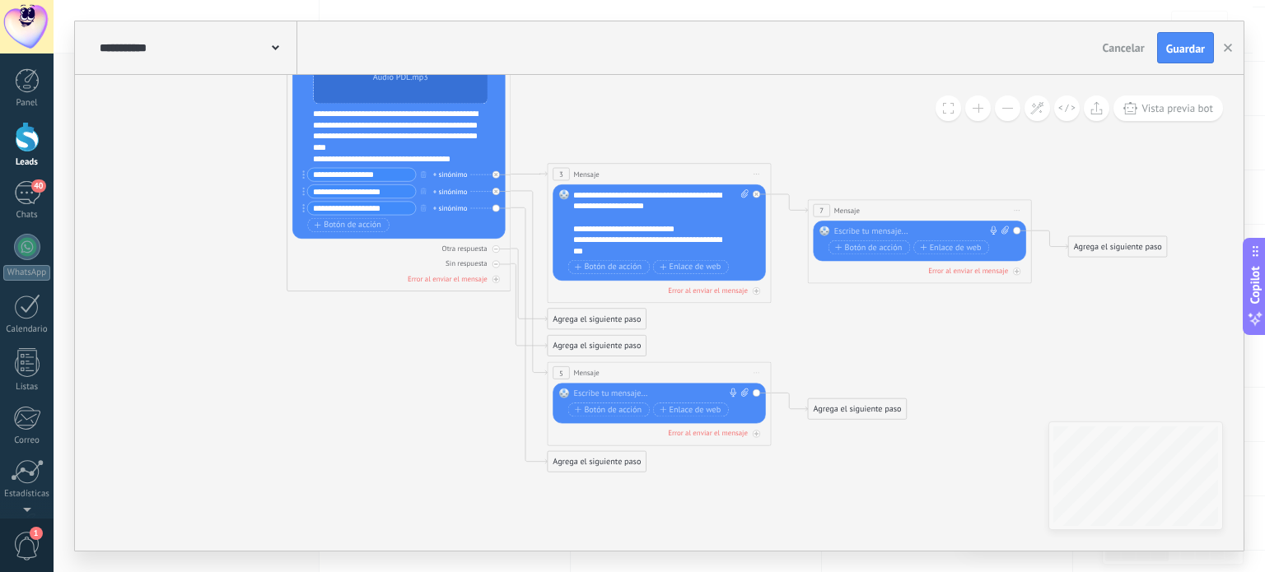
click at [446, 388] on icon at bounding box center [643, 207] width 1534 height 1090
click at [594, 389] on div at bounding box center [656, 395] width 166 height 12
paste div
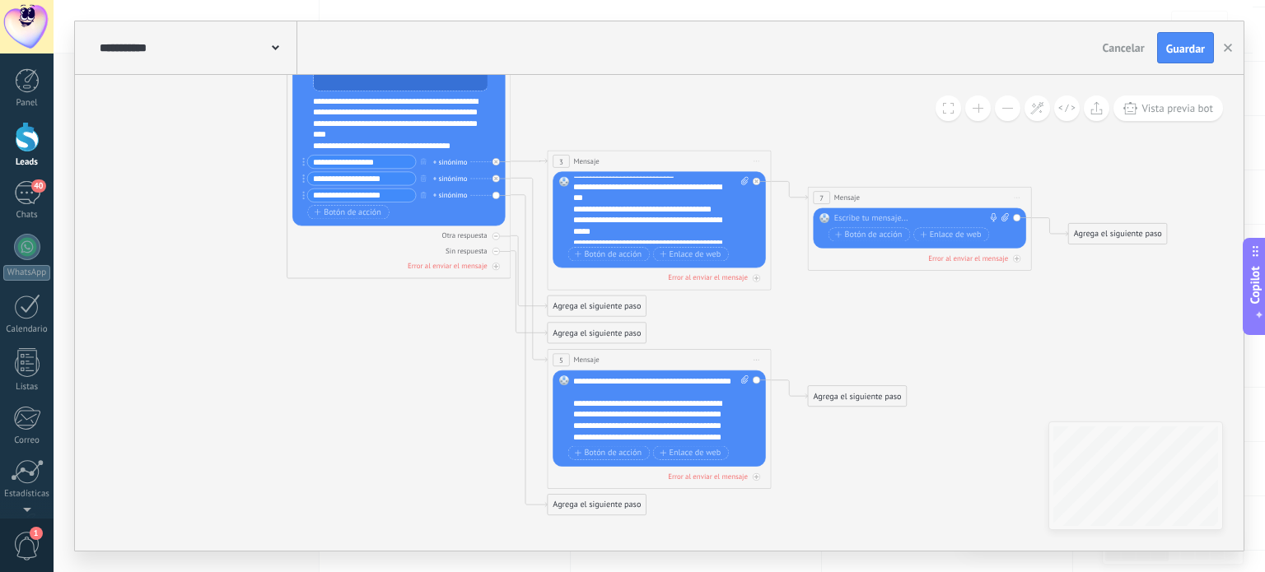
scroll to position [59, 0]
click at [449, 412] on icon at bounding box center [643, 194] width 1534 height 1090
click at [590, 506] on div "Agrega el siguiente paso" at bounding box center [597, 505] width 98 height 18
click at [609, 521] on div "Mensaje" at bounding box center [624, 526] width 94 height 12
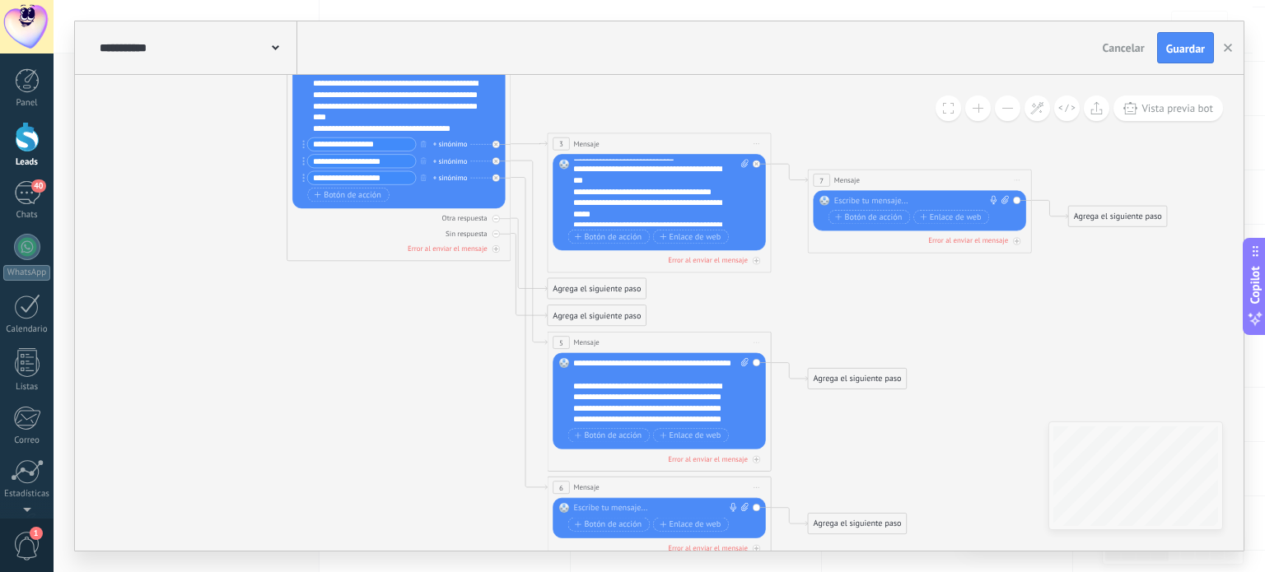
click at [658, 506] on div at bounding box center [656, 509] width 166 height 12
paste div
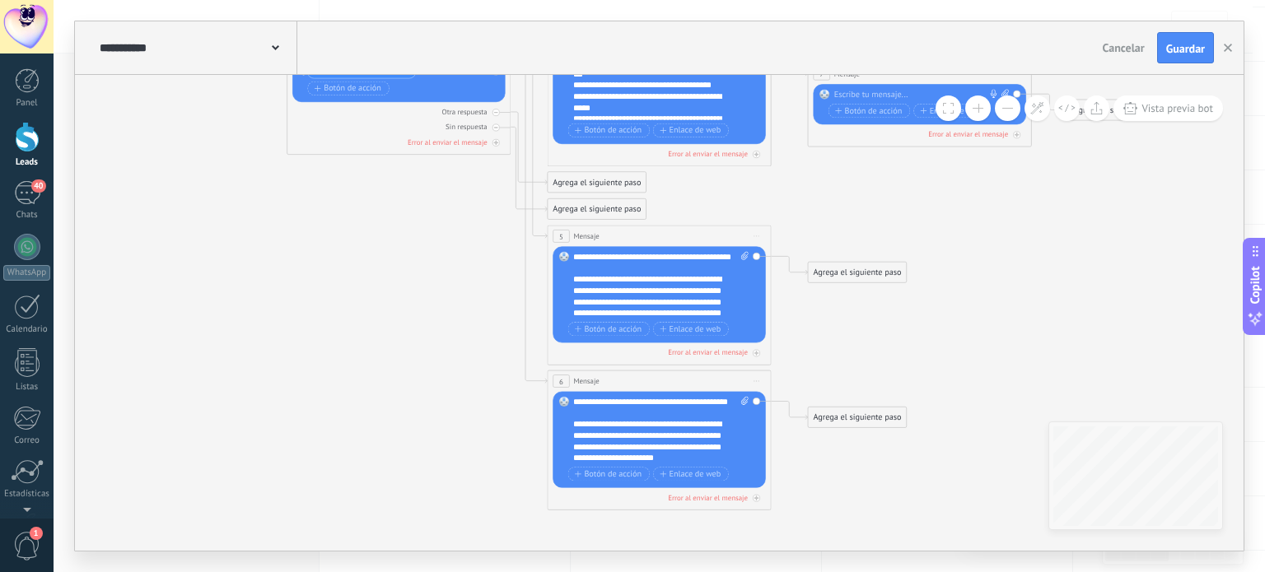
click at [613, 405] on div "**********" at bounding box center [660, 431] width 175 height 68
click at [623, 405] on div "**********" at bounding box center [660, 431] width 175 height 68
click at [622, 399] on div "**********" at bounding box center [660, 431] width 175 height 68
click at [623, 400] on div "**********" at bounding box center [660, 431] width 175 height 68
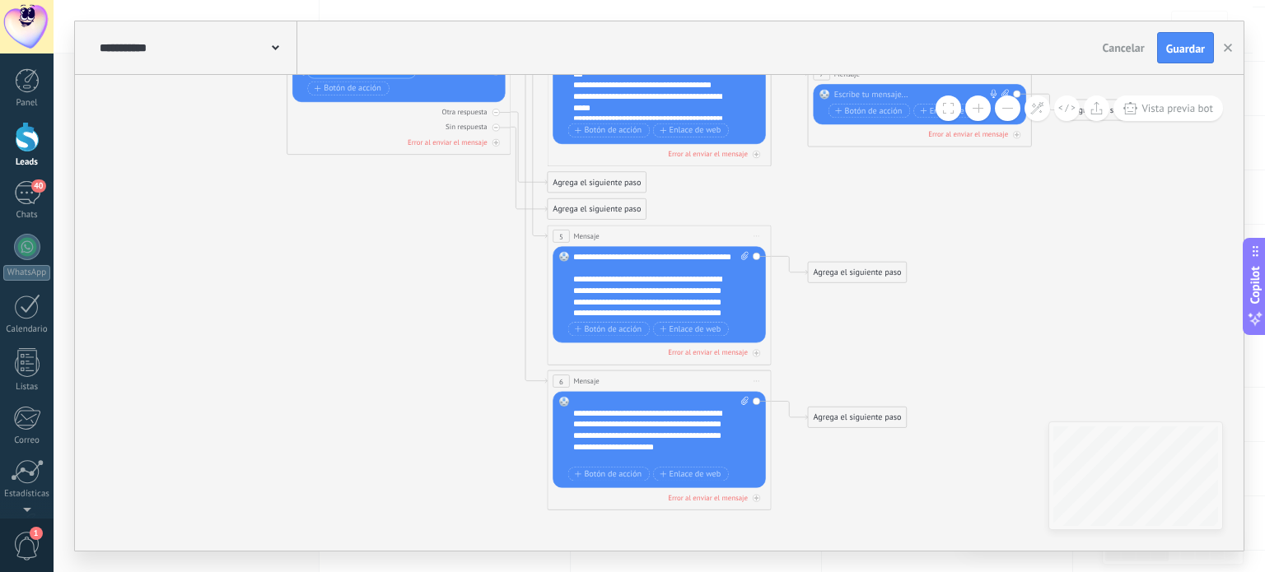
click at [605, 462] on div "**********" at bounding box center [651, 436] width 156 height 56
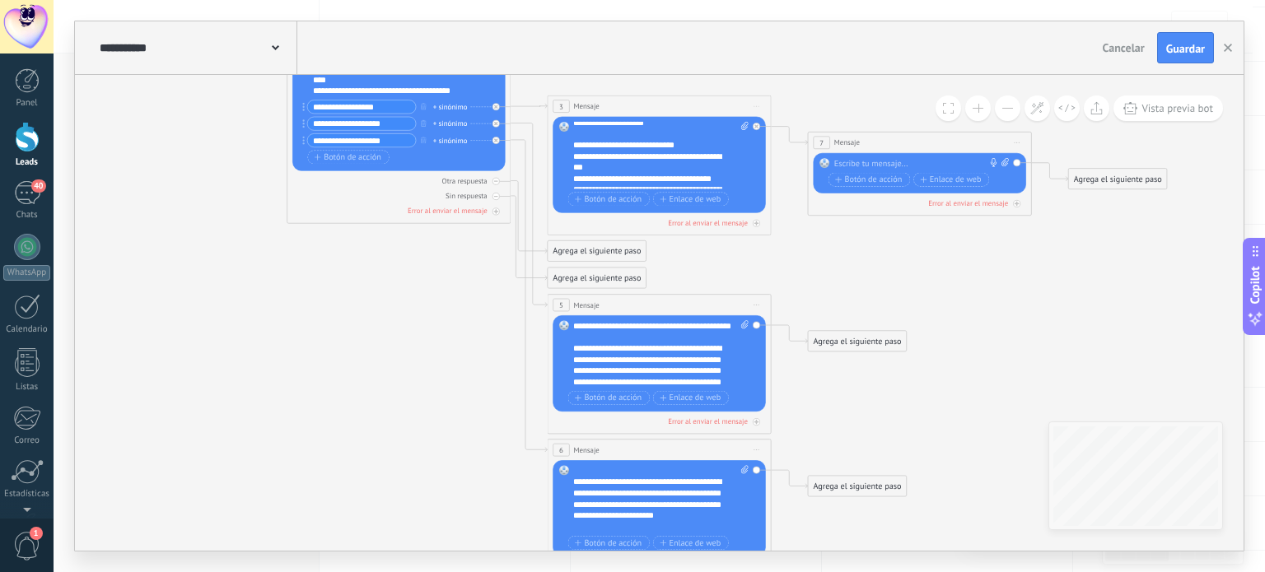
scroll to position [29, 0]
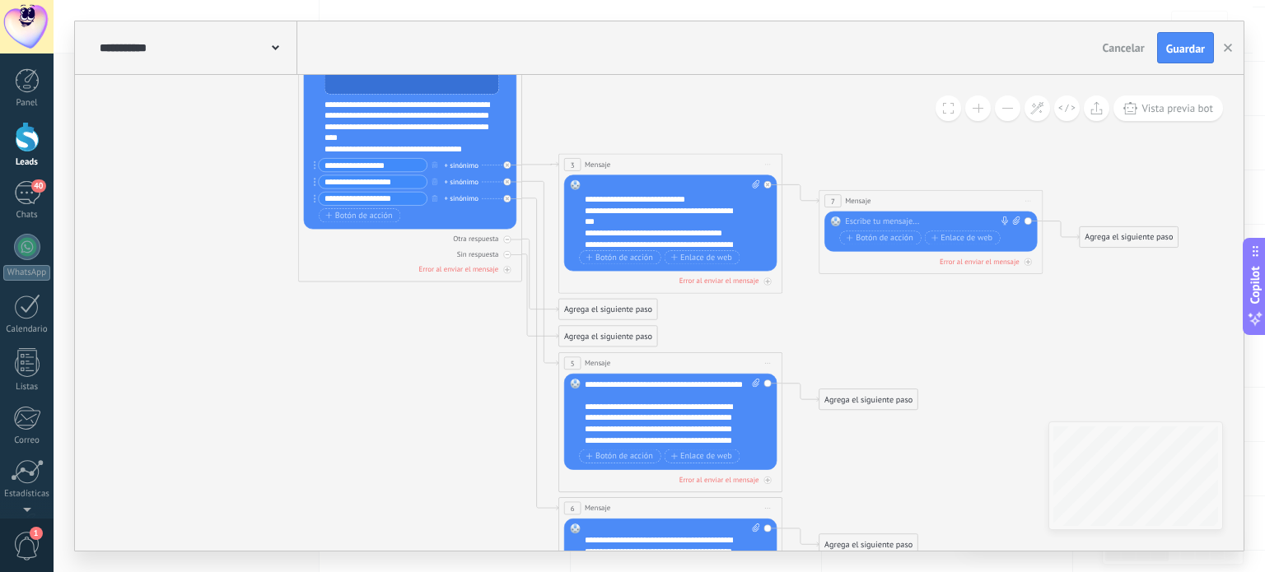
click at [843, 406] on div "Agrega el siguiente paso" at bounding box center [868, 399] width 98 height 18
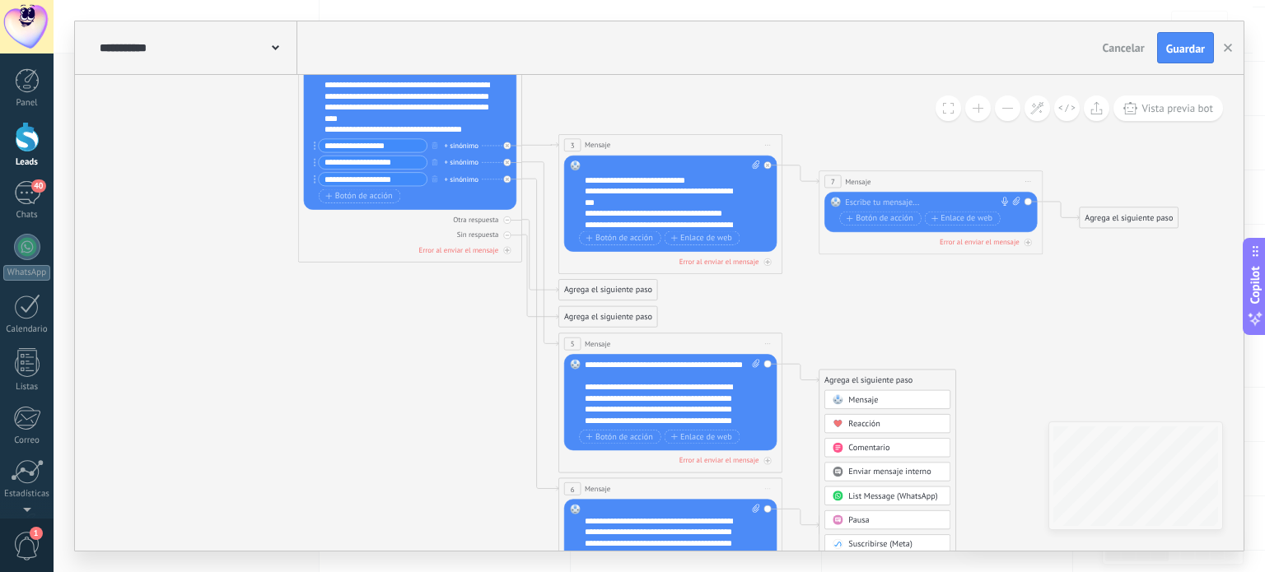
click at [851, 394] on div "Mensaje" at bounding box center [887, 399] width 126 height 19
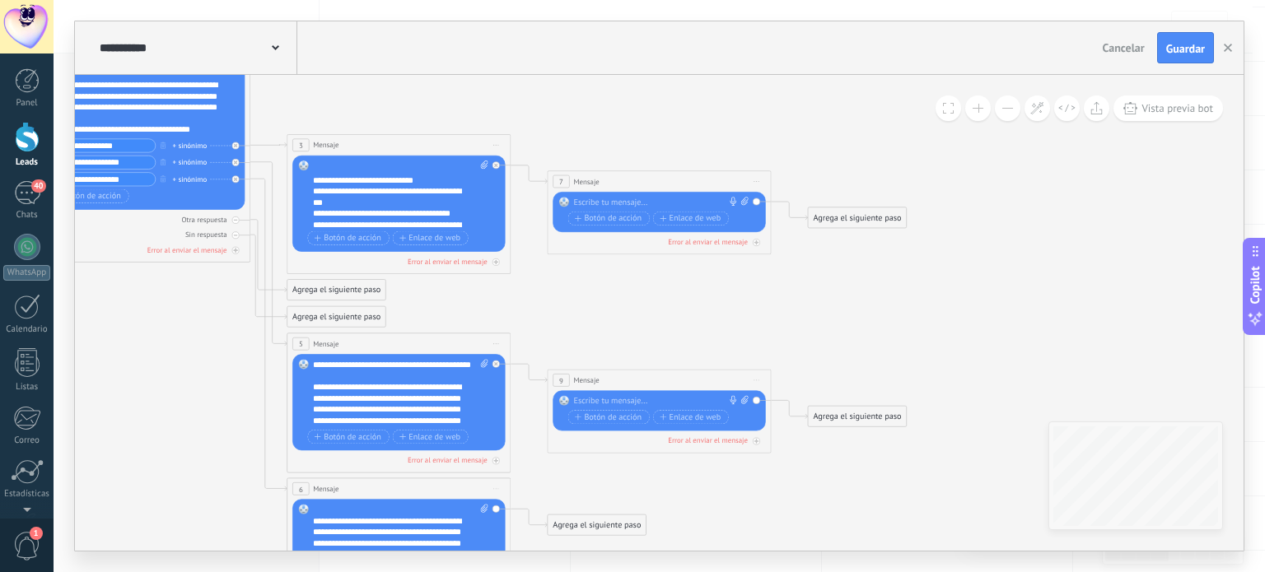
click at [600, 522] on div "Agrega el siguiente paso" at bounding box center [597, 525] width 98 height 18
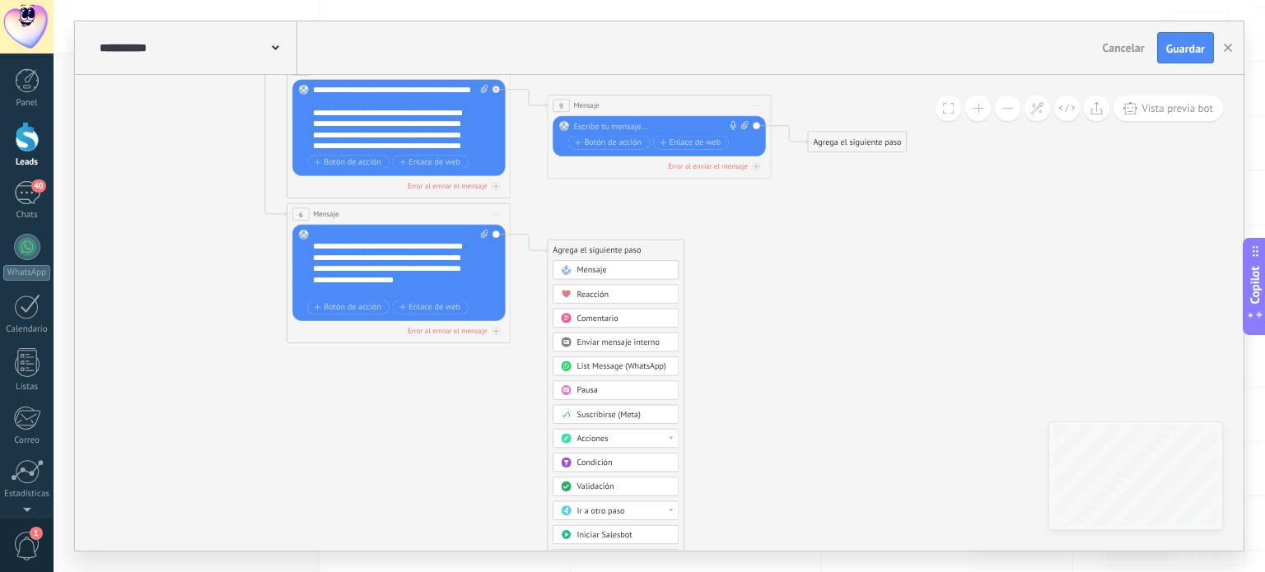
click at [616, 436] on div "Acciones" at bounding box center [624, 440] width 94 height 12
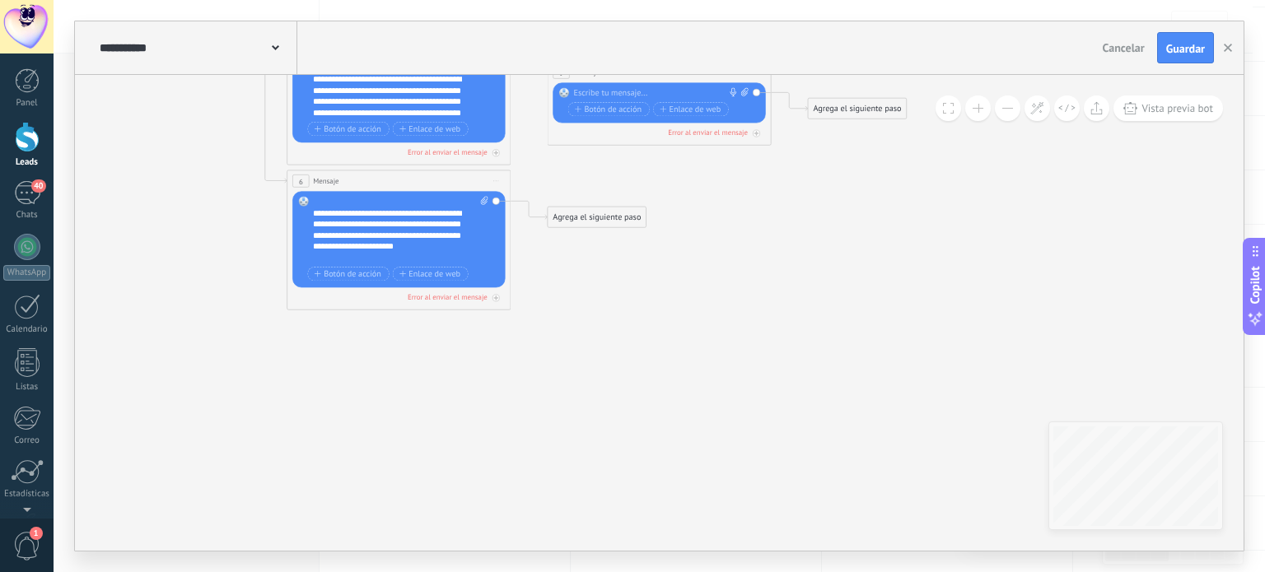
click at [586, 214] on div "Agrega el siguiente paso" at bounding box center [597, 217] width 98 height 18
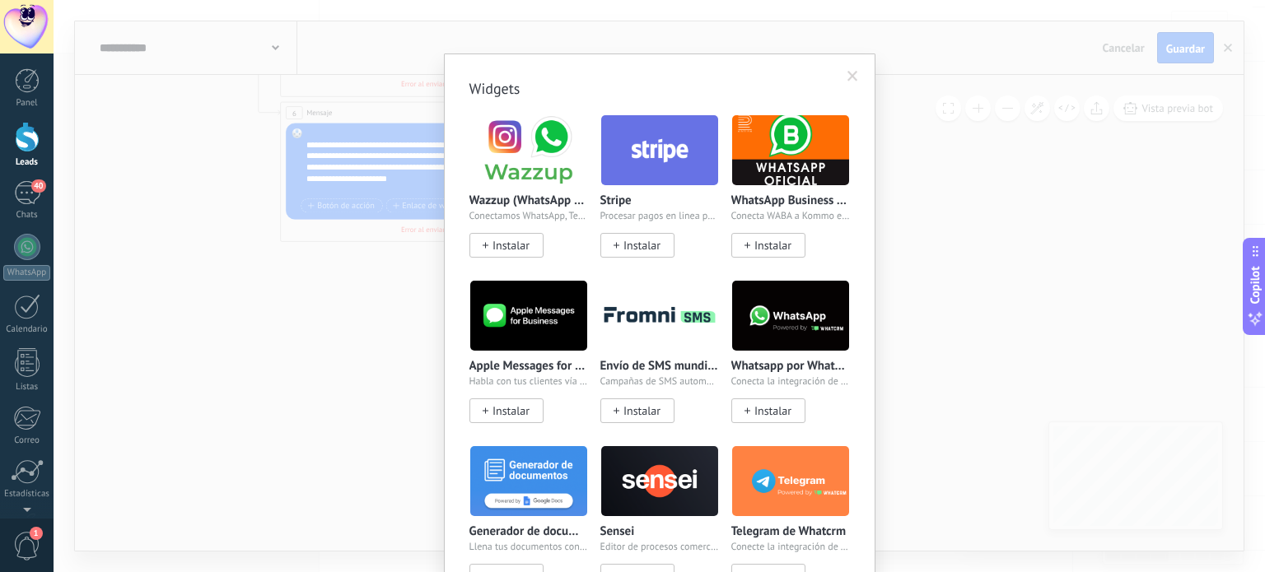
click at [600, 352] on body ".abccls-1,.abccls-2{fill-rule:evenodd}.abccls-2{fill:#fff} .abfcls-1{fill:none}…" at bounding box center [632, 66] width 1265 height 572
click at [348, 393] on div "Widgets Wazzup (WhatsApp & Instagram) Conectamos WhatsApp, Telegram e Instagram…" at bounding box center [659, 286] width 1211 height 572
